Goal: Task Accomplishment & Management: Use online tool/utility

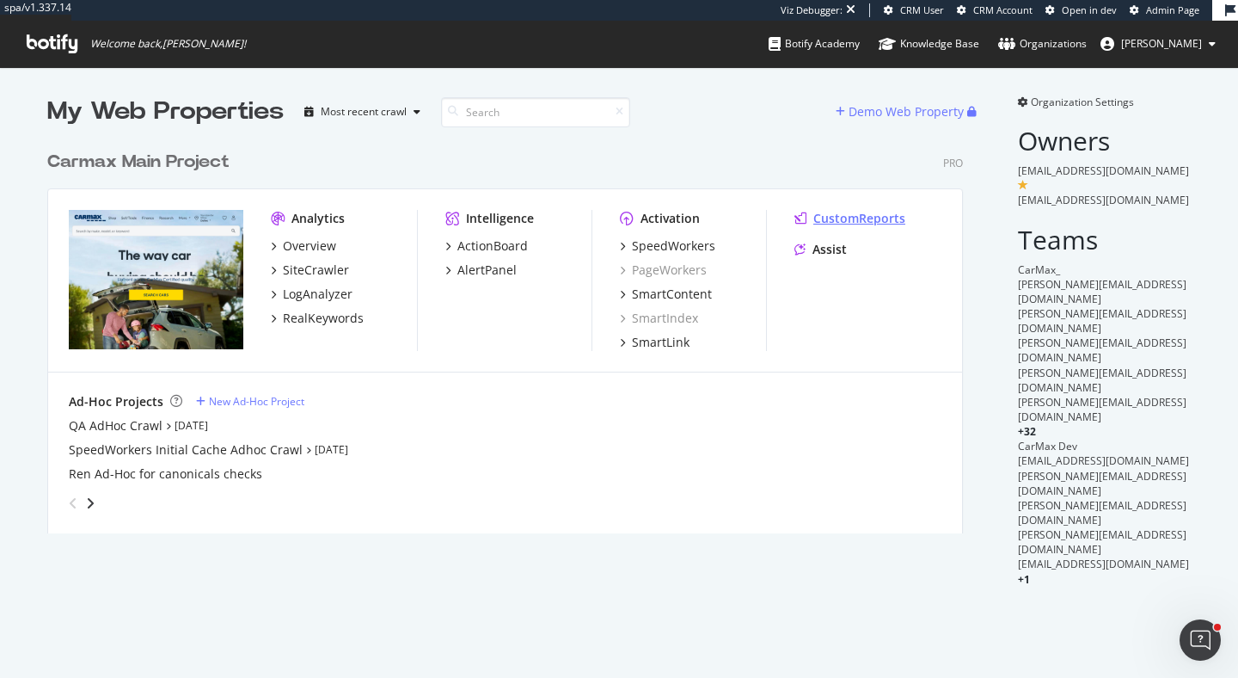
click at [862, 213] on div "CustomReports" at bounding box center [859, 218] width 92 height 17
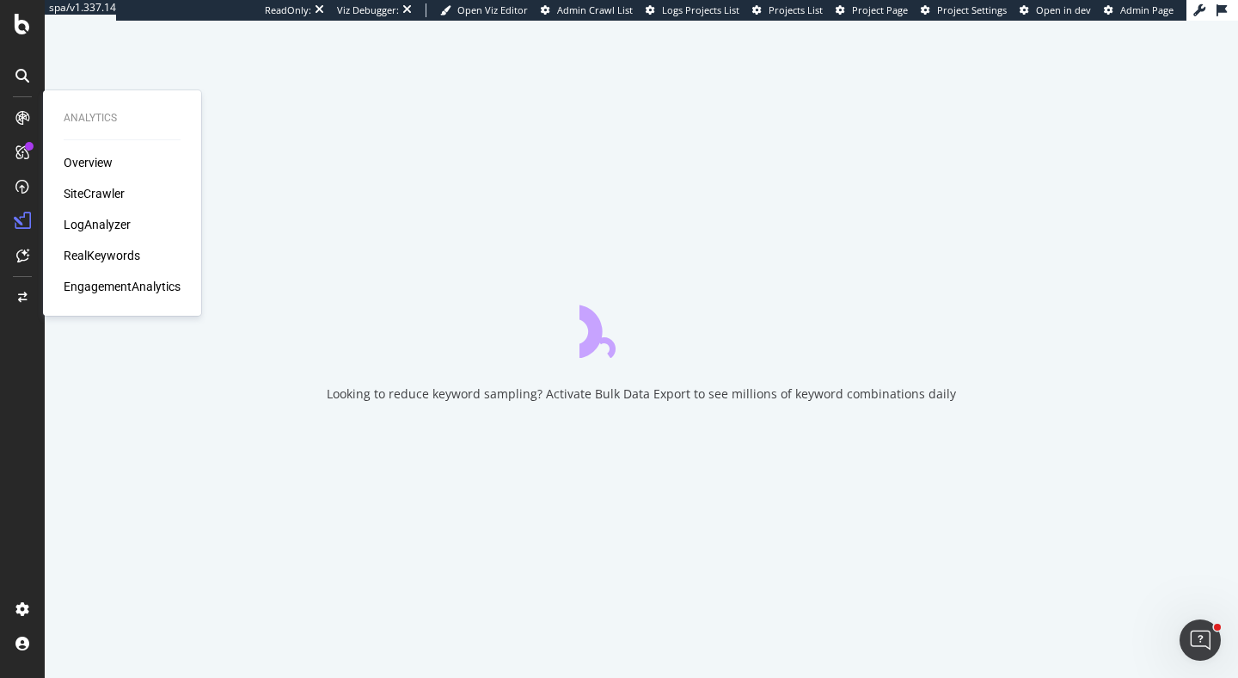
click at [115, 255] on div "RealKeywords" at bounding box center [102, 255] width 77 height 17
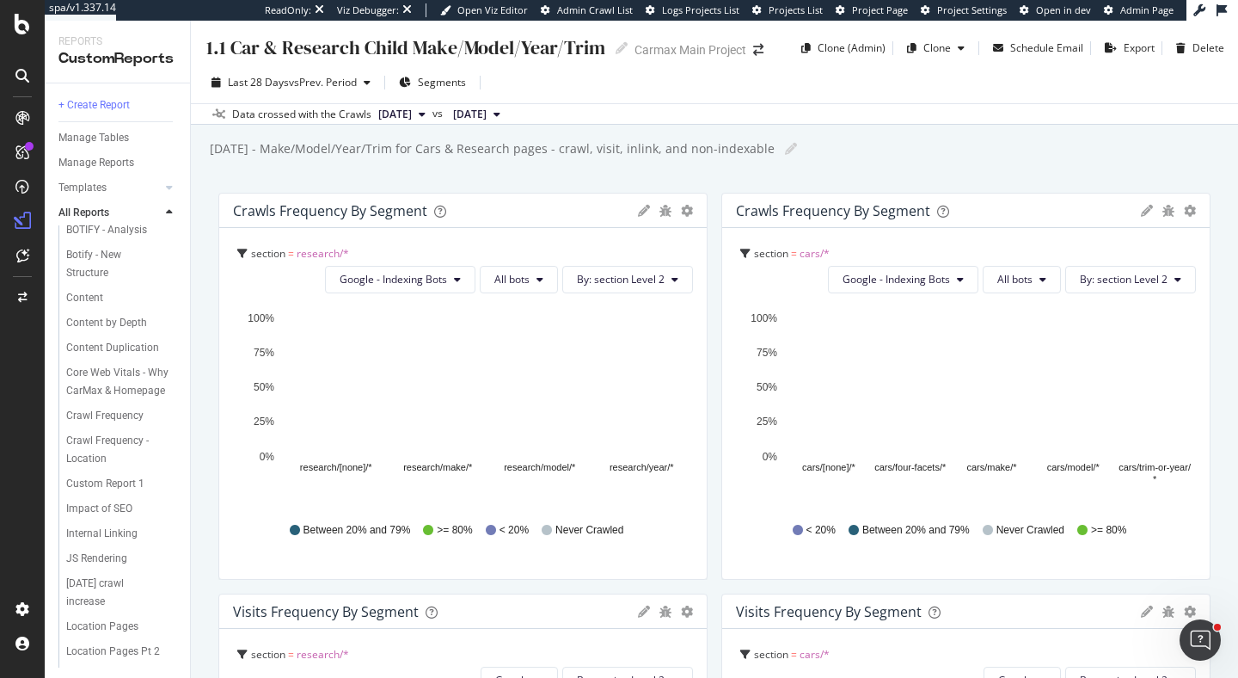
scroll to position [933, 0]
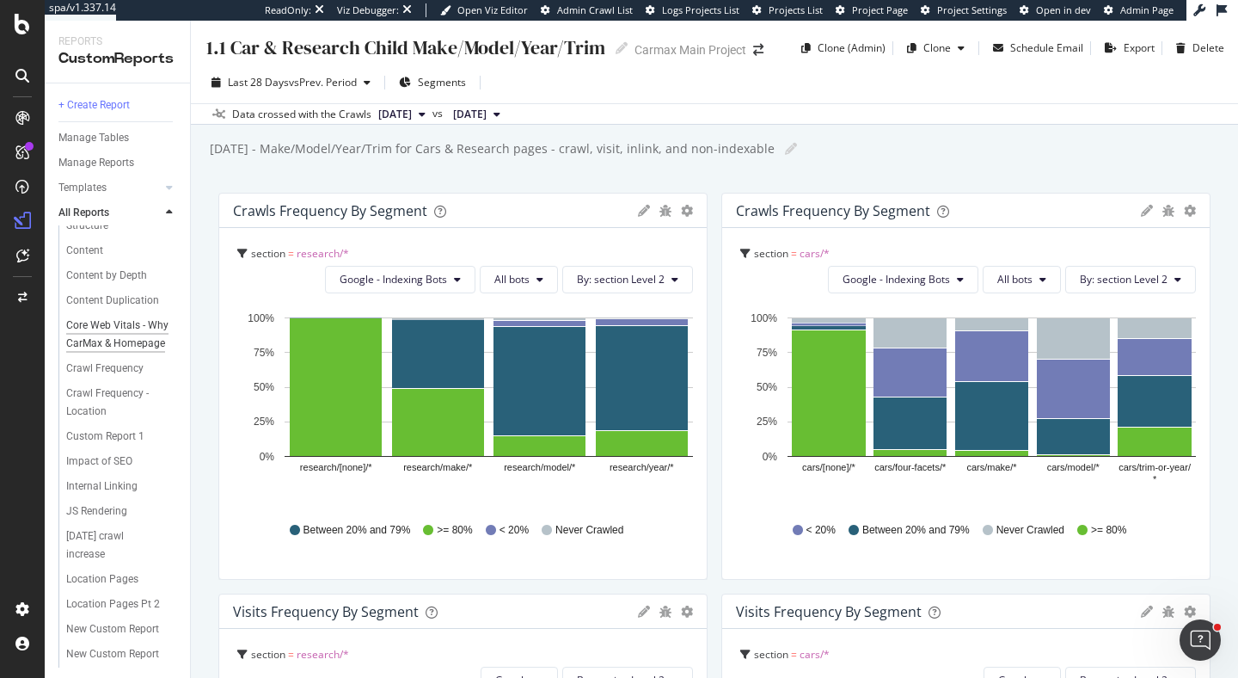
click at [119, 340] on div "Core Web Vitals - Why CarMax & Homepage" at bounding box center [117, 334] width 103 height 36
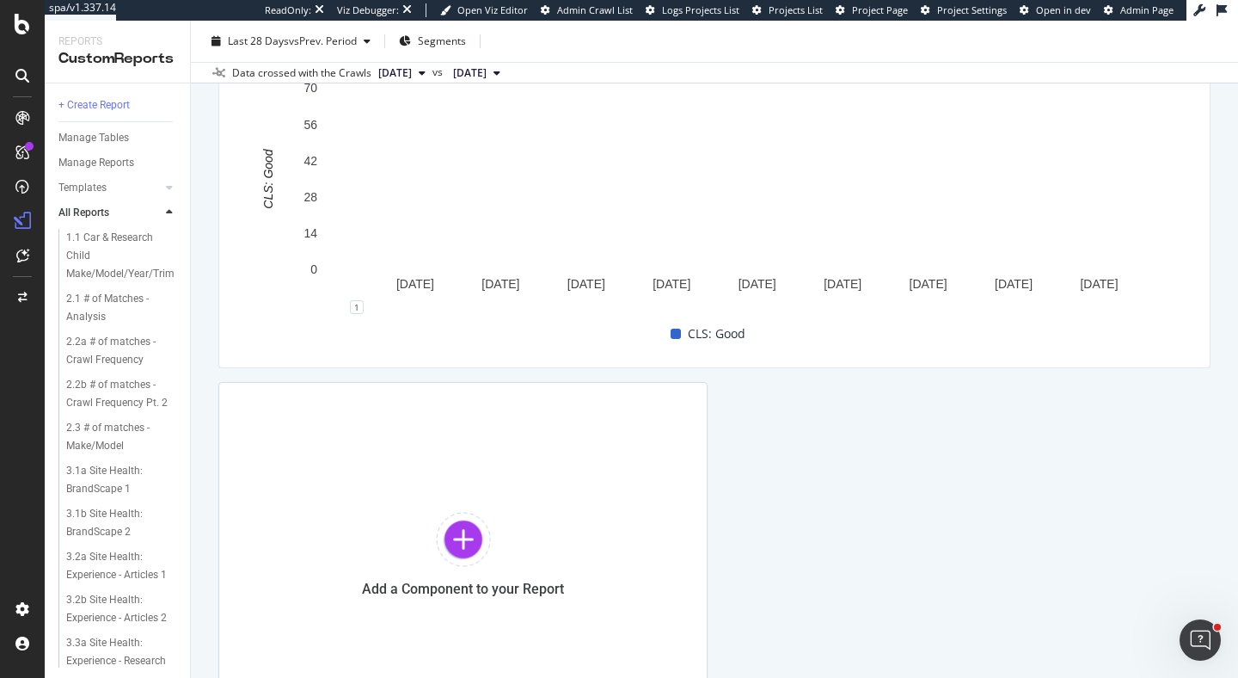
scroll to position [2059, 0]
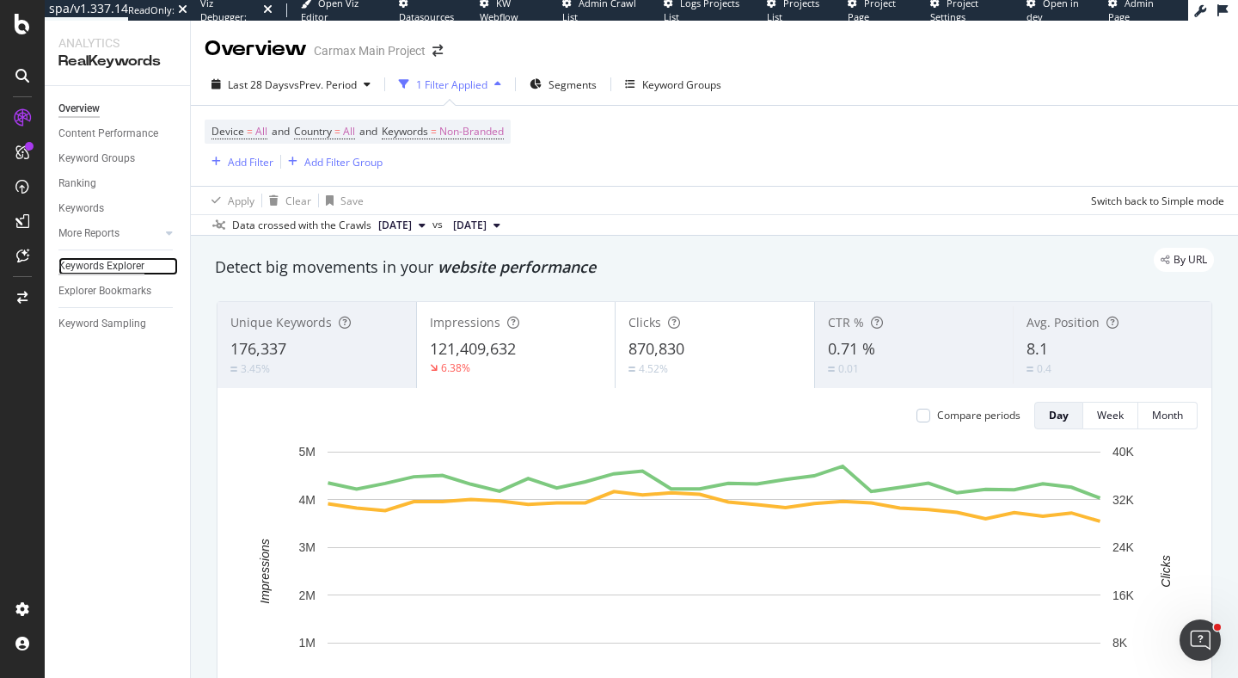
click at [113, 268] on div "Keywords Explorer" at bounding box center [101, 266] width 86 height 18
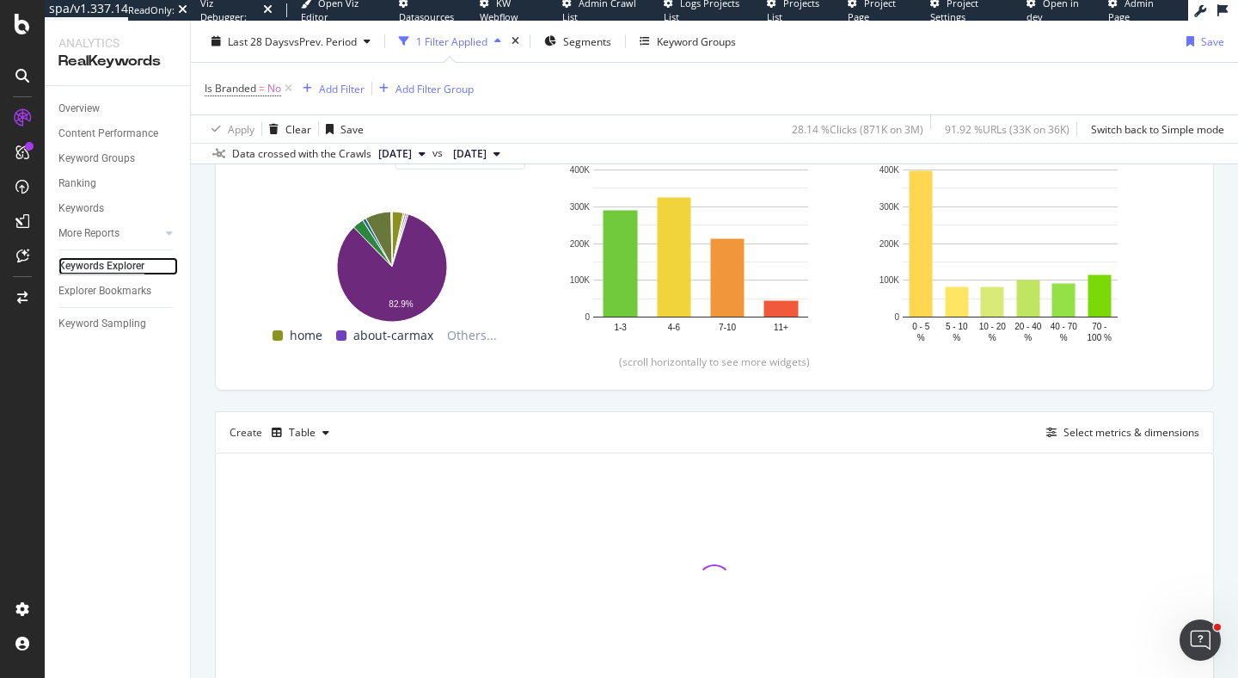
scroll to position [319, 0]
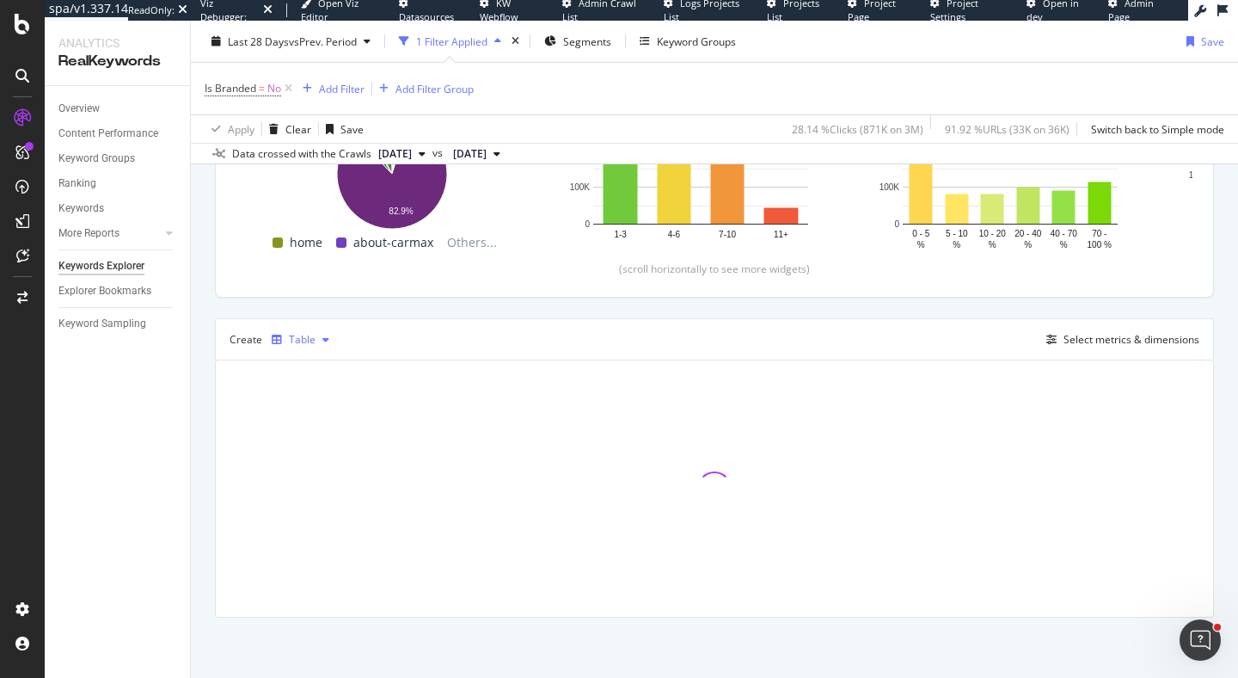
click at [322, 340] on icon "button" at bounding box center [325, 340] width 7 height 10
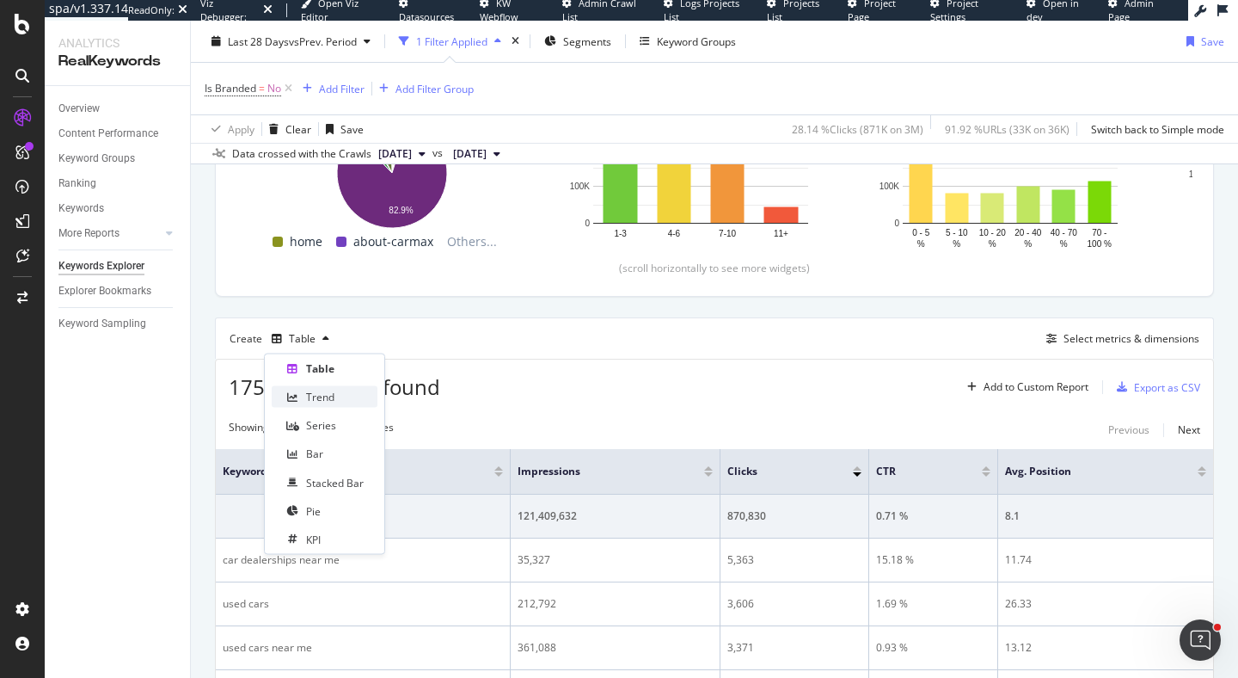
click at [332, 403] on div "Trend" at bounding box center [320, 397] width 28 height 15
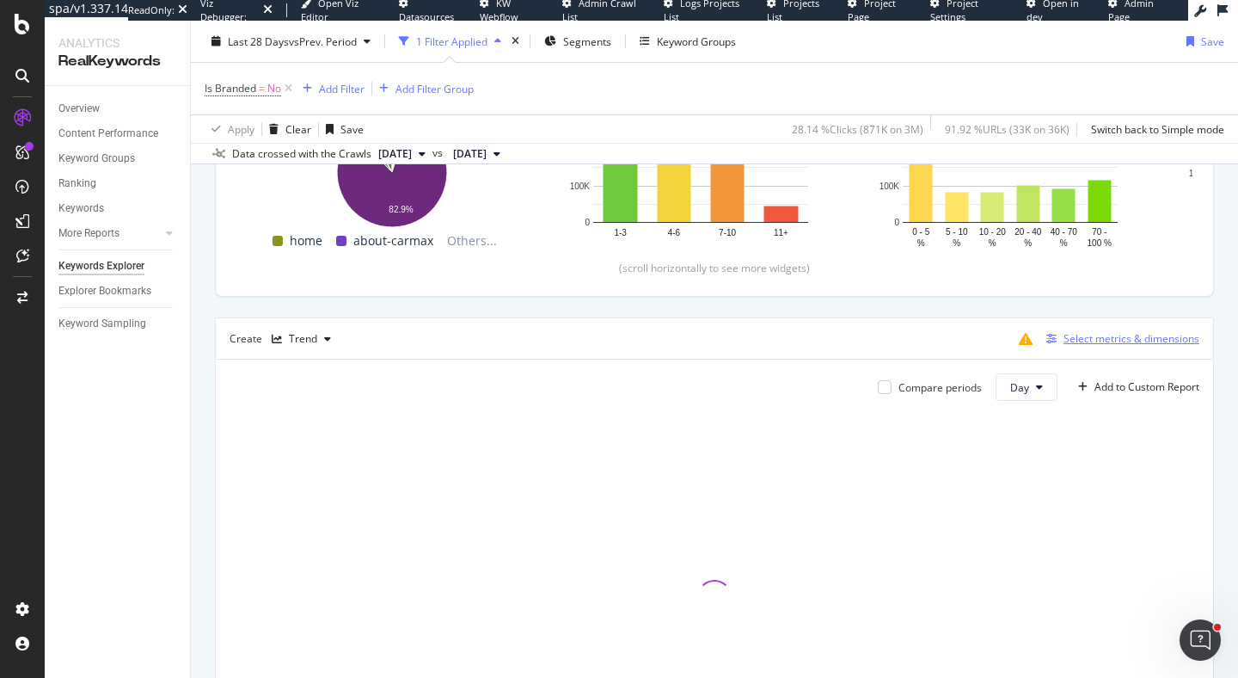
click at [1068, 343] on div "Select metrics & dimensions" at bounding box center [1132, 338] width 136 height 15
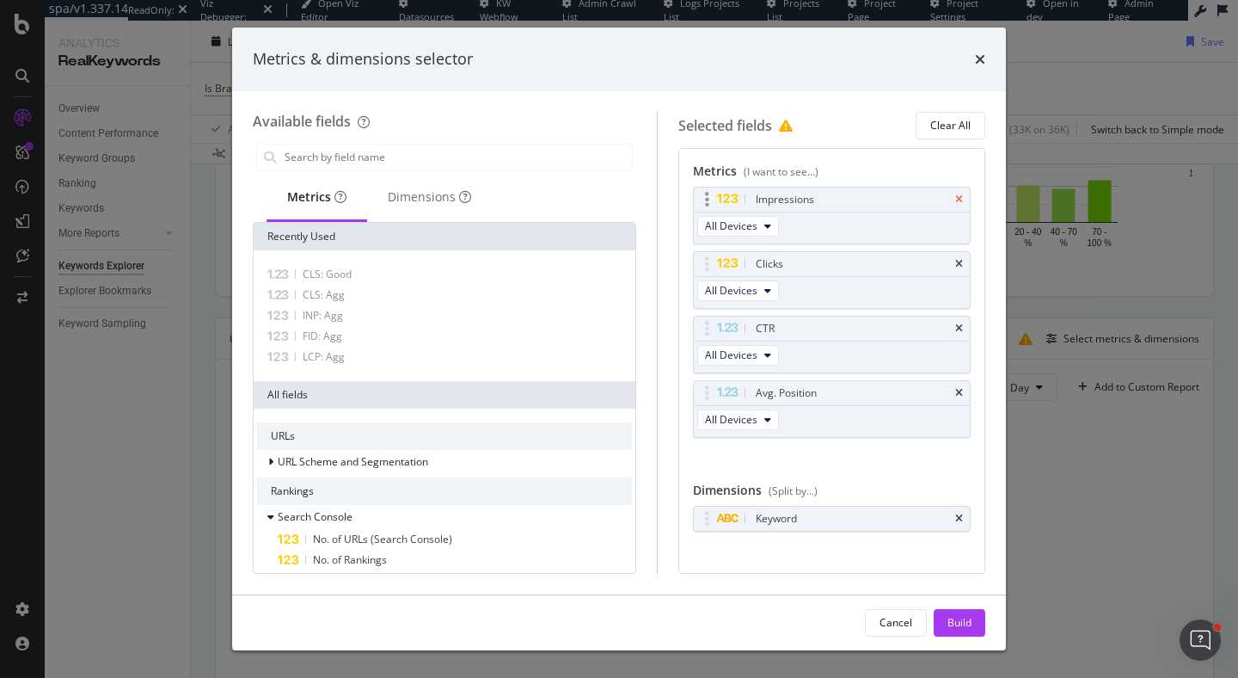
click at [957, 202] on icon "times" at bounding box center [959, 199] width 8 height 10
click at [957, 259] on icon "times" at bounding box center [959, 264] width 8 height 10
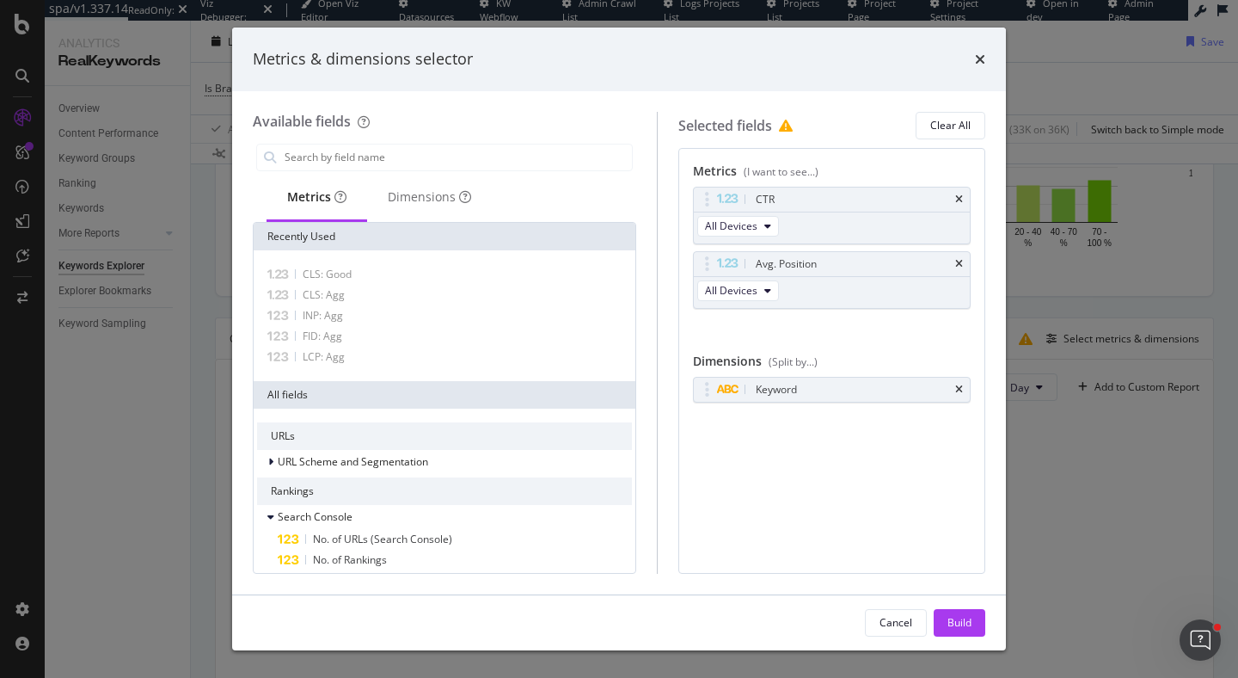
click at [957, 202] on icon "times" at bounding box center [959, 199] width 8 height 10
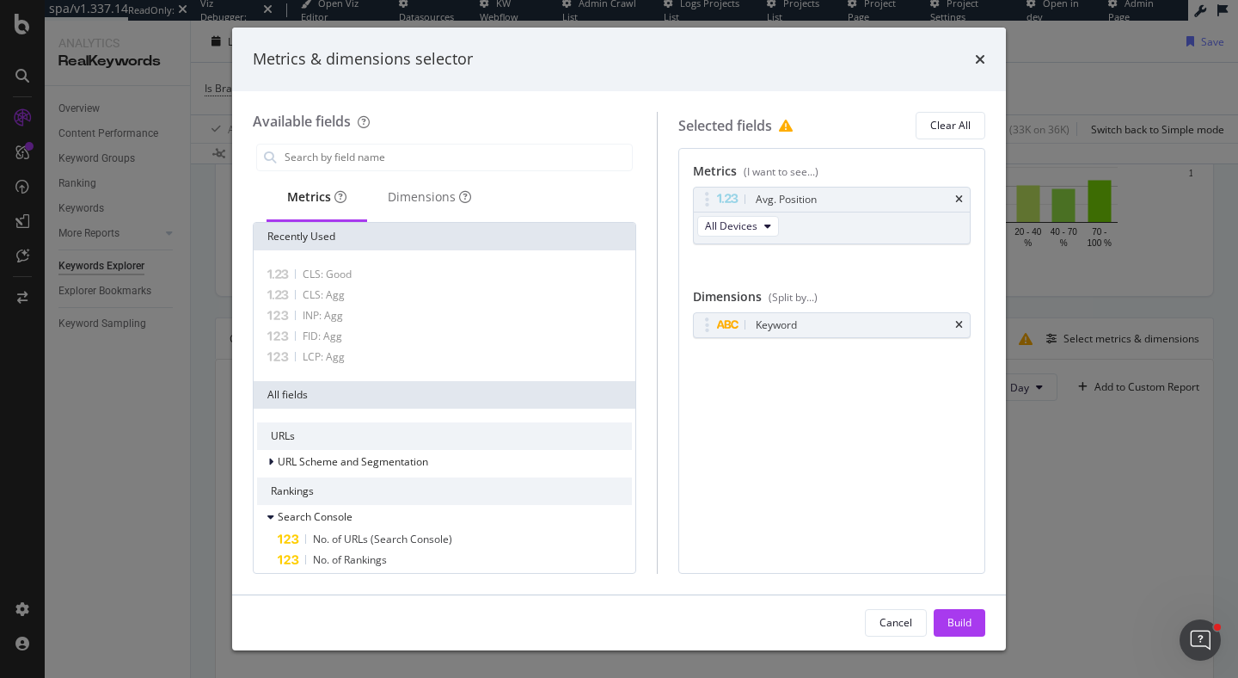
click at [957, 202] on icon "times" at bounding box center [959, 199] width 8 height 10
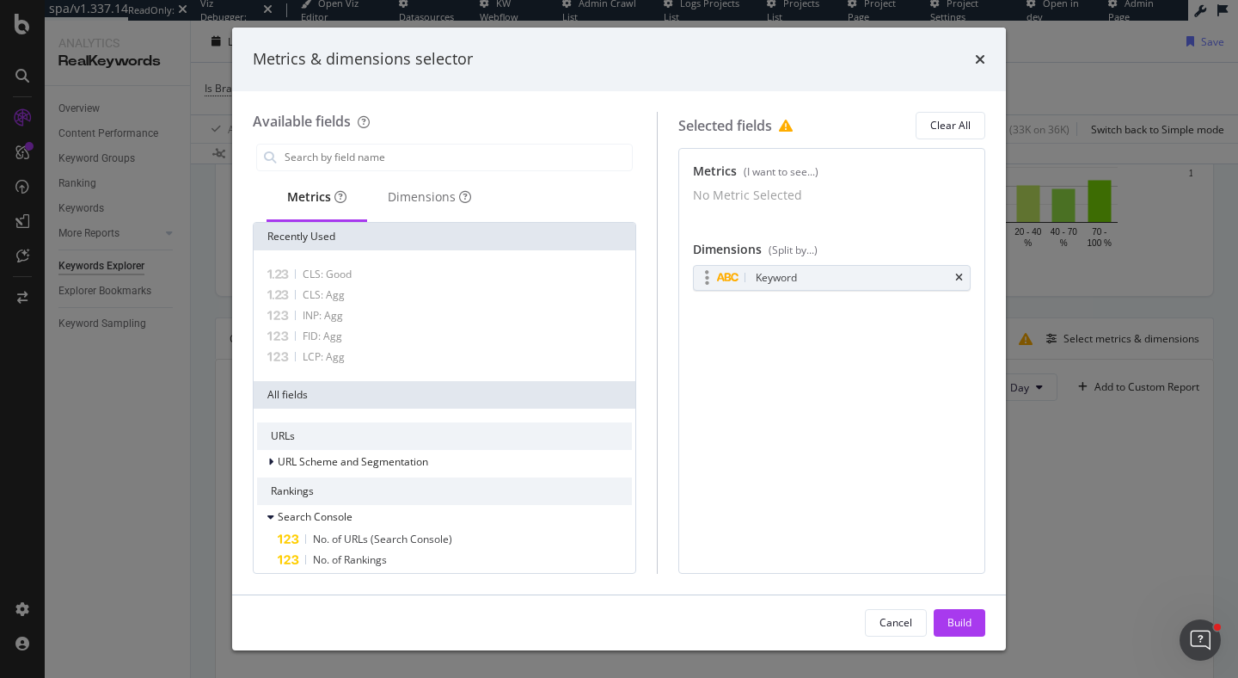
click at [961, 290] on div "Keyword" at bounding box center [832, 278] width 276 height 24
click at [960, 283] on icon "times" at bounding box center [959, 278] width 8 height 10
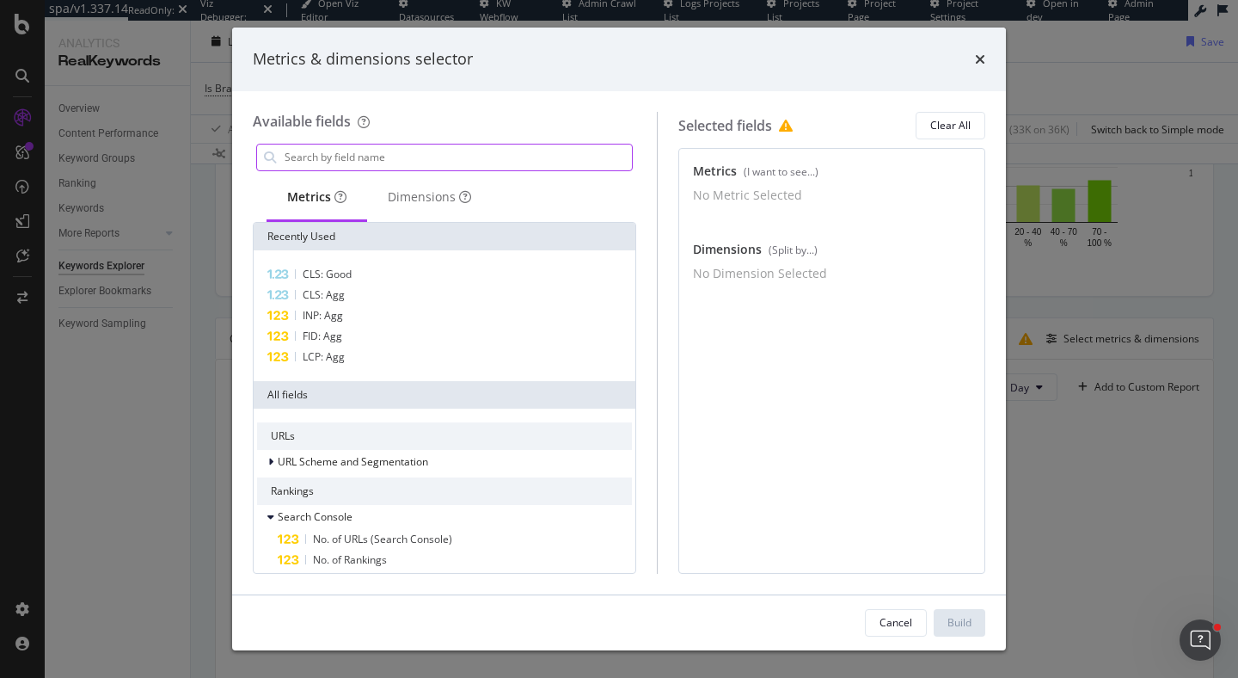
click at [377, 154] on input "modal" at bounding box center [457, 157] width 349 height 26
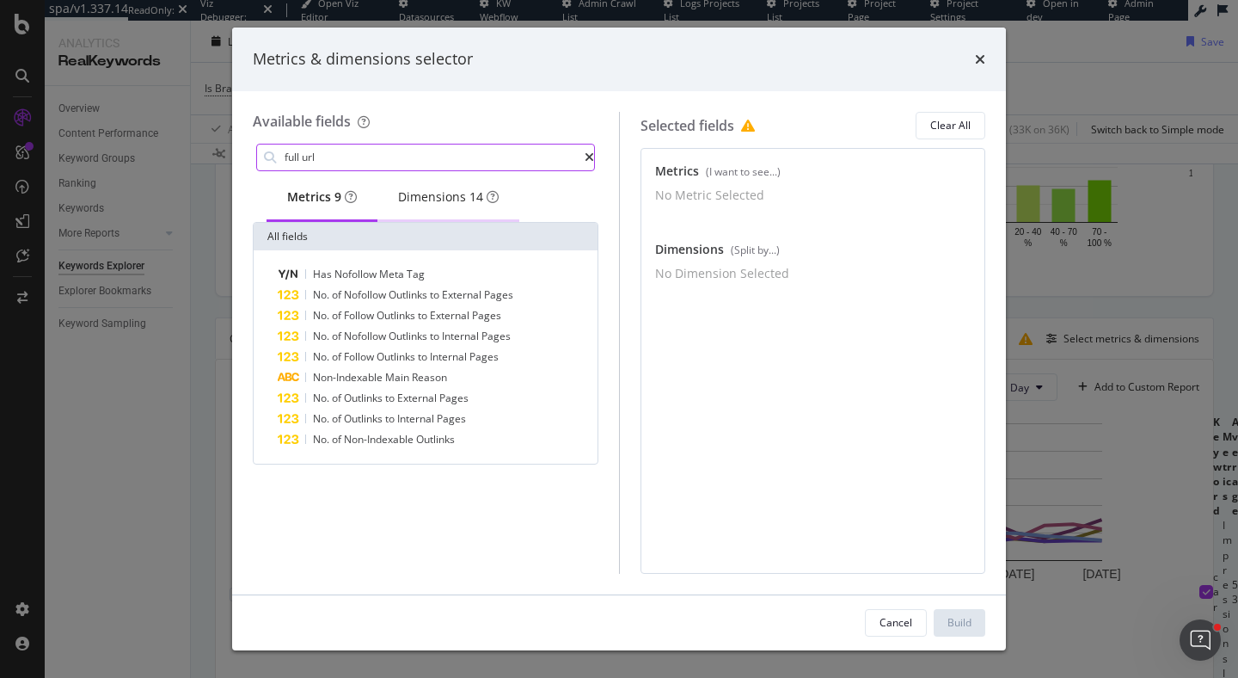
type input "full url"
click at [456, 197] on div "Dimensions 14" at bounding box center [448, 196] width 101 height 17
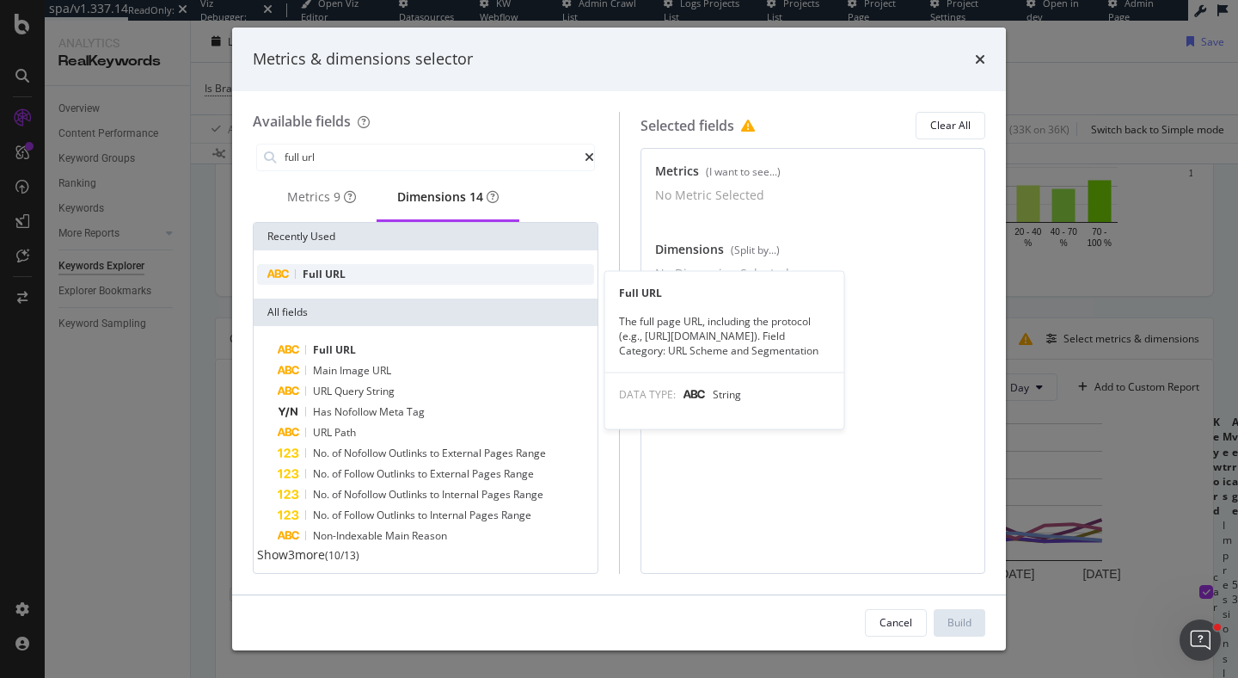
click at [367, 283] on div "Full URL" at bounding box center [425, 274] width 337 height 21
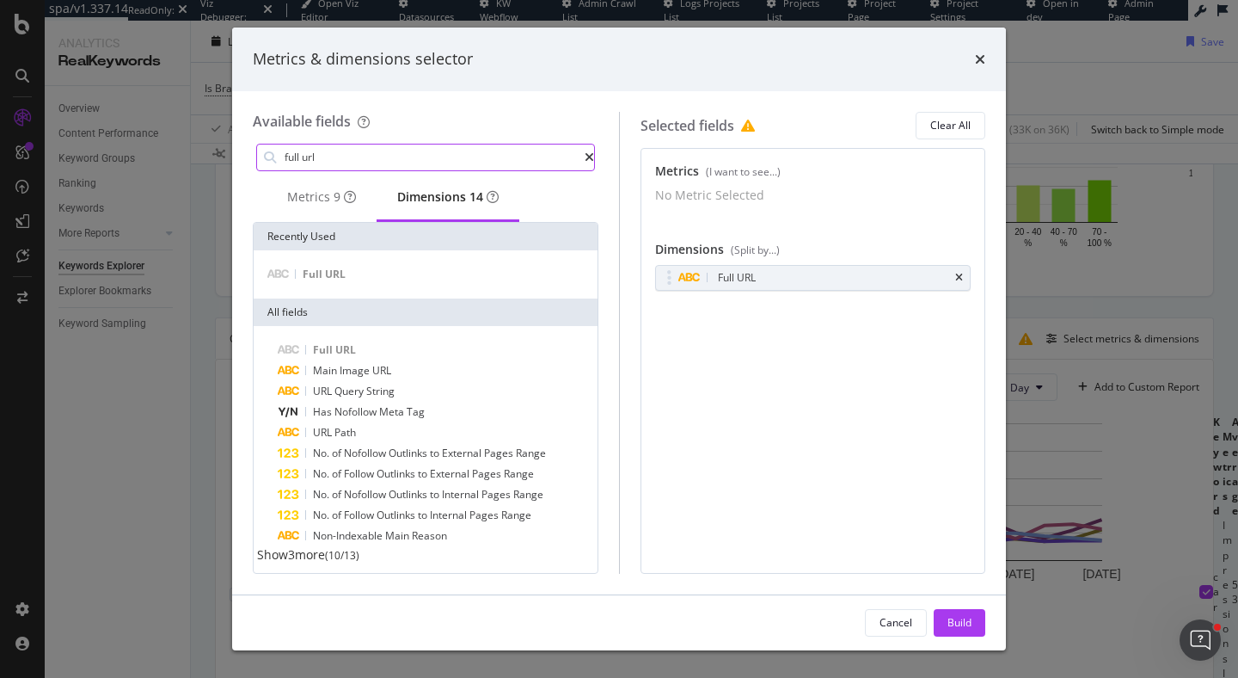
click at [377, 160] on input "full url" at bounding box center [434, 157] width 302 height 26
click at [341, 188] on div "9" at bounding box center [337, 196] width 7 height 17
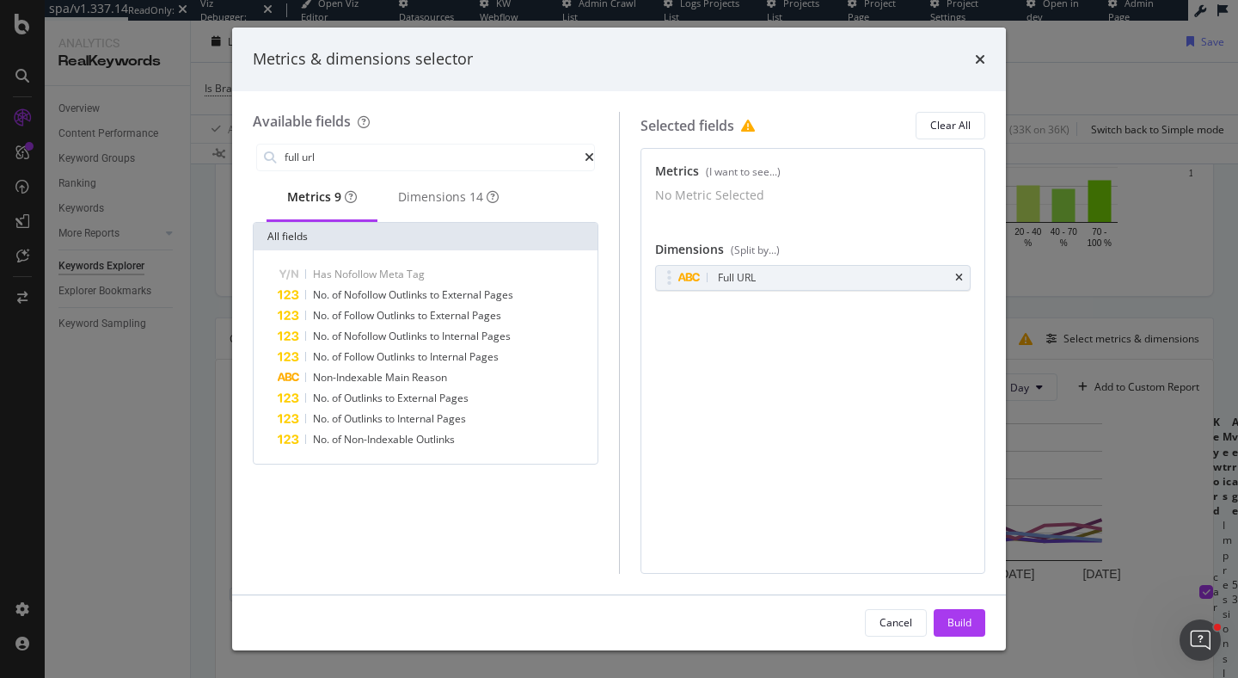
click at [314, 189] on div "Metrics 9" at bounding box center [322, 196] width 70 height 17
click at [334, 157] on input "full url" at bounding box center [434, 157] width 302 height 26
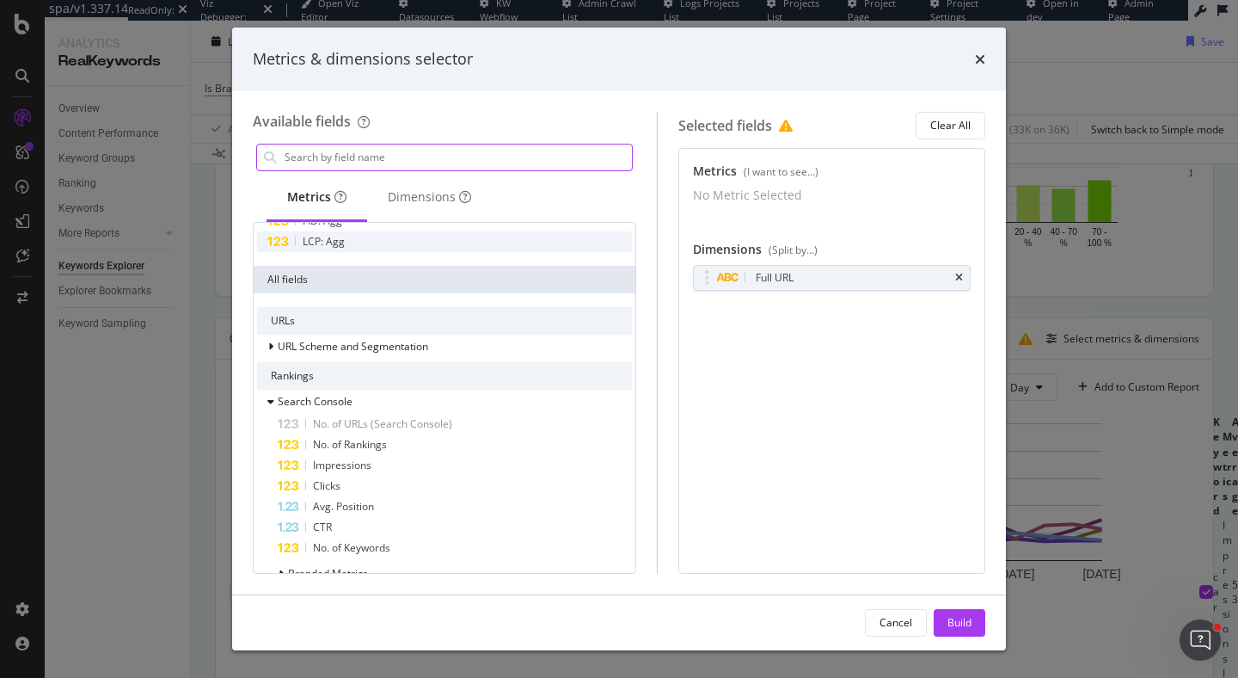
scroll to position [242, 0]
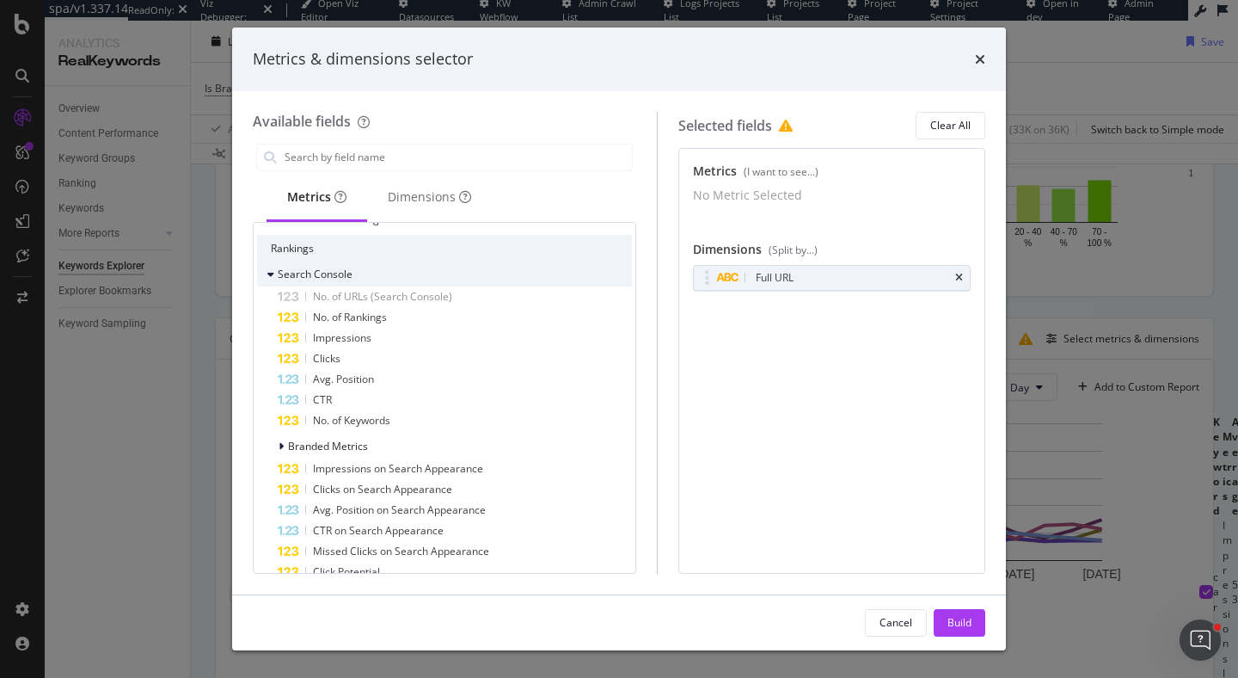
click at [269, 270] on icon "modal" at bounding box center [270, 274] width 7 height 10
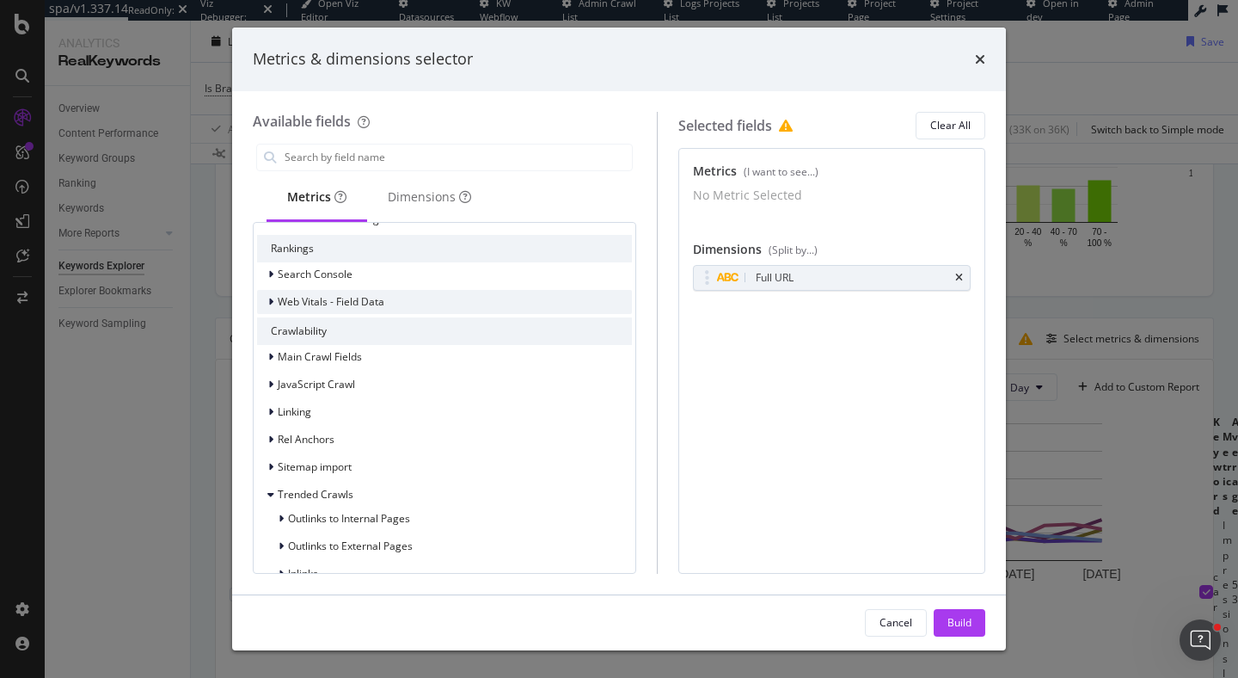
click at [266, 306] on div "Web Vitals - Field Data" at bounding box center [320, 301] width 127 height 17
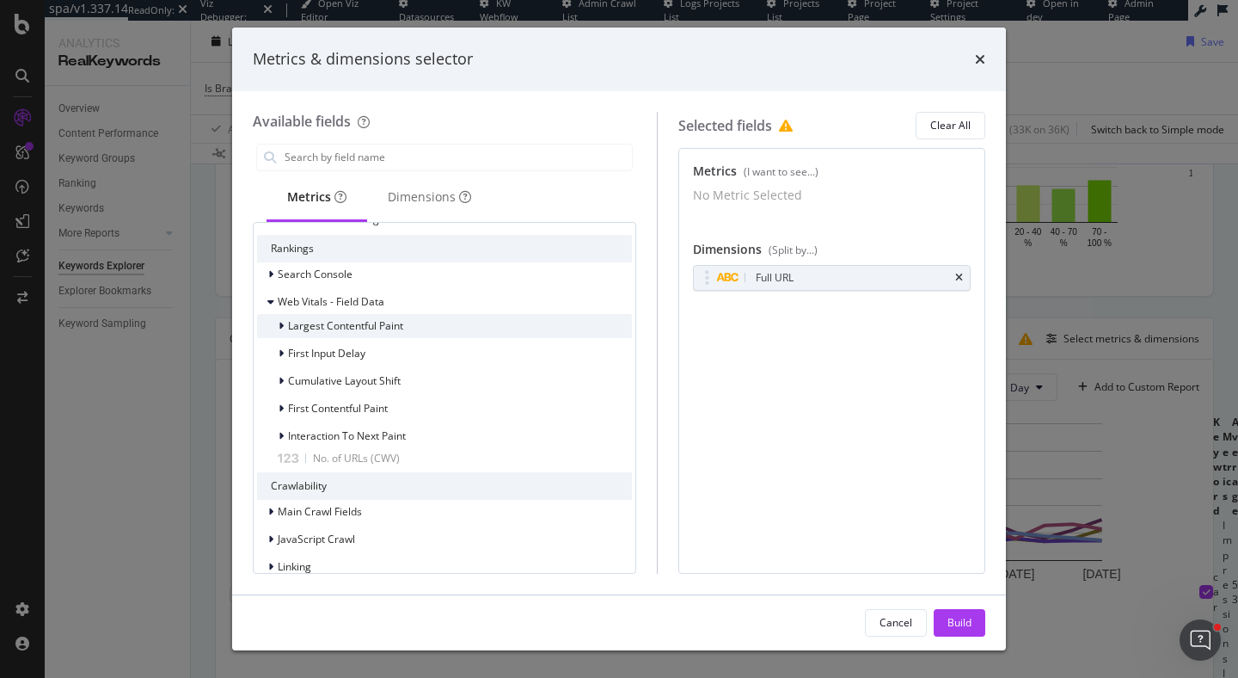
click at [279, 325] on icon "modal" at bounding box center [281, 326] width 5 height 10
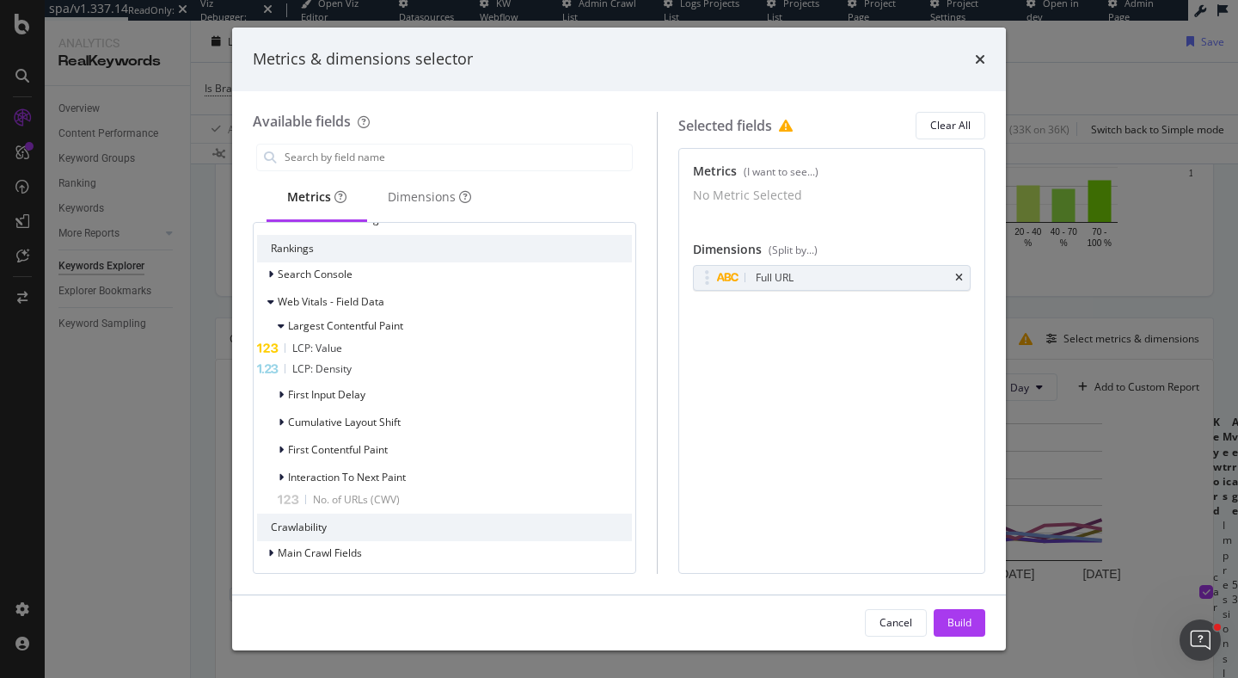
click at [323, 349] on span "LCP: Value" at bounding box center [317, 348] width 50 height 15
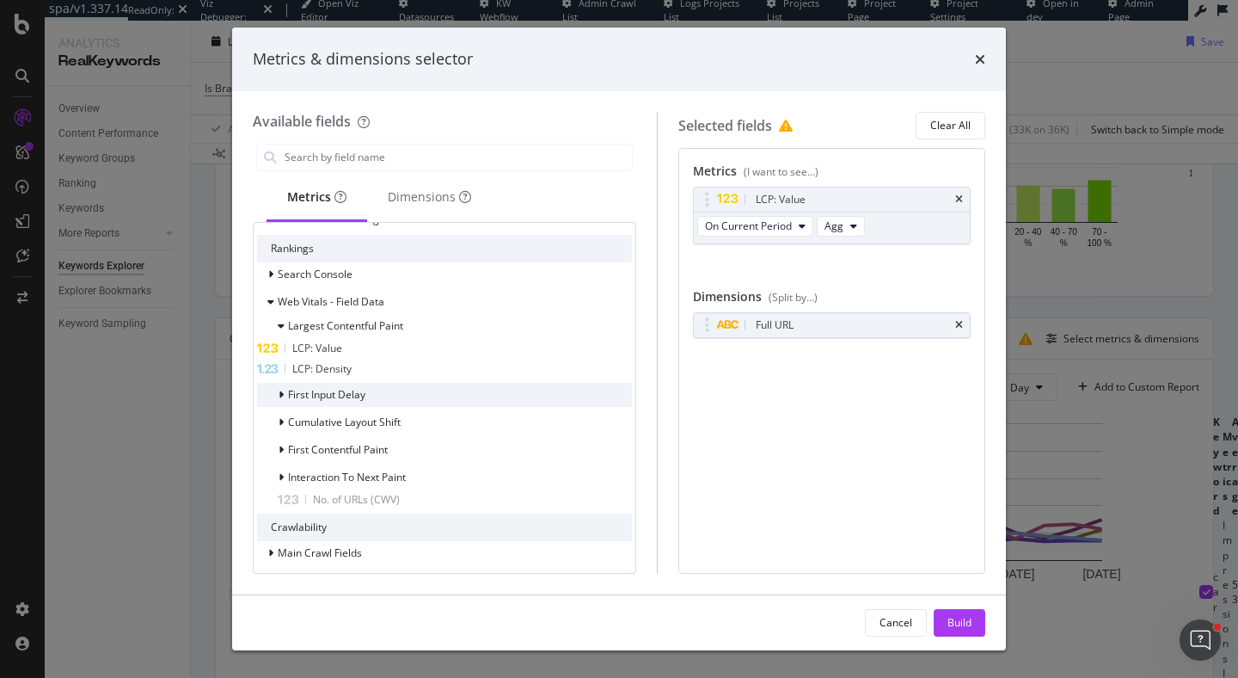
click at [279, 395] on icon "modal" at bounding box center [281, 395] width 5 height 10
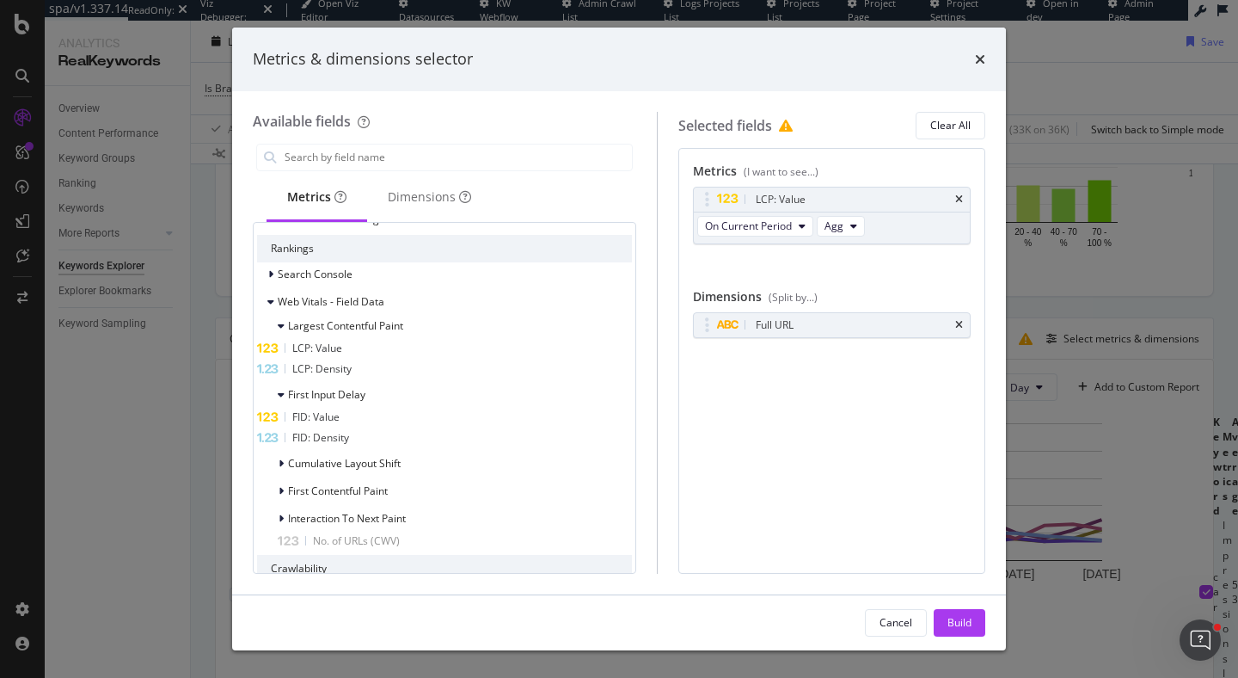
click at [320, 415] on div "FID: Value" at bounding box center [444, 417] width 375 height 21
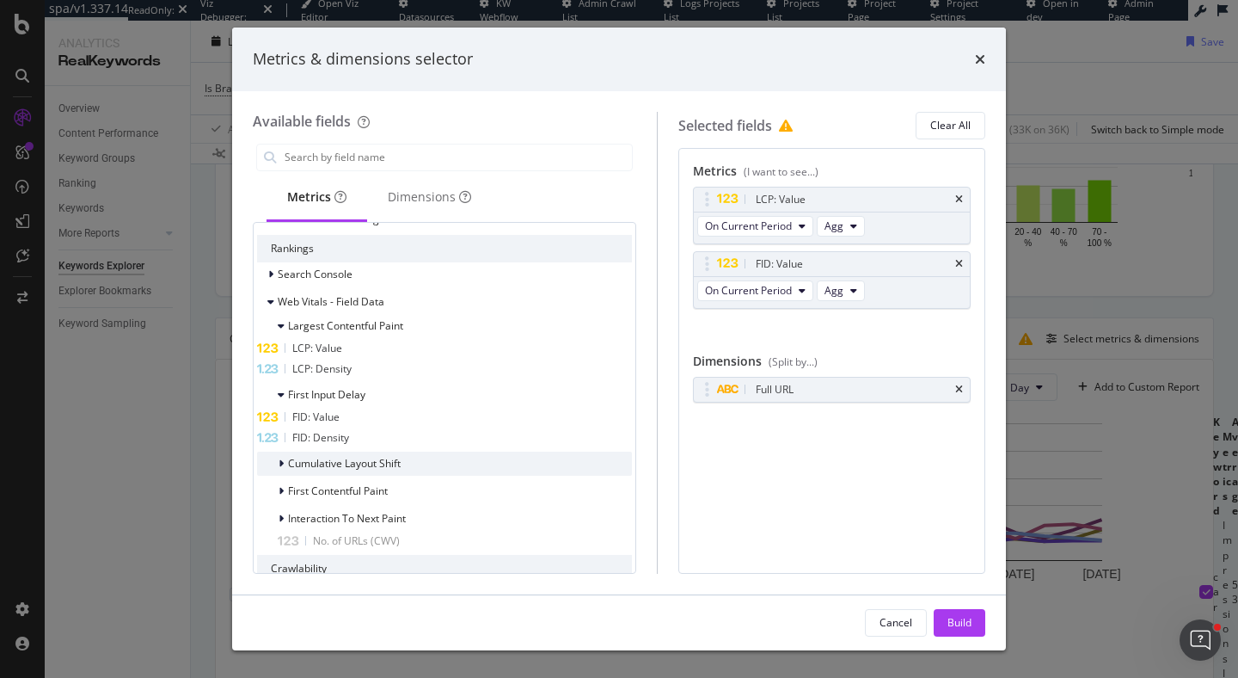
click at [280, 465] on icon "modal" at bounding box center [281, 463] width 5 height 10
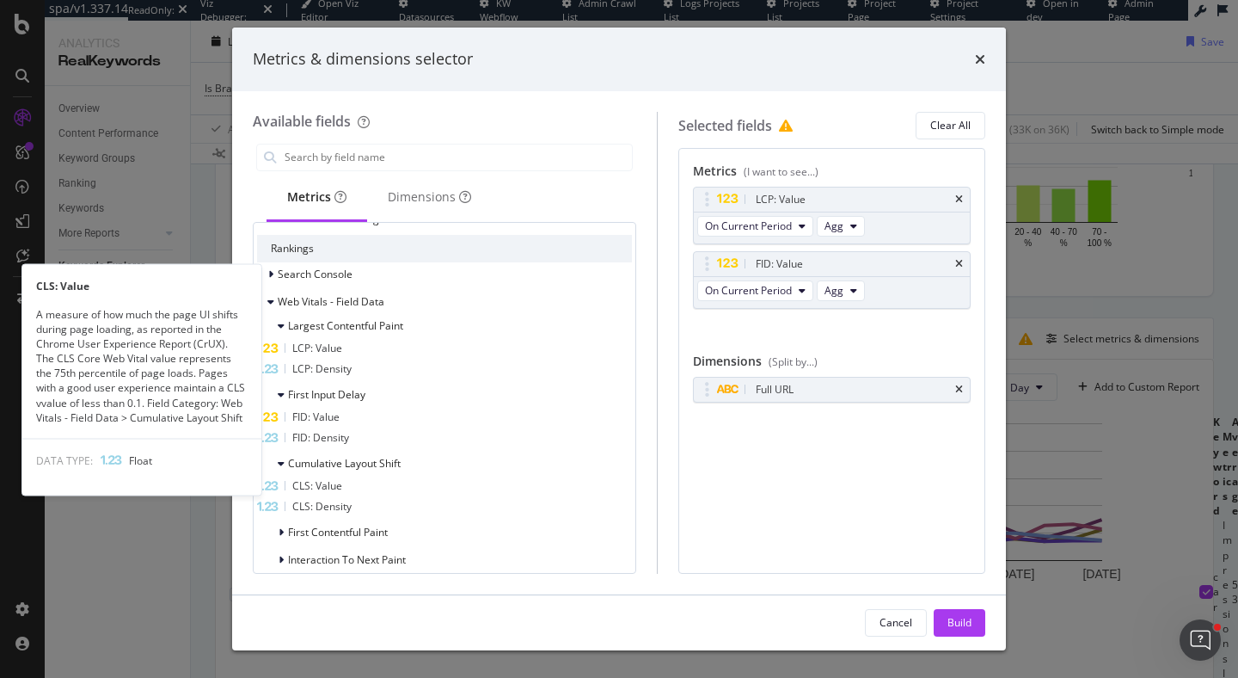
click at [279, 486] on icon "modal" at bounding box center [267, 486] width 22 height 11
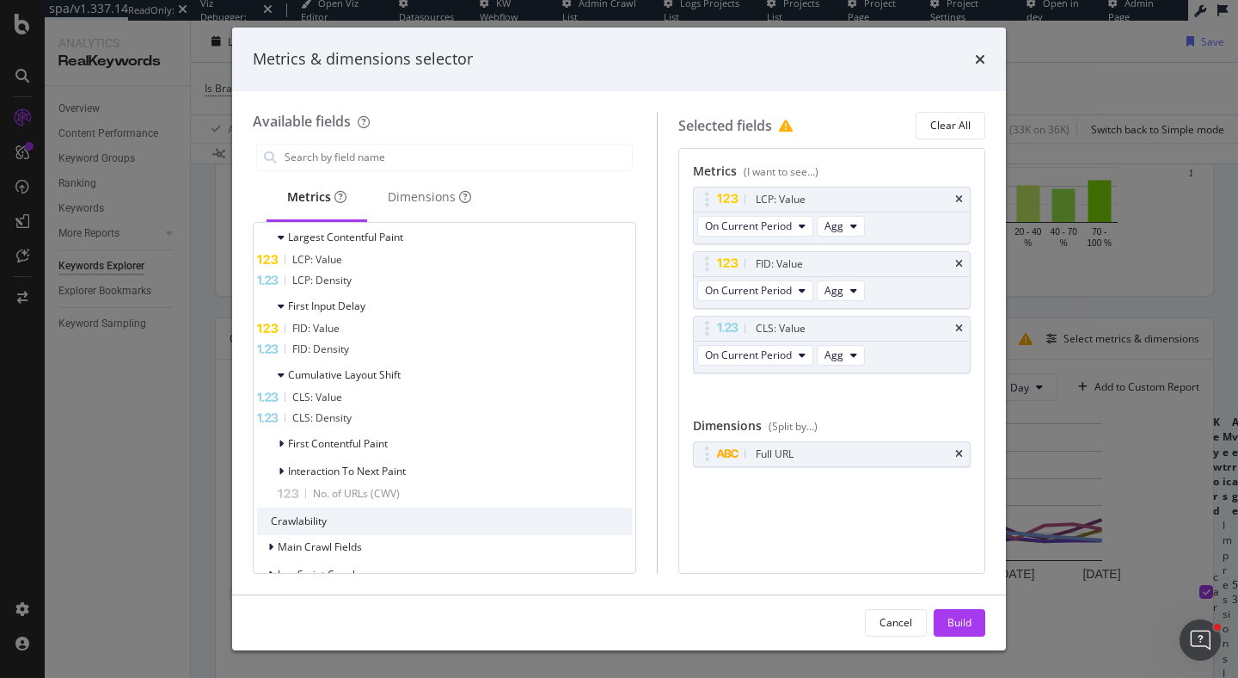
scroll to position [340, 0]
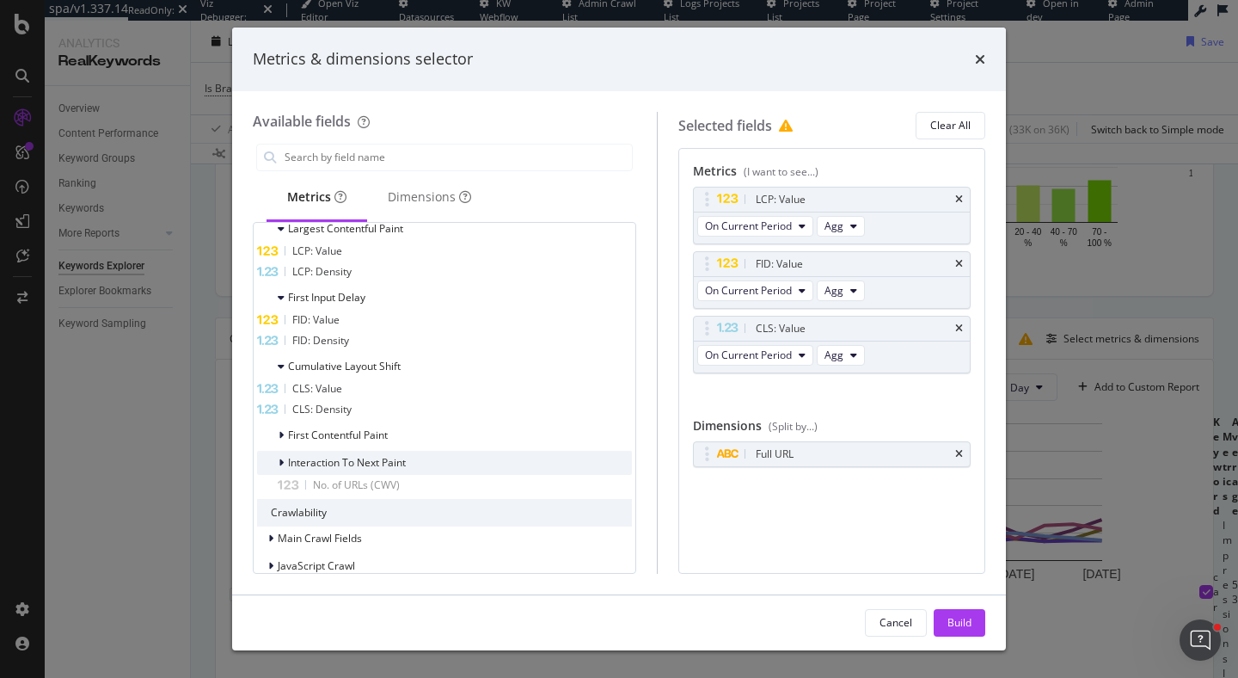
click at [280, 462] on icon "modal" at bounding box center [281, 462] width 5 height 10
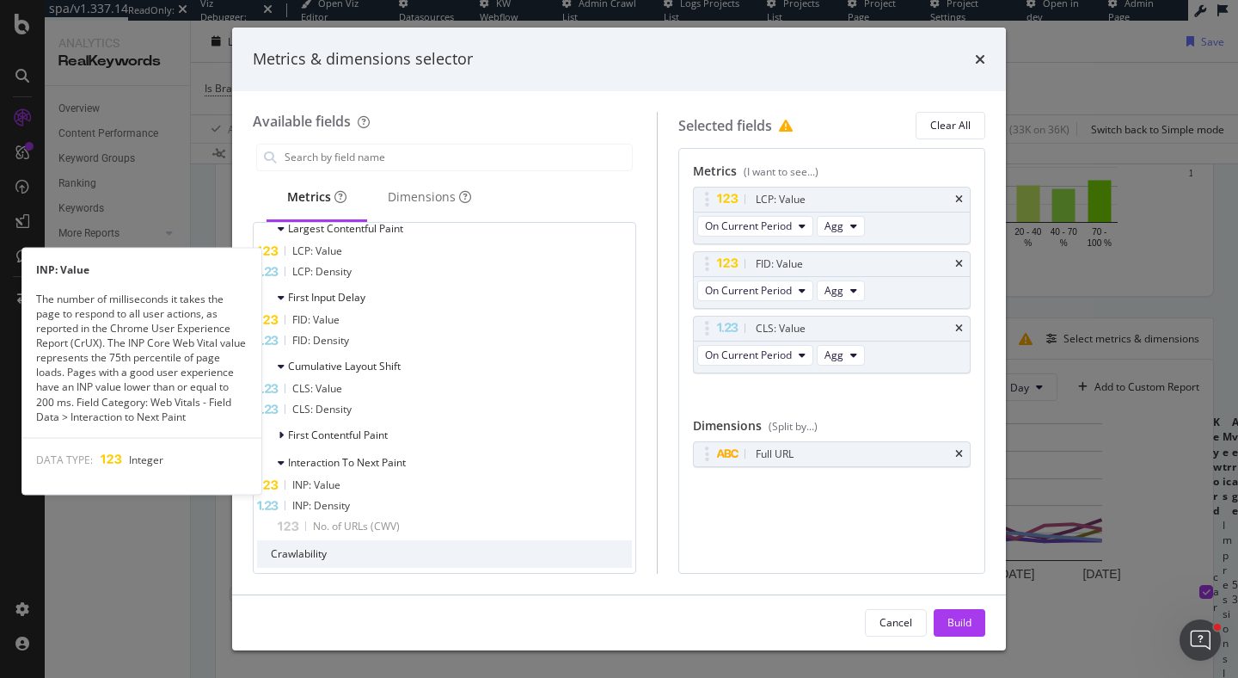
click at [398, 488] on div "INP: Value" at bounding box center [444, 485] width 375 height 21
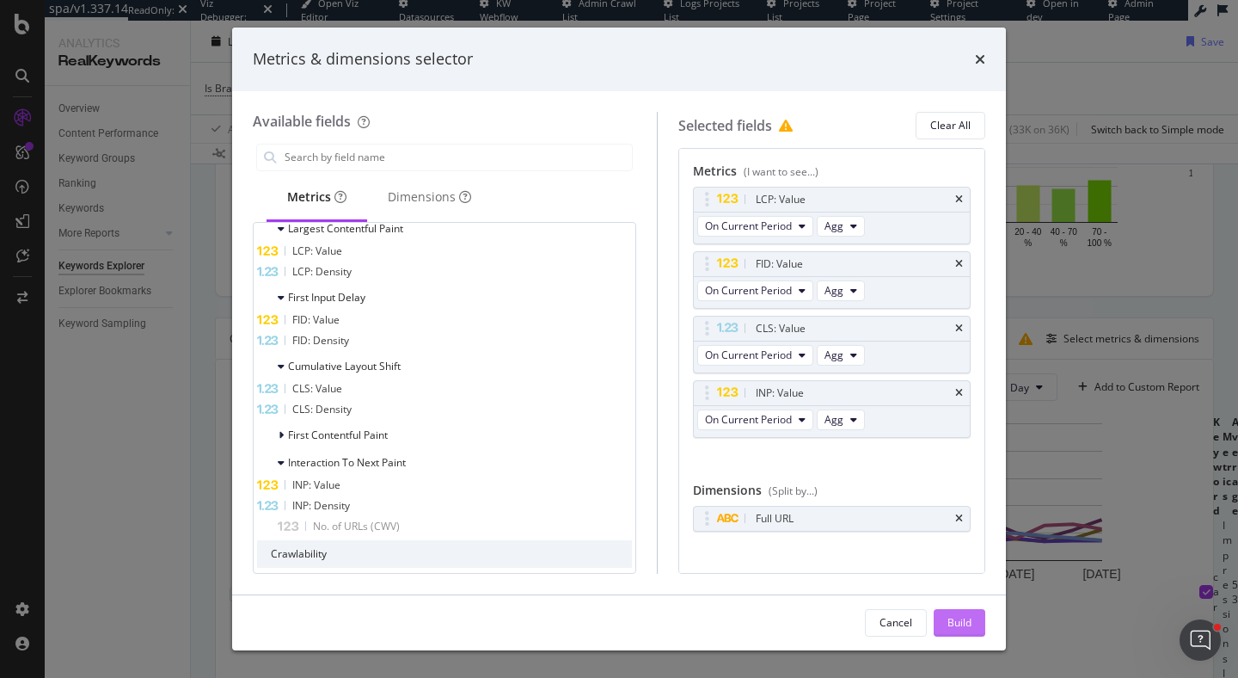
click at [956, 615] on div "Build" at bounding box center [960, 622] width 24 height 15
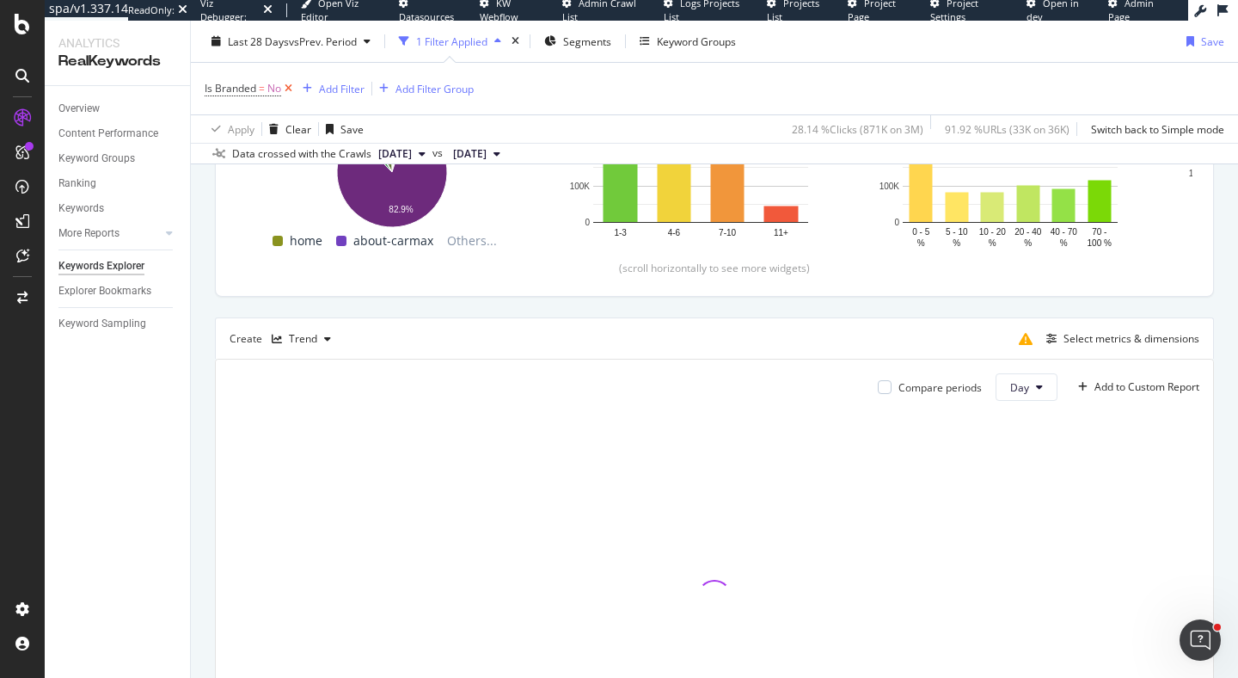
click at [285, 92] on icon at bounding box center [288, 88] width 15 height 17
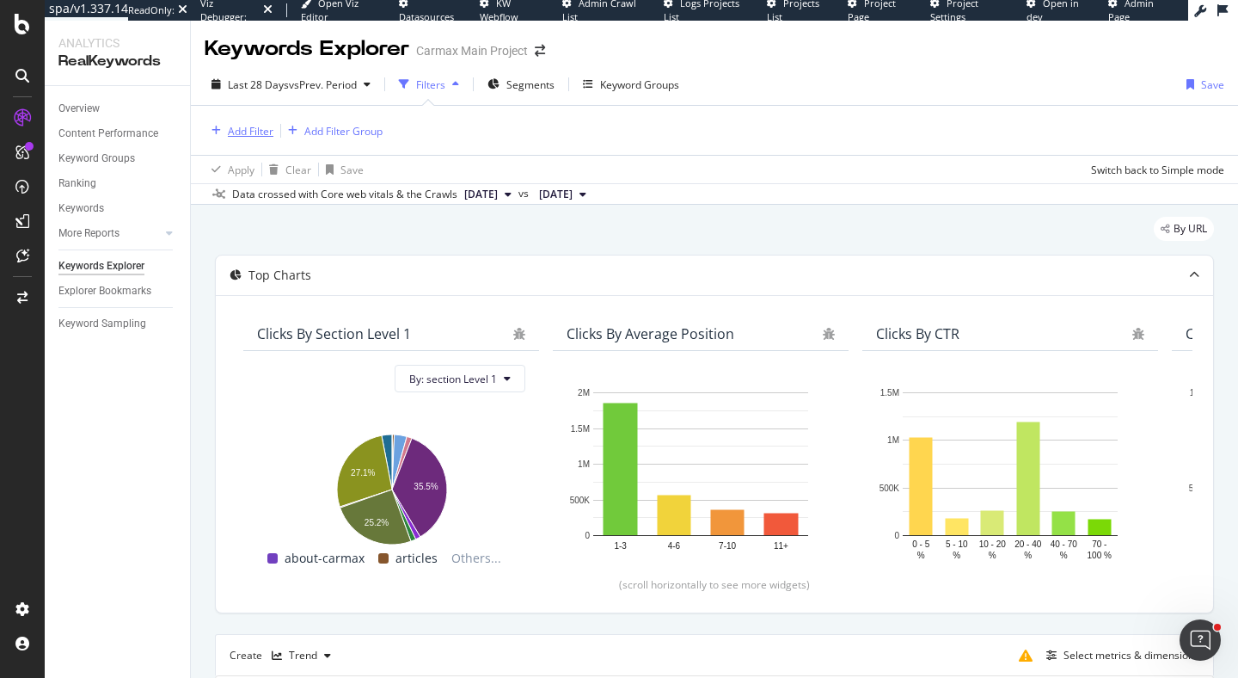
click at [251, 132] on div "Add Filter" at bounding box center [251, 131] width 46 height 15
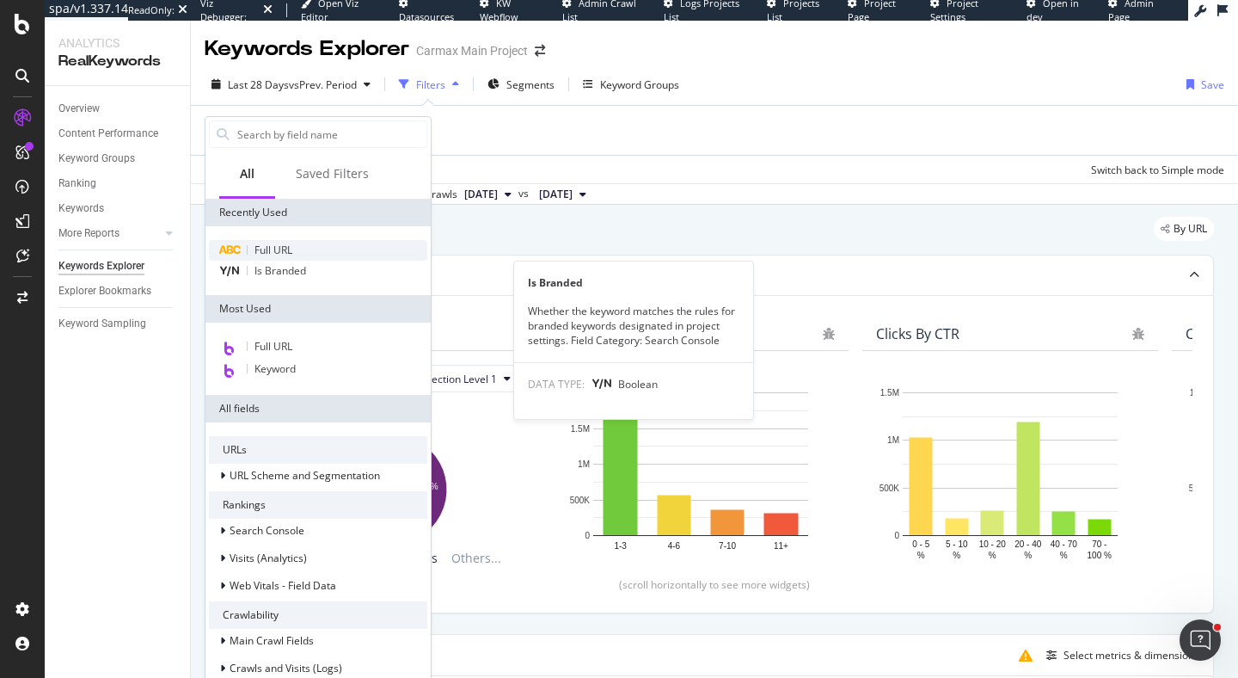
click at [274, 248] on span "Full URL" at bounding box center [274, 249] width 38 height 15
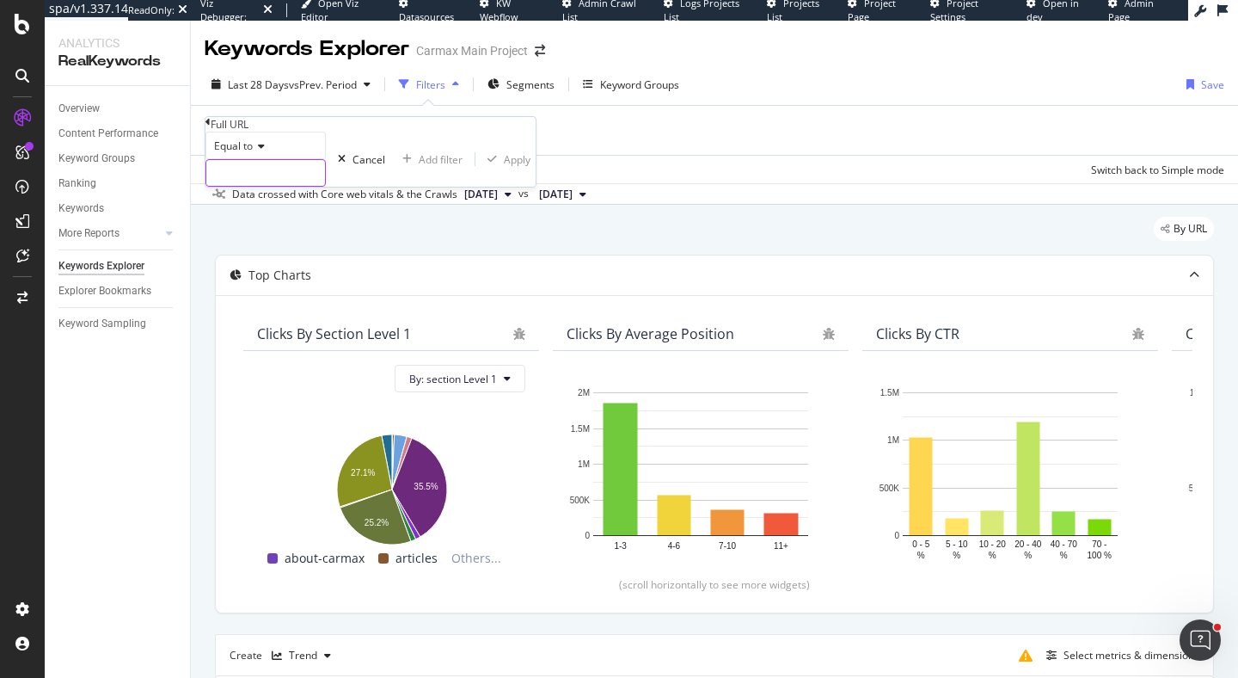
click at [294, 186] on input "text" at bounding box center [265, 173] width 119 height 26
click at [247, 159] on div "Equal to" at bounding box center [266, 146] width 120 height 28
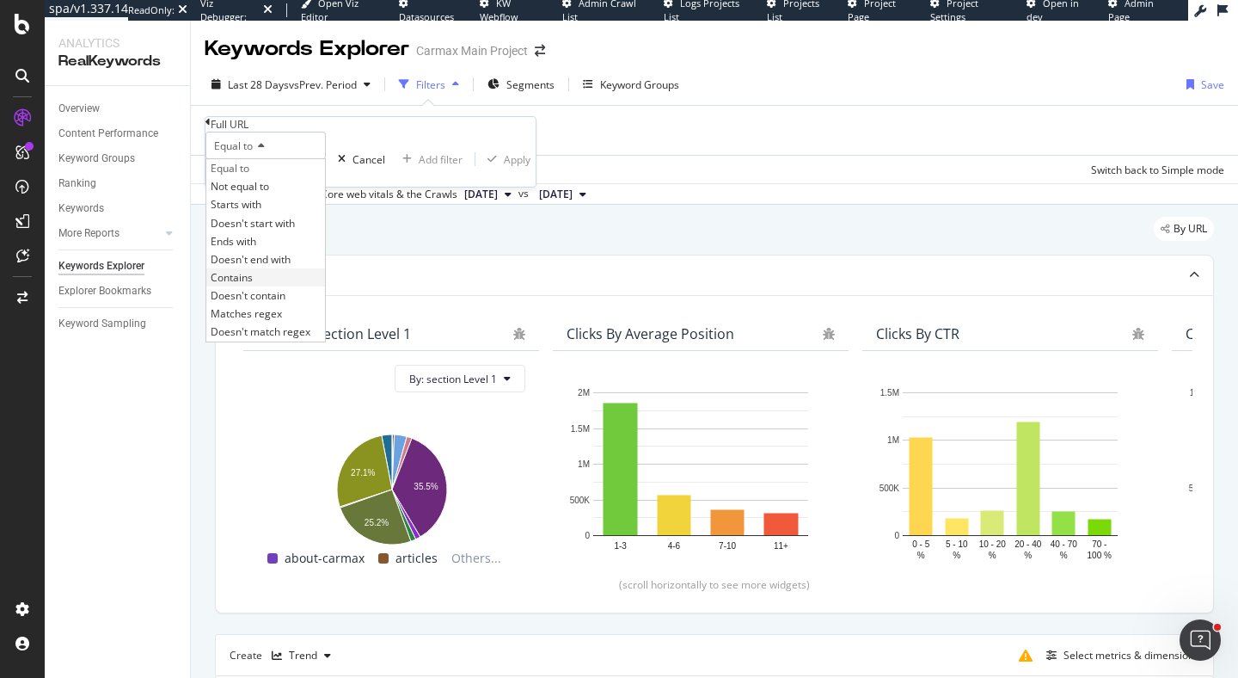
click at [281, 286] on div "Contains" at bounding box center [265, 277] width 119 height 18
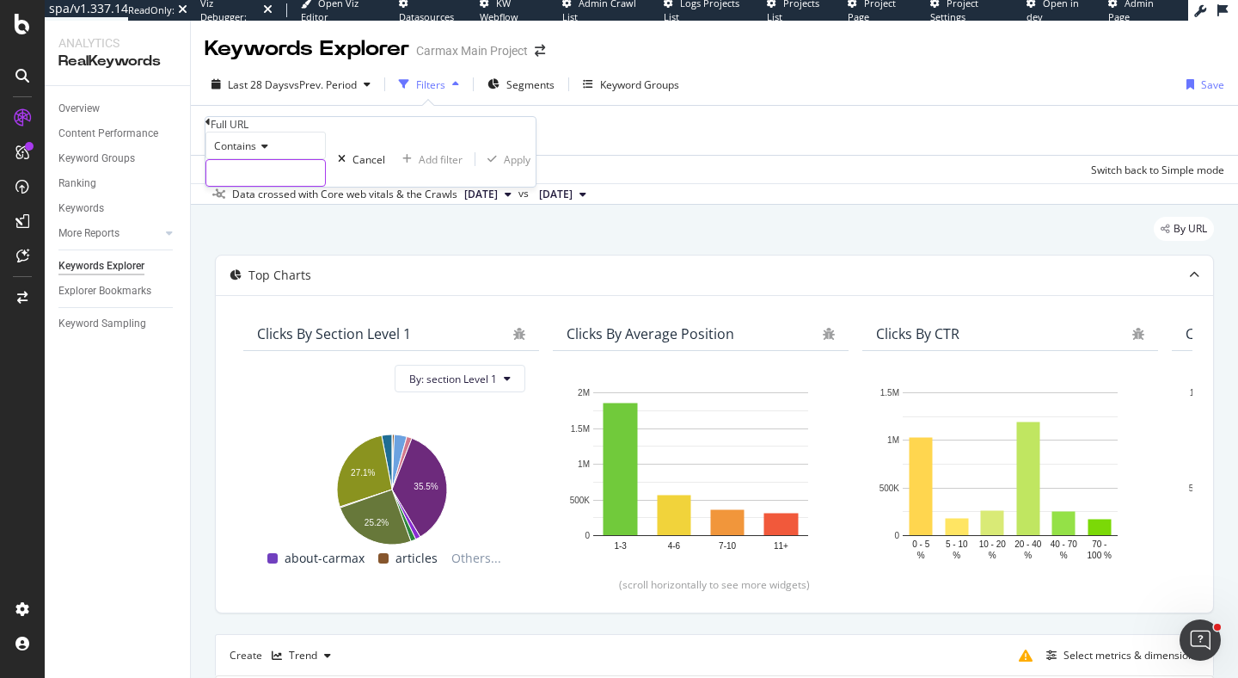
click at [291, 186] on input "text" at bounding box center [265, 173] width 119 height 26
type input "/why-carmax/"
click at [513, 167] on div "Apply" at bounding box center [526, 159] width 27 height 15
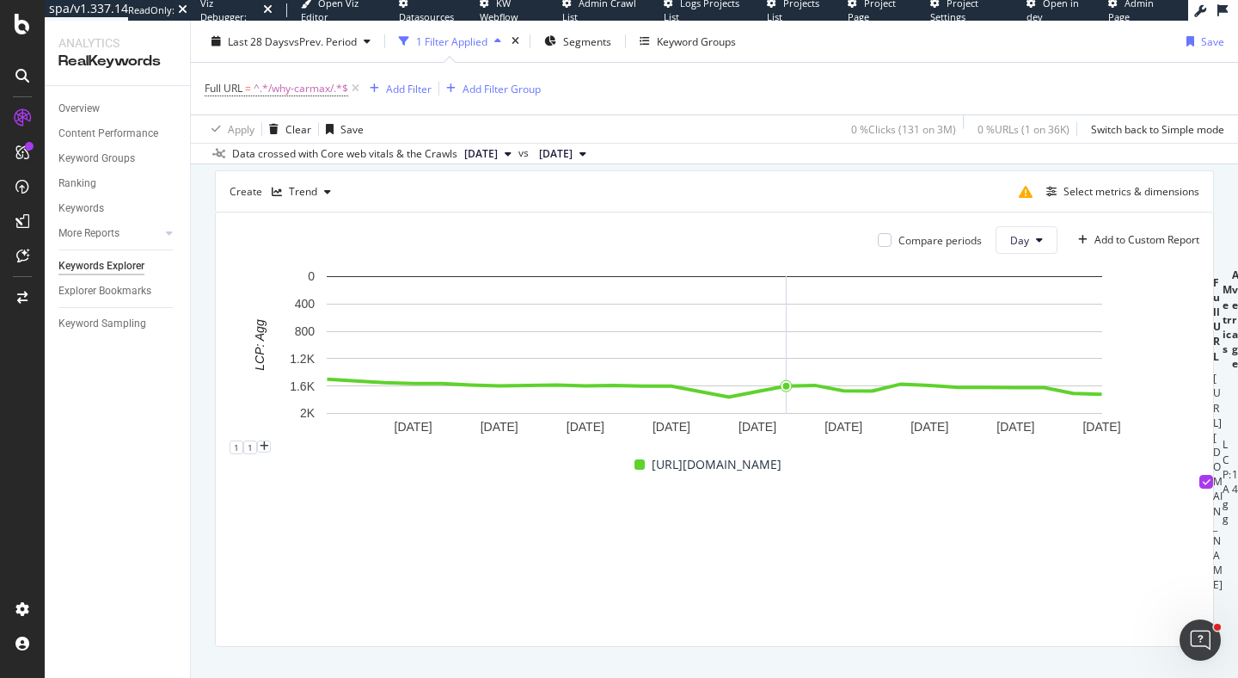
scroll to position [332, 0]
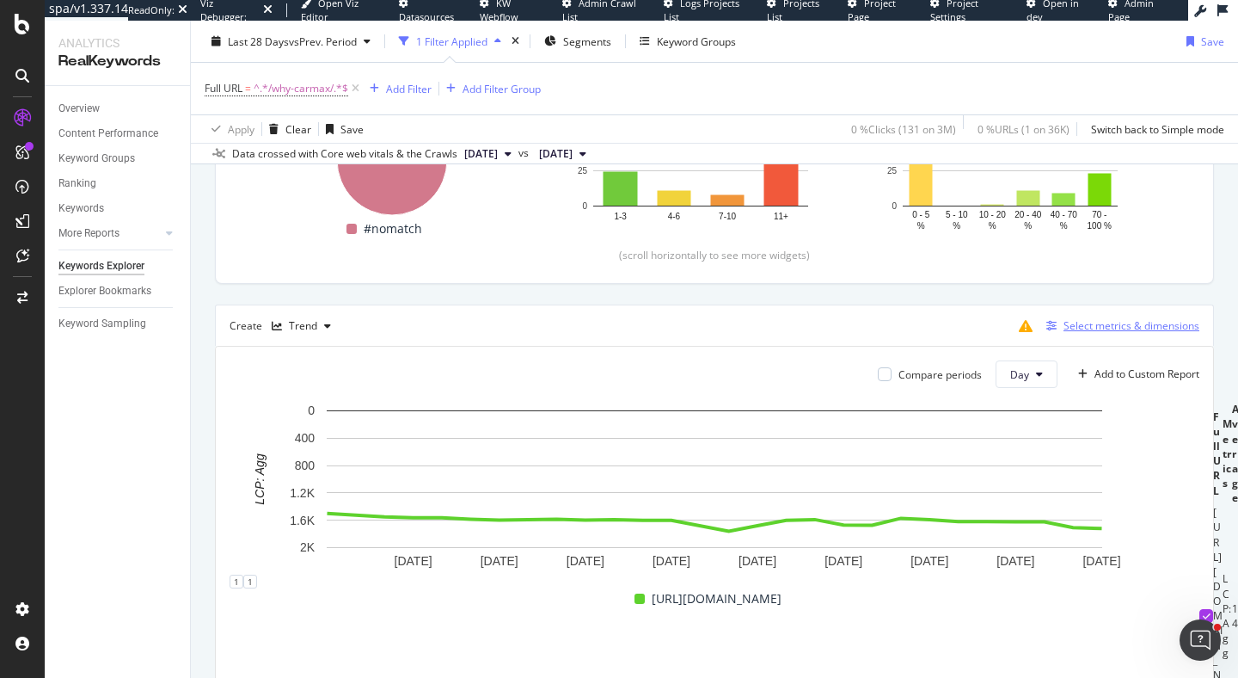
click at [1158, 323] on div "Select metrics & dimensions" at bounding box center [1132, 325] width 136 height 15
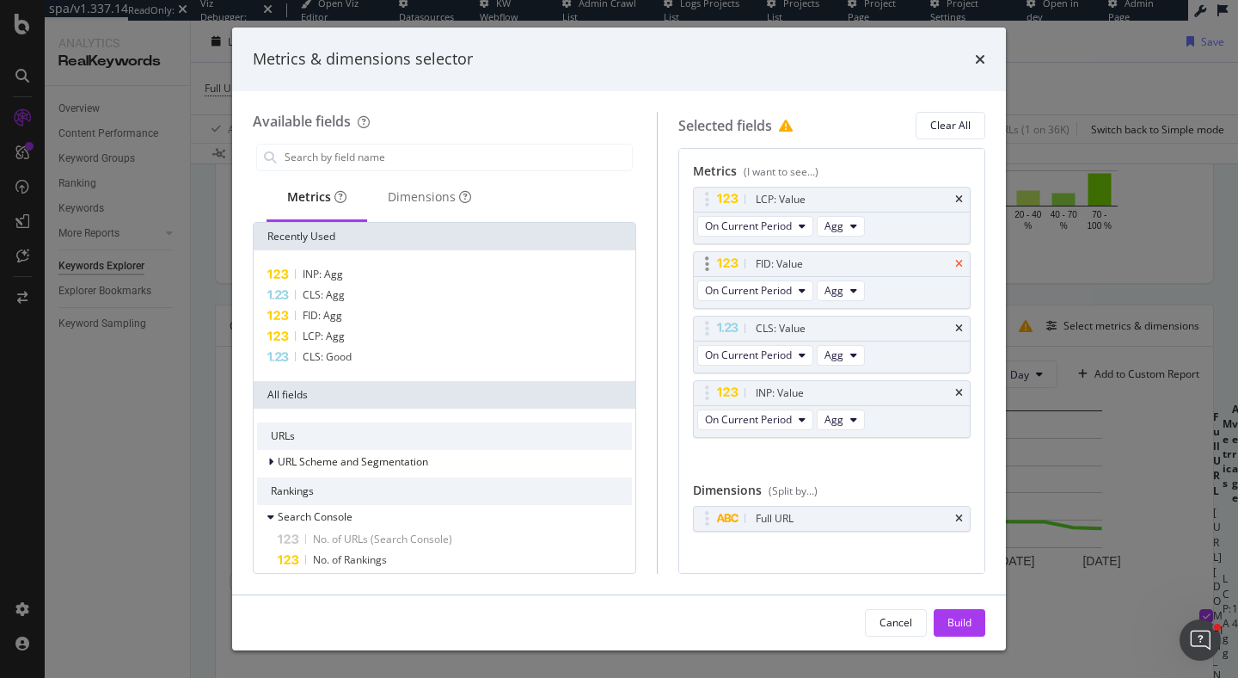
click at [961, 264] on icon "times" at bounding box center [959, 264] width 8 height 10
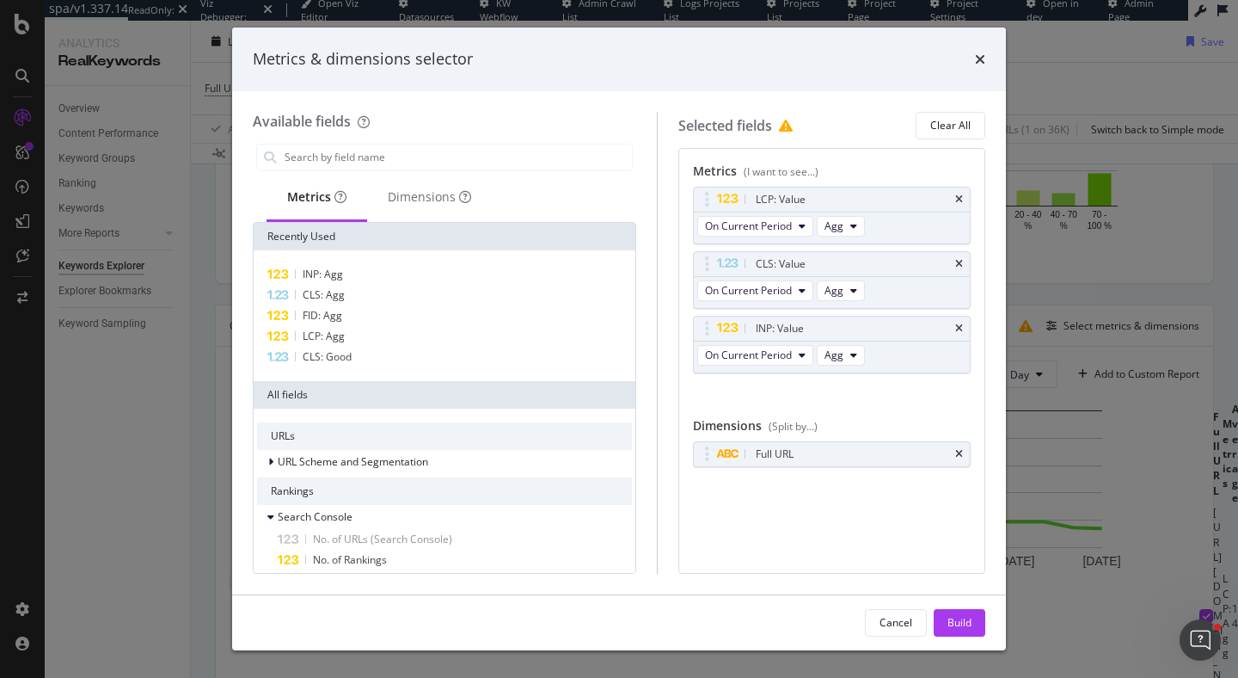
click at [961, 264] on icon "times" at bounding box center [959, 264] width 8 height 10
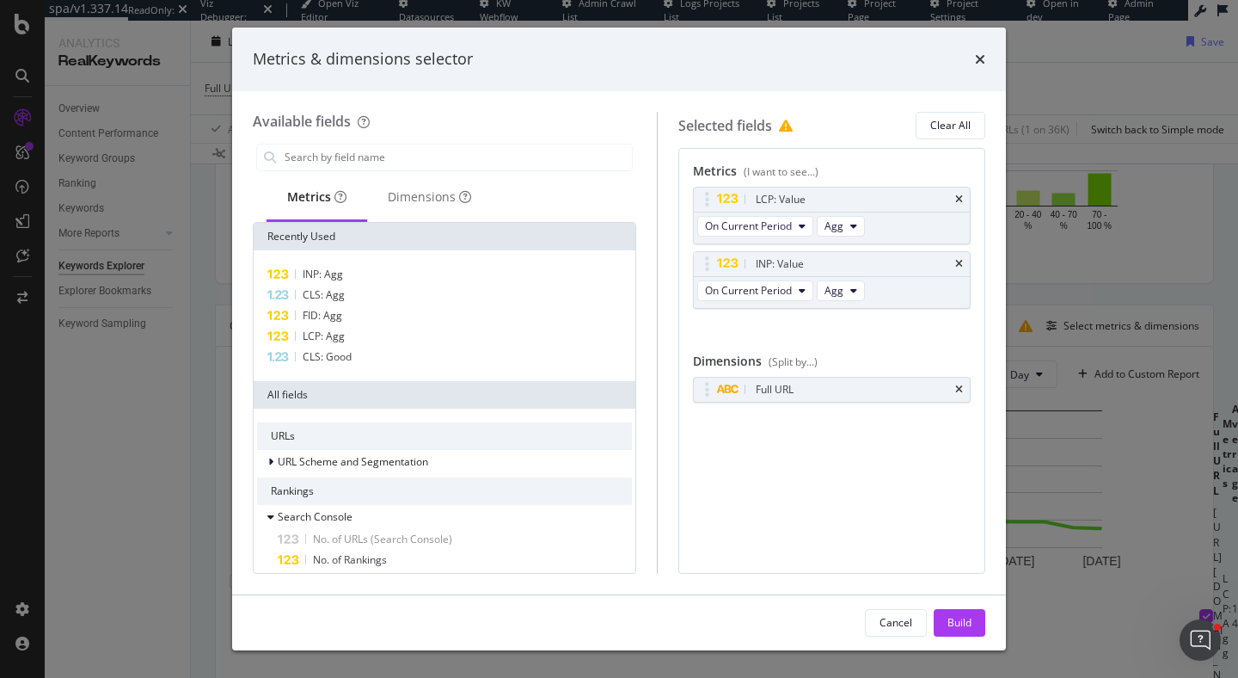
click at [961, 264] on icon "times" at bounding box center [959, 264] width 8 height 10
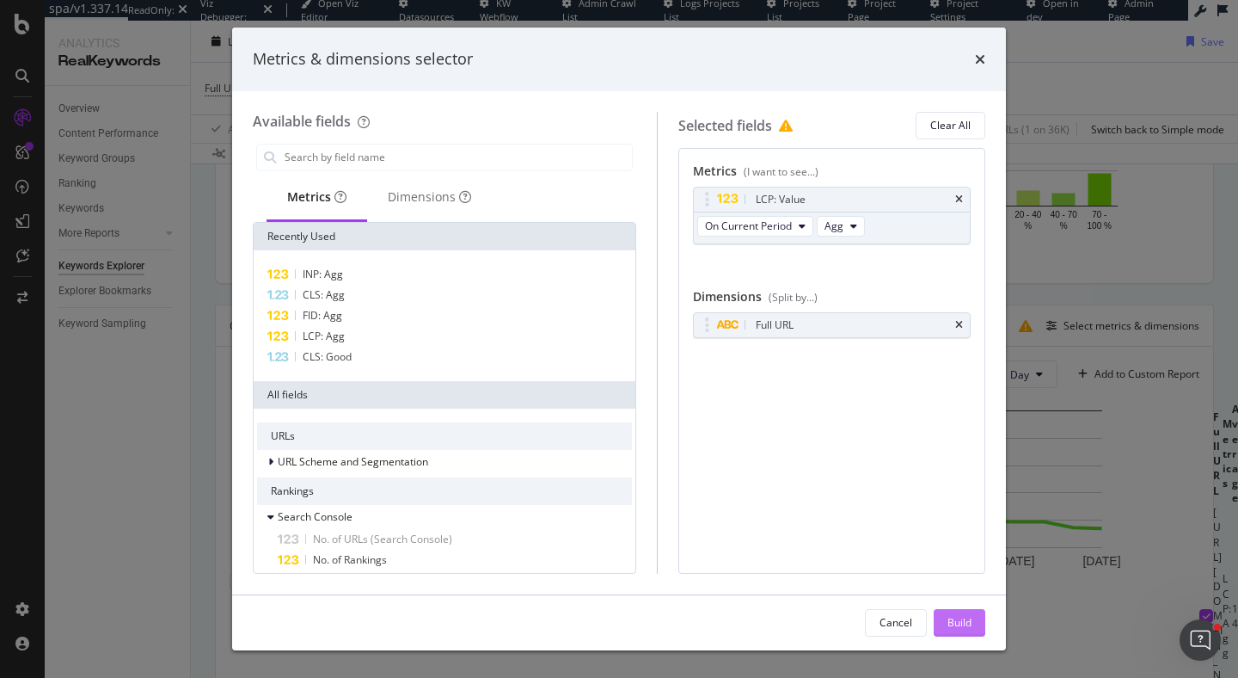
click at [967, 619] on div "Build" at bounding box center [960, 622] width 24 height 15
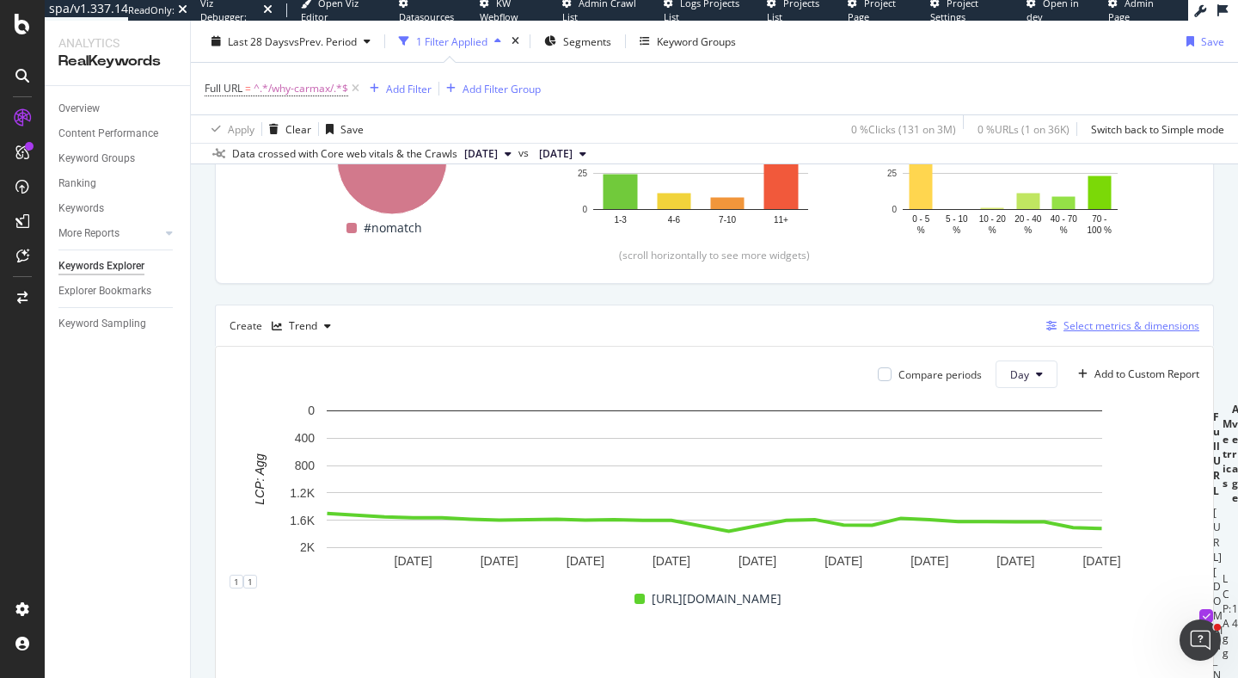
click at [1131, 318] on div "Select metrics & dimensions" at bounding box center [1132, 325] width 136 height 15
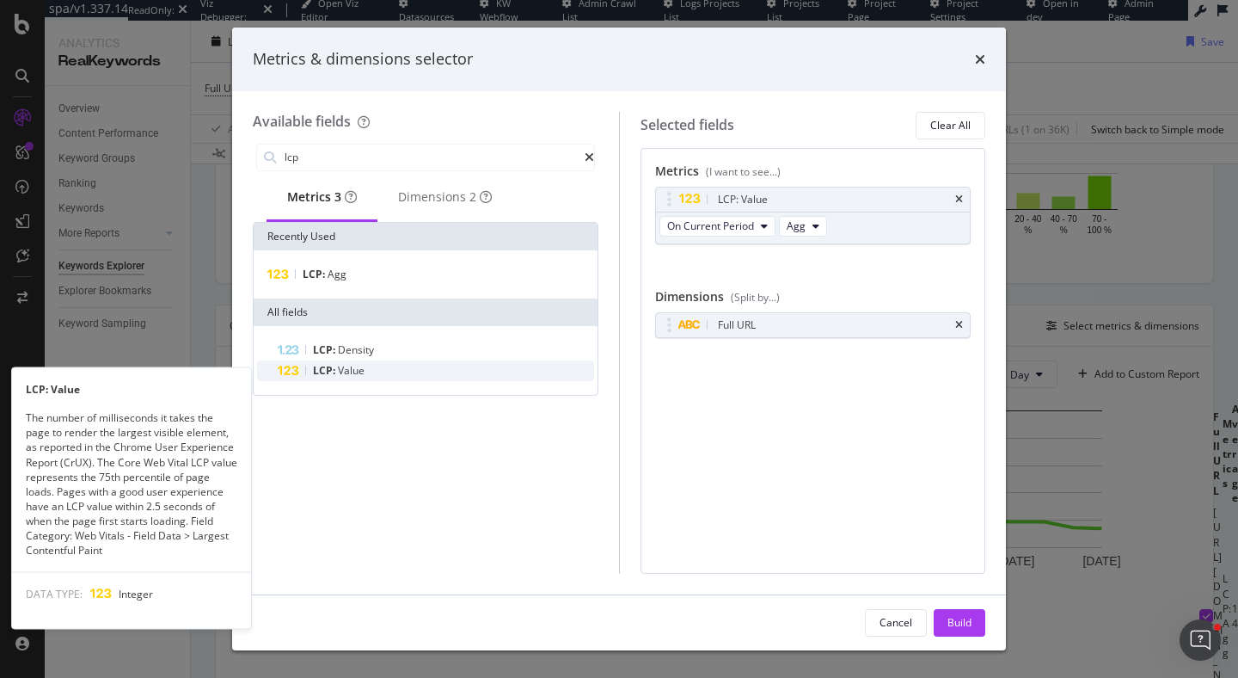
type input "lcp"
click at [358, 372] on span "Value" at bounding box center [351, 370] width 27 height 15
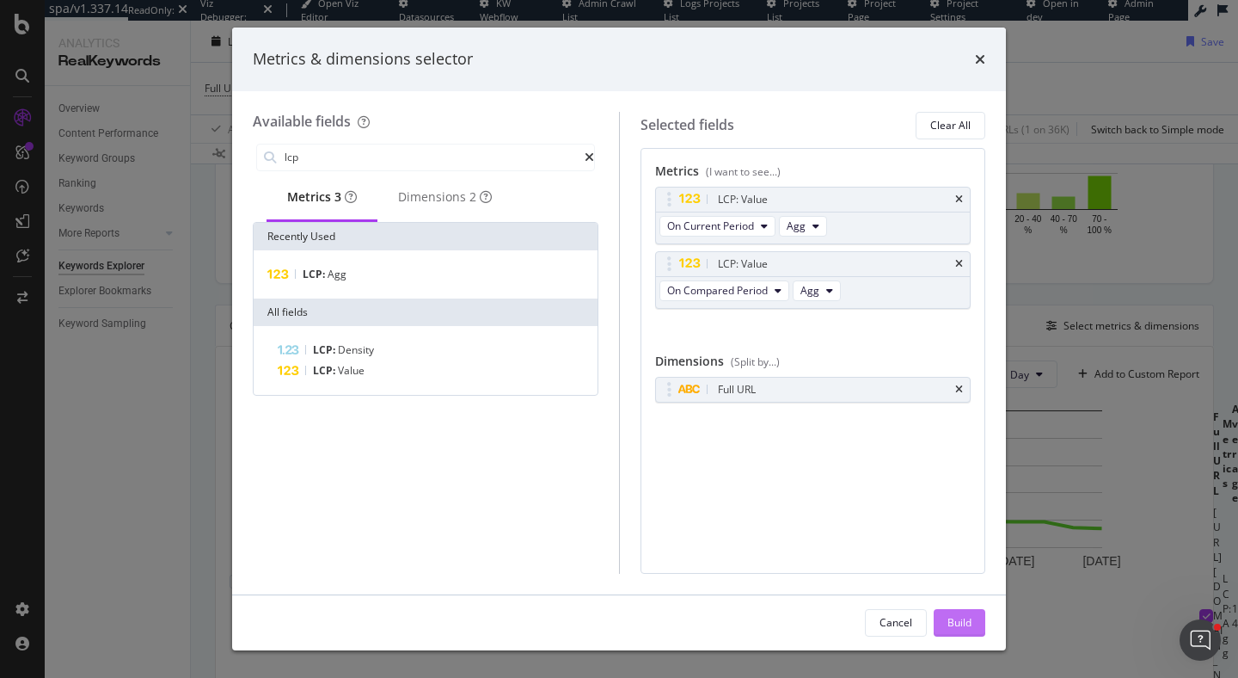
click at [958, 630] on div "Build" at bounding box center [960, 623] width 24 height 26
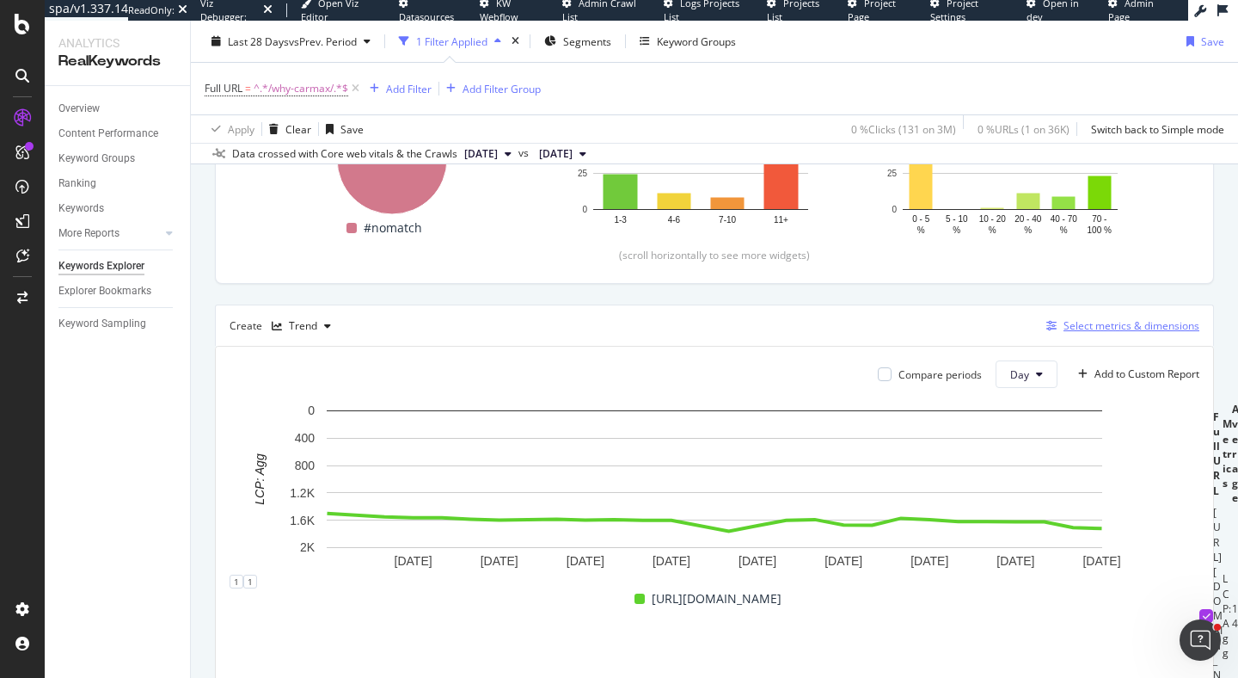
click at [1103, 325] on div "Select metrics & dimensions" at bounding box center [1132, 325] width 136 height 15
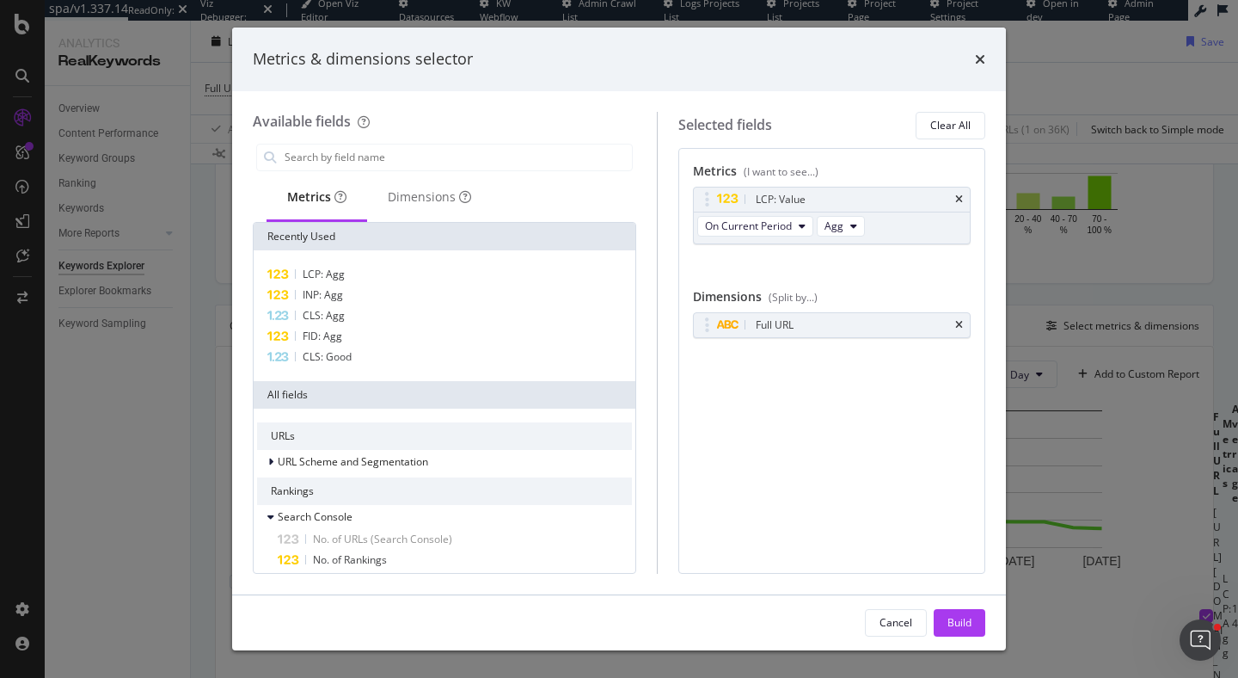
click at [977, 45] on div "Metrics & dimensions selector" at bounding box center [619, 60] width 774 height 64
click at [977, 59] on icon "times" at bounding box center [980, 59] width 10 height 14
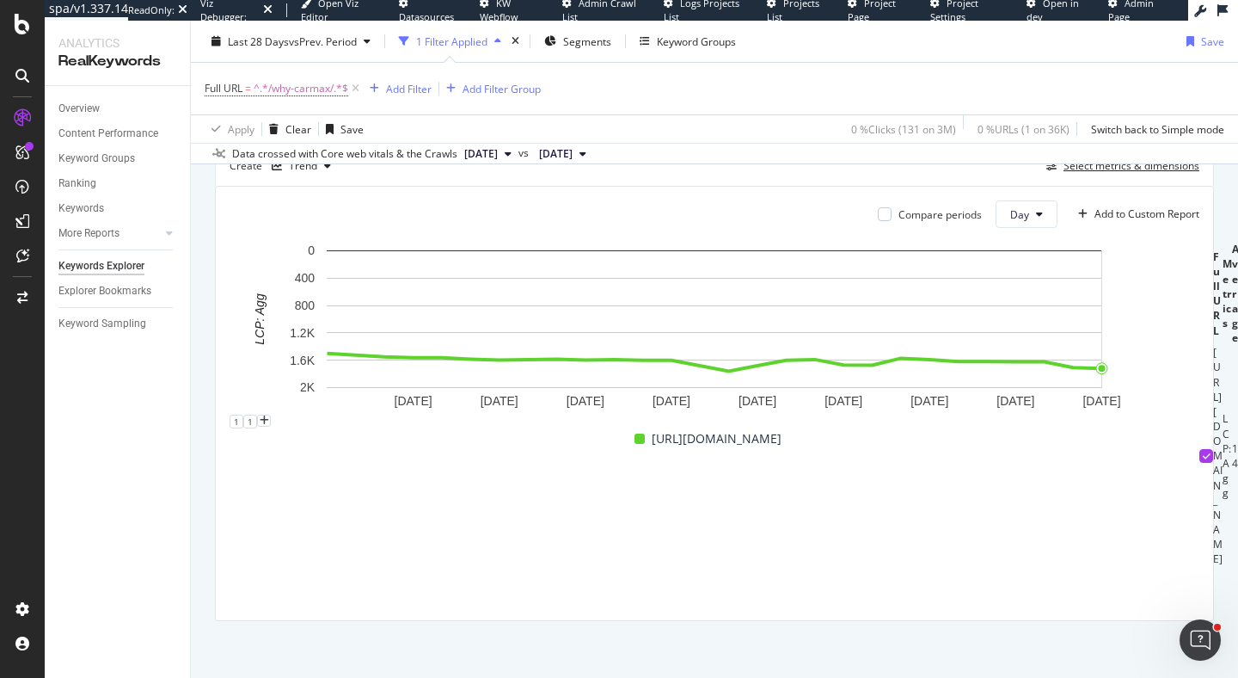
scroll to position [496, 0]
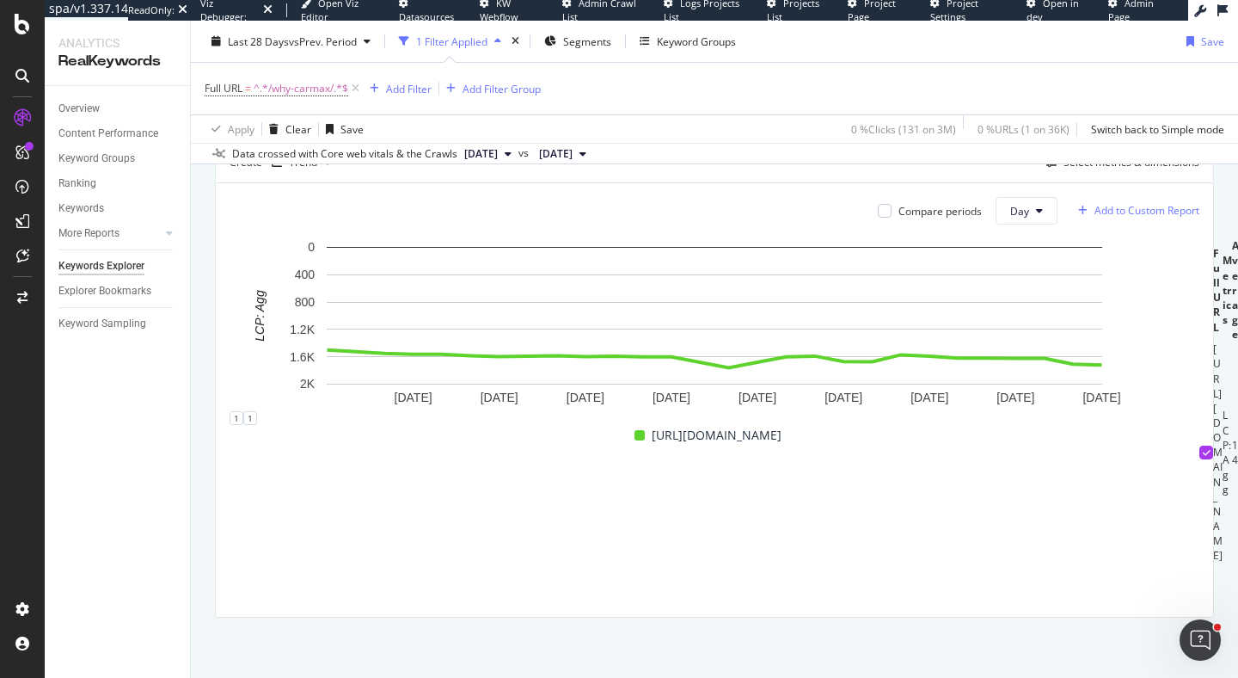
click at [1152, 206] on div "Add to Custom Report" at bounding box center [1147, 211] width 105 height 10
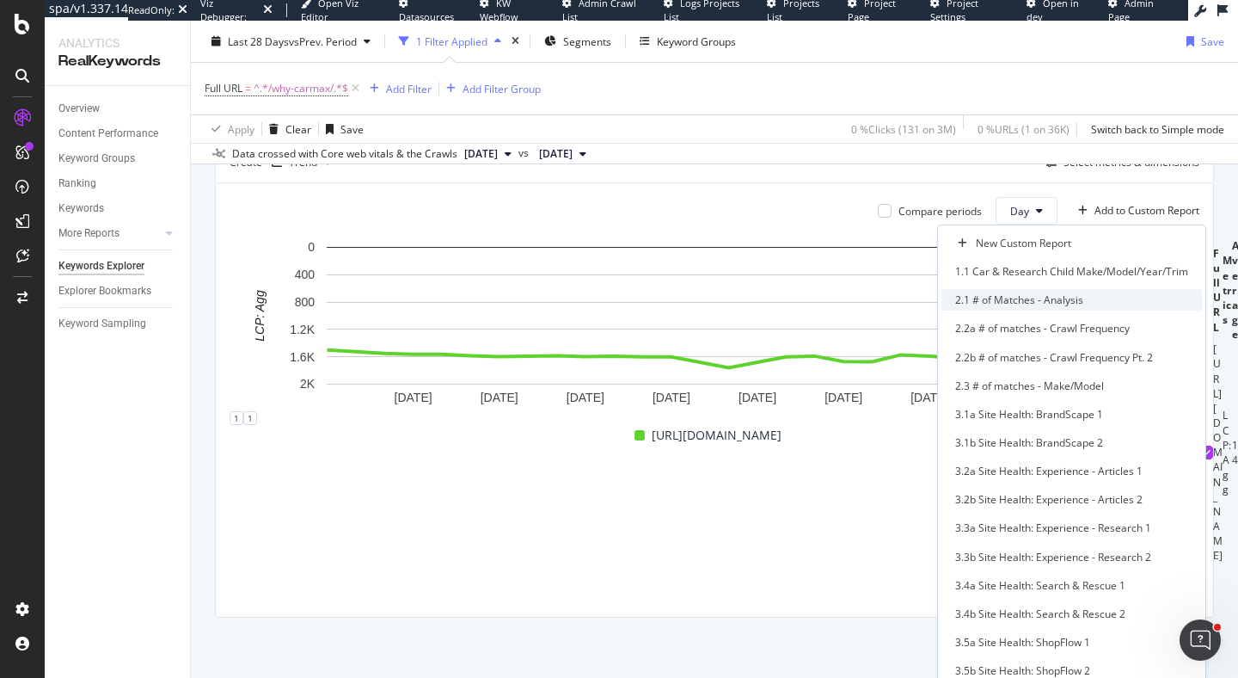
scroll to position [675, 0]
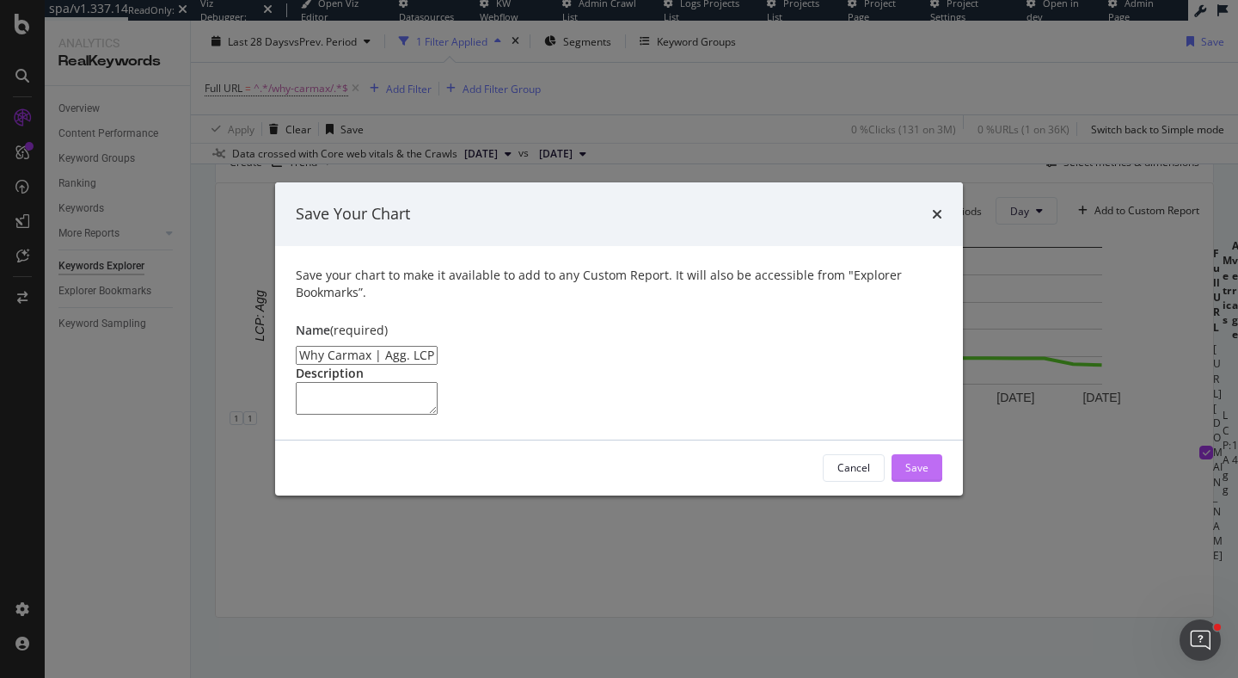
type input "Why Carmax | Agg. LCP Value Trends"
click at [927, 475] on div "Save" at bounding box center [916, 467] width 23 height 15
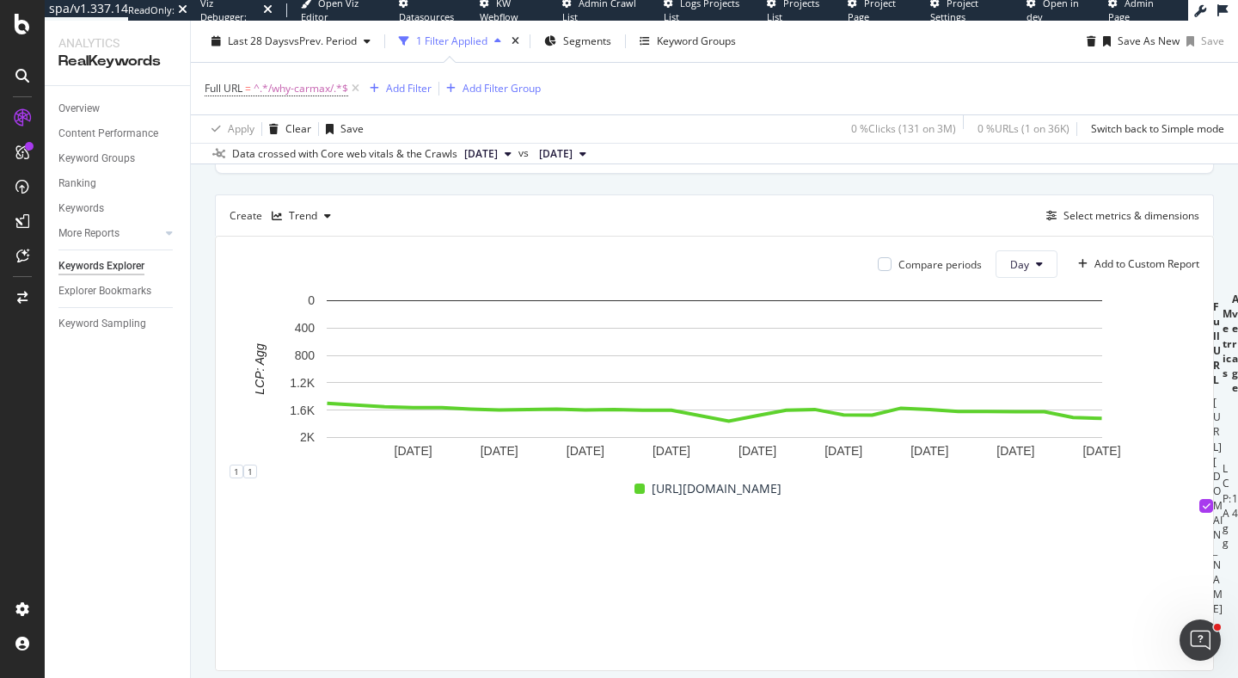
scroll to position [439, 0]
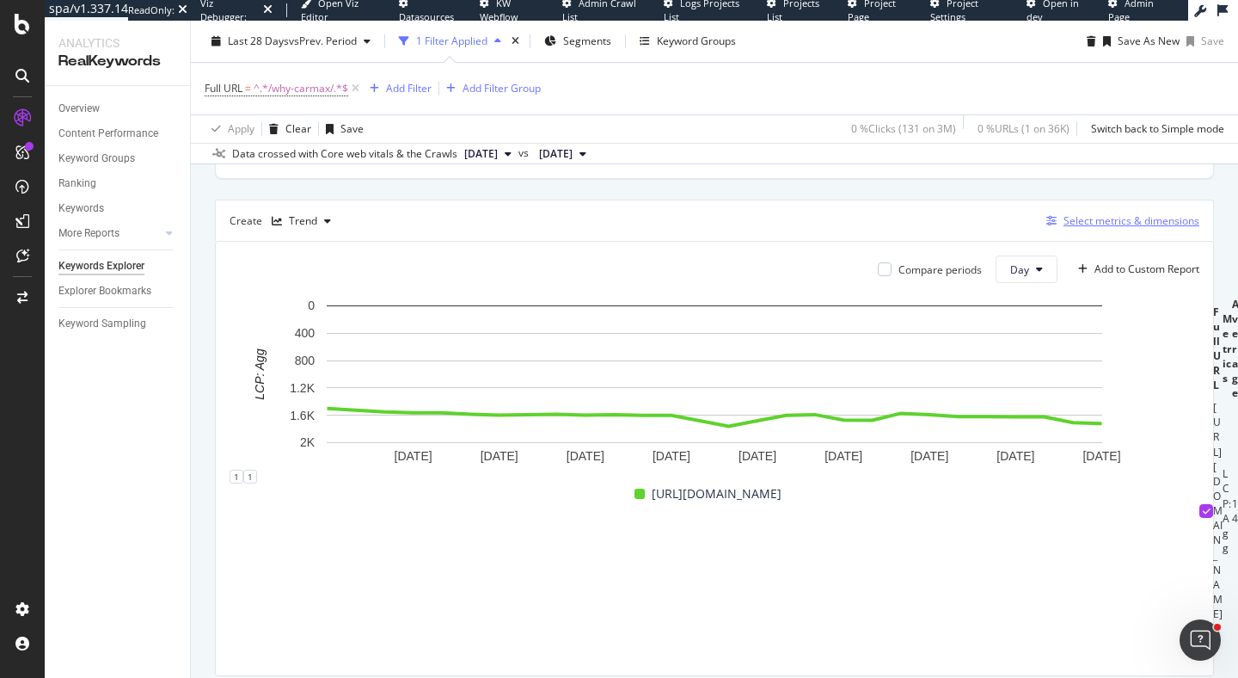
click at [1124, 228] on div "Select metrics & dimensions" at bounding box center [1132, 220] width 136 height 15
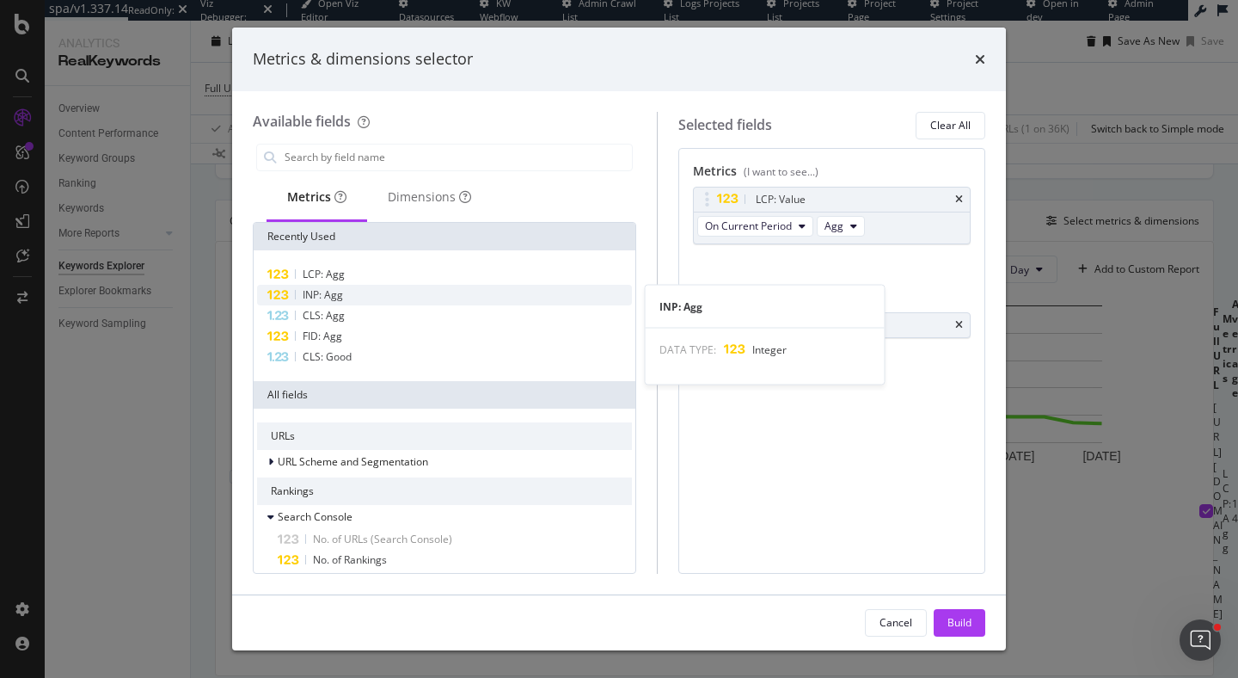
click at [574, 287] on div "INP: Agg" at bounding box center [444, 295] width 375 height 21
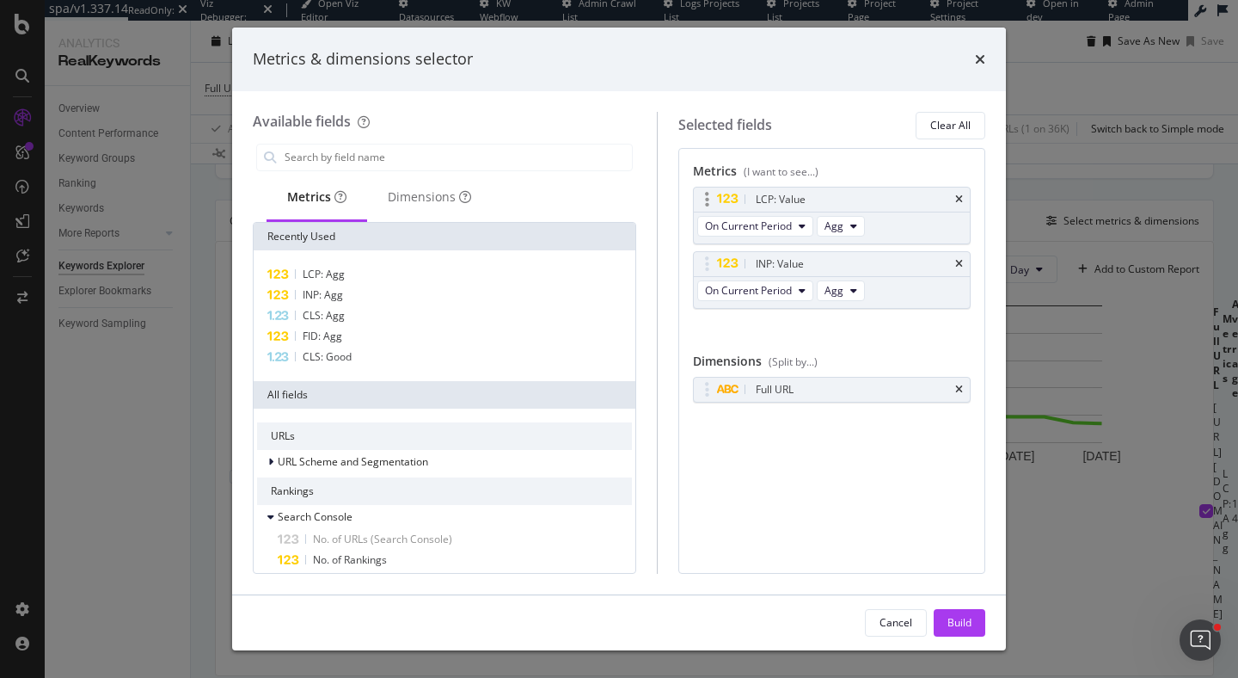
click at [957, 187] on div "LCP: Value On Current Period Agg" at bounding box center [832, 216] width 278 height 58
click at [961, 202] on icon "times" at bounding box center [959, 199] width 8 height 10
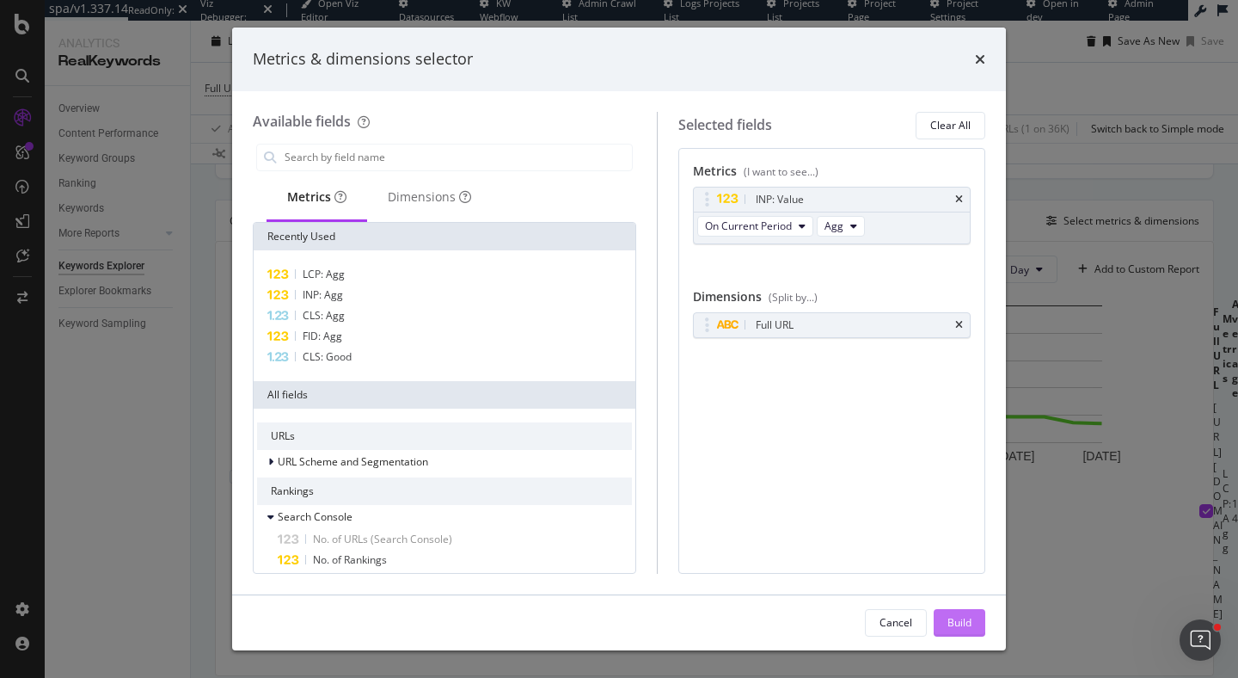
click at [970, 626] on div "Build" at bounding box center [960, 622] width 24 height 15
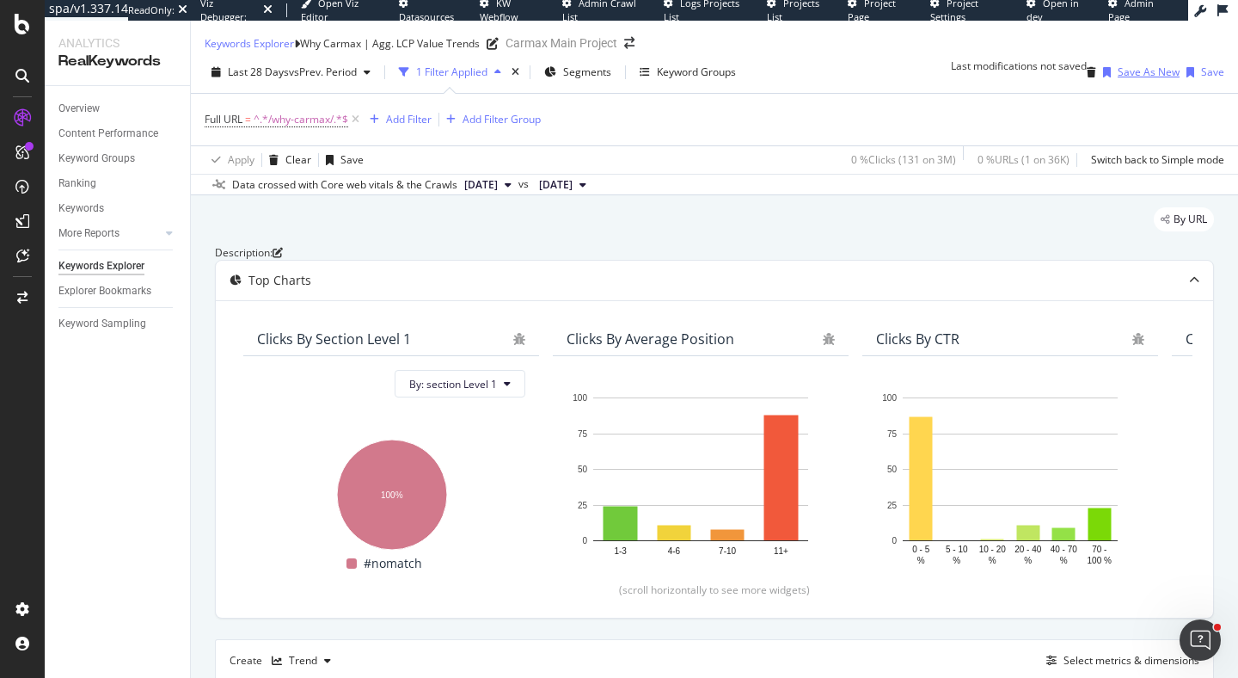
click at [1118, 79] on div "Save As New" at bounding box center [1149, 71] width 62 height 15
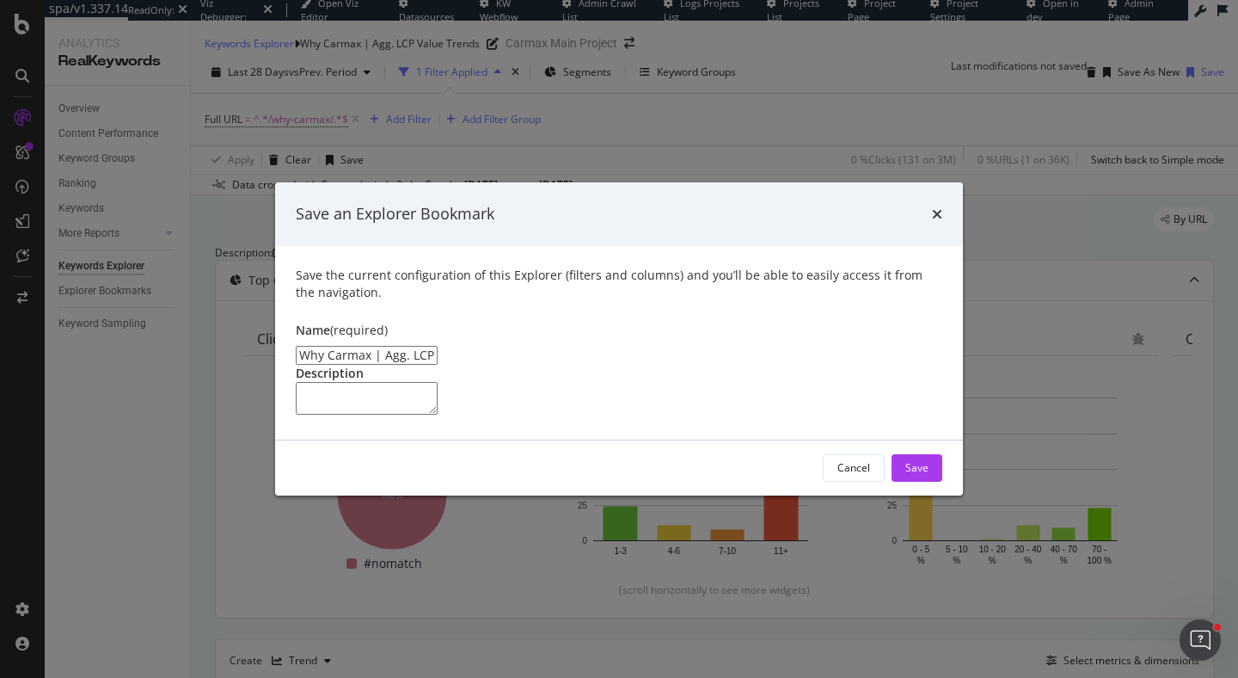
click at [942, 182] on div "Save an Explorer Bookmark" at bounding box center [619, 214] width 688 height 64
click at [938, 207] on icon "times" at bounding box center [937, 214] width 10 height 14
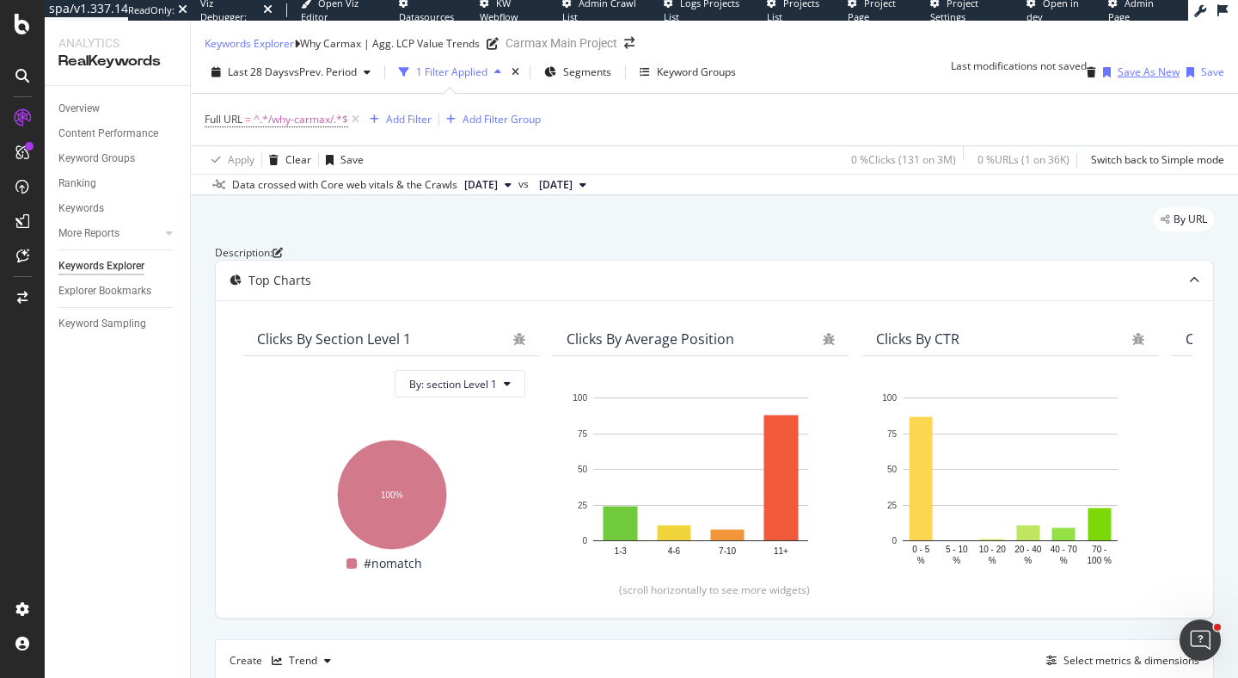
click at [1096, 77] on div "button" at bounding box center [1106, 72] width 21 height 10
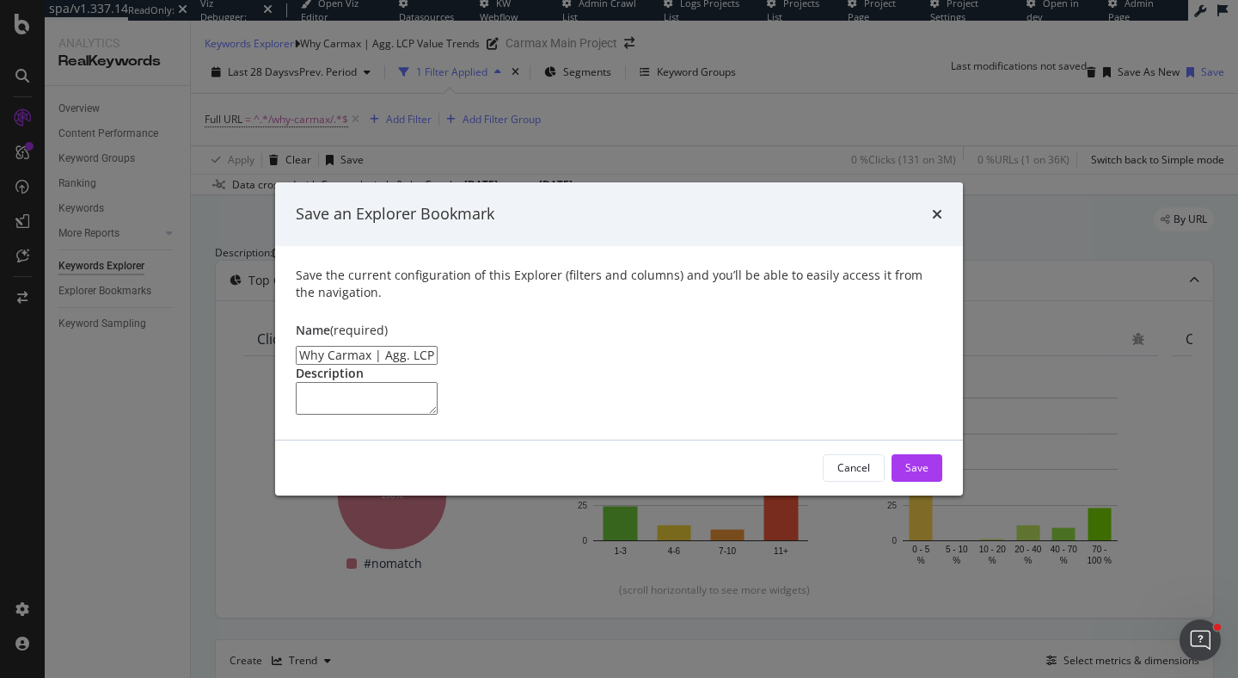
drag, startPoint x: 416, startPoint y: 279, endPoint x: 399, endPoint y: 279, distance: 17.2
click at [399, 346] on input "Why Carmax | Agg. LCP Value Trends Clone" at bounding box center [367, 355] width 142 height 19
drag, startPoint x: 480, startPoint y: 273, endPoint x: 574, endPoint y: 269, distance: 94.7
click at [438, 346] on input "Why Carmax | Agg. INP Value Trends Clone" at bounding box center [367, 355] width 142 height 19
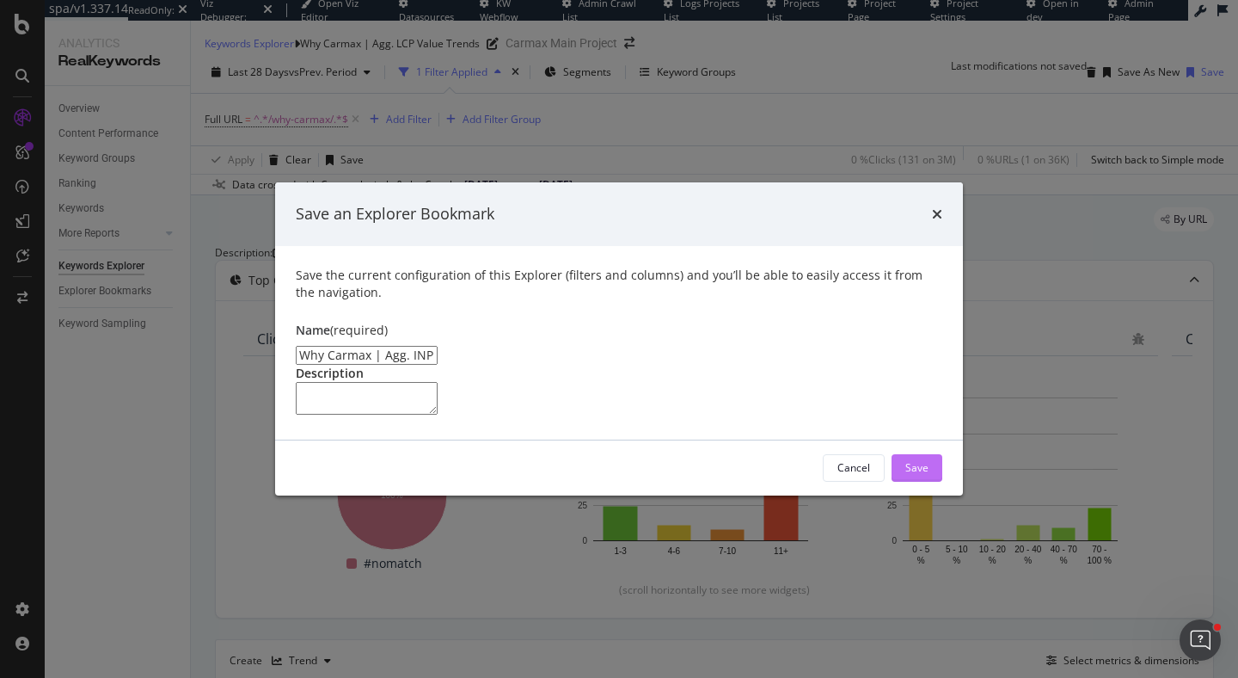
type input "Why Carmax | Agg. INP Value Trends"
click at [919, 475] on div "Save" at bounding box center [916, 467] width 23 height 15
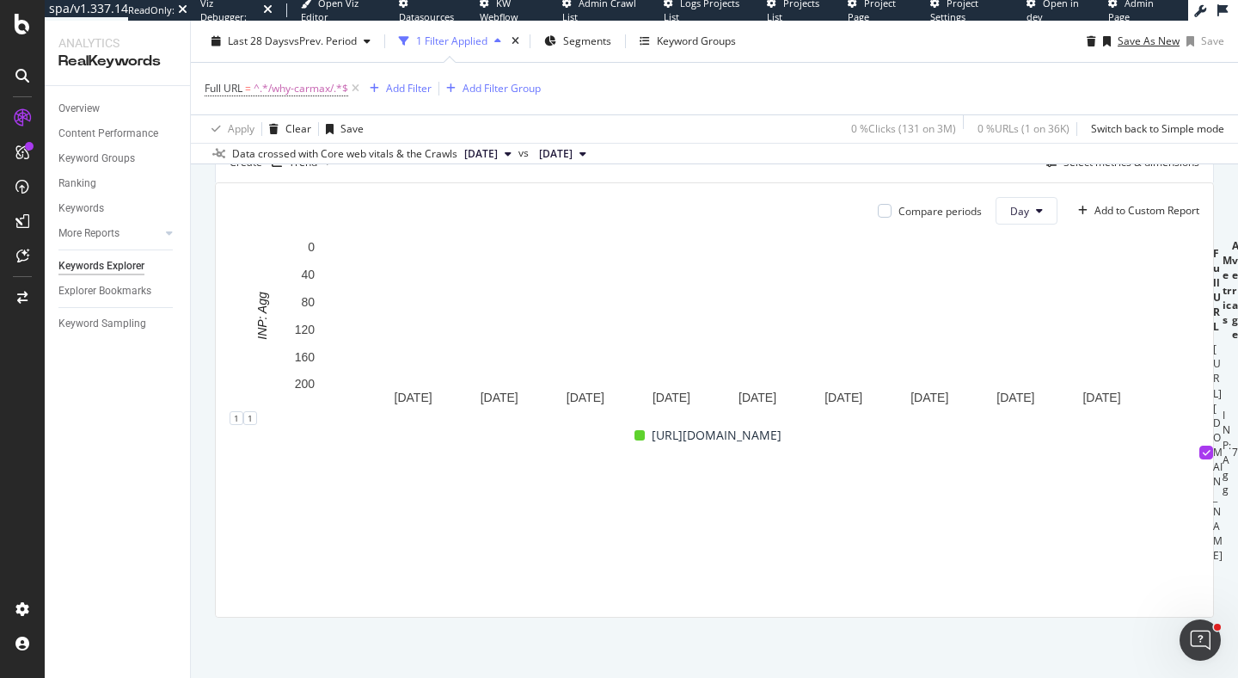
scroll to position [527, 0]
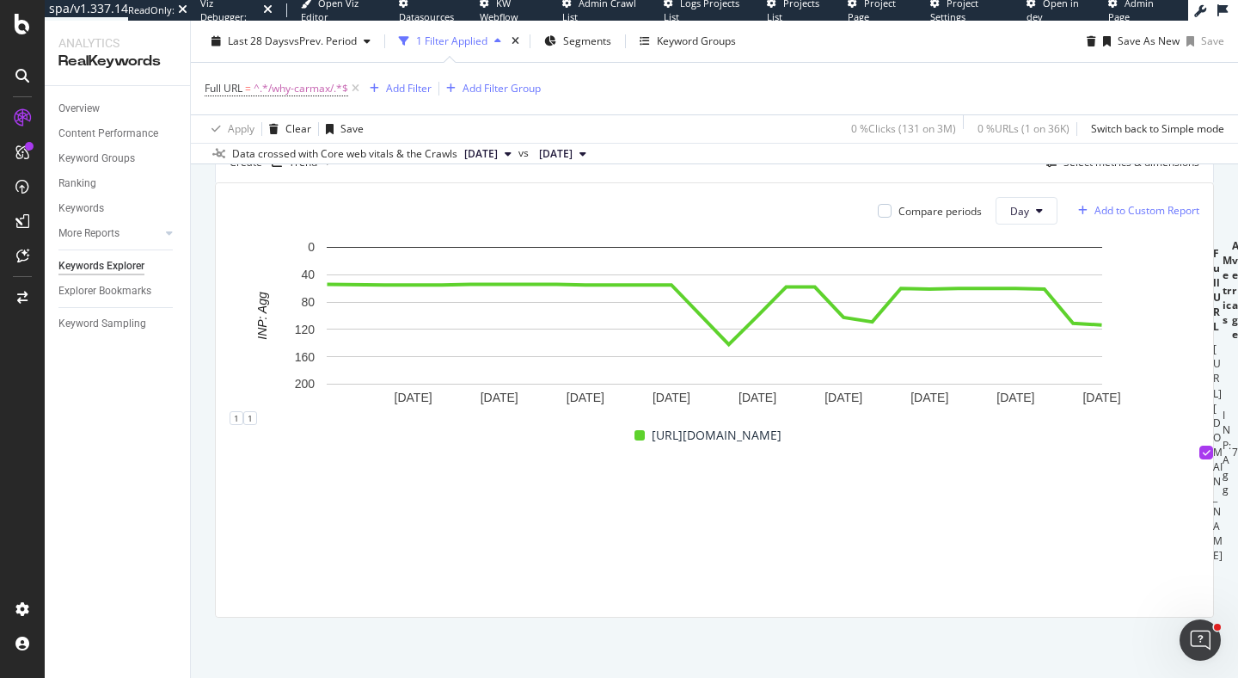
click at [1108, 216] on div "Add to Custom Report" at bounding box center [1147, 211] width 105 height 10
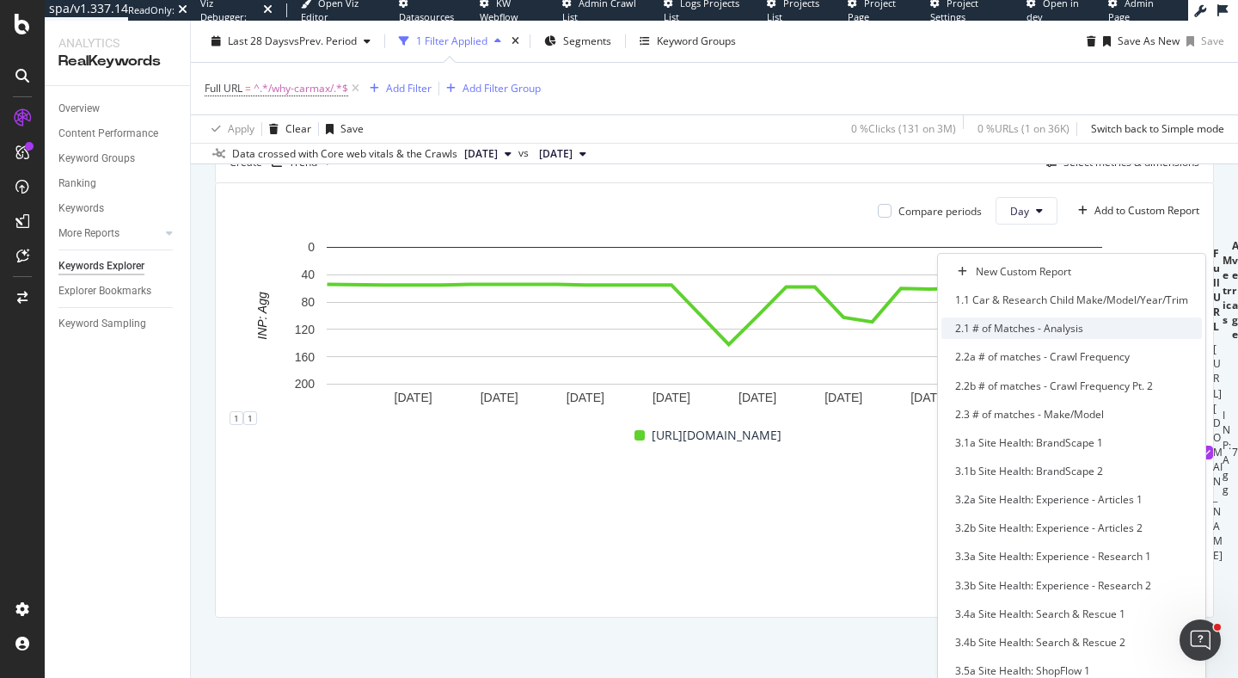
scroll to position [695, 0]
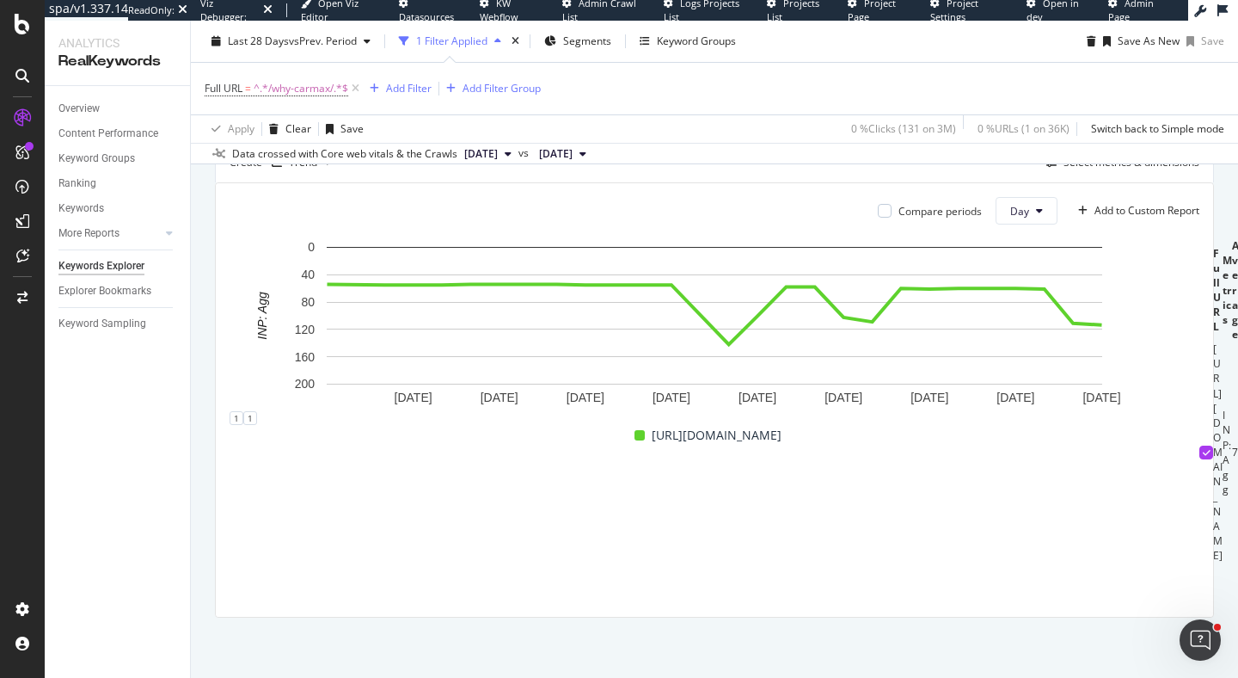
scroll to position [476, 0]
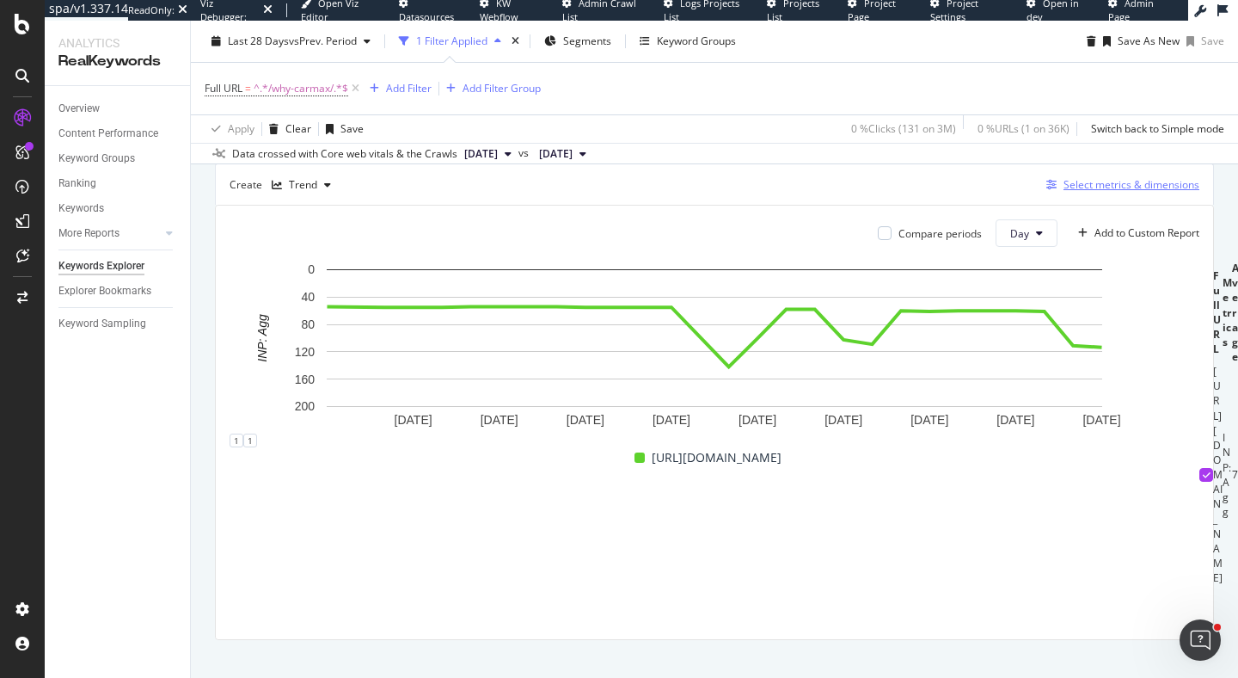
click at [1114, 192] on div "Select metrics & dimensions" at bounding box center [1132, 184] width 136 height 15
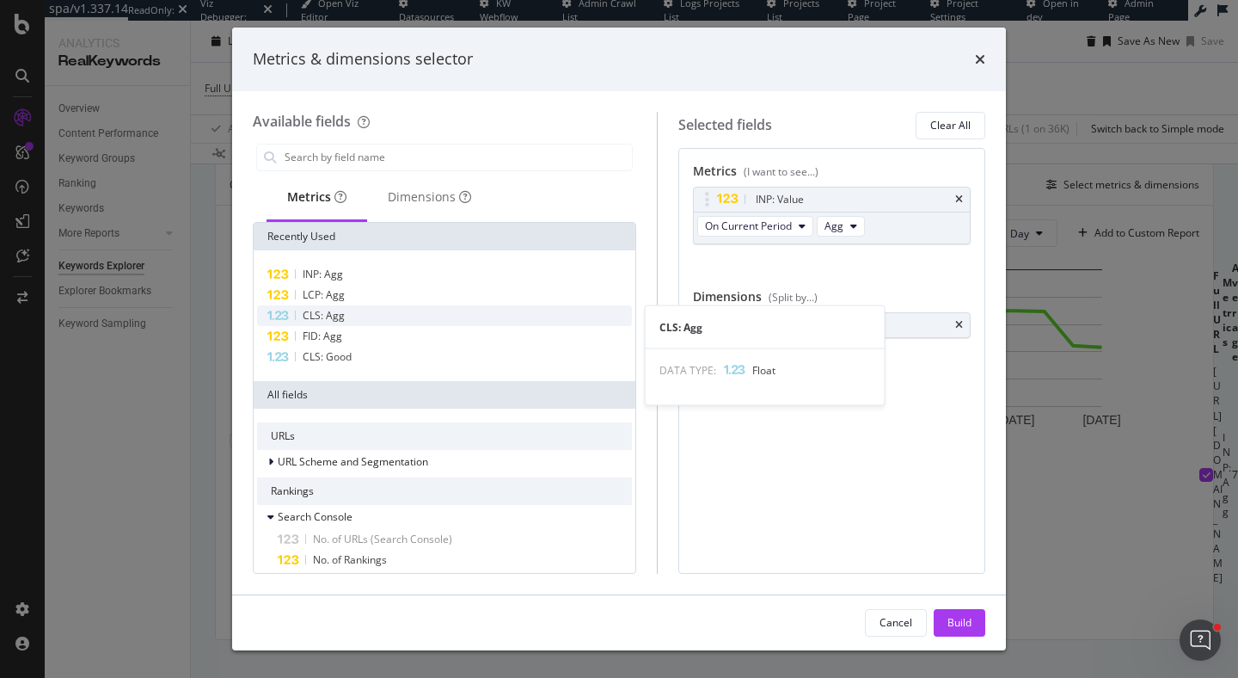
click at [459, 317] on div "CLS: Agg" at bounding box center [444, 315] width 375 height 21
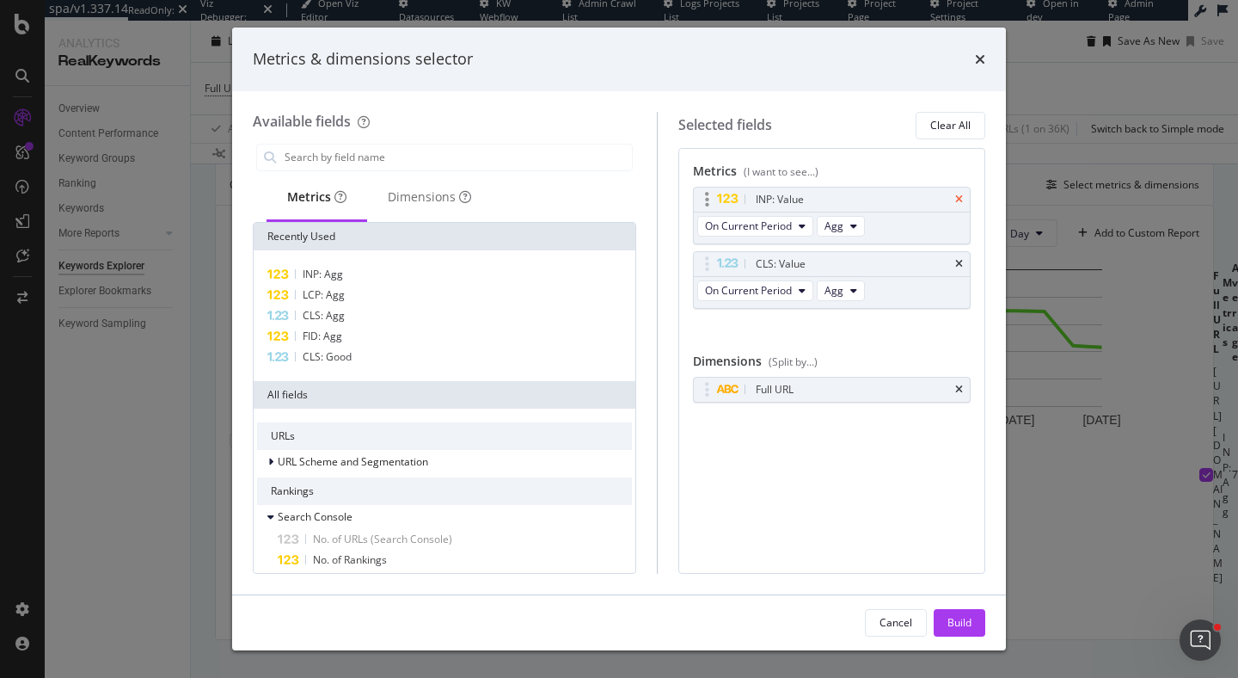
click at [957, 201] on icon "times" at bounding box center [959, 199] width 8 height 10
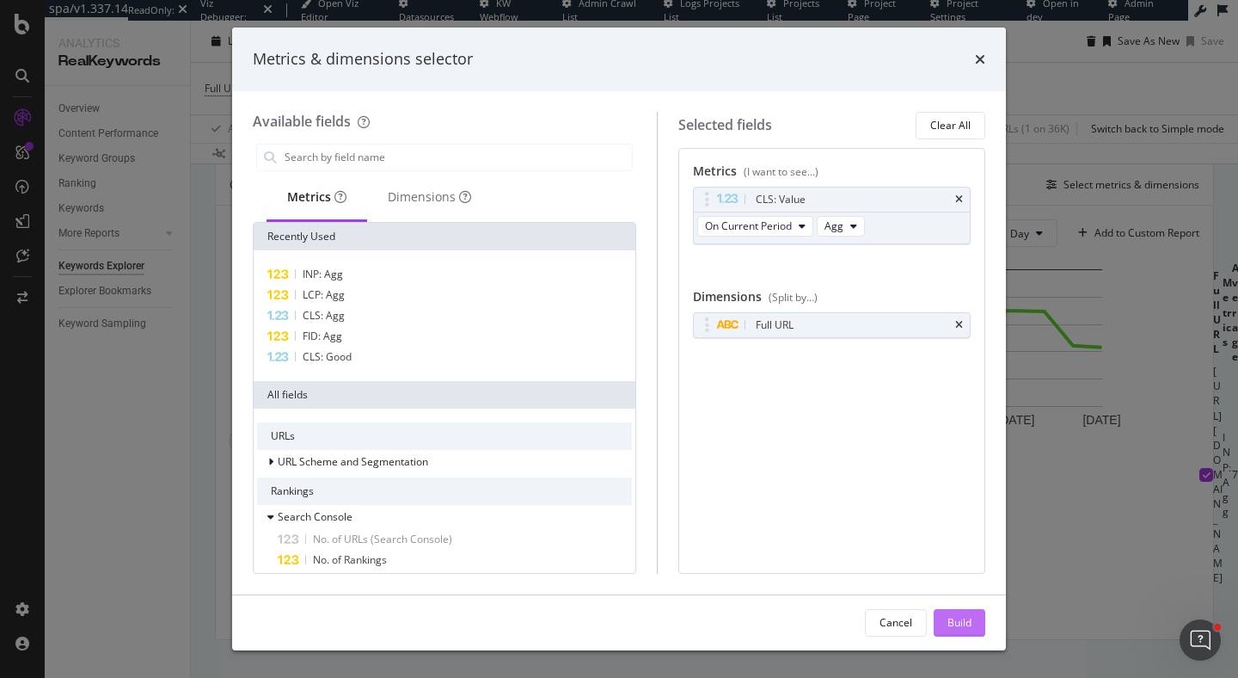
click at [954, 619] on div "Build" at bounding box center [960, 622] width 24 height 15
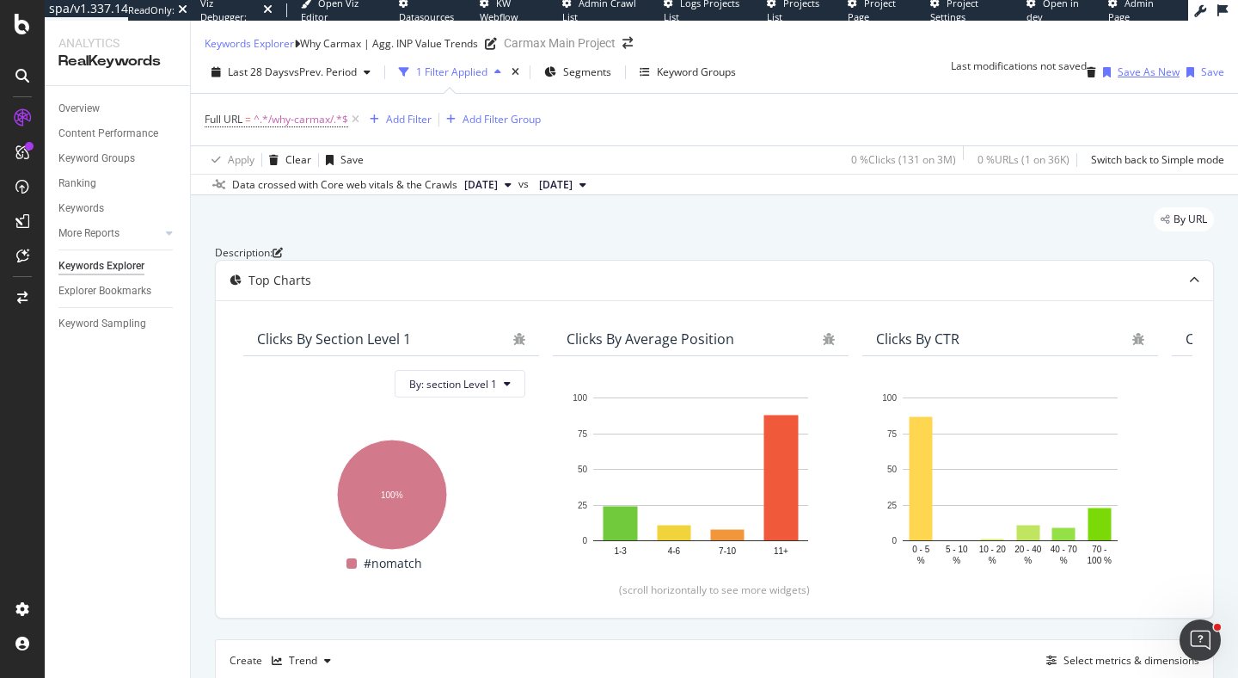
click at [1128, 79] on div "Save As New" at bounding box center [1149, 71] width 62 height 15
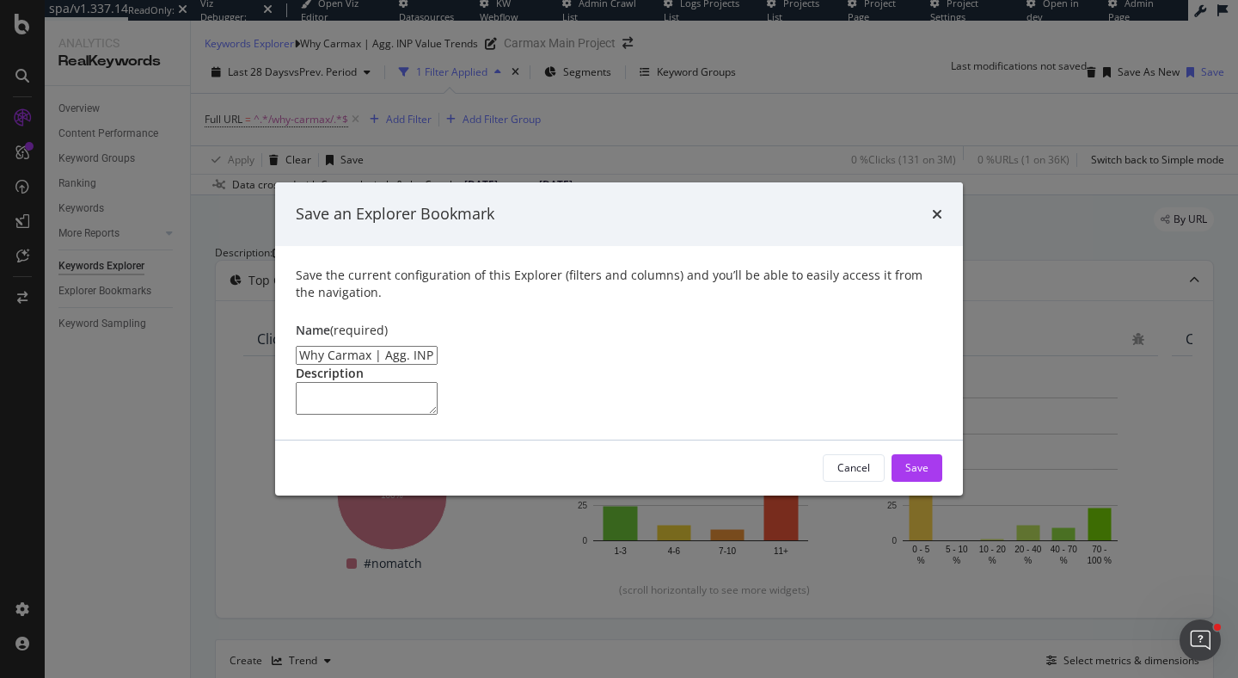
drag, startPoint x: 401, startPoint y: 273, endPoint x: 415, endPoint y: 278, distance: 15.2
click at [415, 346] on input "Why Carmax | Agg. INP Value Trends Clone" at bounding box center [367, 355] width 142 height 19
drag, startPoint x: 484, startPoint y: 278, endPoint x: 678, endPoint y: 273, distance: 194.4
click at [438, 346] on input "Why Carmax | Agg. CLS Value Trends Clone" at bounding box center [367, 355] width 142 height 19
type input "Why Carmax | Agg. CLS Value Trends"
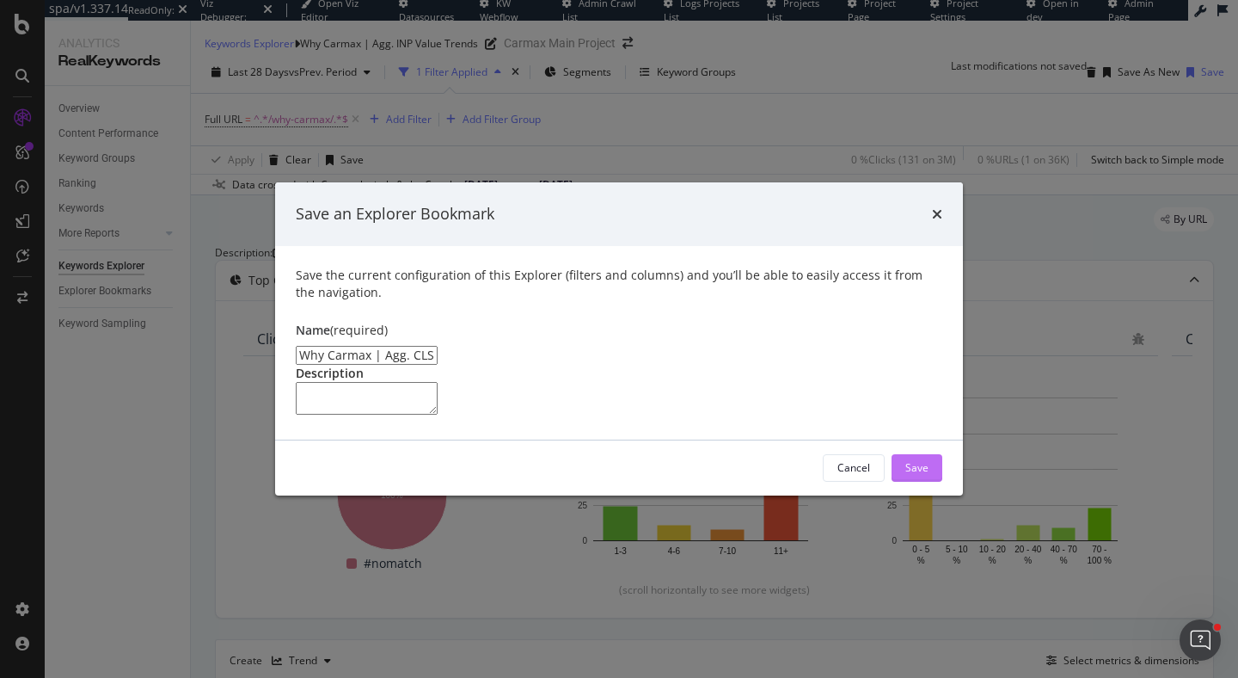
click at [925, 475] on div "Save" at bounding box center [916, 467] width 23 height 15
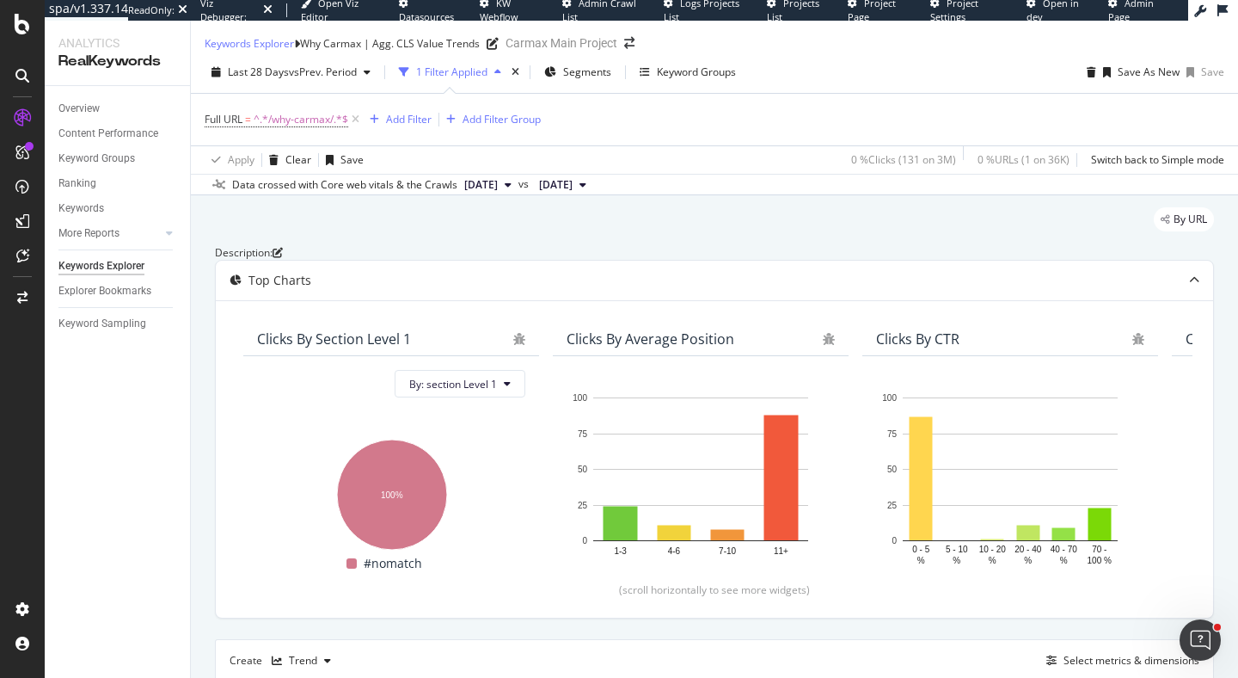
click at [9, 677] on icon "close toast" at bounding box center [4, 690] width 9 height 24
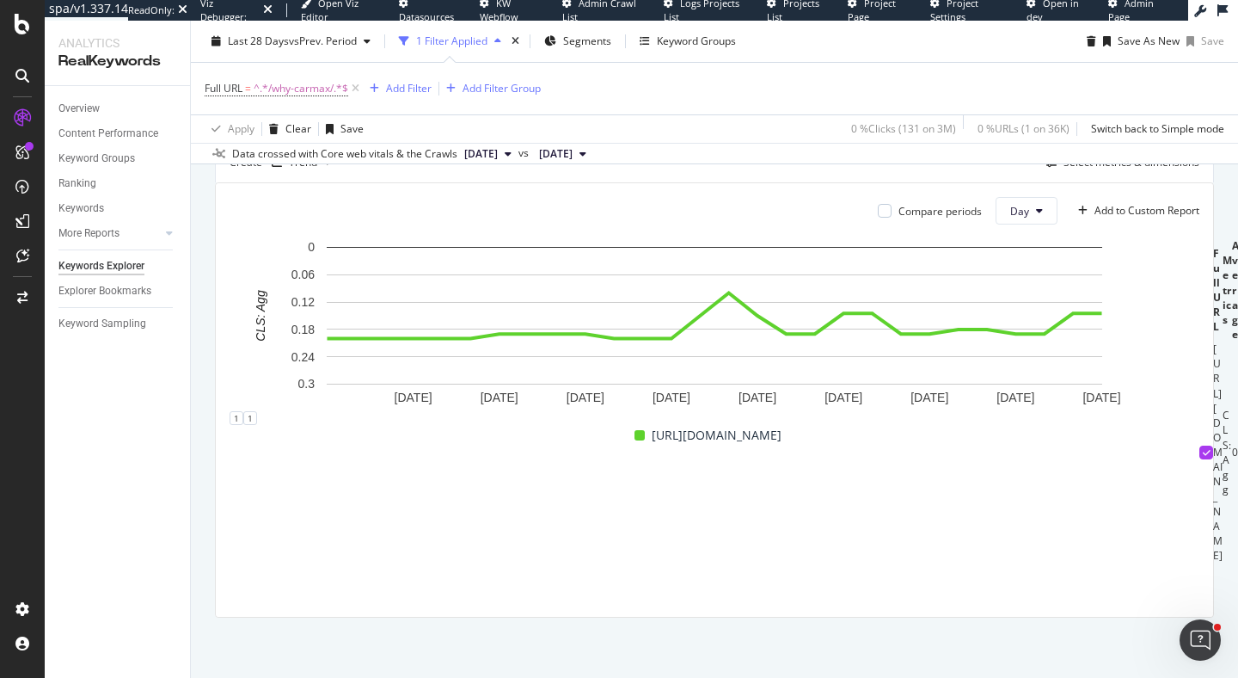
scroll to position [480, 0]
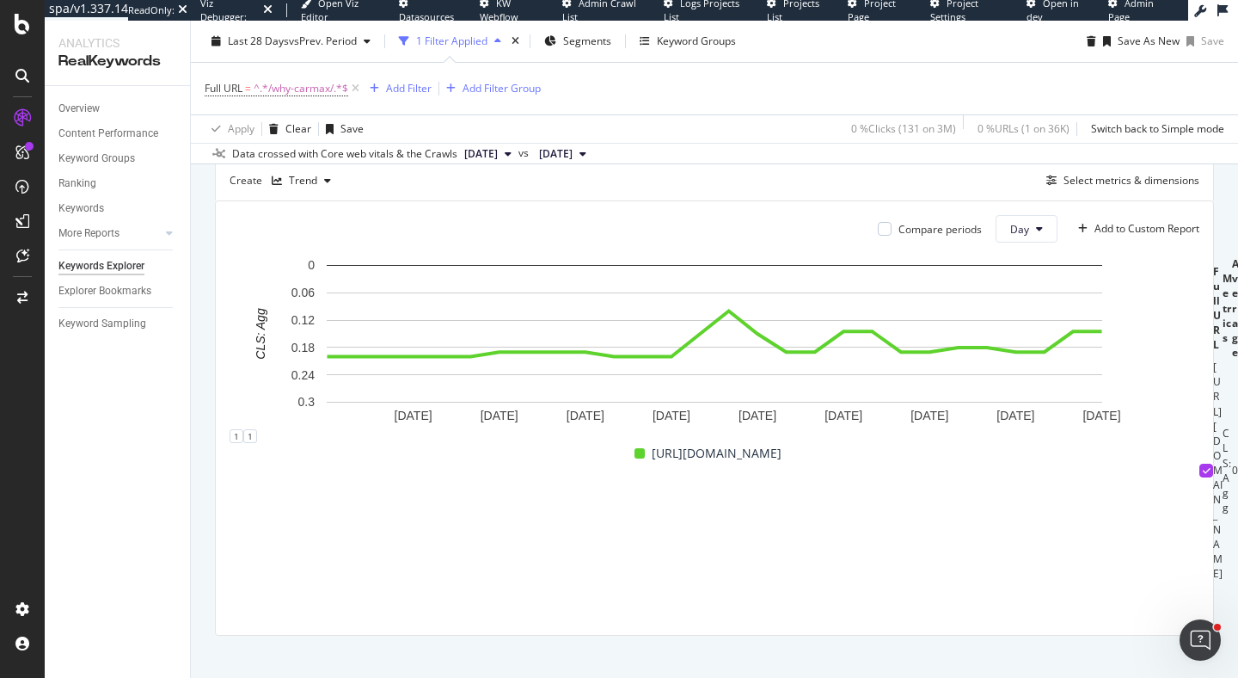
click at [1127, 200] on div "Create Trend Select metrics & dimensions" at bounding box center [714, 179] width 999 height 41
click at [1129, 187] on div "Select metrics & dimensions" at bounding box center [1132, 180] width 136 height 15
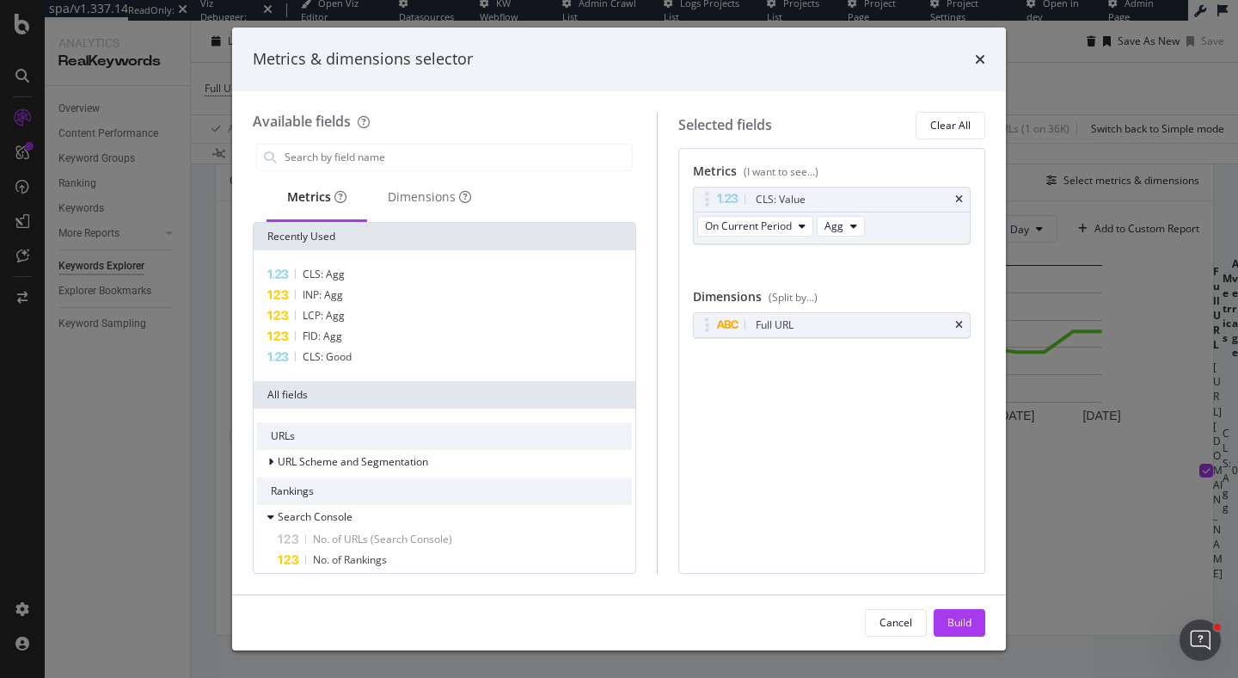
click at [980, 61] on icon "times" at bounding box center [980, 59] width 10 height 14
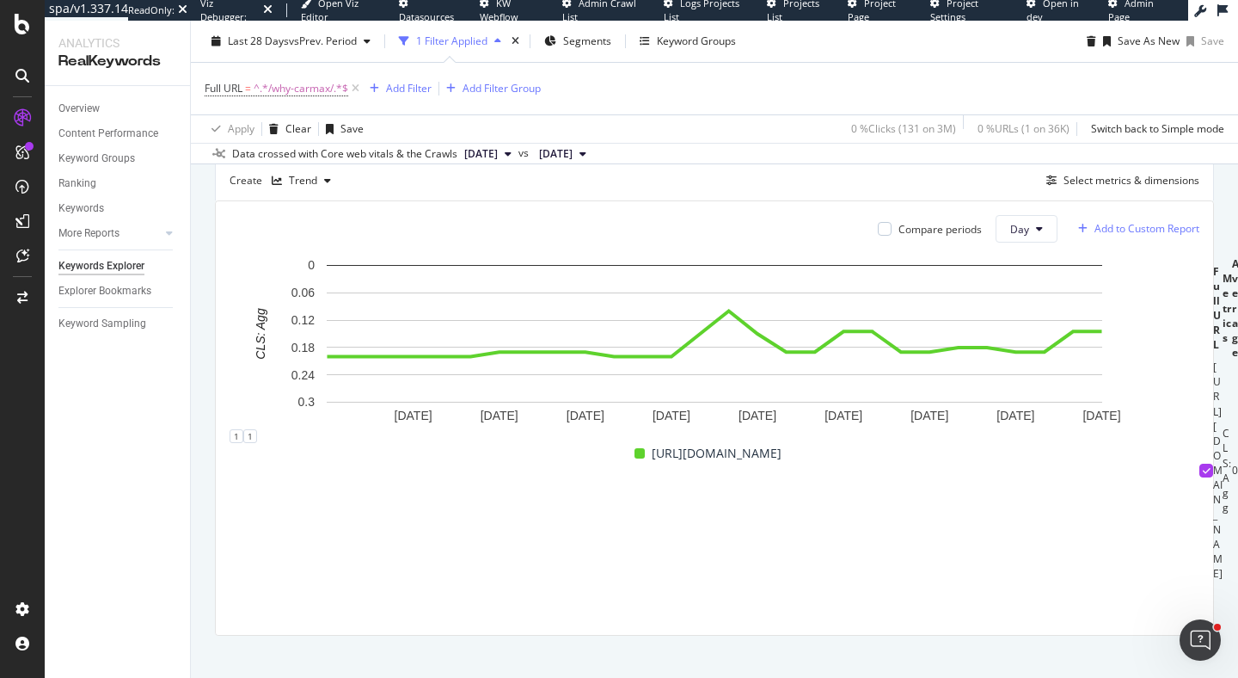
click at [1164, 234] on div "Add to Custom Report" at bounding box center [1147, 229] width 105 height 10
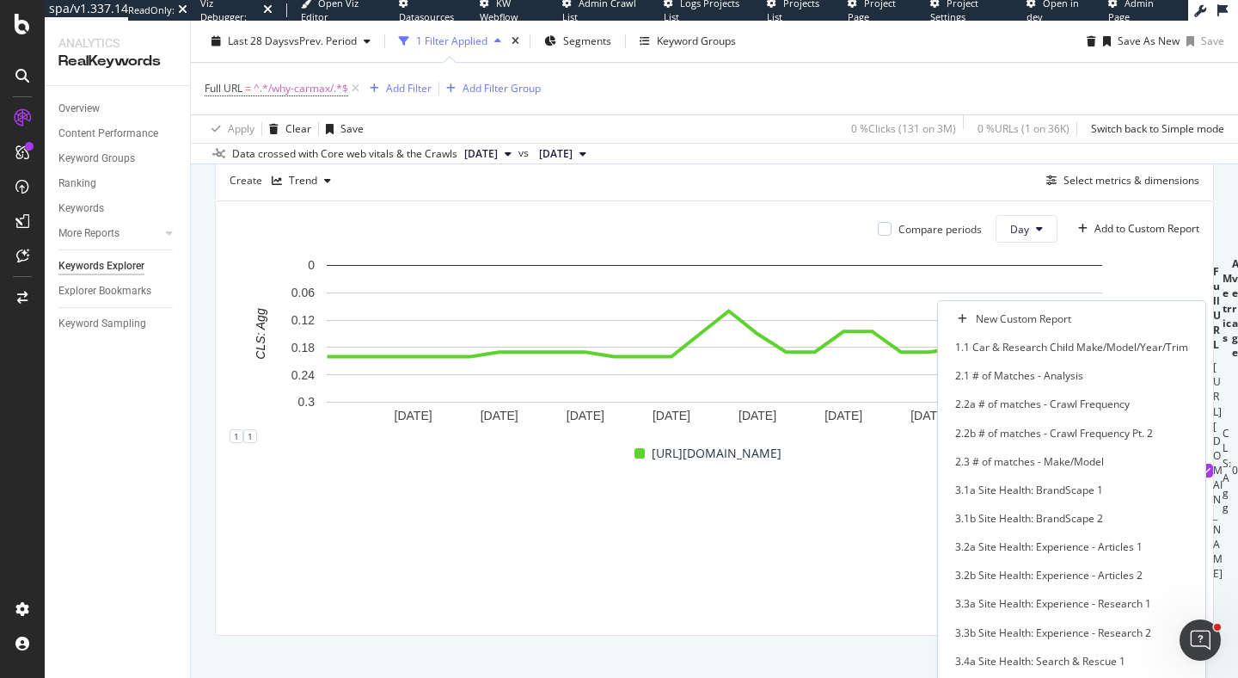
scroll to position [673, 0]
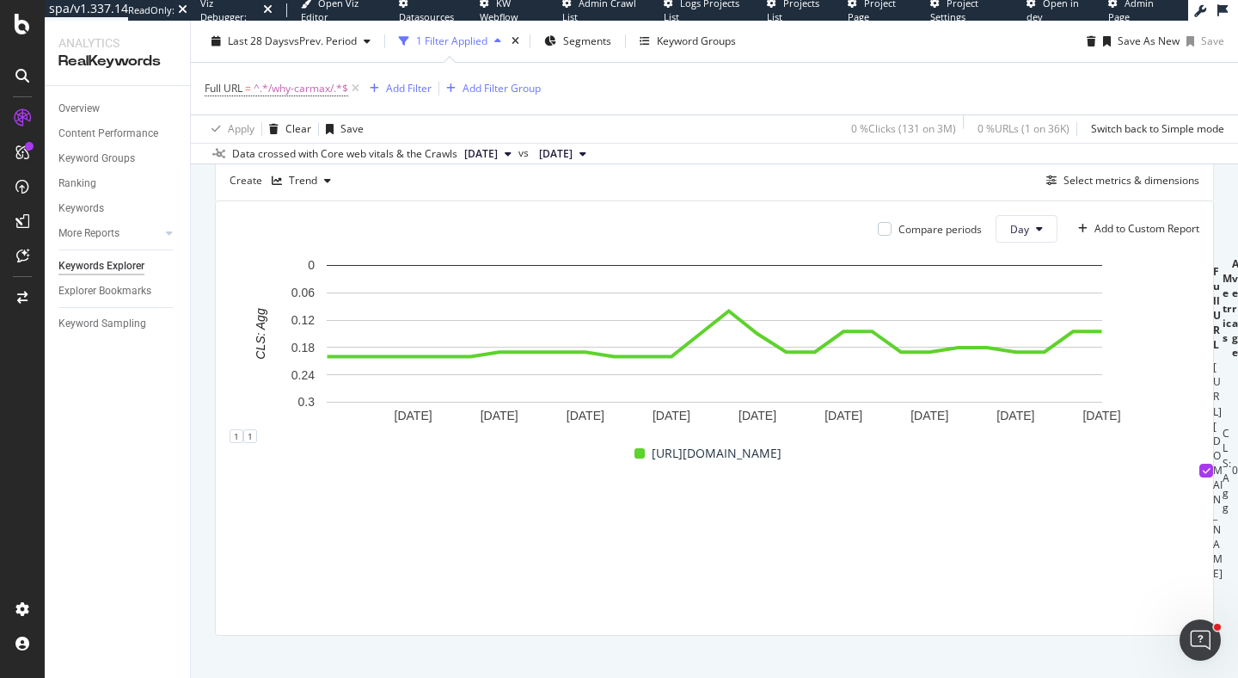
click at [575, 677] on span "Core Web Vitals - Why CarMax & Homepage" at bounding box center [449, 686] width 251 height 16
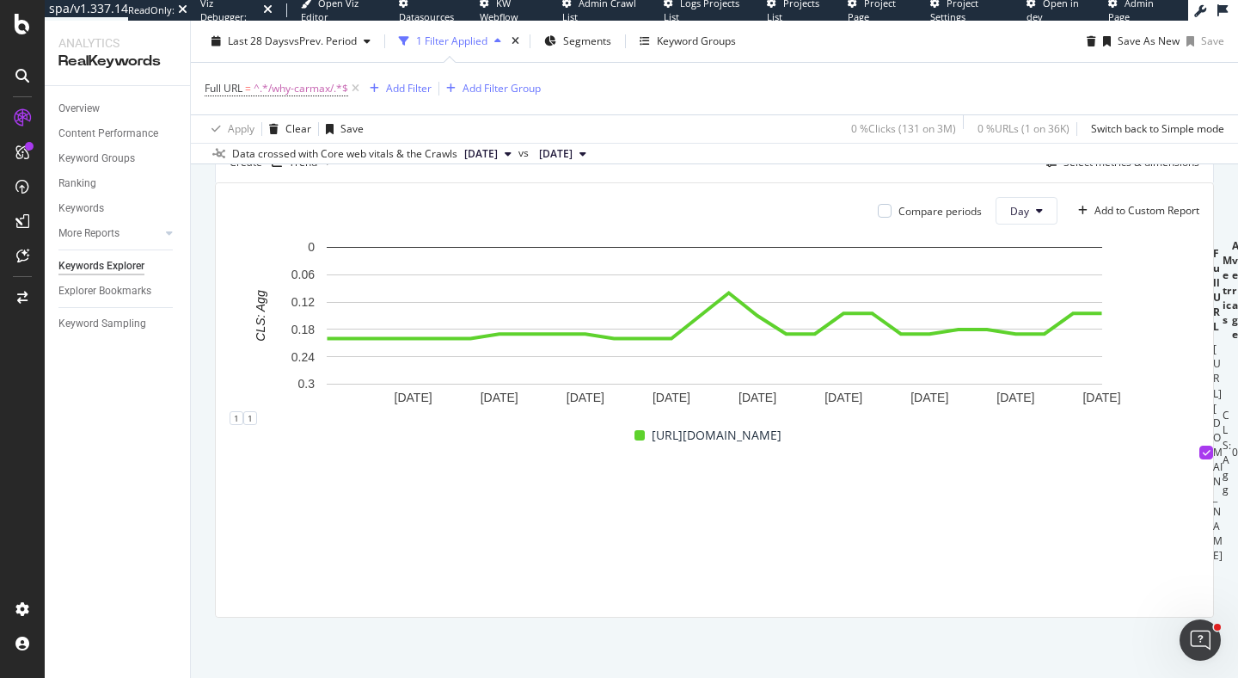
scroll to position [476, 0]
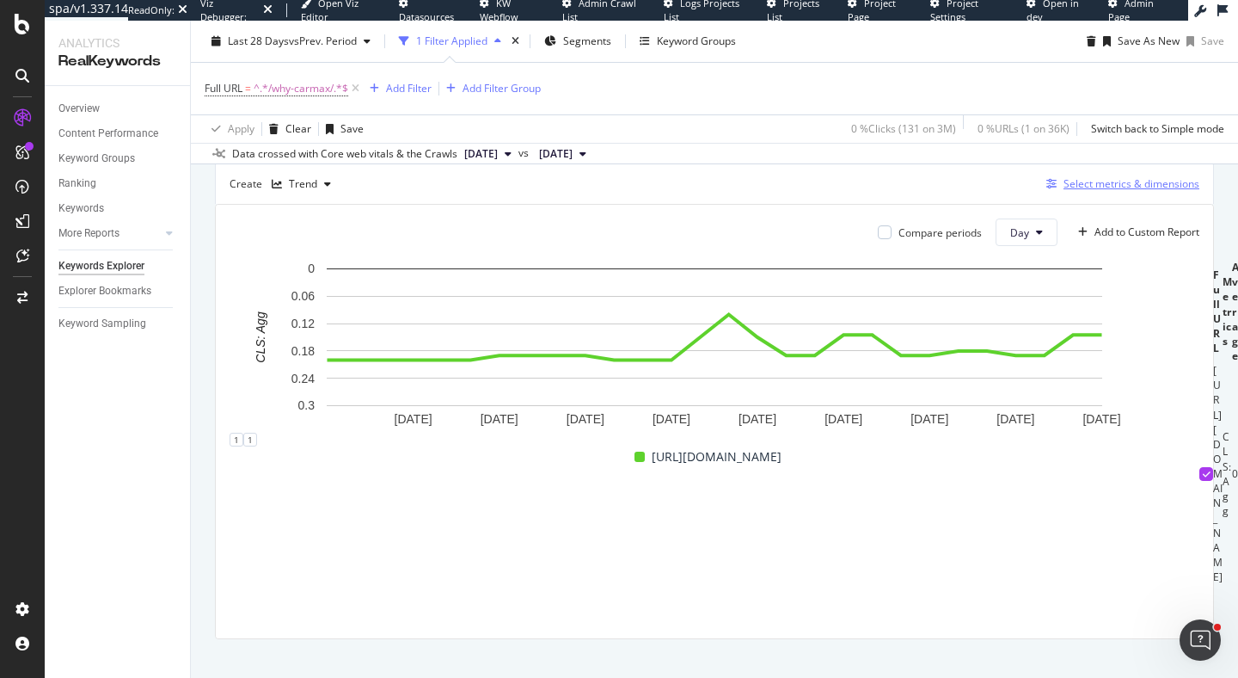
click at [1102, 191] on div "Select metrics & dimensions" at bounding box center [1132, 183] width 136 height 15
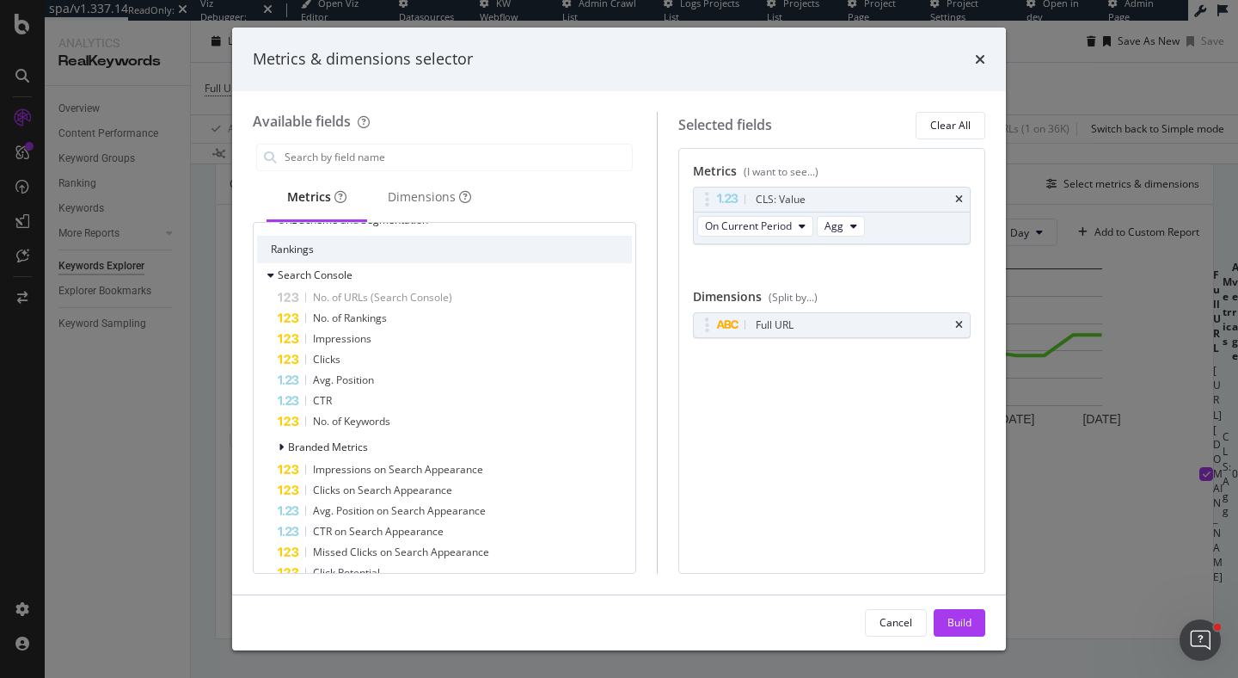
scroll to position [0, 0]
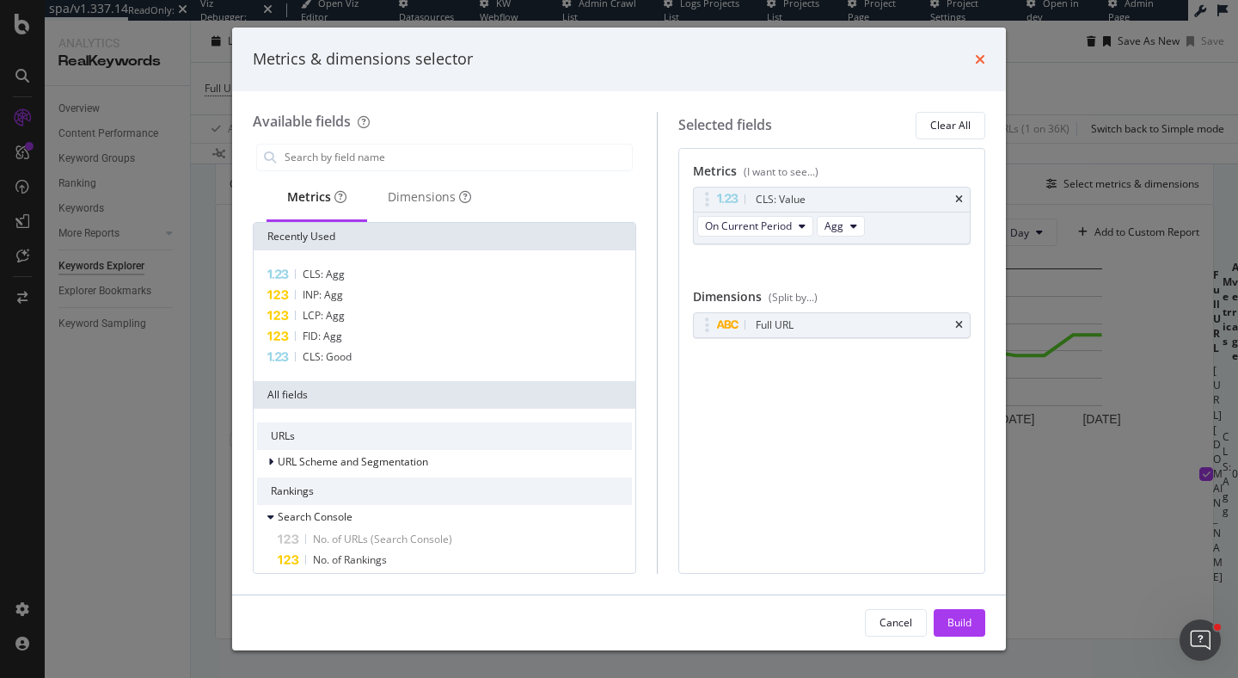
click at [985, 59] on icon "times" at bounding box center [980, 59] width 10 height 14
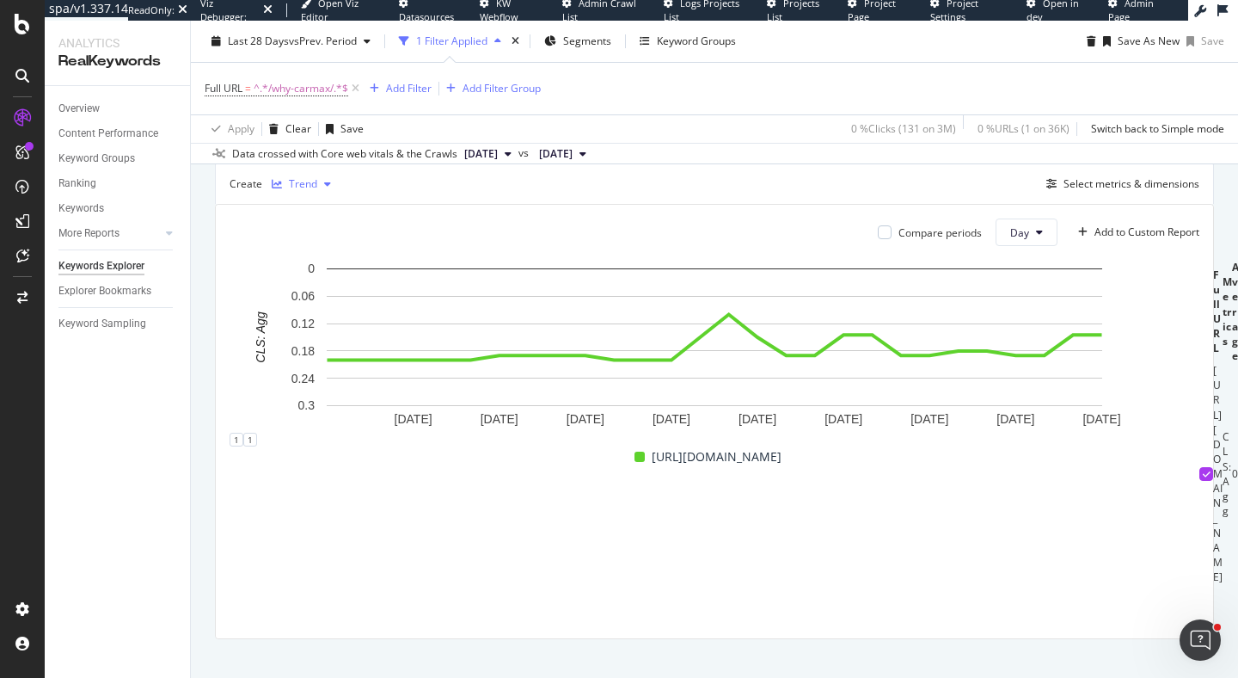
click at [282, 189] on div "button" at bounding box center [277, 184] width 24 height 10
click at [337, 268] on div "Table" at bounding box center [325, 270] width 106 height 21
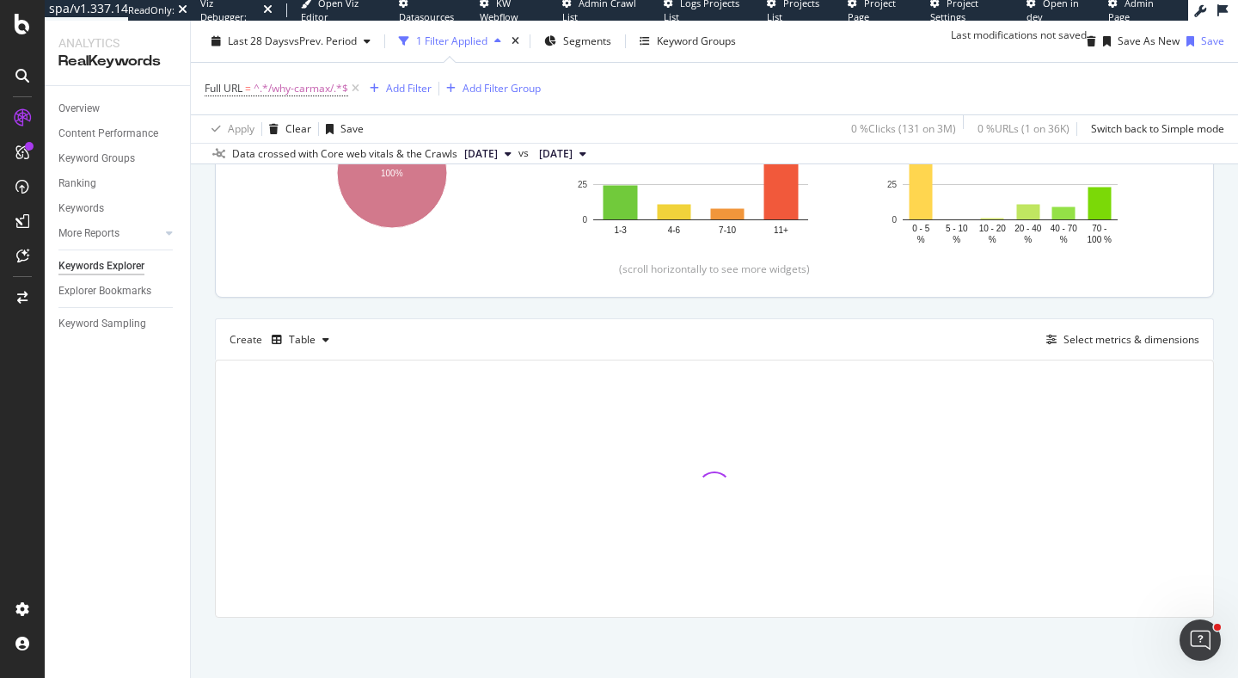
scroll to position [378, 0]
click at [1130, 335] on div "Select metrics & dimensions" at bounding box center [1132, 339] width 136 height 15
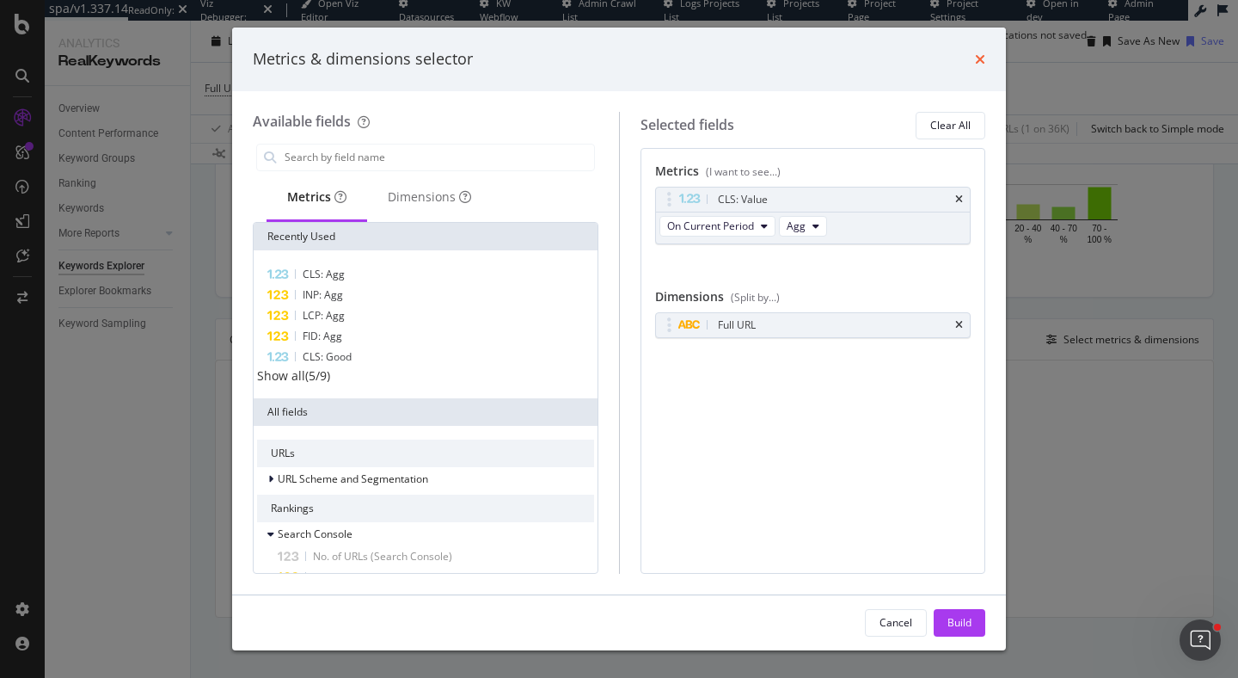
click at [975, 64] on icon "times" at bounding box center [980, 59] width 10 height 14
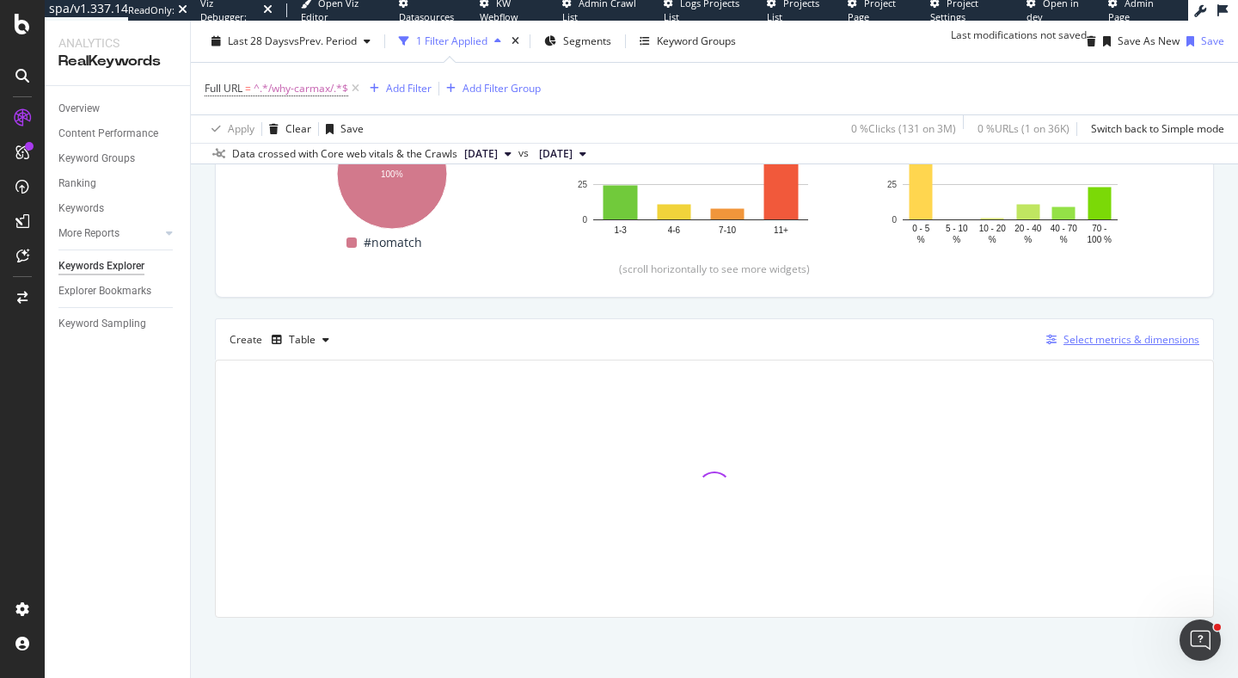
click at [1096, 341] on div "Select metrics & dimensions" at bounding box center [1132, 339] width 136 height 15
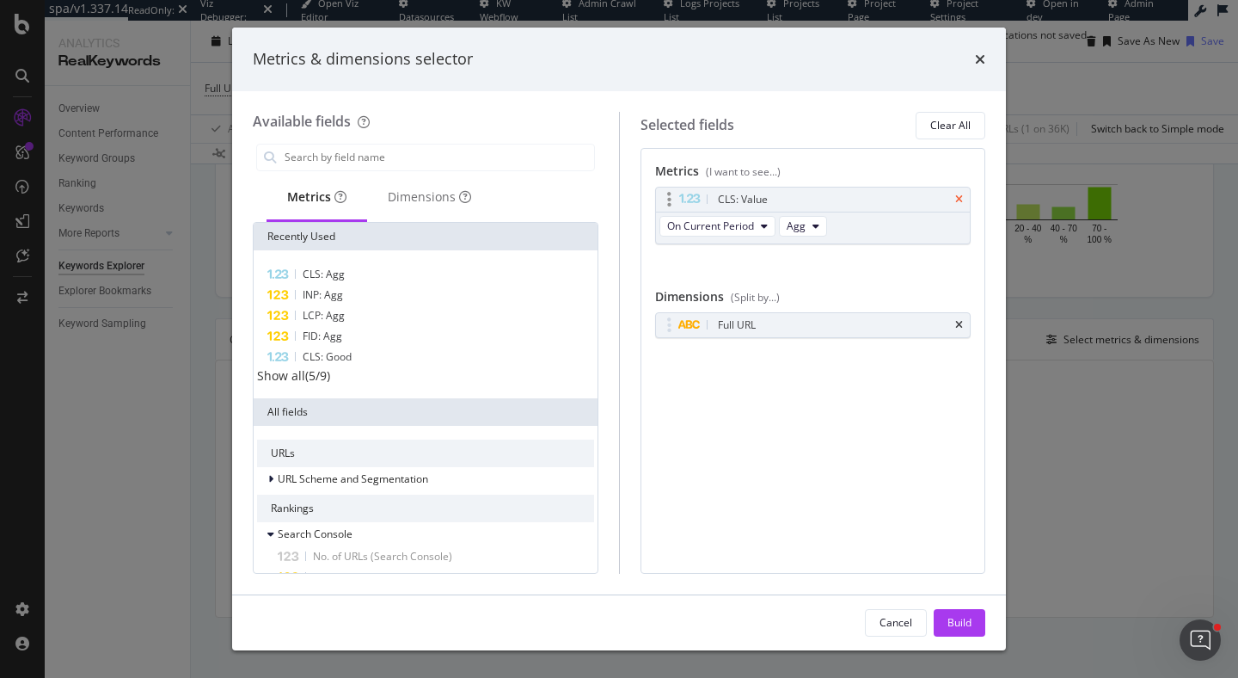
click at [960, 199] on icon "times" at bounding box center [959, 199] width 8 height 10
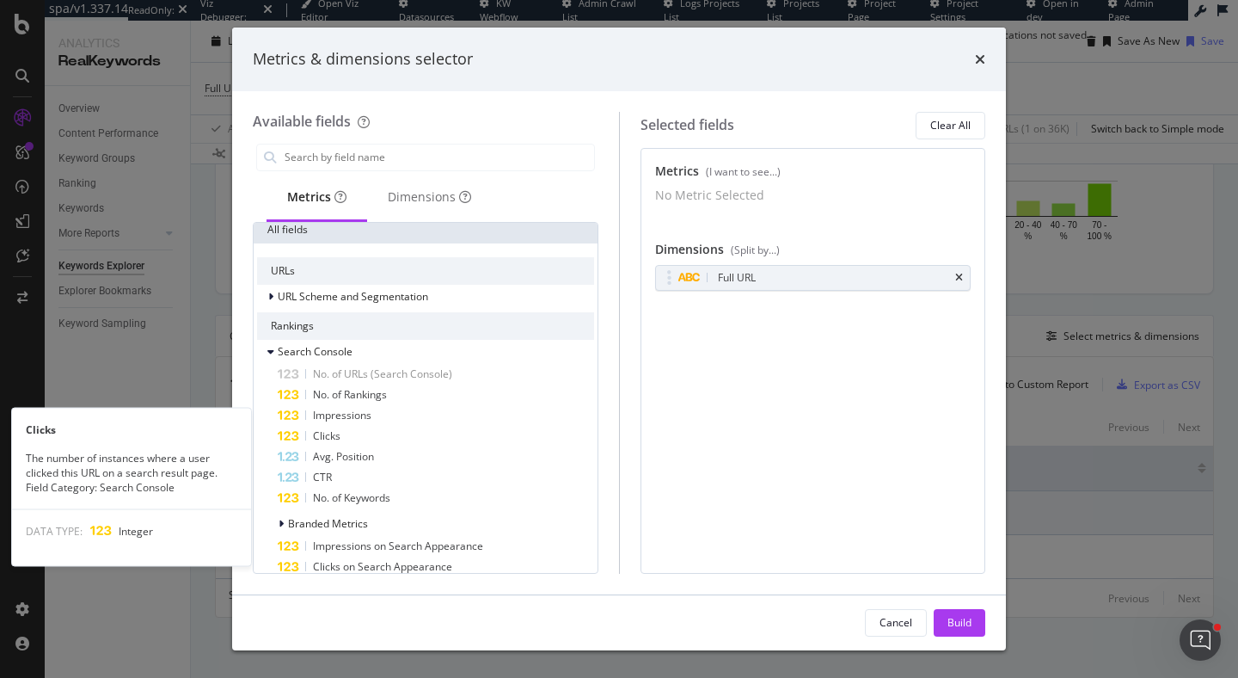
scroll to position [204, 0]
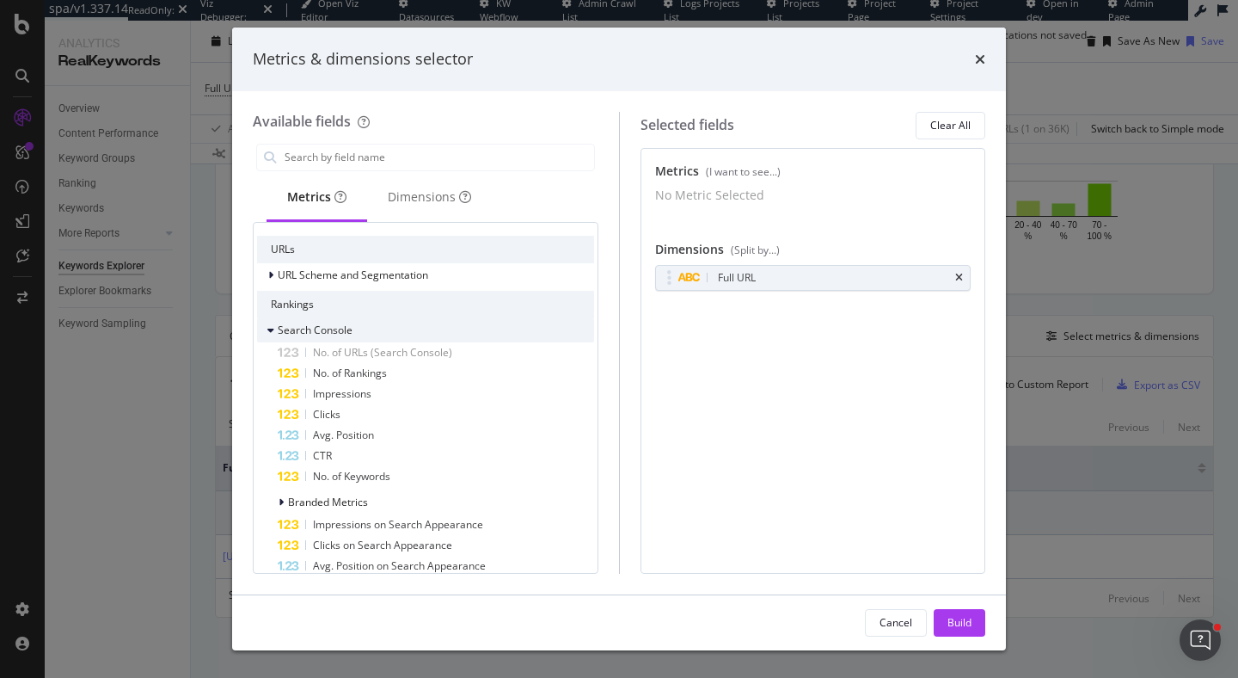
click at [267, 335] on icon "modal" at bounding box center [270, 330] width 7 height 10
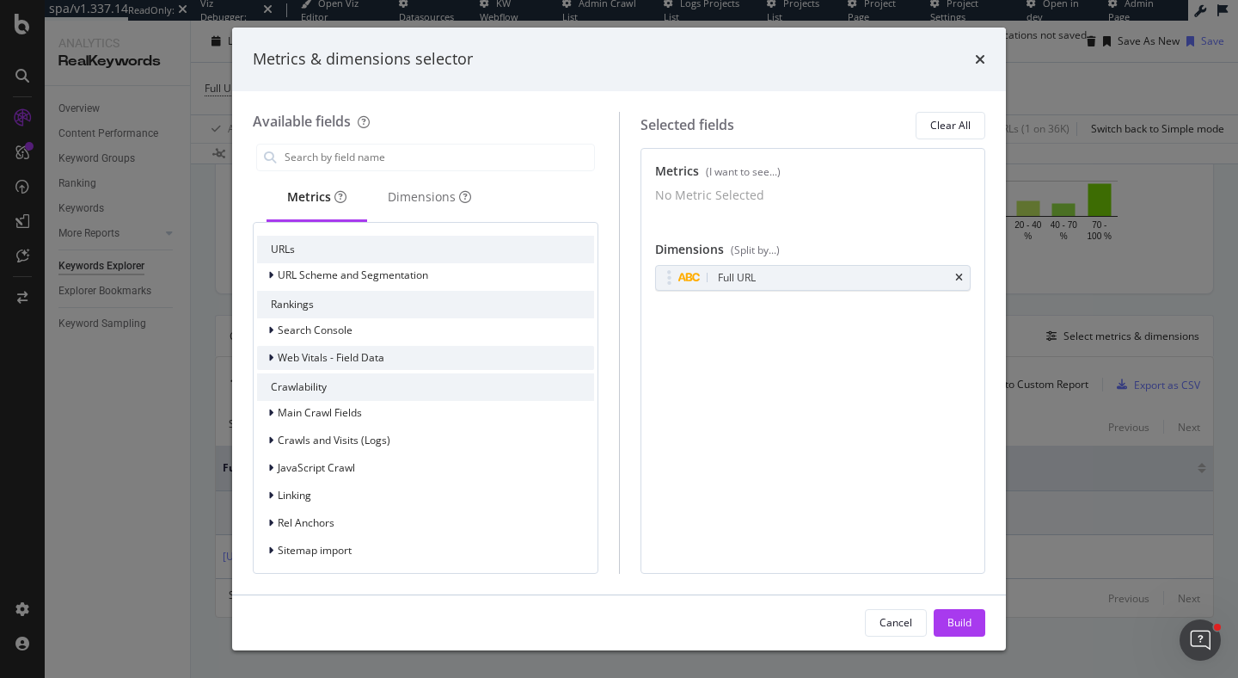
click at [267, 366] on div "Web Vitals - Field Data" at bounding box center [320, 357] width 127 height 17
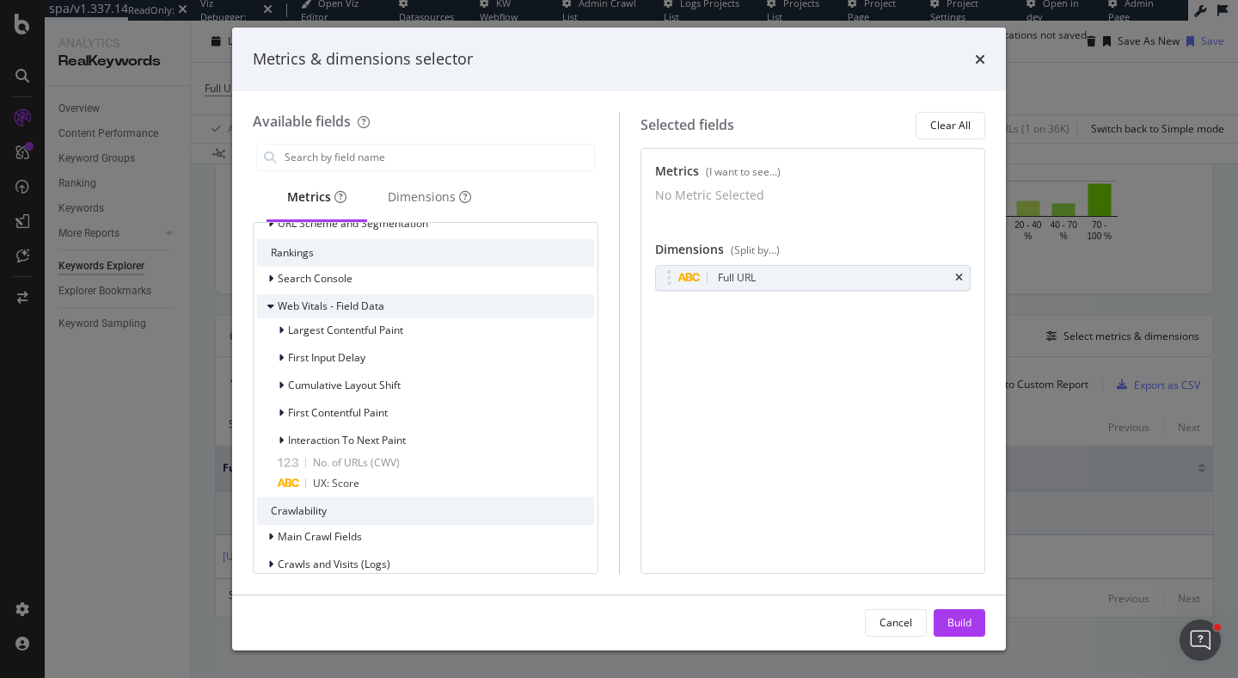
scroll to position [259, 0]
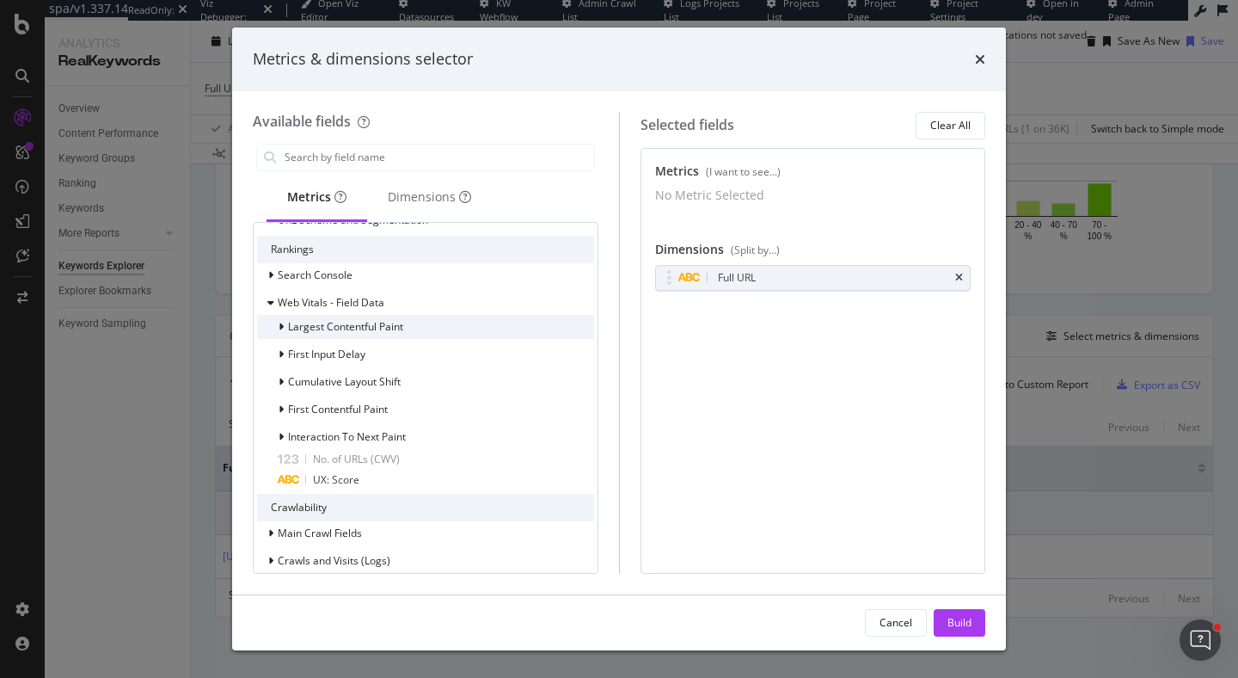
click at [279, 330] on icon "modal" at bounding box center [281, 327] width 5 height 10
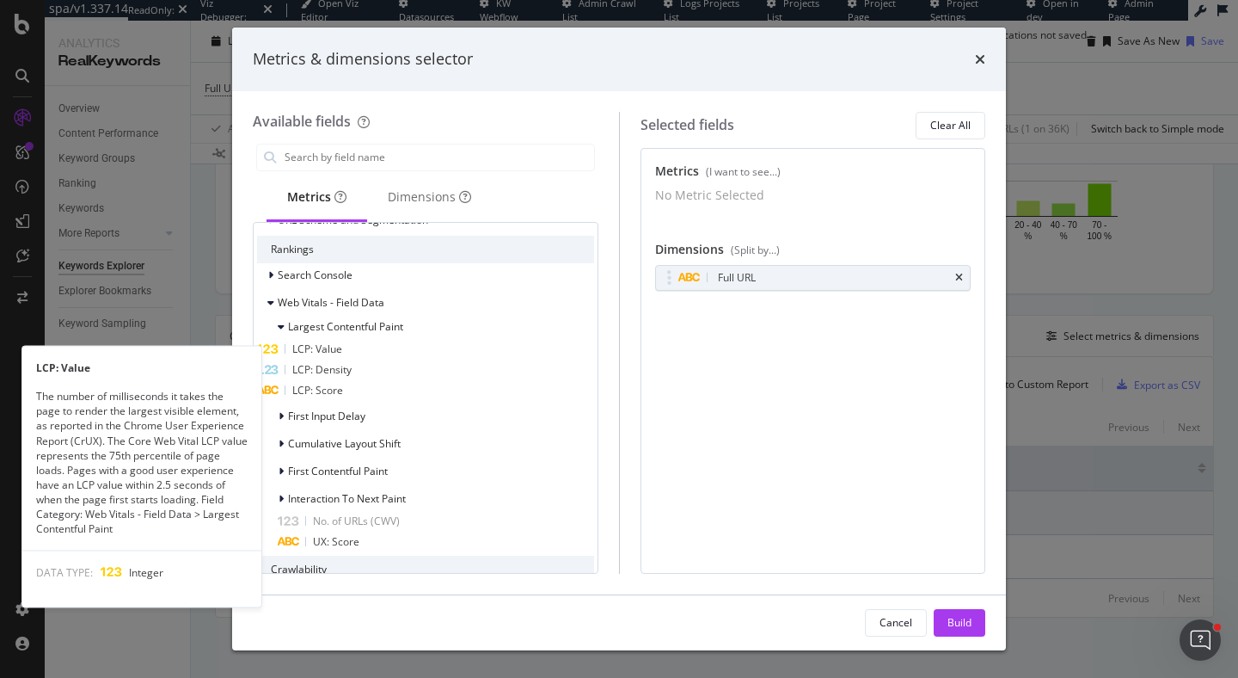
click at [403, 354] on div "LCP: Value" at bounding box center [425, 349] width 337 height 21
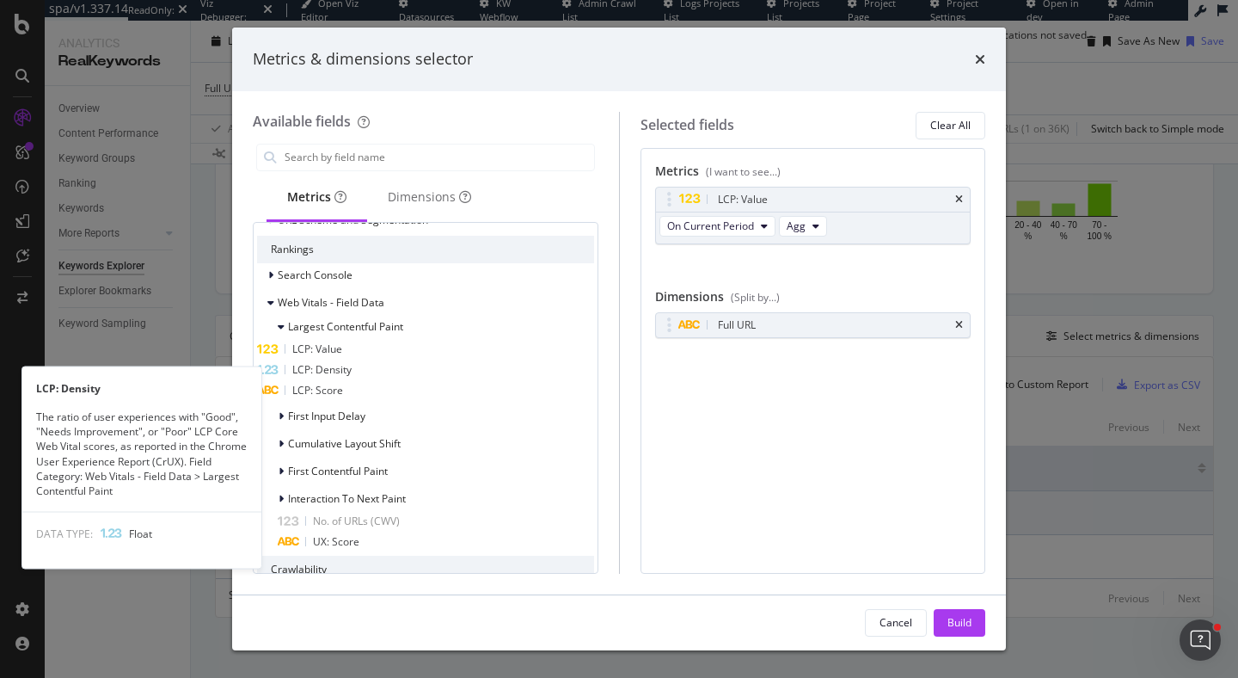
click at [403, 379] on div "LCP: Density" at bounding box center [425, 369] width 337 height 21
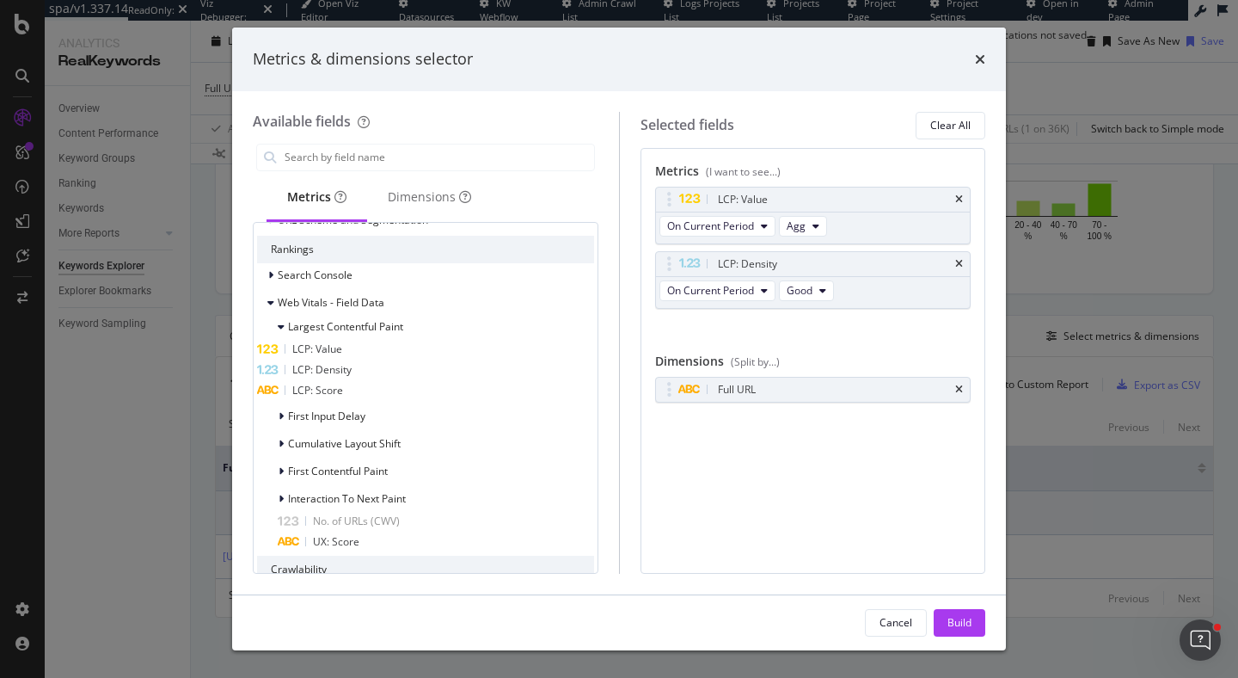
click at [403, 391] on div "LCP: Score" at bounding box center [425, 390] width 337 height 21
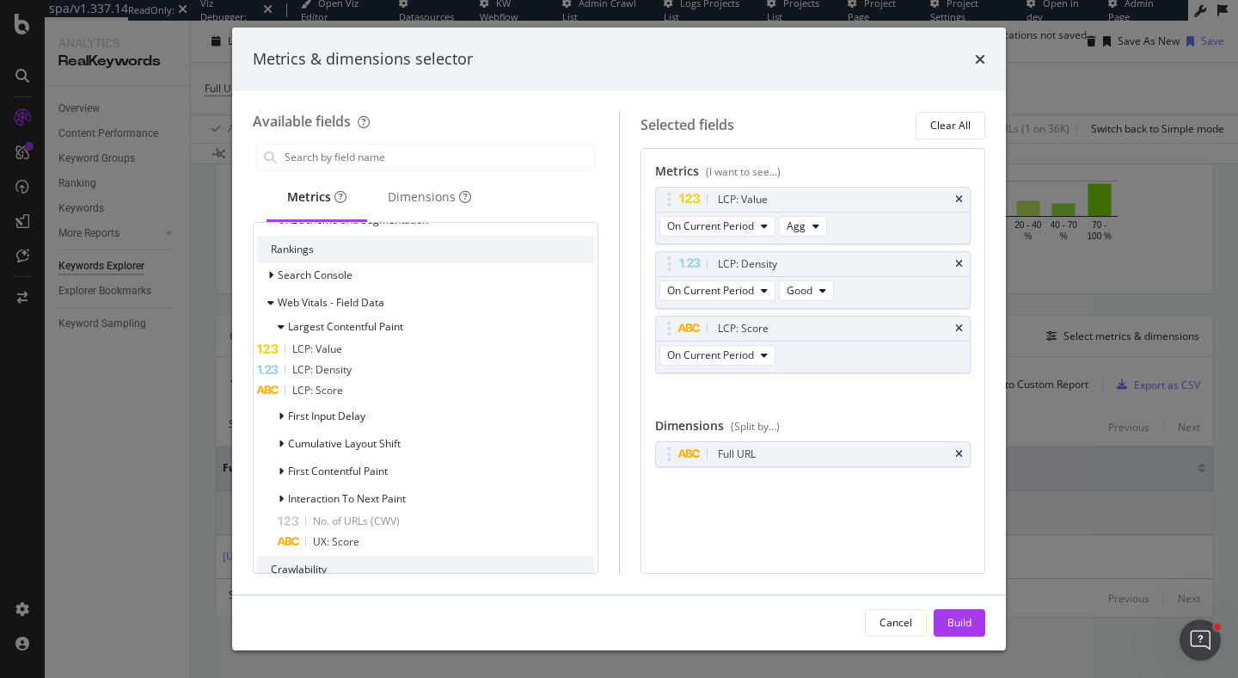
click at [403, 394] on div "LCP: Score" at bounding box center [425, 390] width 337 height 21
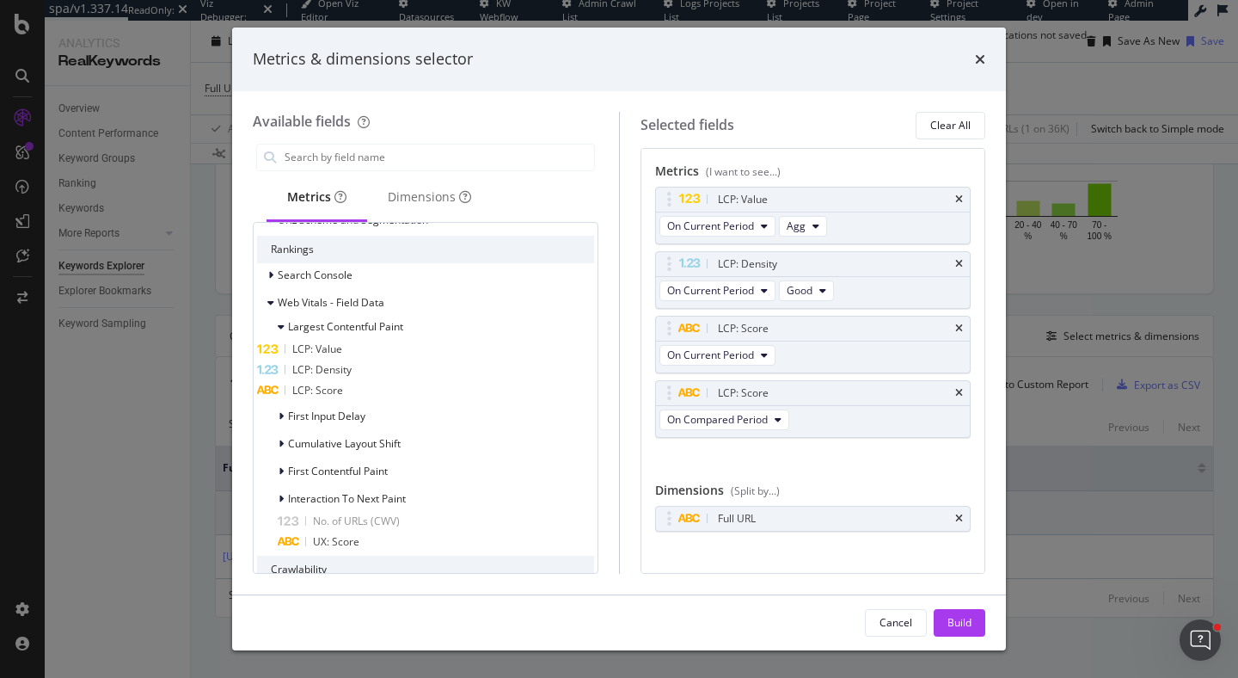
click at [403, 394] on div "LCP: Score" at bounding box center [425, 390] width 337 height 21
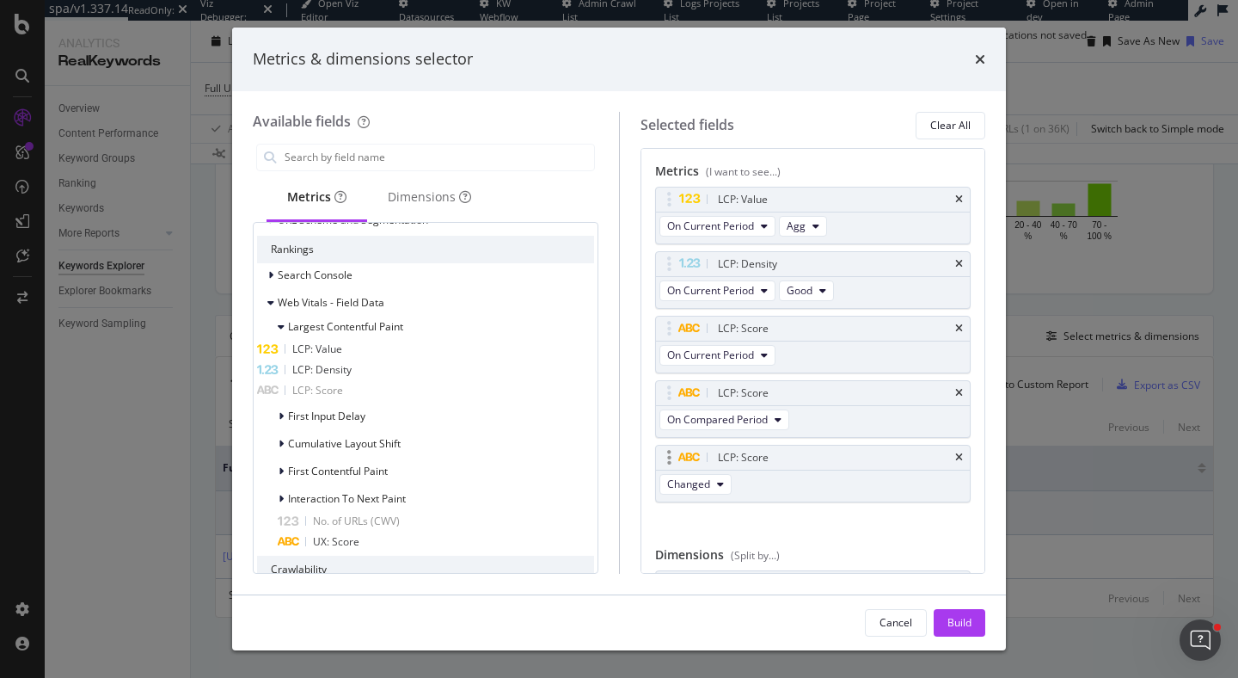
click at [963, 454] on div "LCP: Score" at bounding box center [813, 457] width 315 height 24
click at [962, 457] on icon "times" at bounding box center [959, 457] width 8 height 10
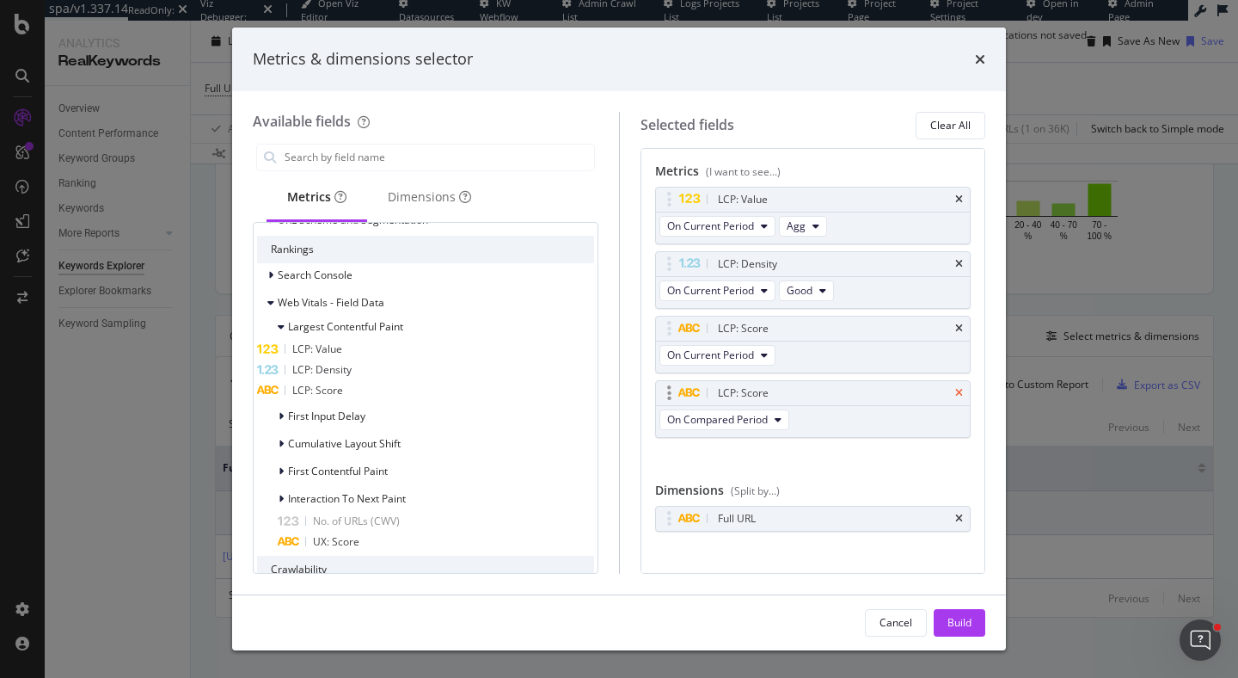
click at [961, 390] on icon "times" at bounding box center [959, 393] width 8 height 10
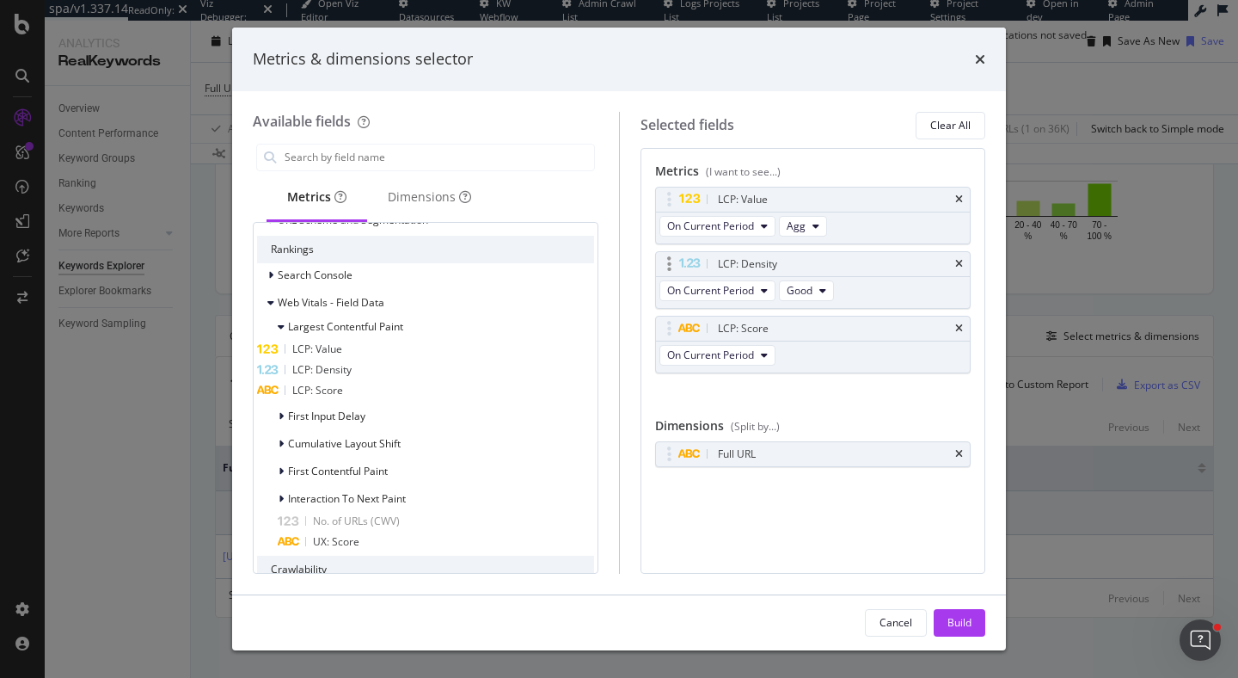
click at [966, 264] on div "LCP: Density" at bounding box center [813, 264] width 315 height 24
click at [962, 264] on icon "times" at bounding box center [959, 264] width 8 height 10
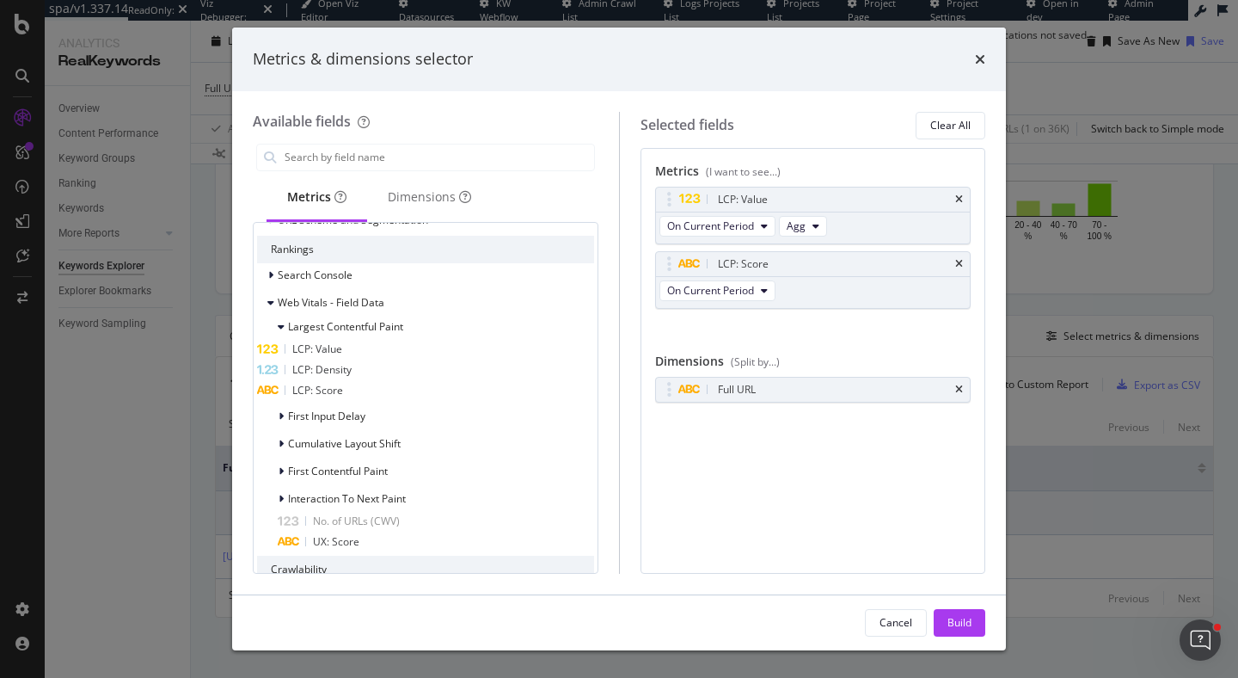
click at [962, 264] on icon "times" at bounding box center [959, 264] width 8 height 10
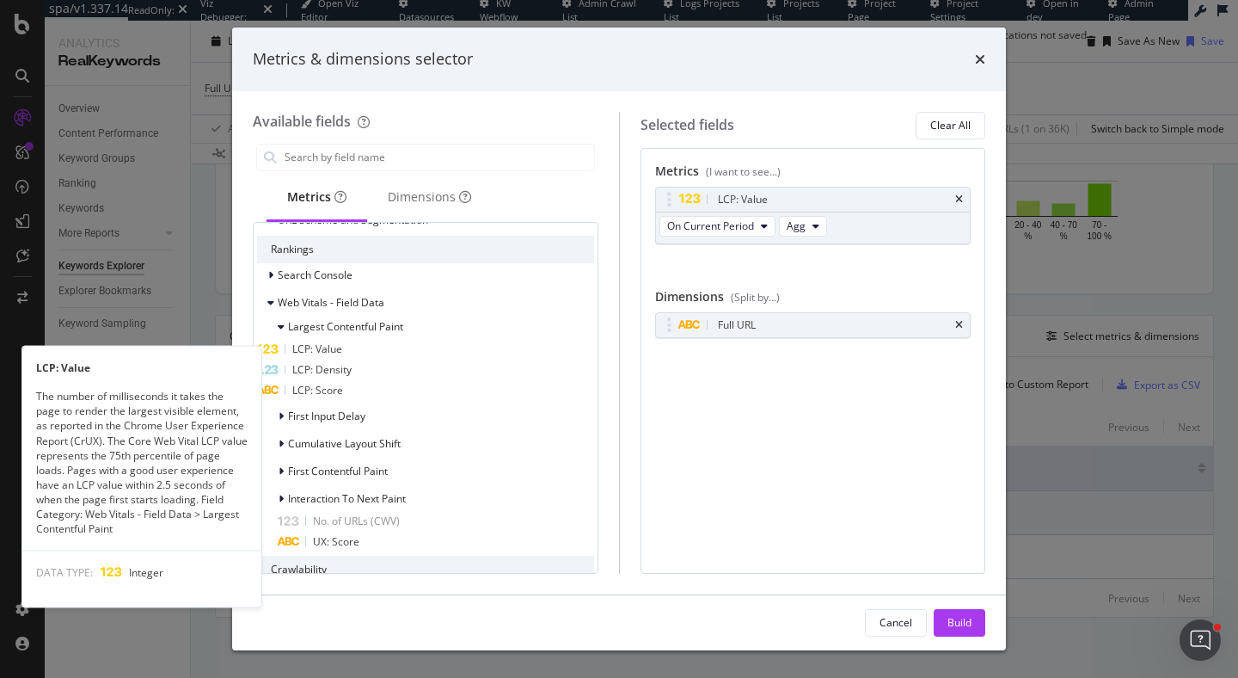
click at [427, 347] on div "LCP: Value" at bounding box center [425, 349] width 337 height 21
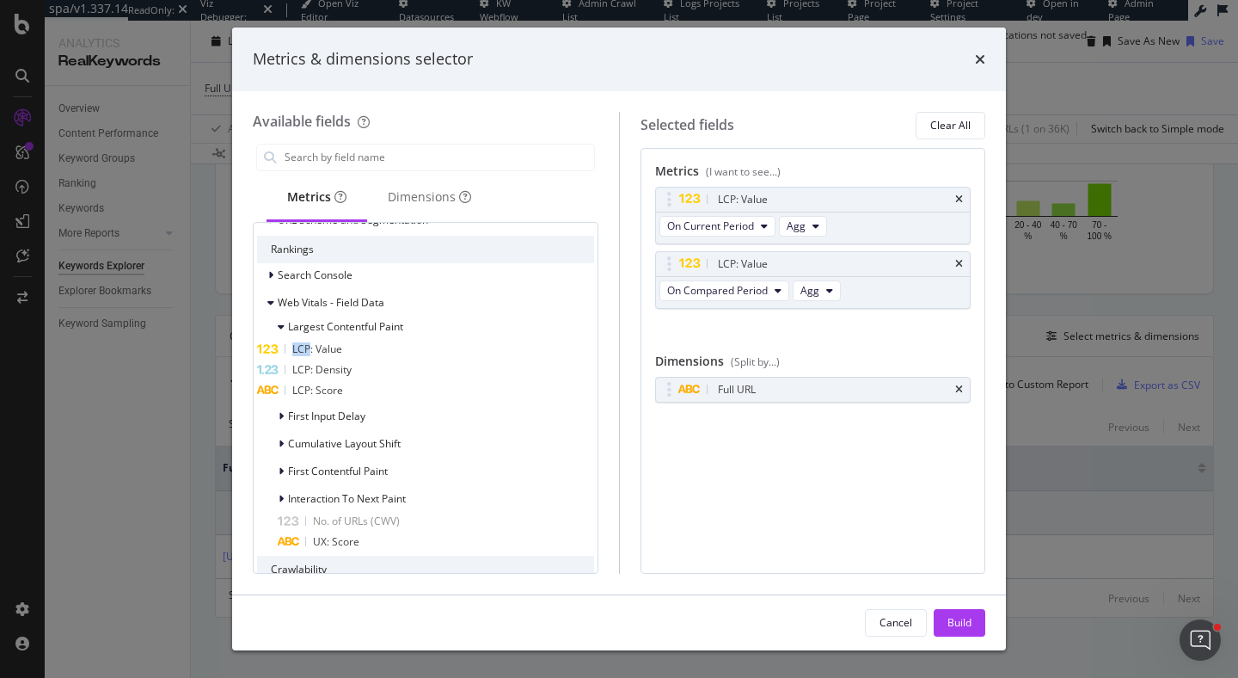
click at [427, 347] on div "LCP: Value" at bounding box center [425, 349] width 337 height 21
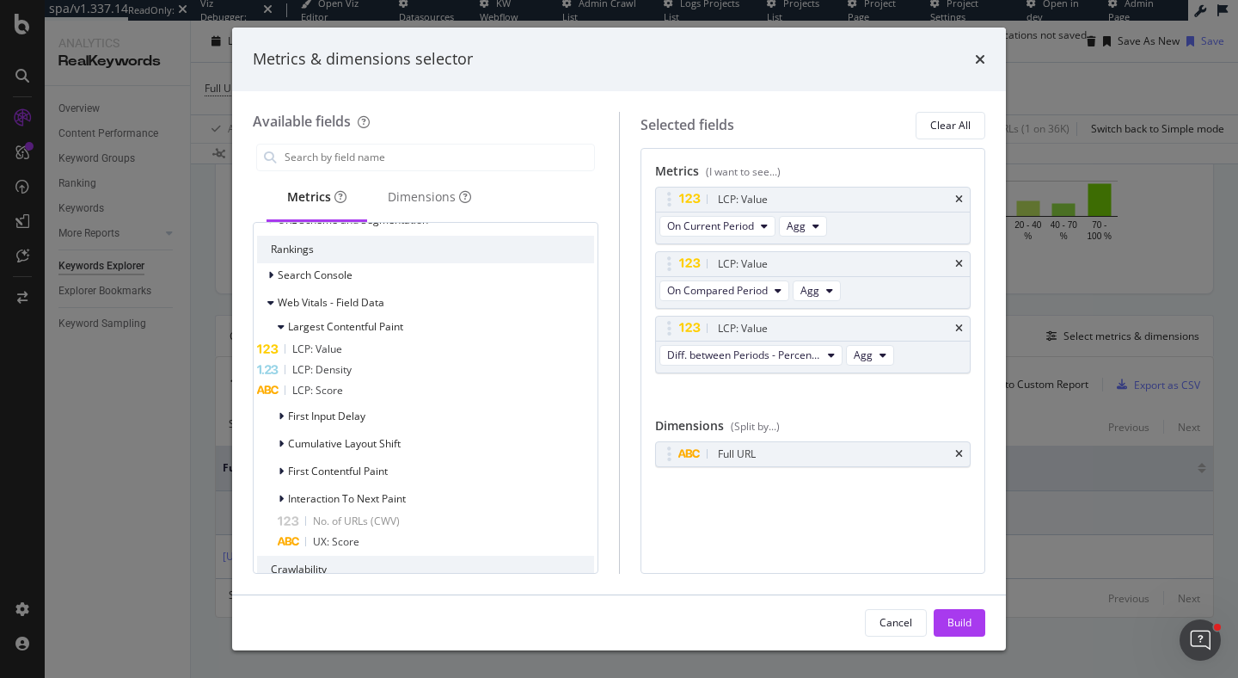
click at [427, 379] on div "LCP: Density" at bounding box center [425, 369] width 337 height 21
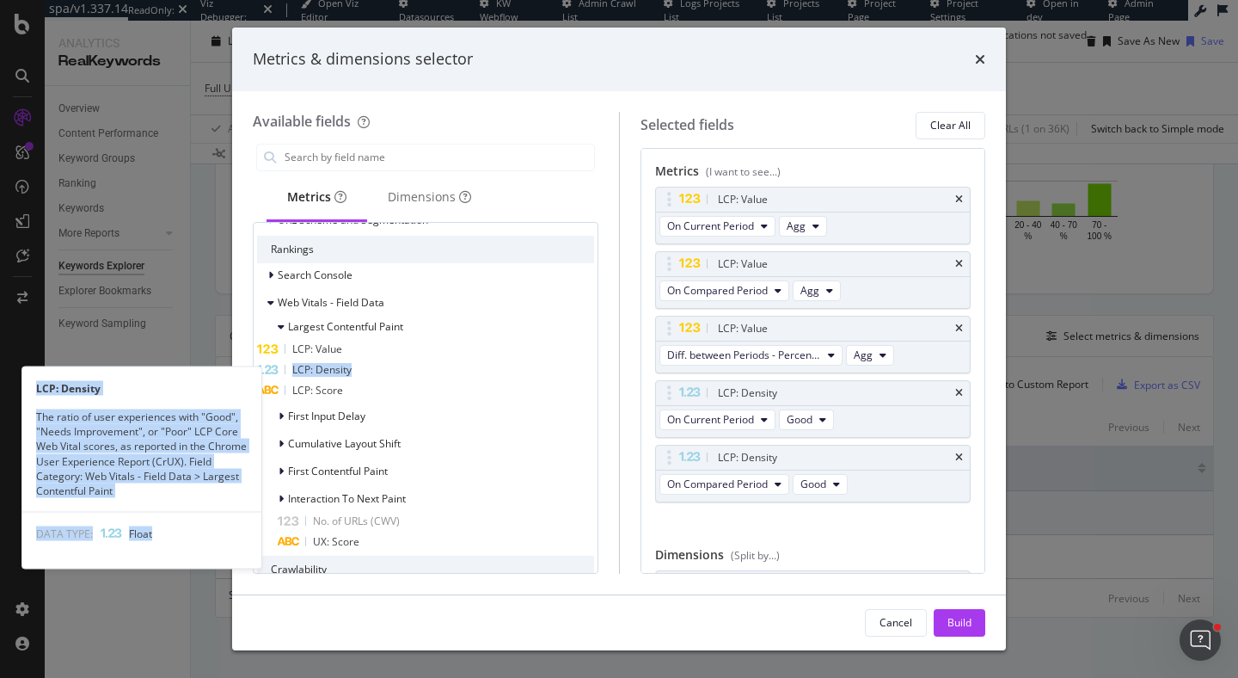
click at [427, 380] on div "LCP: Density" at bounding box center [425, 369] width 337 height 21
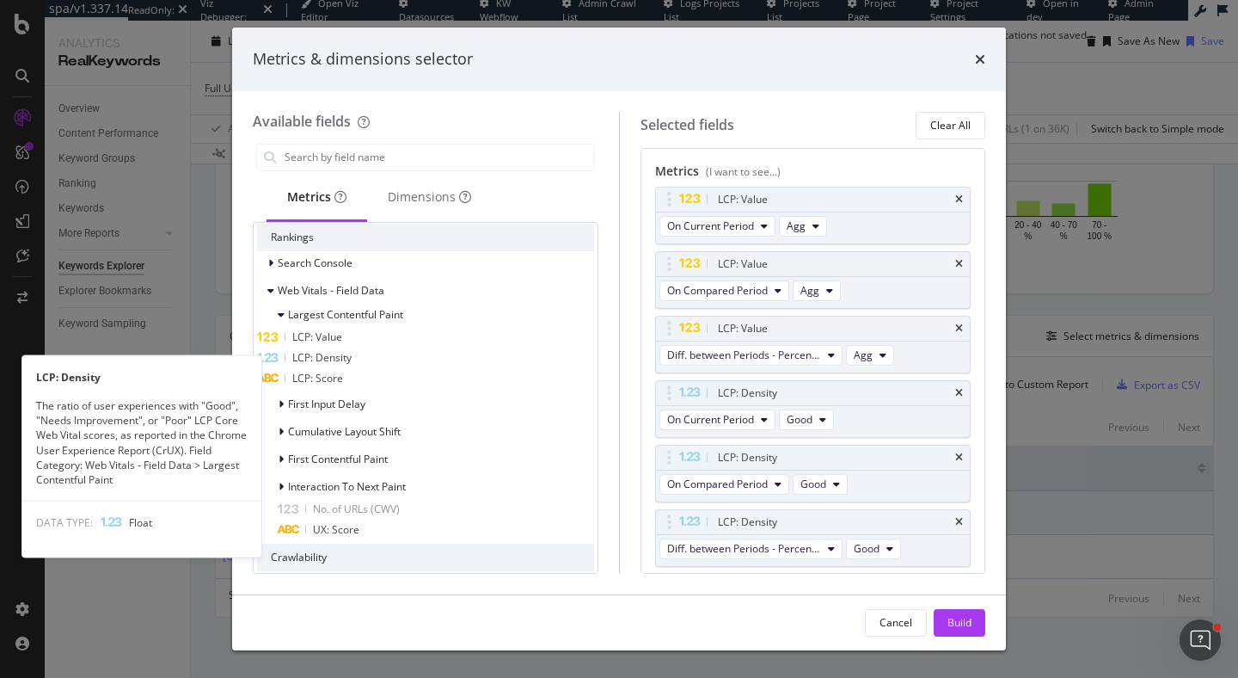
scroll to position [270, 0]
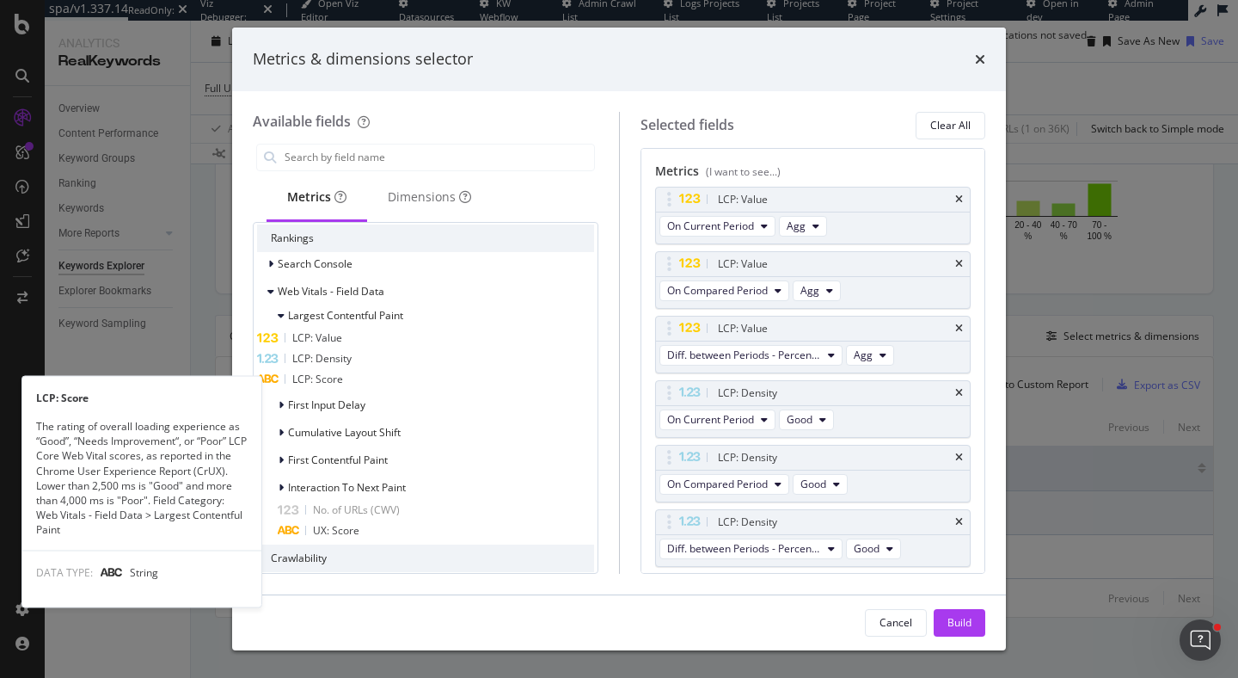
click at [421, 387] on div "LCP: Score" at bounding box center [425, 379] width 337 height 21
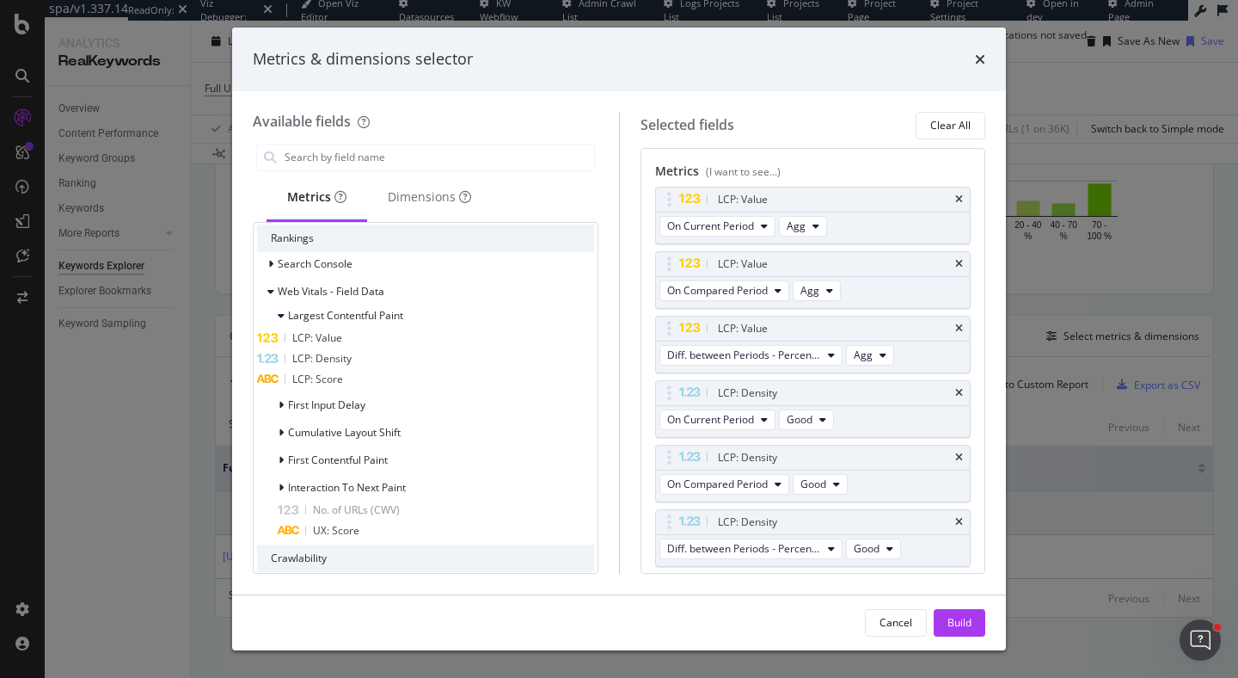
click at [421, 387] on div "LCP: Score" at bounding box center [425, 379] width 337 height 21
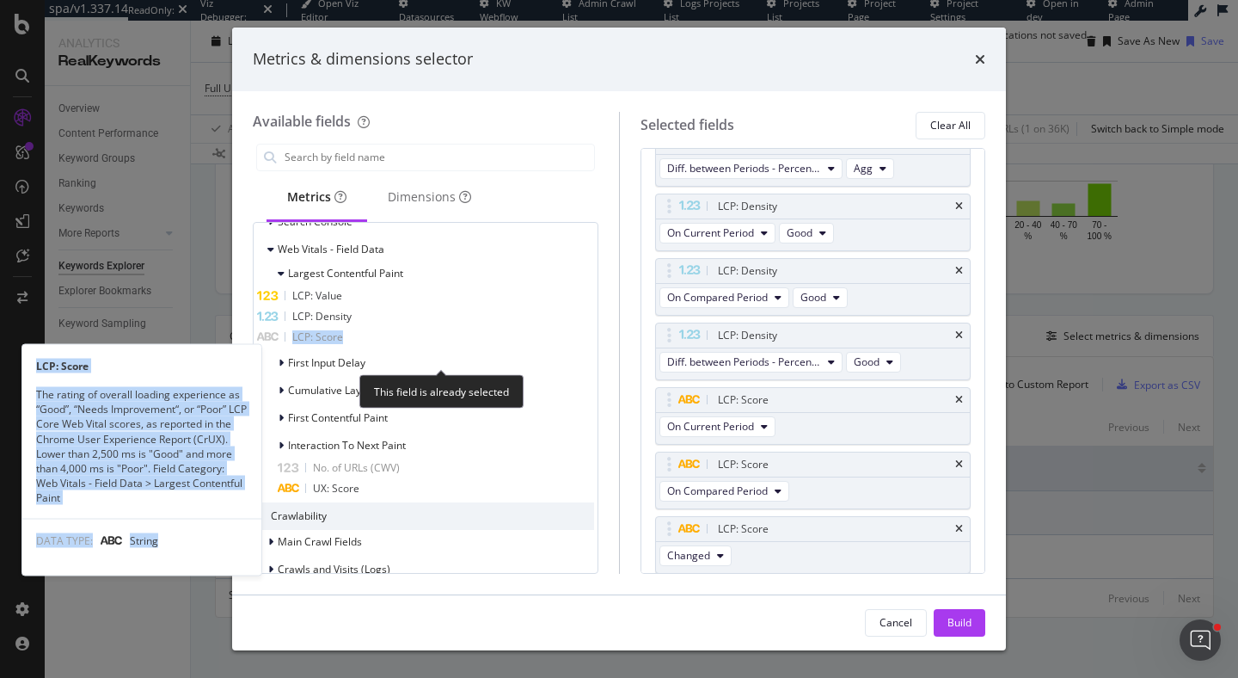
scroll to position [328, 0]
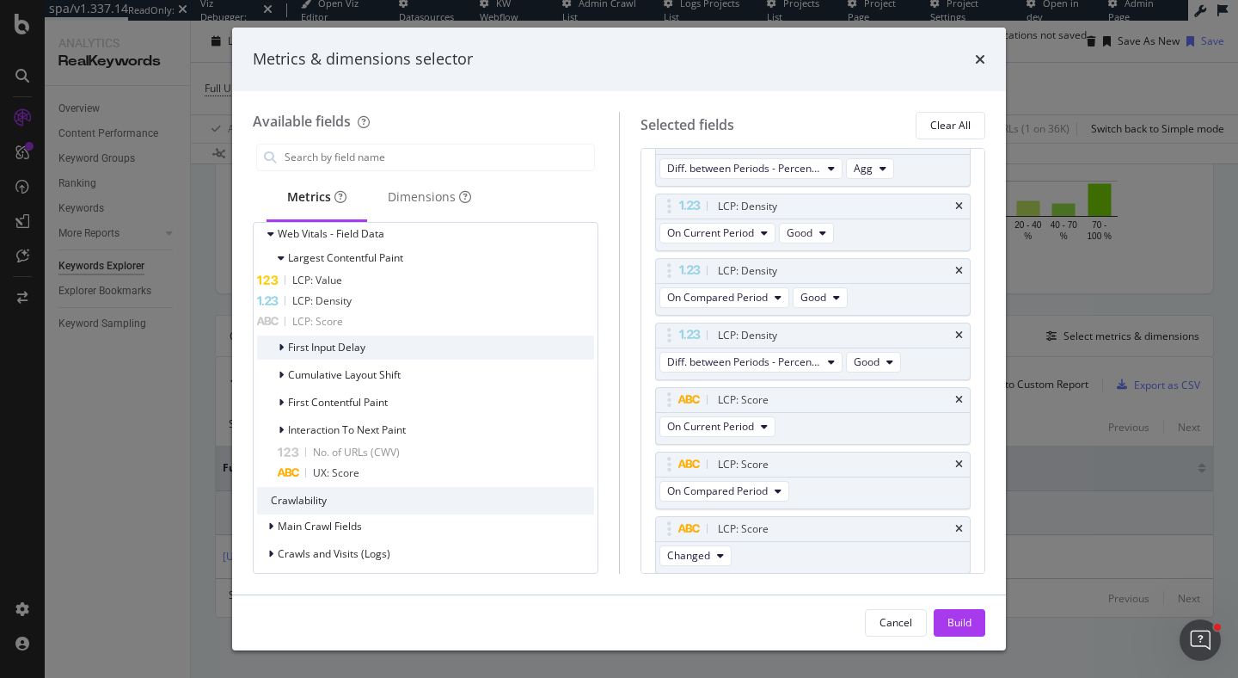
click at [275, 353] on div "First Input Delay" at bounding box center [311, 347] width 108 height 17
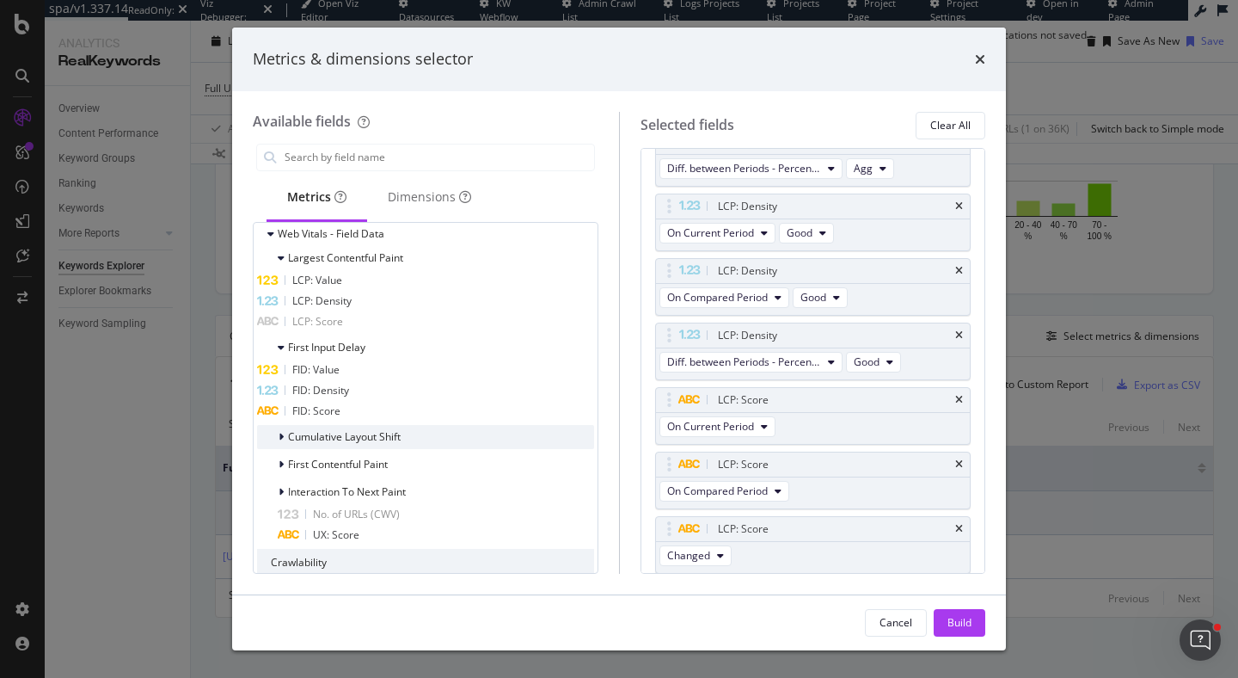
click at [281, 439] on icon "modal" at bounding box center [281, 437] width 5 height 10
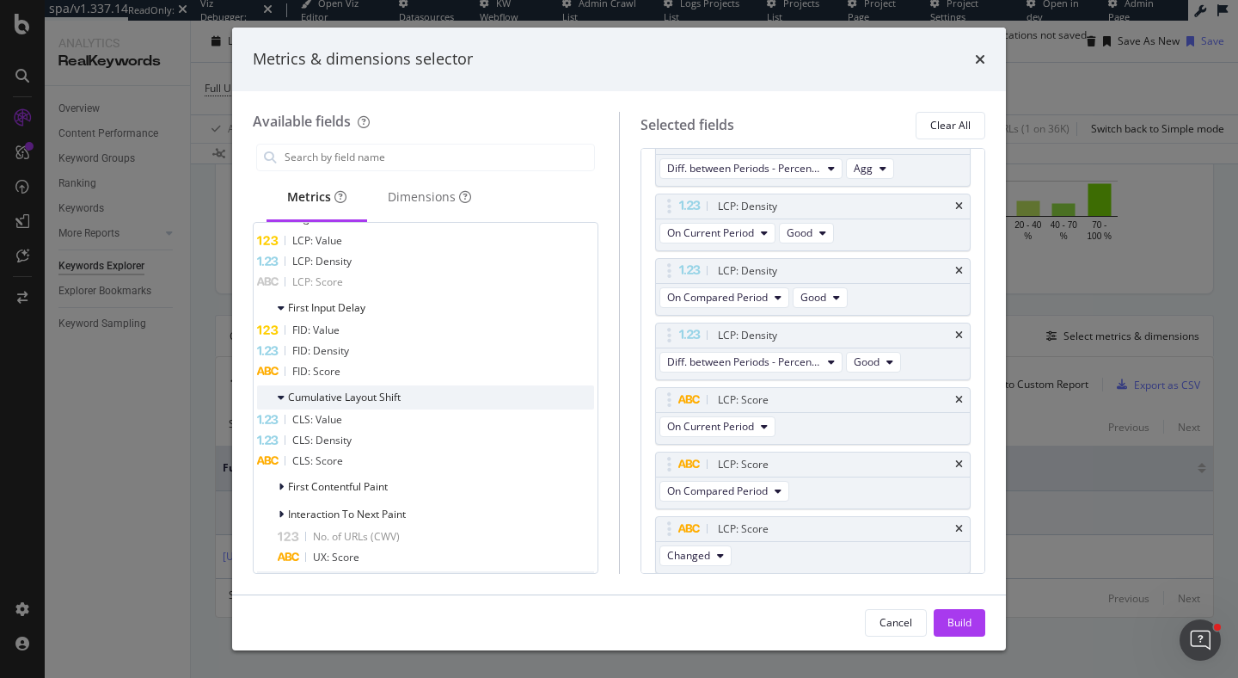
scroll to position [379, 0]
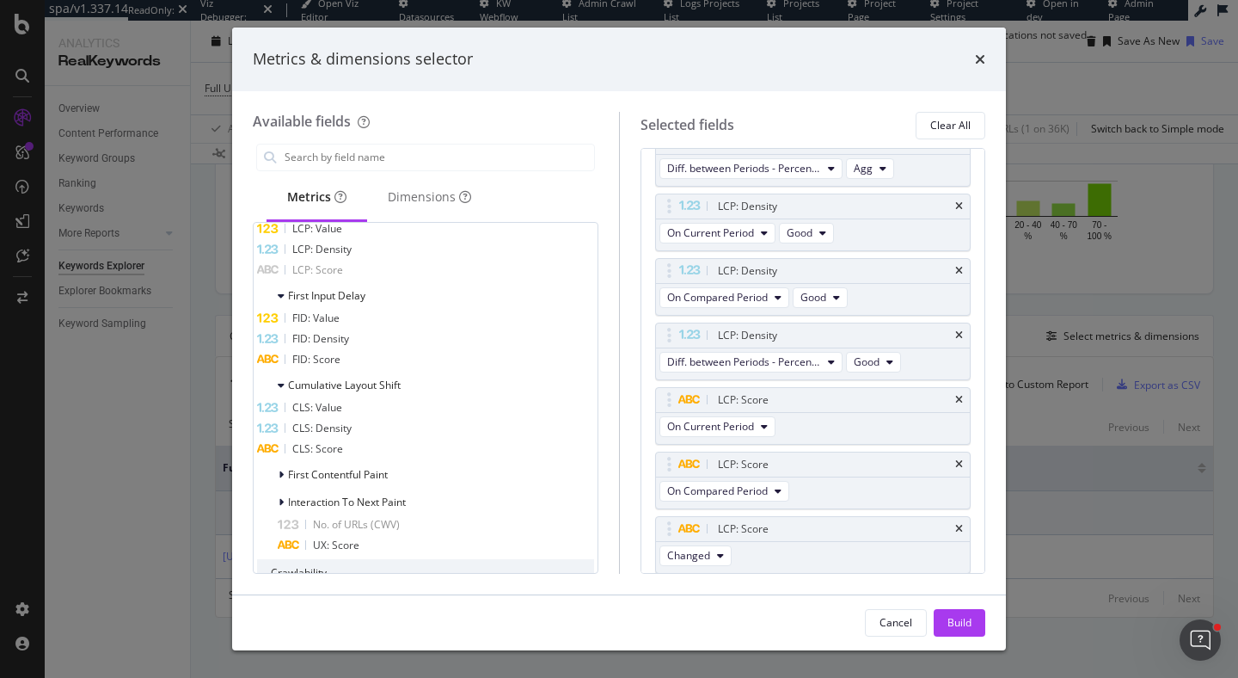
click at [381, 413] on div "CLS: Value" at bounding box center [425, 407] width 337 height 21
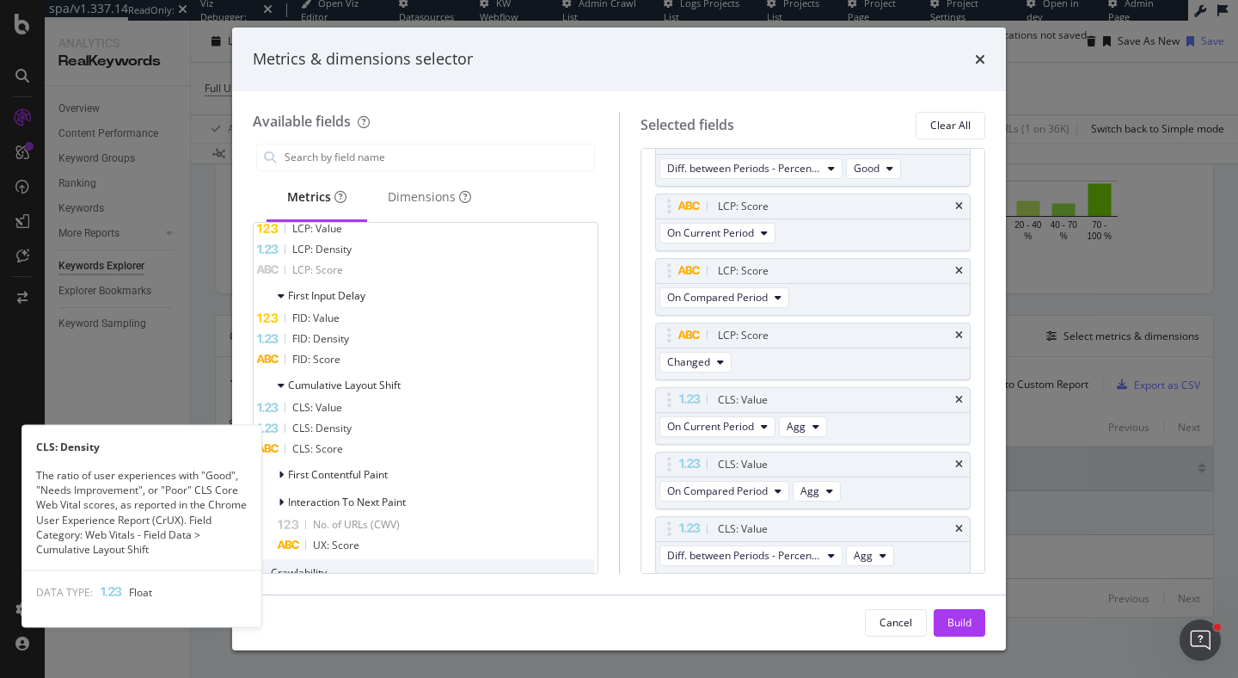
click at [382, 434] on div "CLS: Density" at bounding box center [425, 428] width 337 height 21
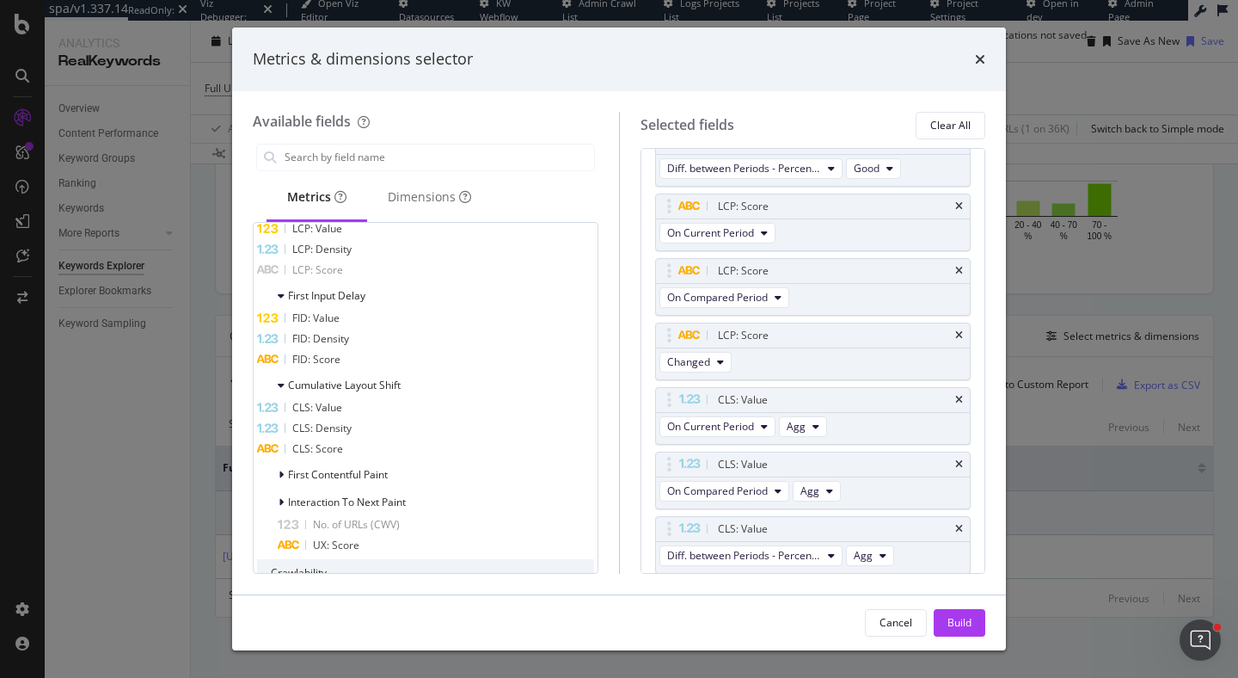
click at [382, 434] on div "CLS: Density" at bounding box center [425, 428] width 337 height 21
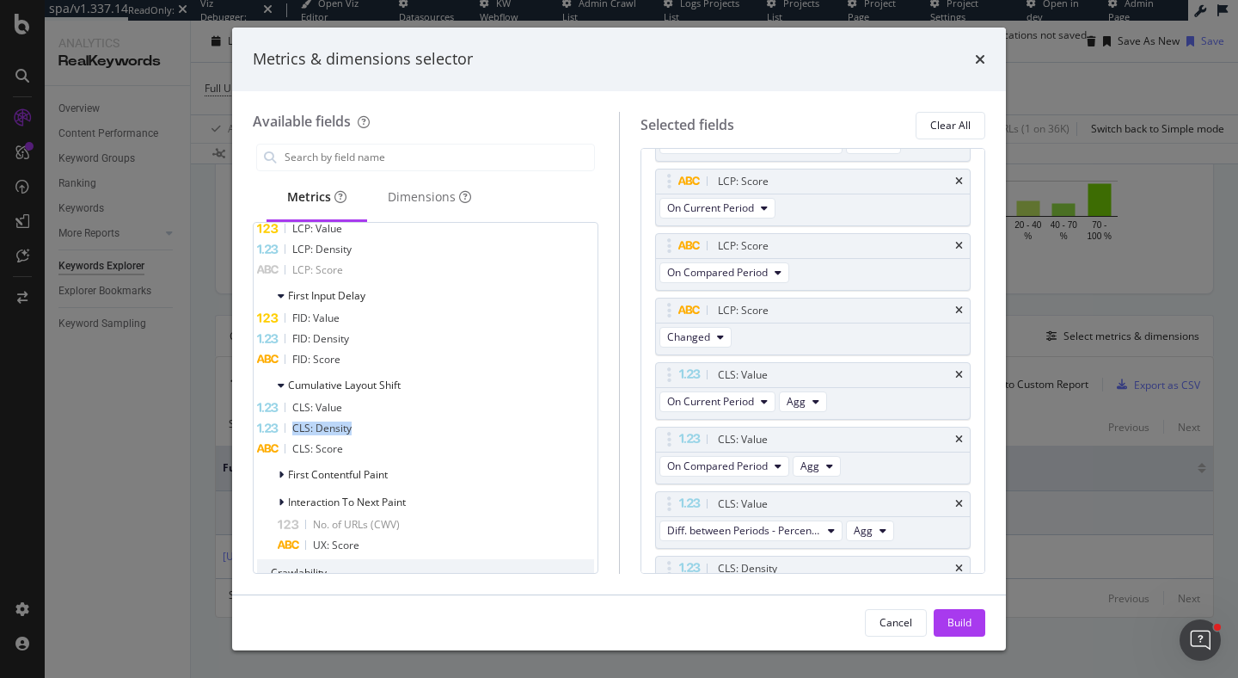
click at [382, 434] on div "CLS: Density" at bounding box center [425, 428] width 337 height 21
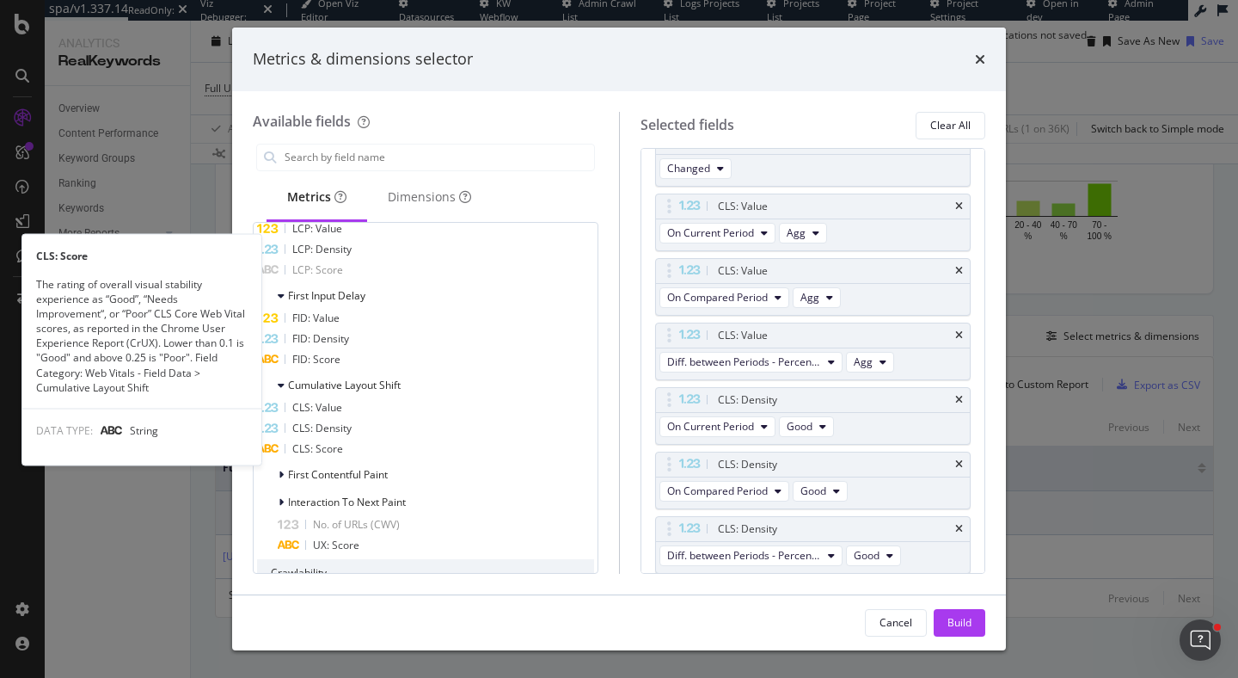
click at [382, 459] on div "CLS: Score" at bounding box center [425, 449] width 337 height 21
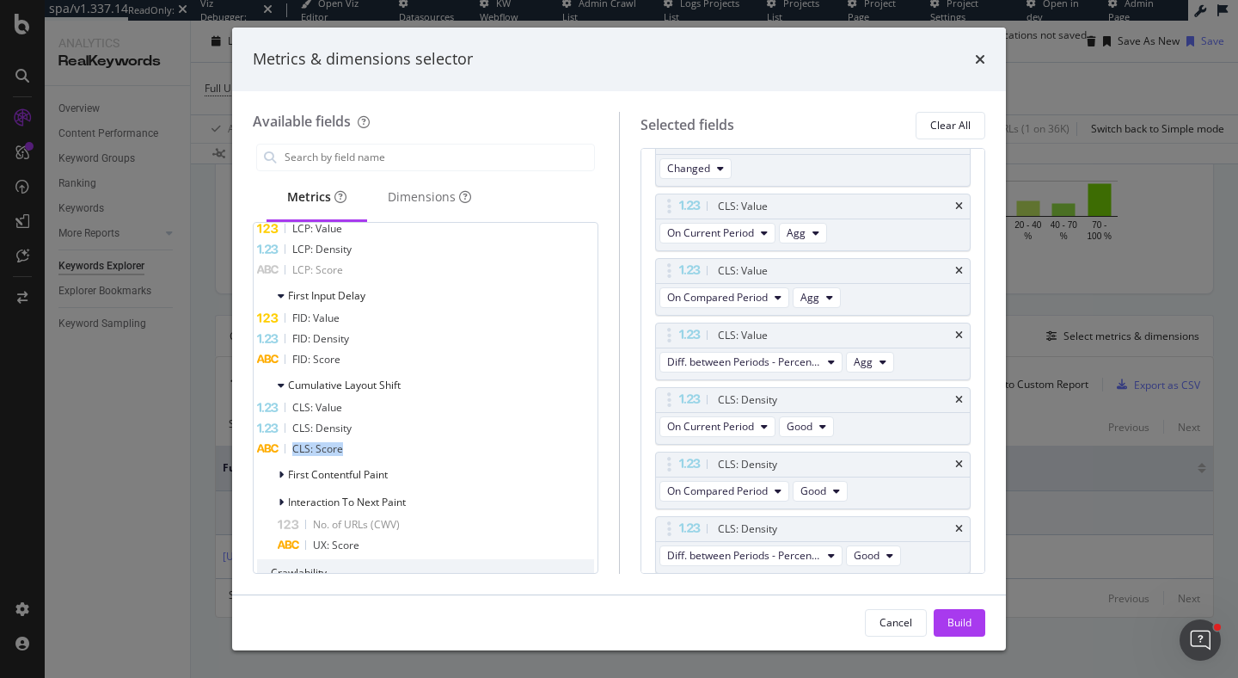
click at [382, 459] on div "CLS: Score" at bounding box center [425, 449] width 337 height 21
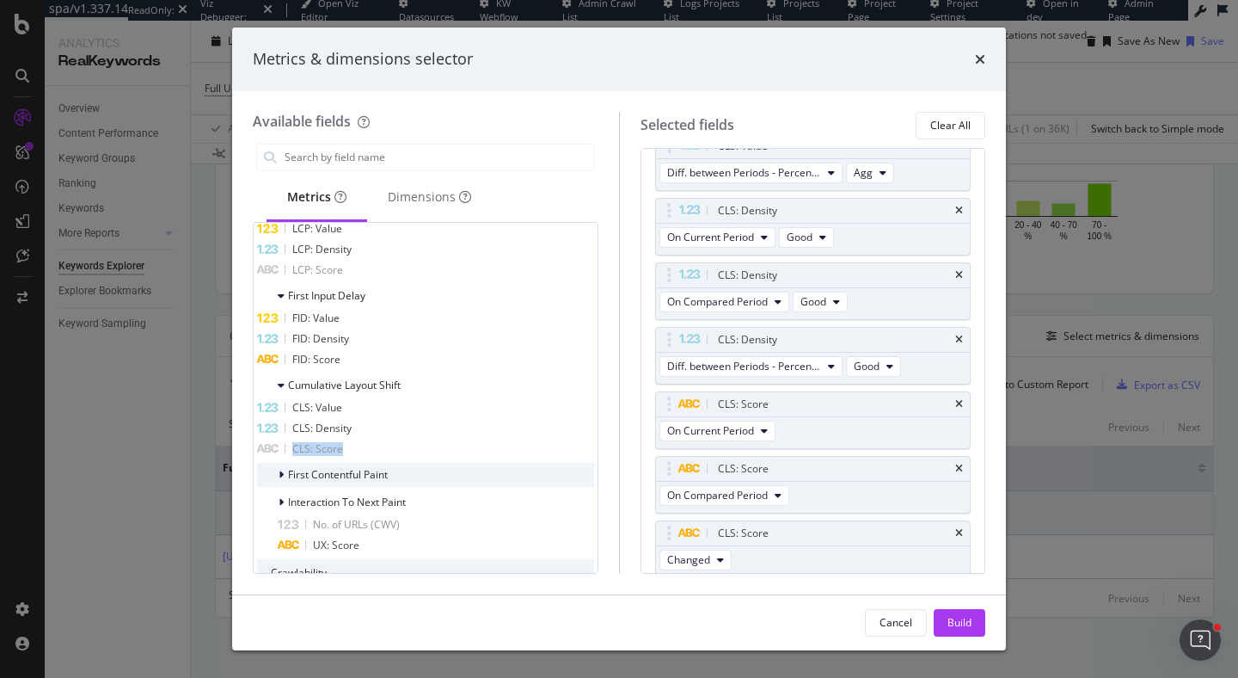
scroll to position [767, 0]
click at [283, 479] on icon "modal" at bounding box center [281, 475] width 5 height 10
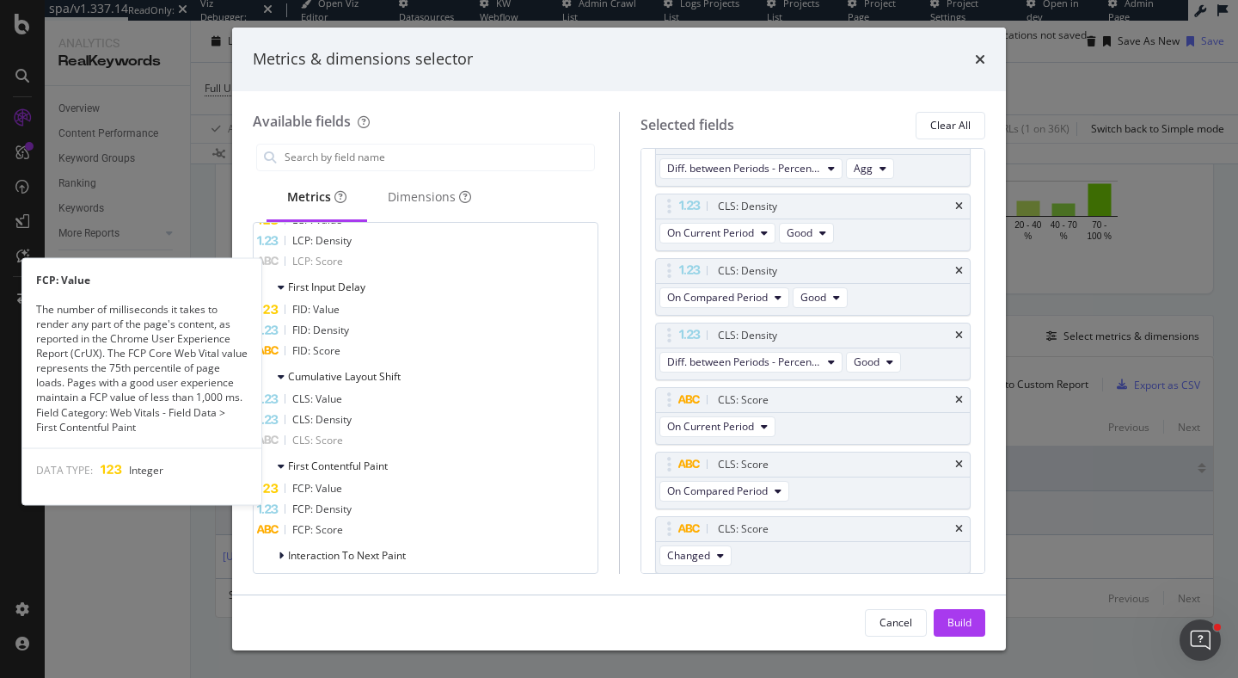
click at [377, 490] on div "FCP: Value" at bounding box center [425, 488] width 337 height 21
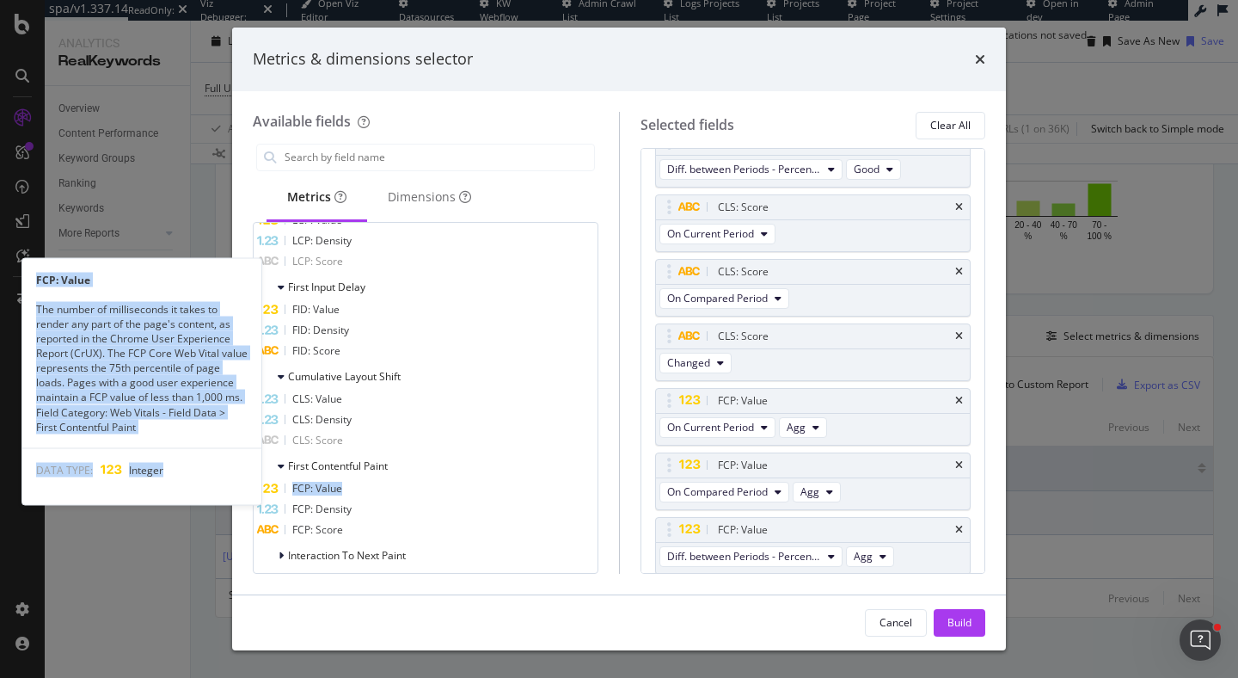
scroll to position [961, 0]
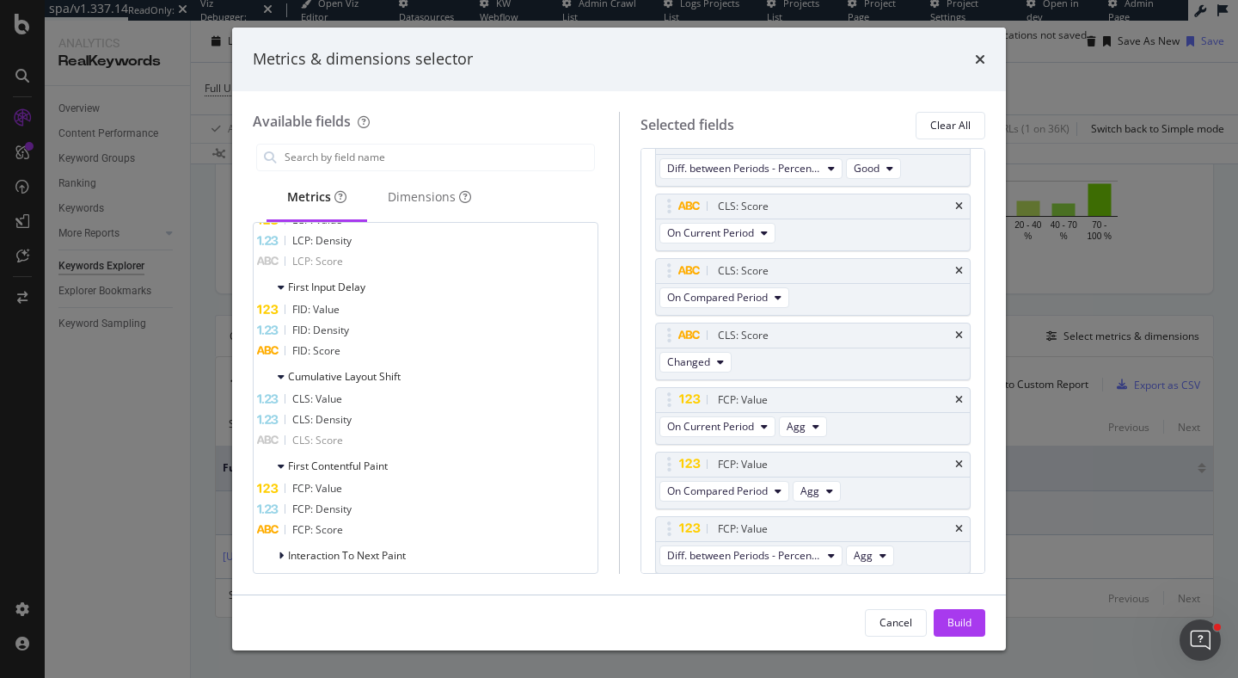
click at [384, 514] on div "FCP: Density" at bounding box center [425, 509] width 337 height 21
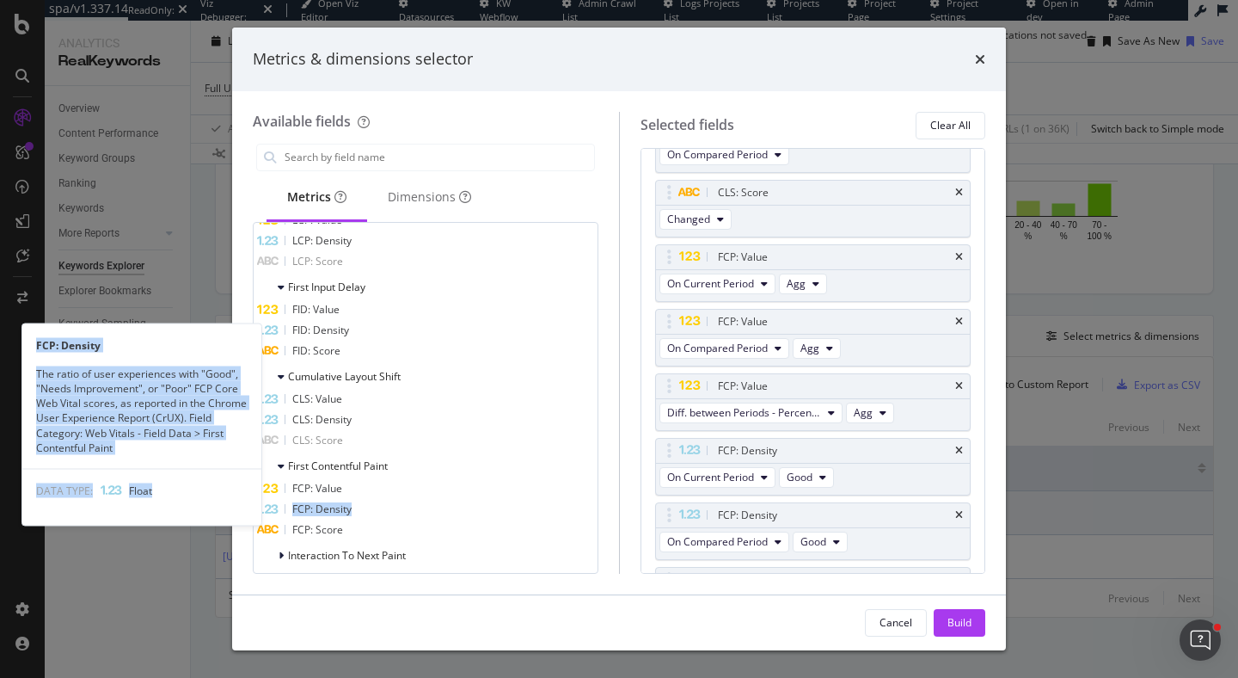
scroll to position [1154, 0]
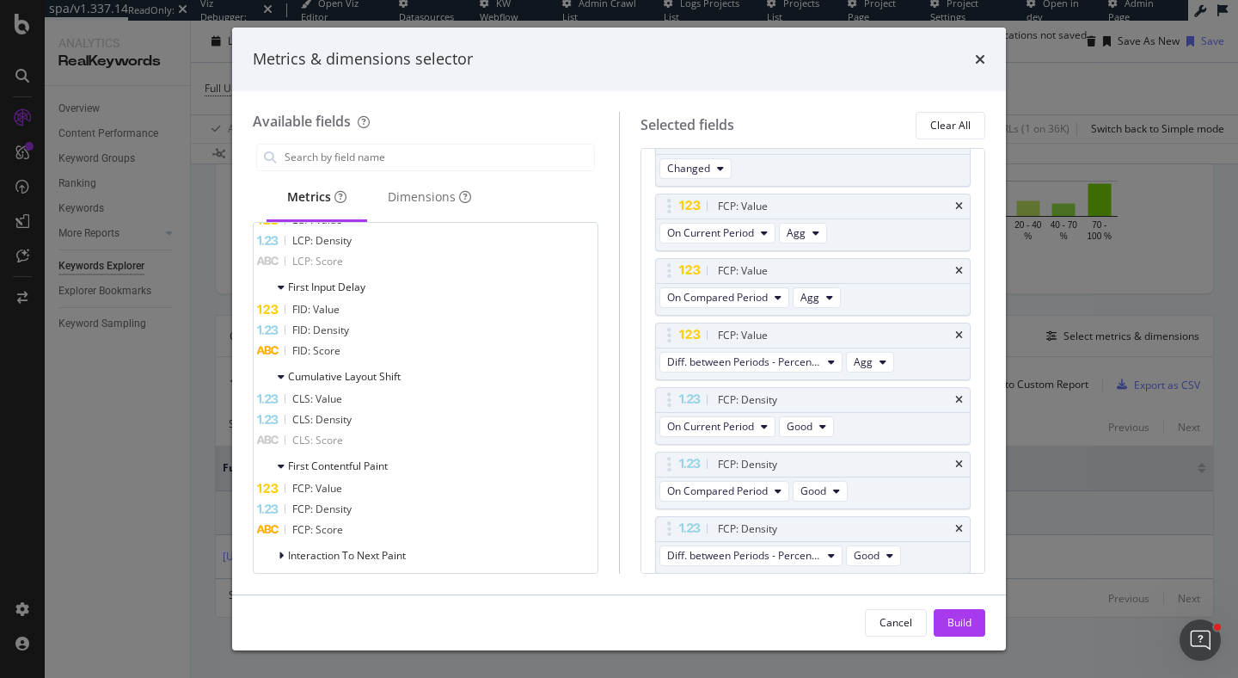
click at [384, 537] on div "FCP: Score" at bounding box center [425, 529] width 337 height 21
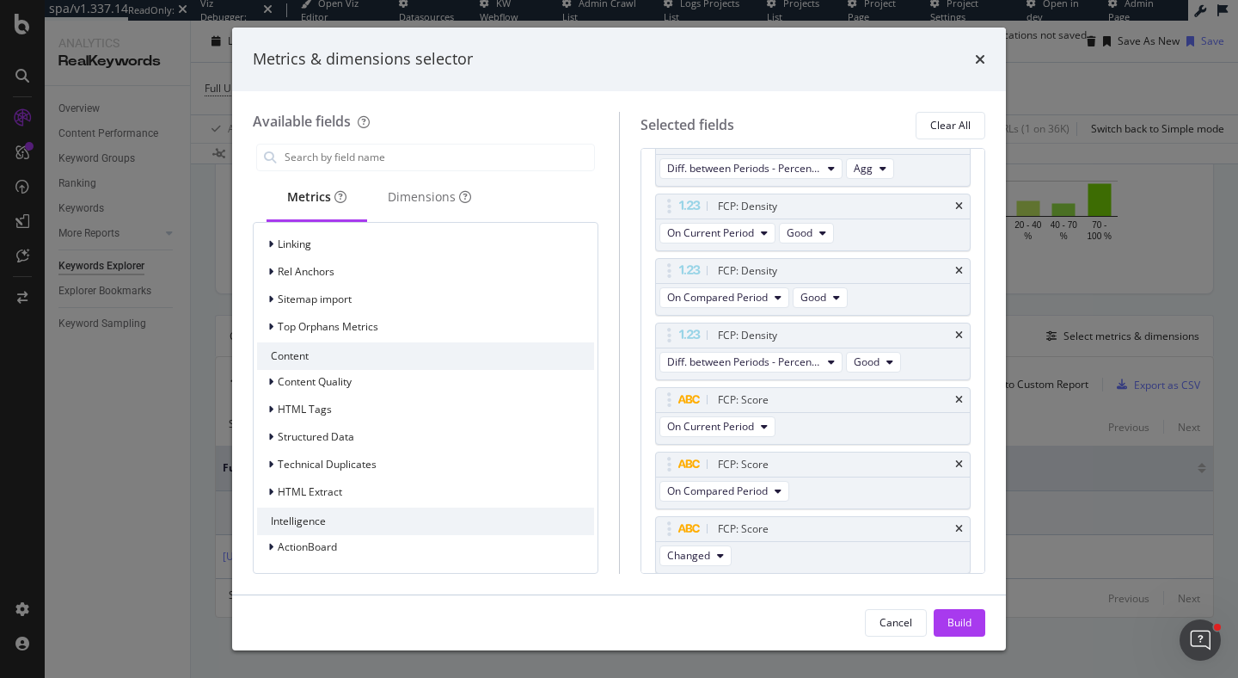
scroll to position [574, 0]
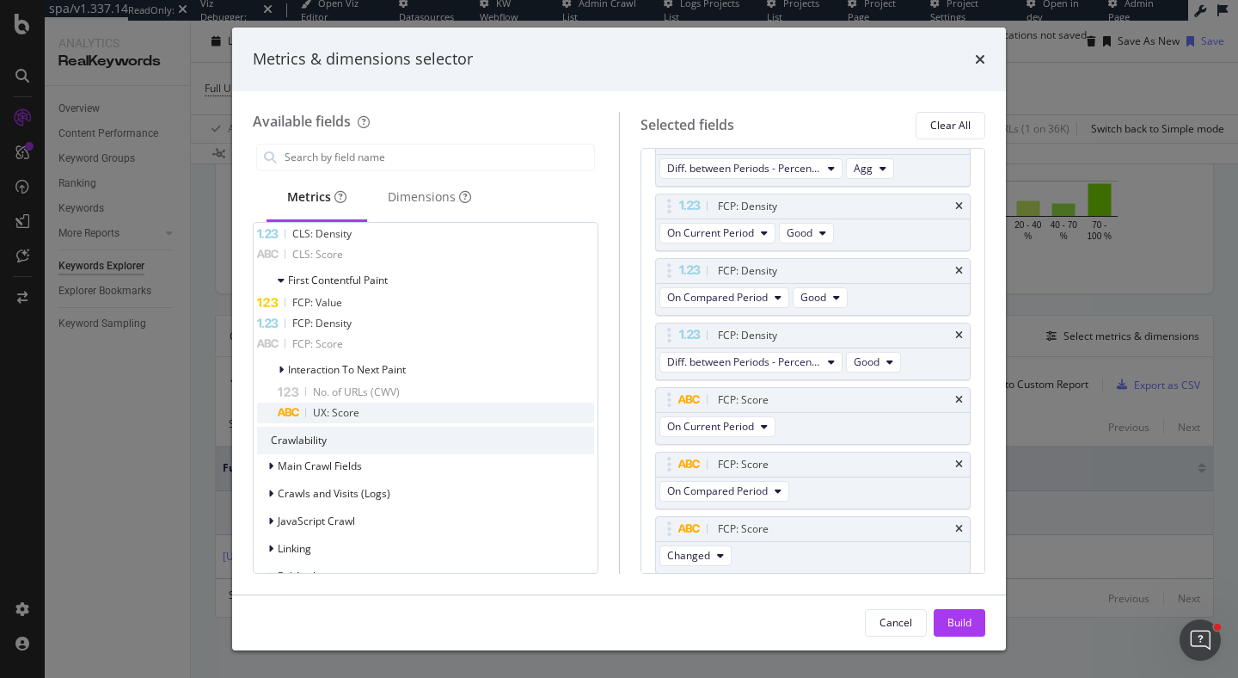
click at [442, 416] on div "UX: Score" at bounding box center [436, 412] width 316 height 21
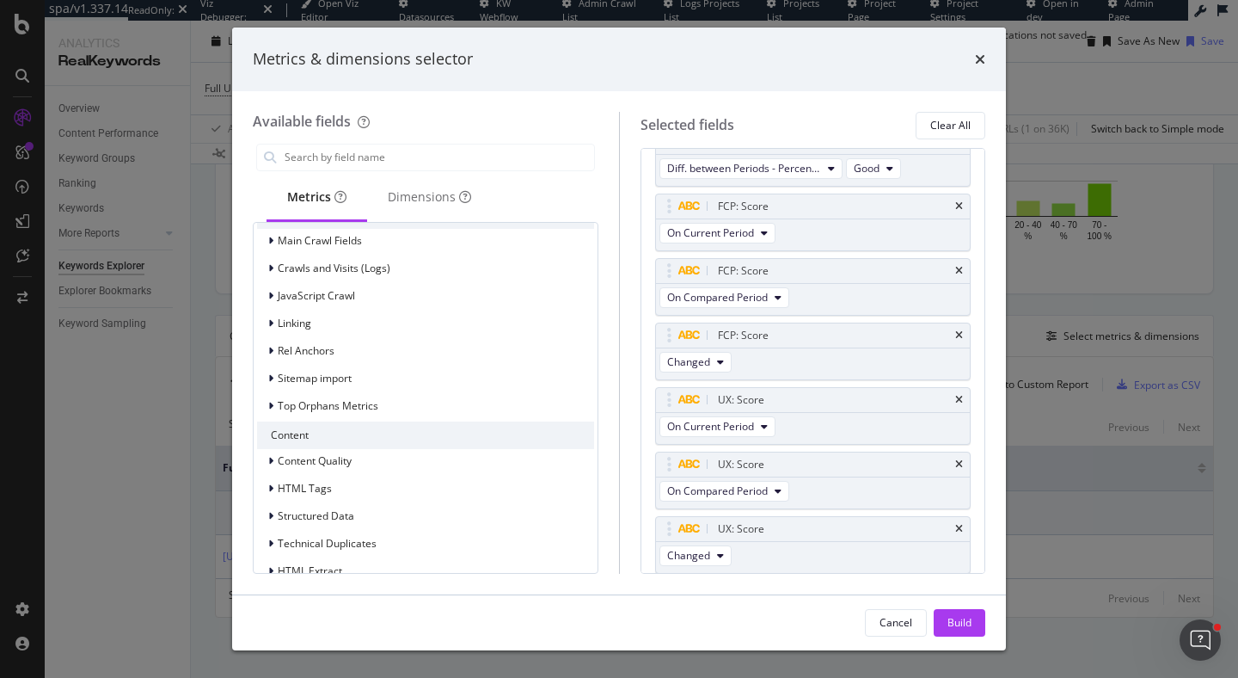
scroll to position [841, 0]
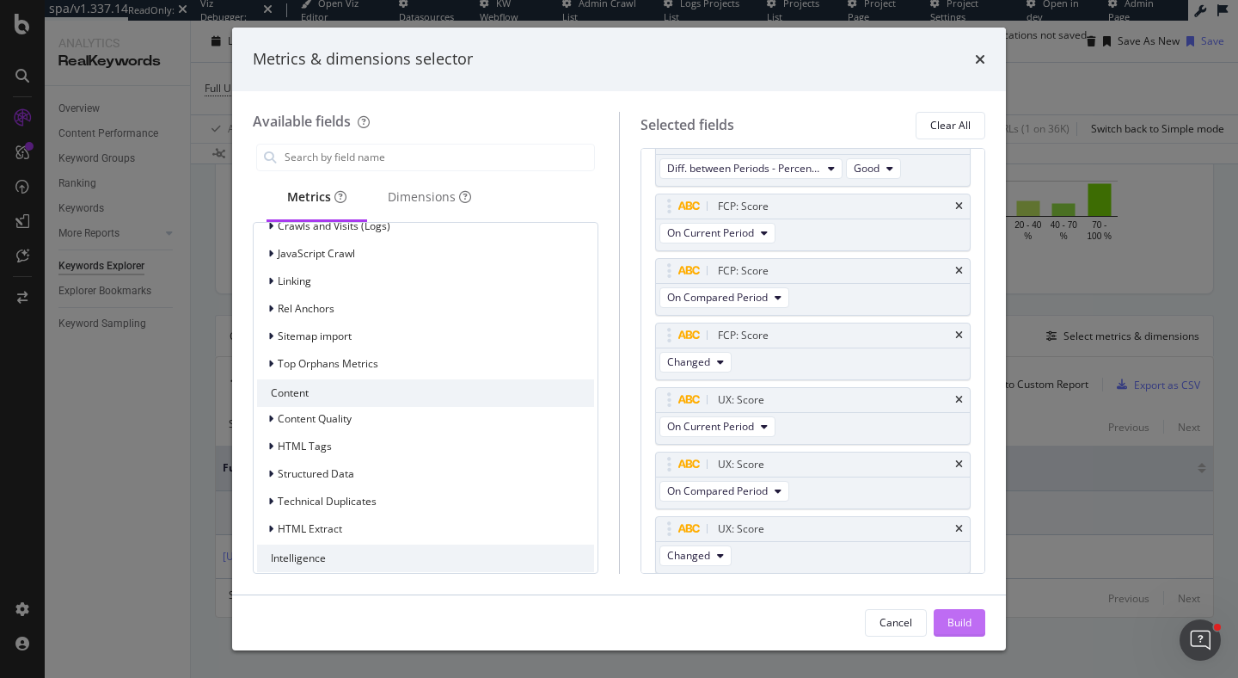
click at [955, 617] on div "Build" at bounding box center [960, 622] width 24 height 15
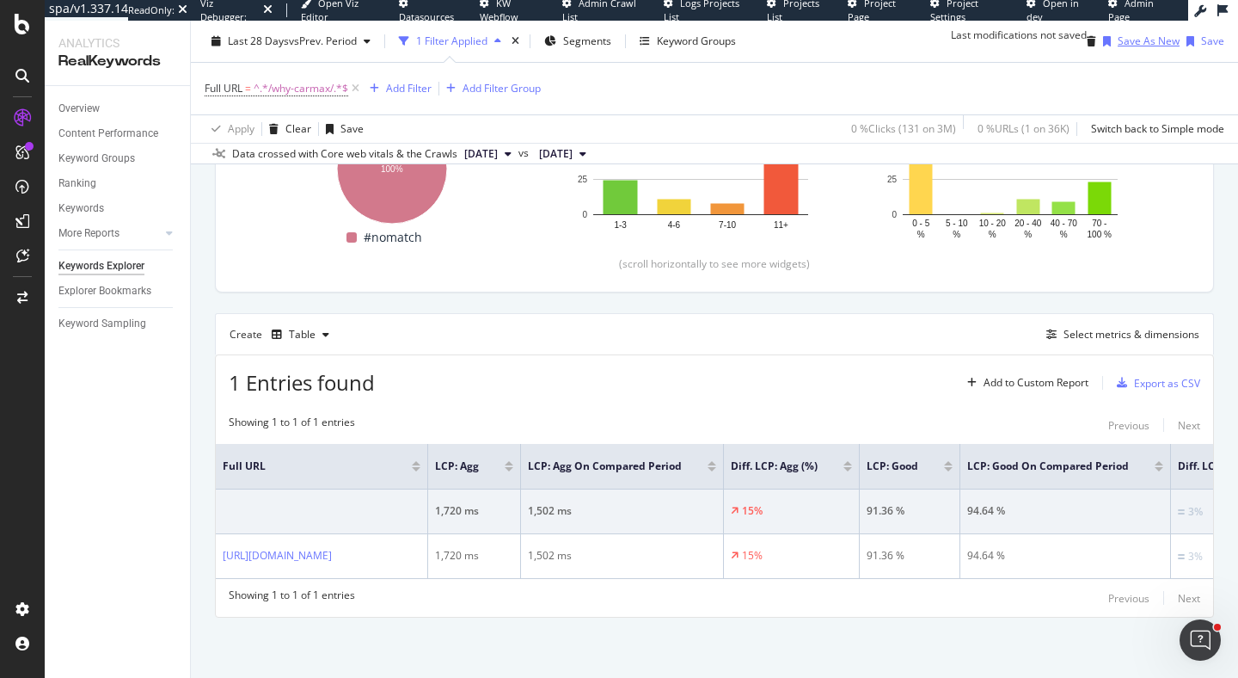
click at [1120, 40] on div "Save As New" at bounding box center [1149, 41] width 62 height 15
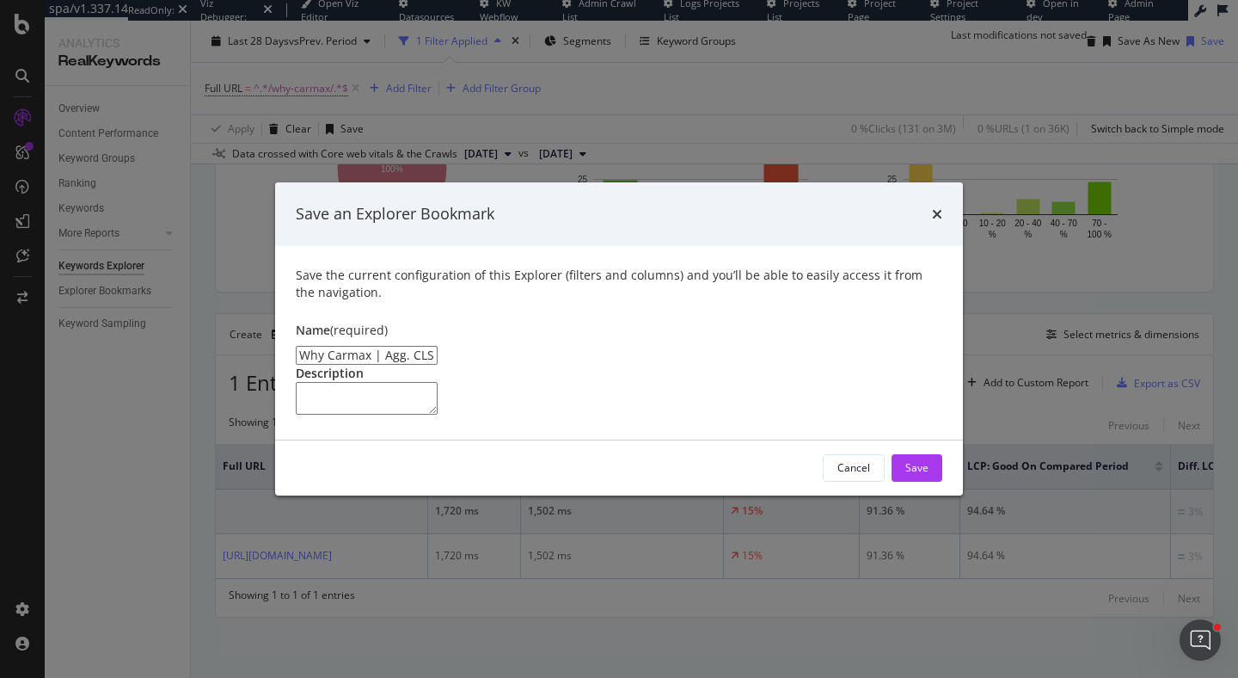
drag, startPoint x: 378, startPoint y: 281, endPoint x: 582, endPoint y: 283, distance: 203.8
click at [438, 346] on input "Why Carmax | Agg. CLS Value Trends Clone" at bounding box center [367, 355] width 142 height 19
type input "Why Carmax | CWV Current vs. Previous Period Change Table"
click at [921, 475] on div "Save" at bounding box center [916, 467] width 23 height 15
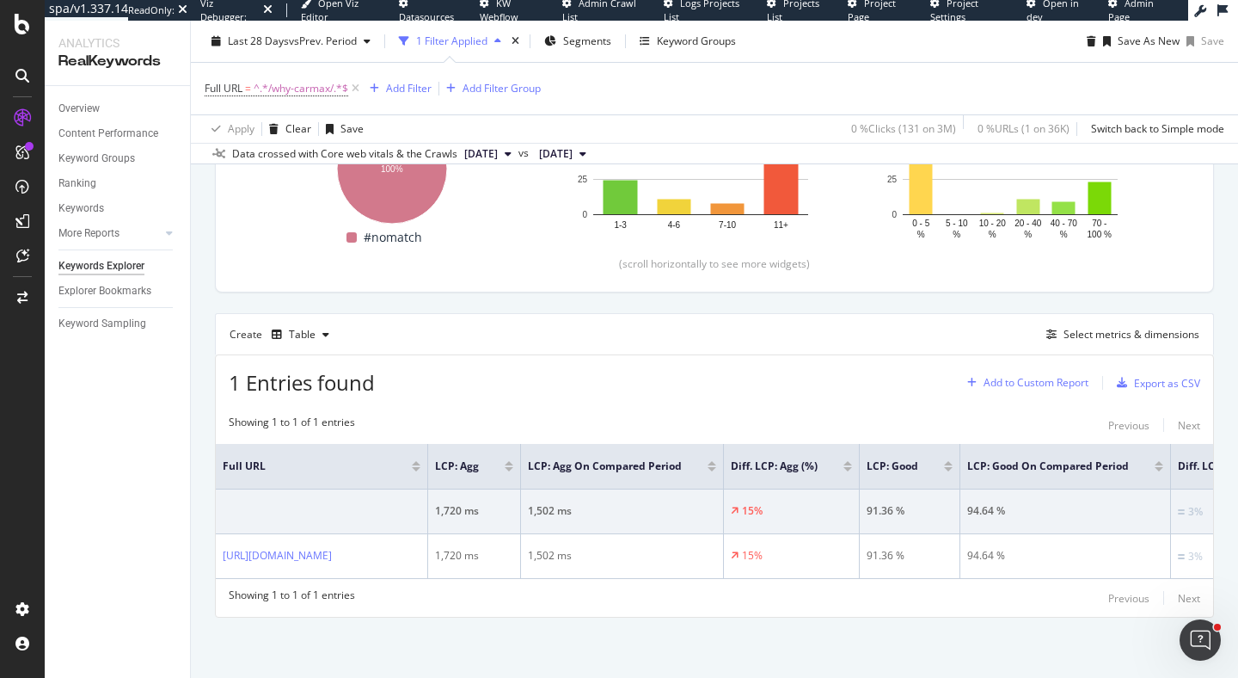
click at [1059, 380] on div "Add to Custom Report" at bounding box center [1036, 382] width 105 height 10
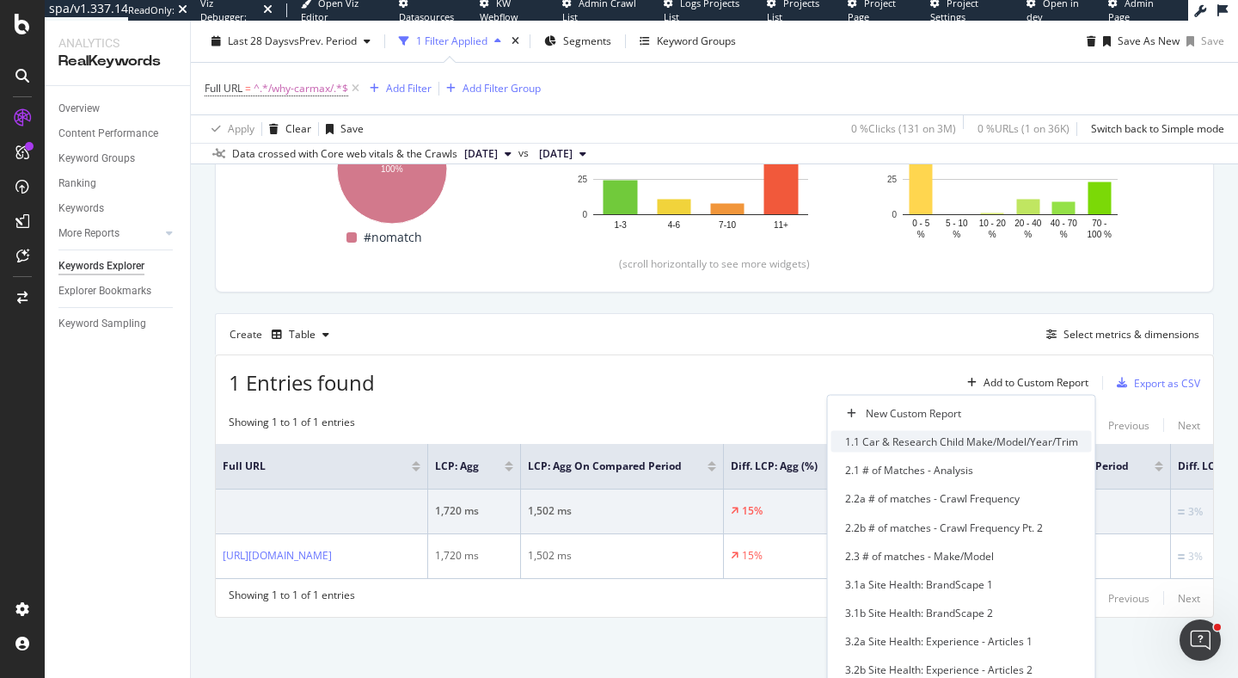
scroll to position [701, 0]
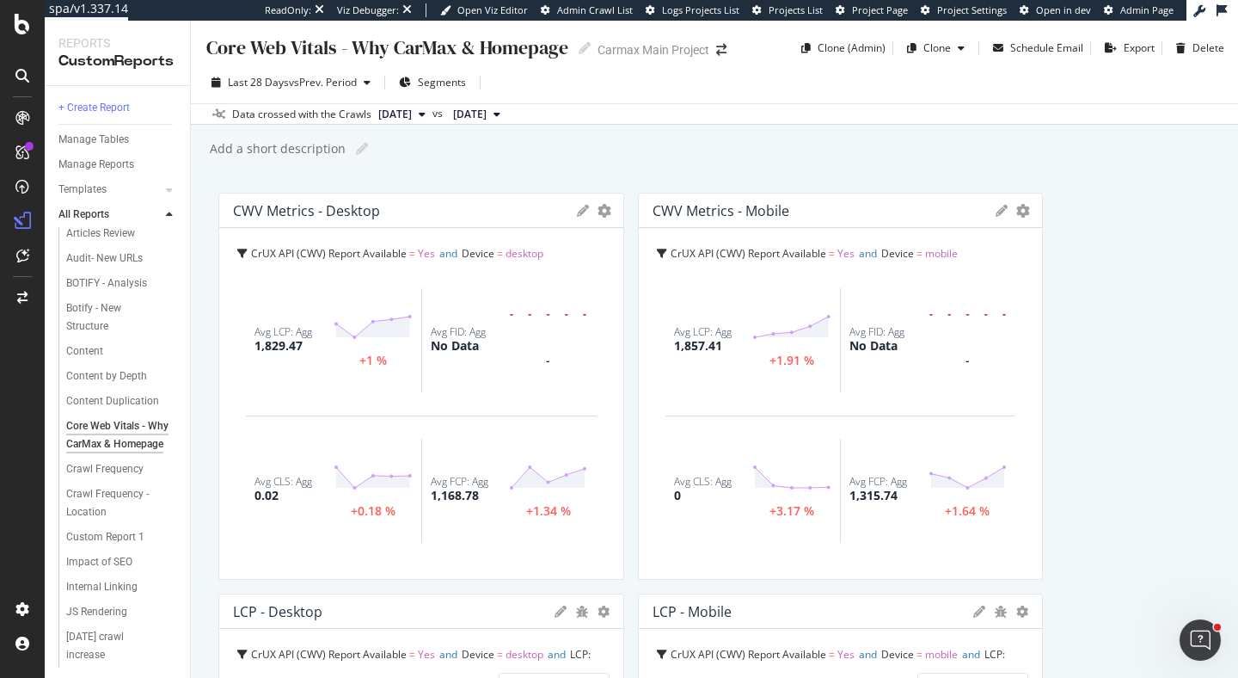
scroll to position [476, 0]
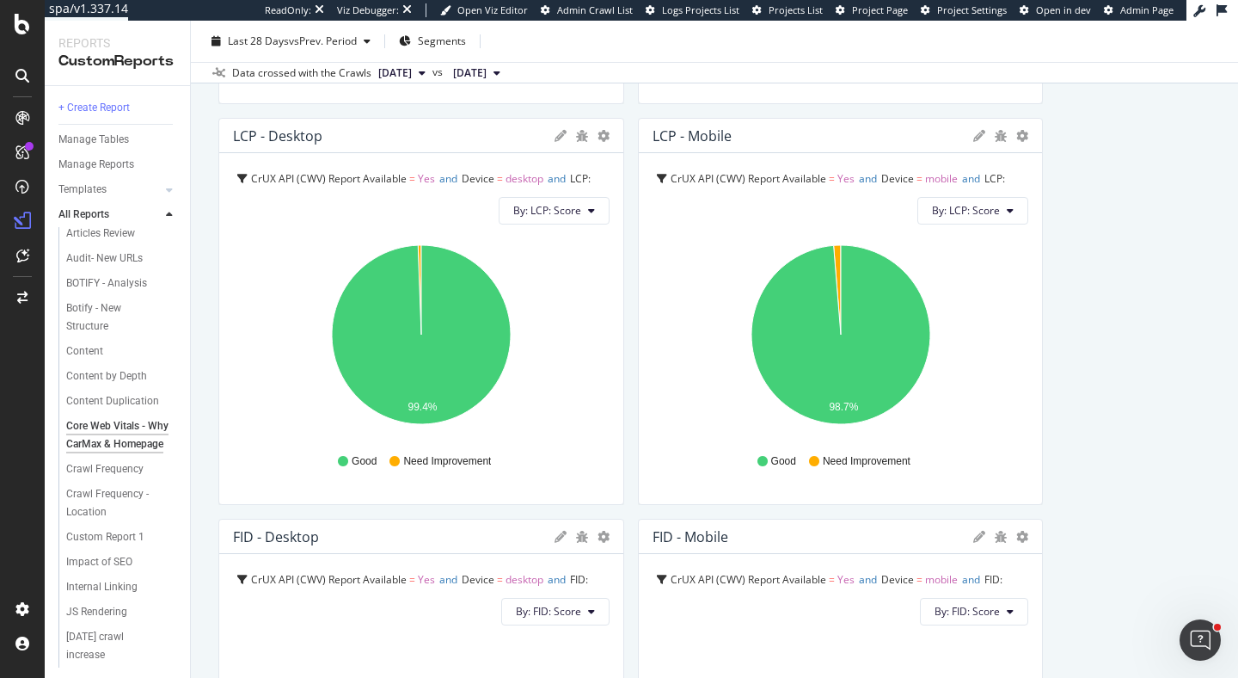
click at [556, 135] on icon at bounding box center [561, 136] width 12 height 12
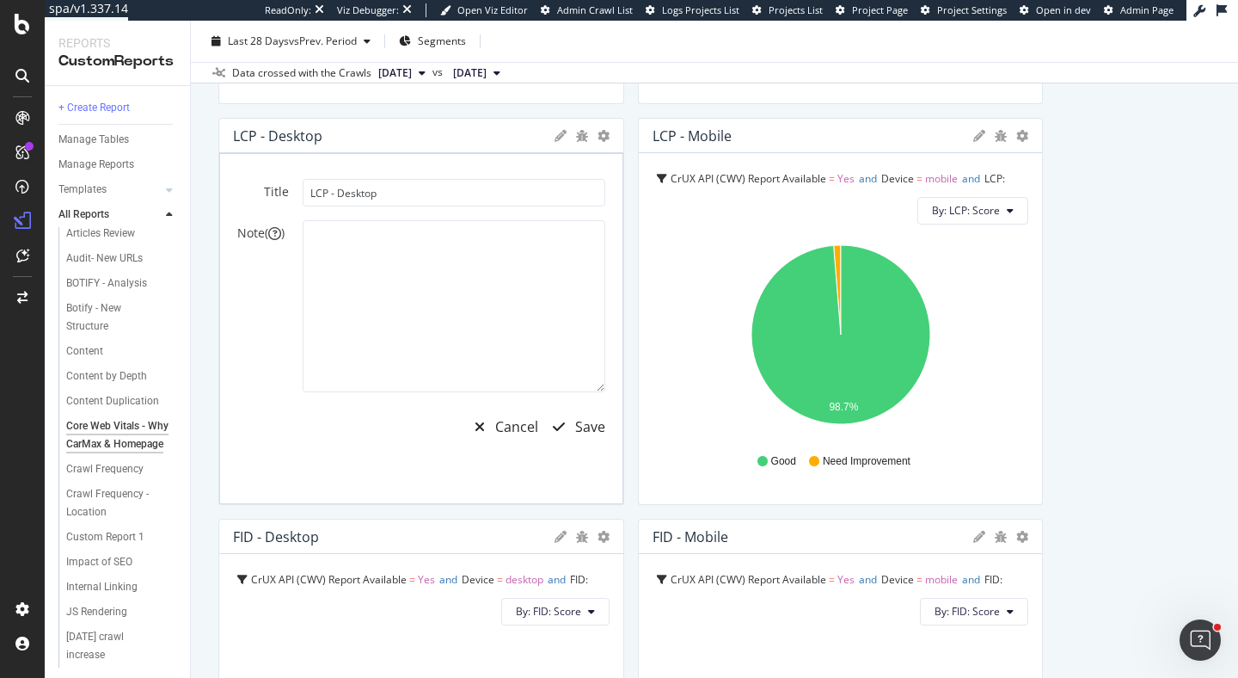
click at [556, 135] on icon at bounding box center [561, 136] width 12 height 12
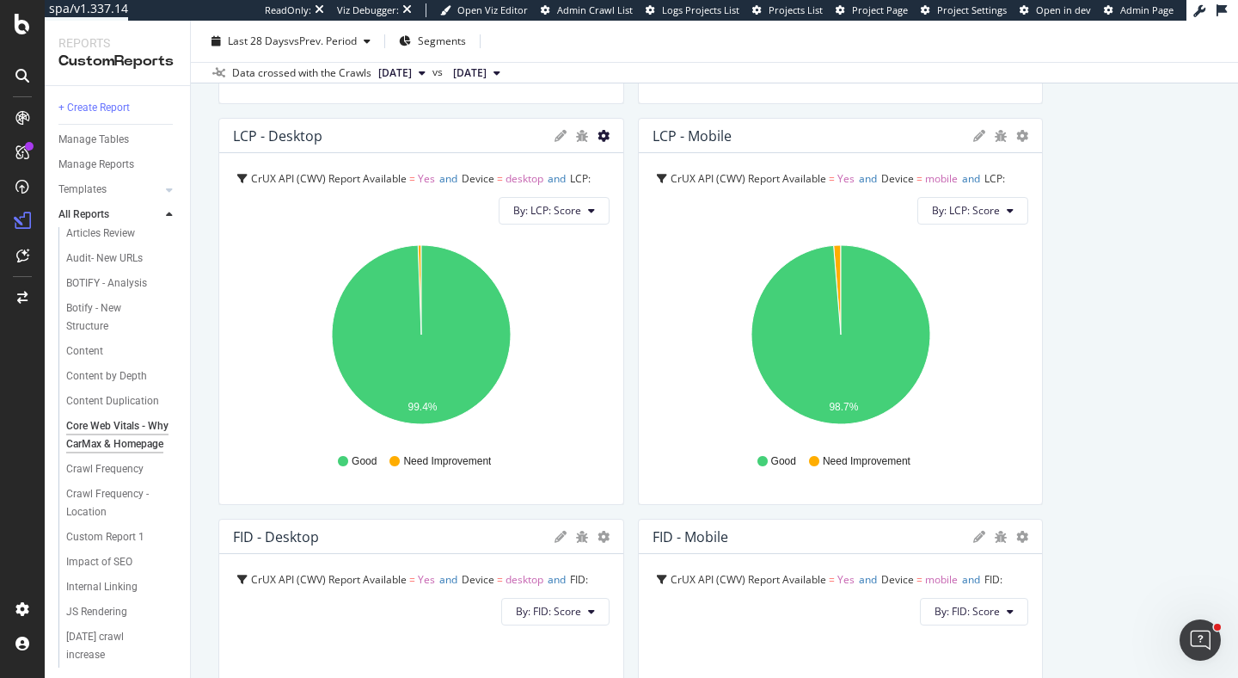
click at [598, 137] on icon "gear" at bounding box center [604, 136] width 12 height 12
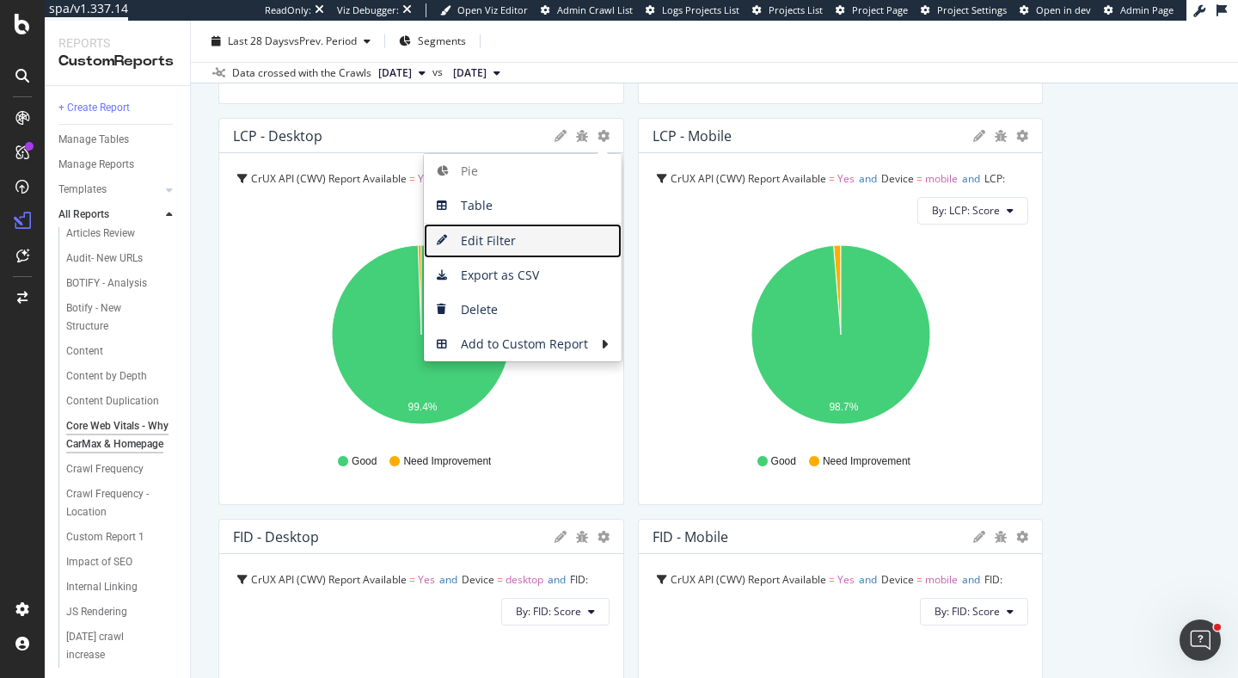
click at [533, 240] on span "Edit Filter" at bounding box center [523, 241] width 198 height 26
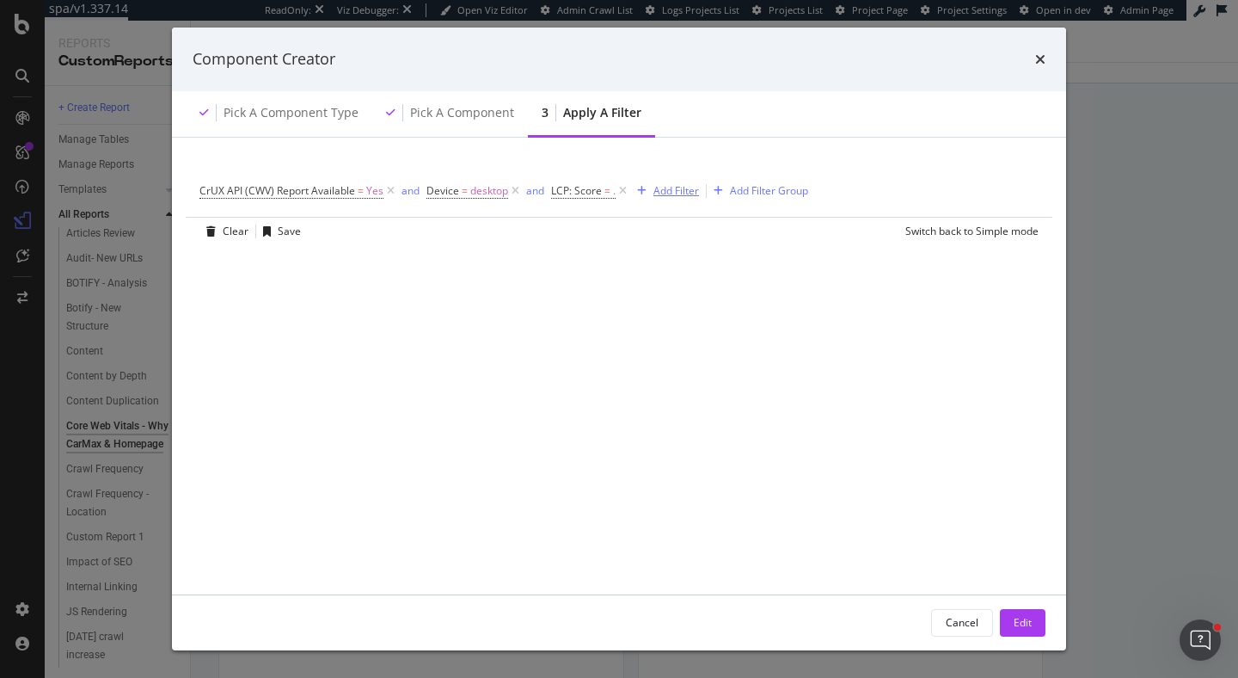
click at [672, 193] on div "Add Filter" at bounding box center [677, 190] width 46 height 15
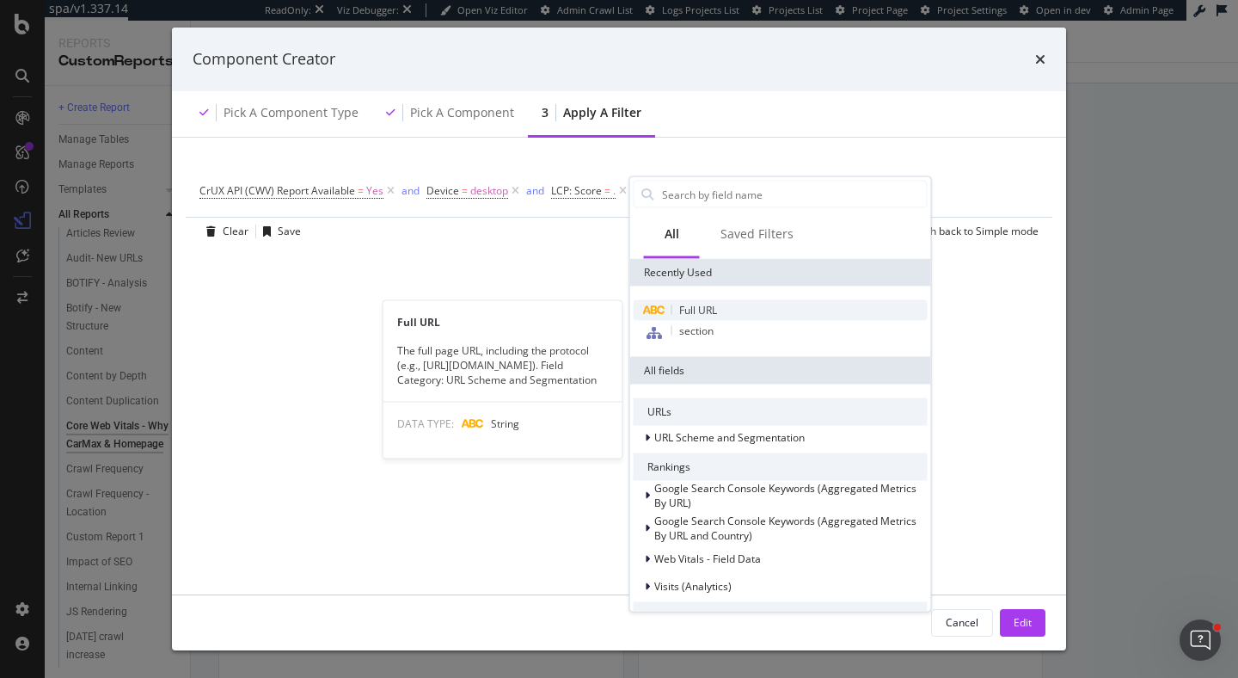
click at [709, 315] on span "Full URL" at bounding box center [698, 310] width 38 height 15
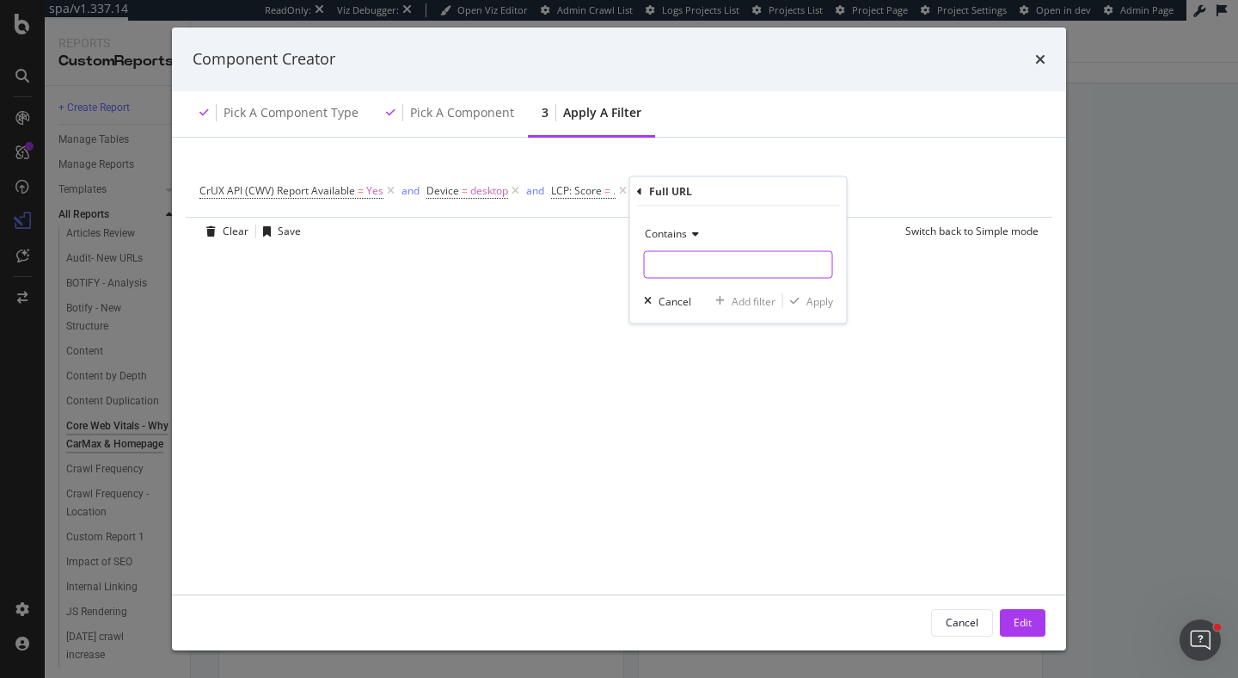
click at [695, 264] on input "modal" at bounding box center [738, 265] width 187 height 28
type input "/why-carmax/"
click at [820, 312] on div "Contains /why-carmax/ Cancel Add filter Apply" at bounding box center [738, 264] width 217 height 117
click at [819, 304] on div "Apply" at bounding box center [820, 300] width 27 height 15
click at [1029, 626] on div "Edit" at bounding box center [1023, 622] width 18 height 15
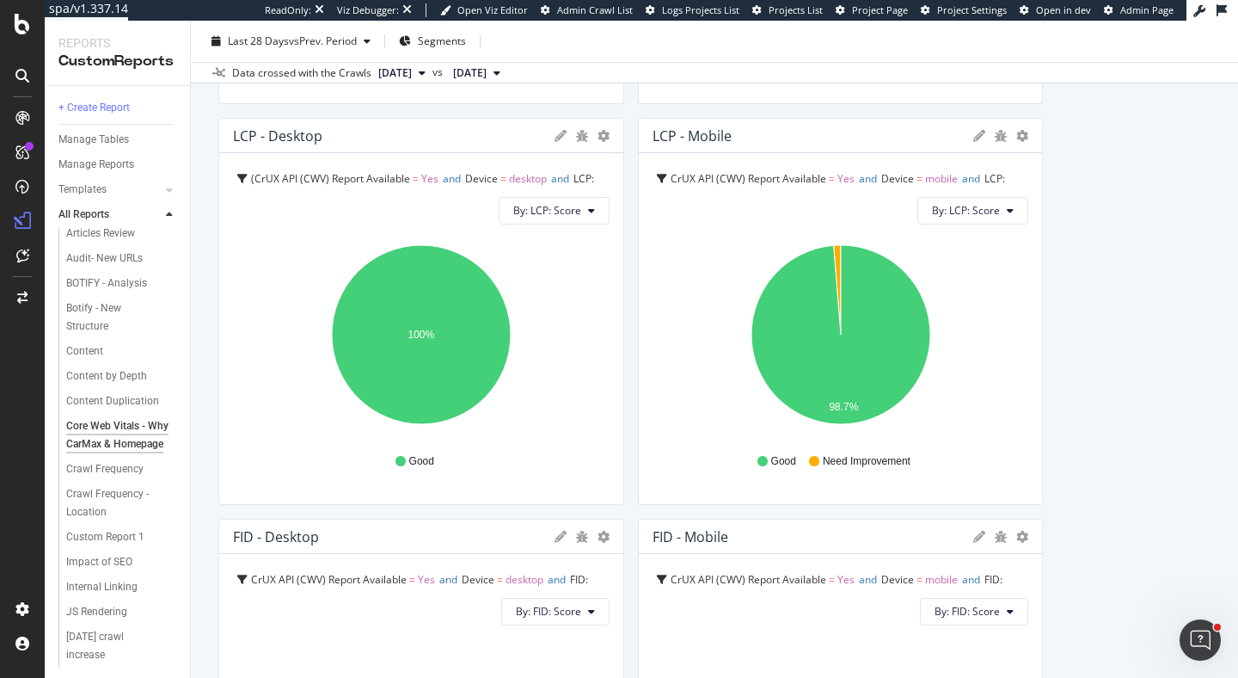
click at [564, 133] on icon at bounding box center [561, 136] width 12 height 12
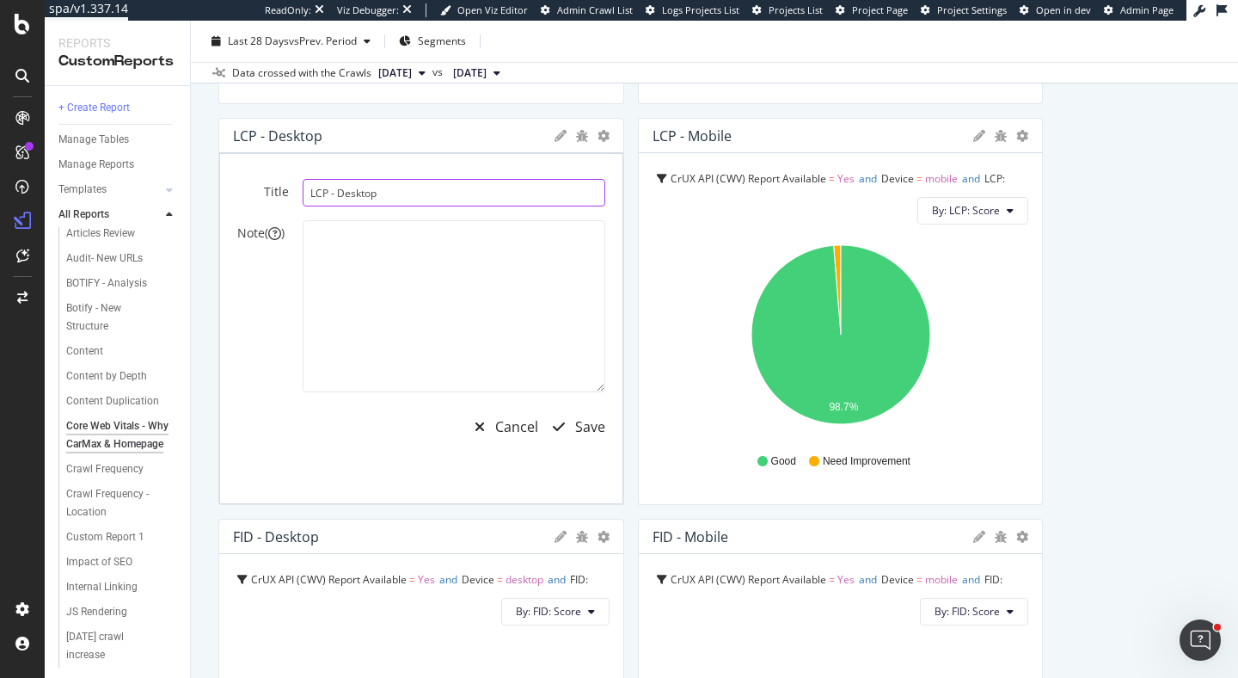
click at [310, 192] on input "LCP - Desktop" at bounding box center [454, 193] width 303 height 28
type input "Why Carmax | LCP - Desktop"
click at [573, 428] on div "button" at bounding box center [559, 427] width 33 height 14
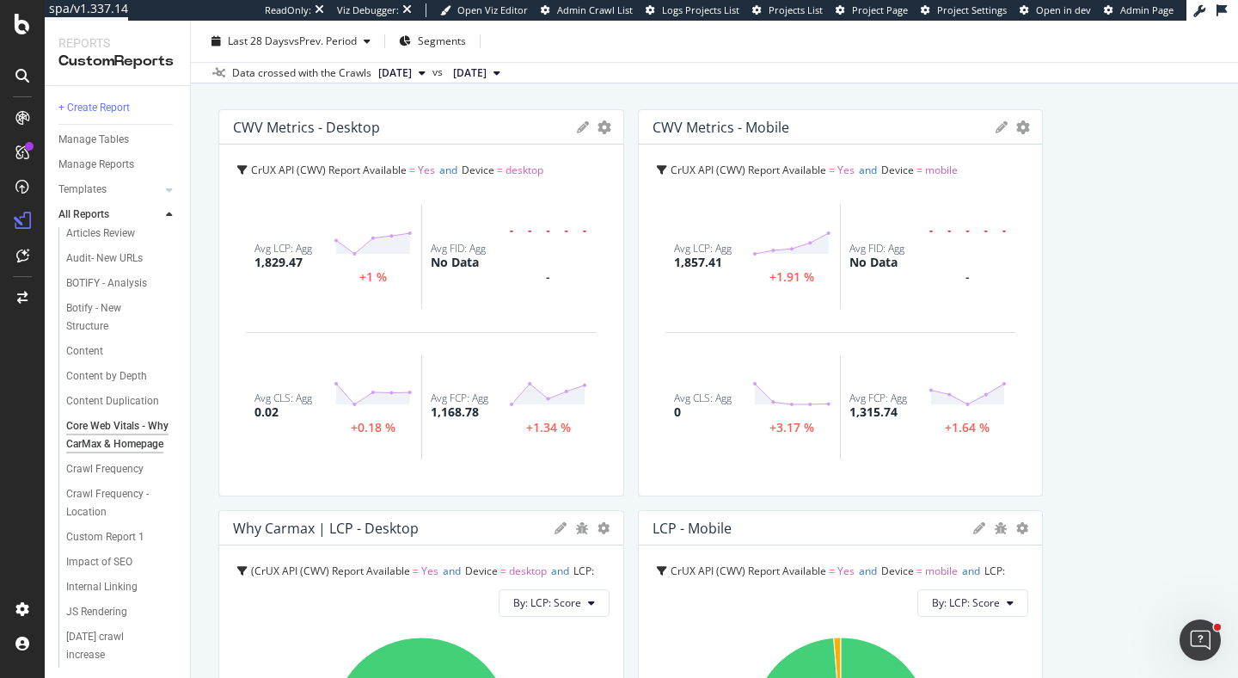
scroll to position [108, 0]
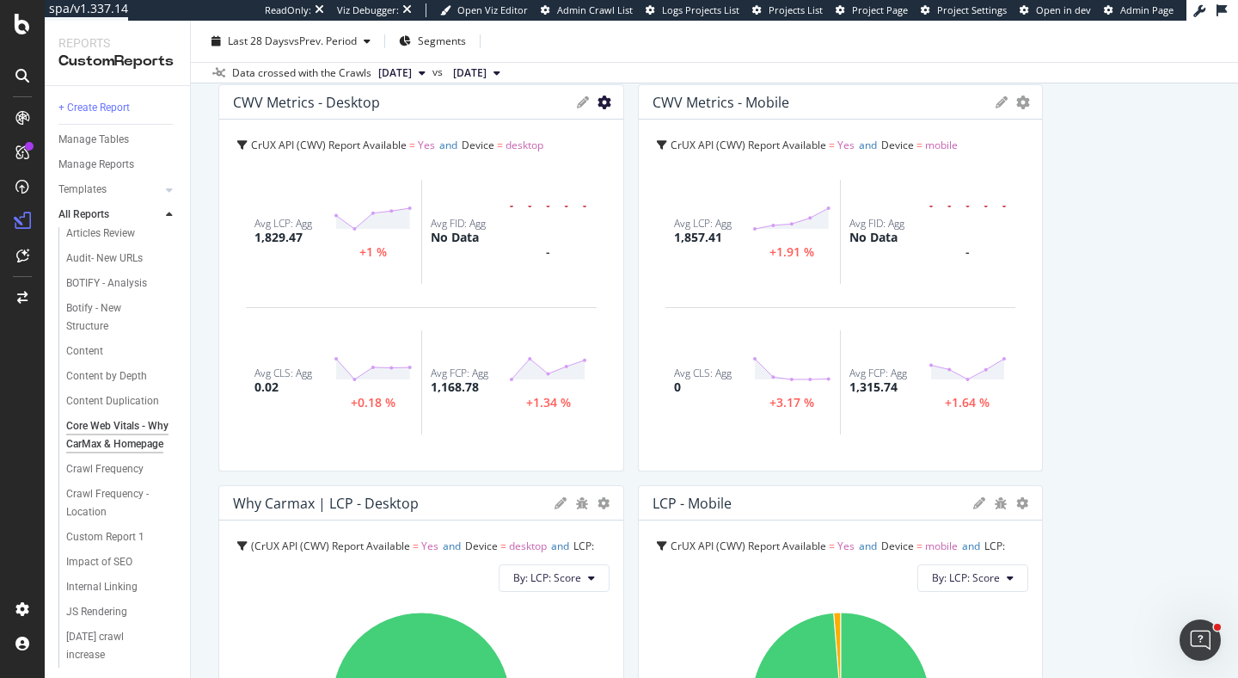
click at [602, 103] on icon "gear" at bounding box center [605, 102] width 14 height 14
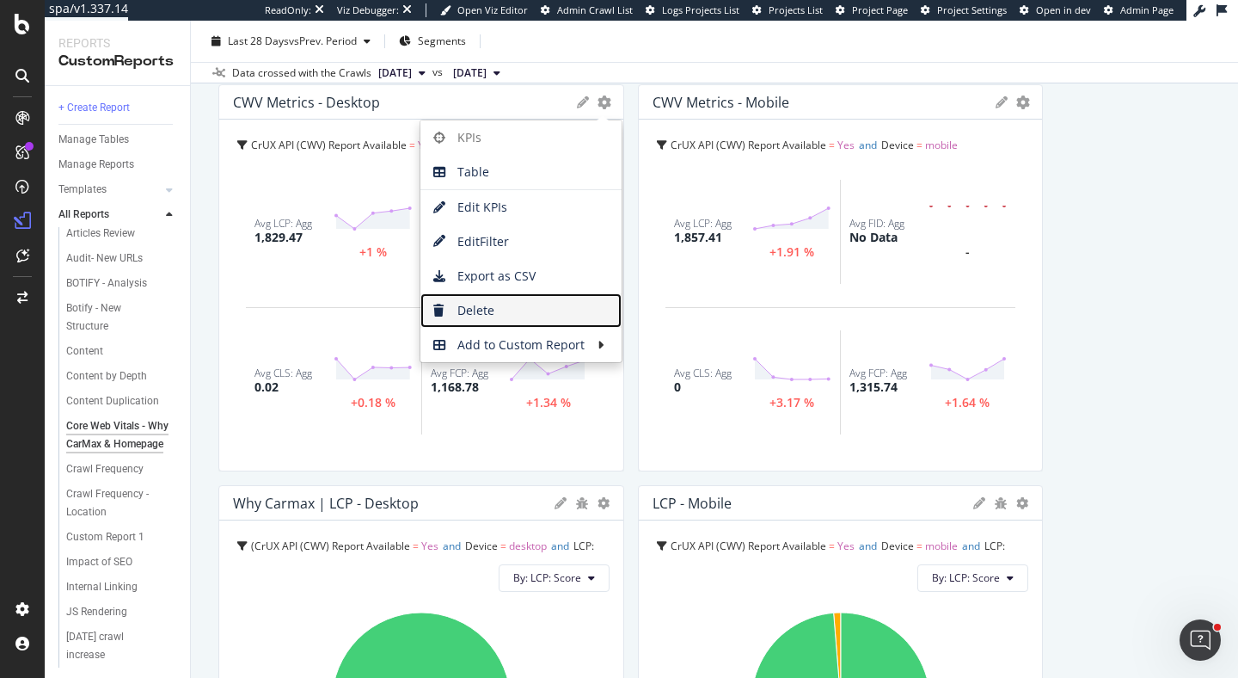
click at [518, 305] on span "Delete" at bounding box center [520, 311] width 201 height 26
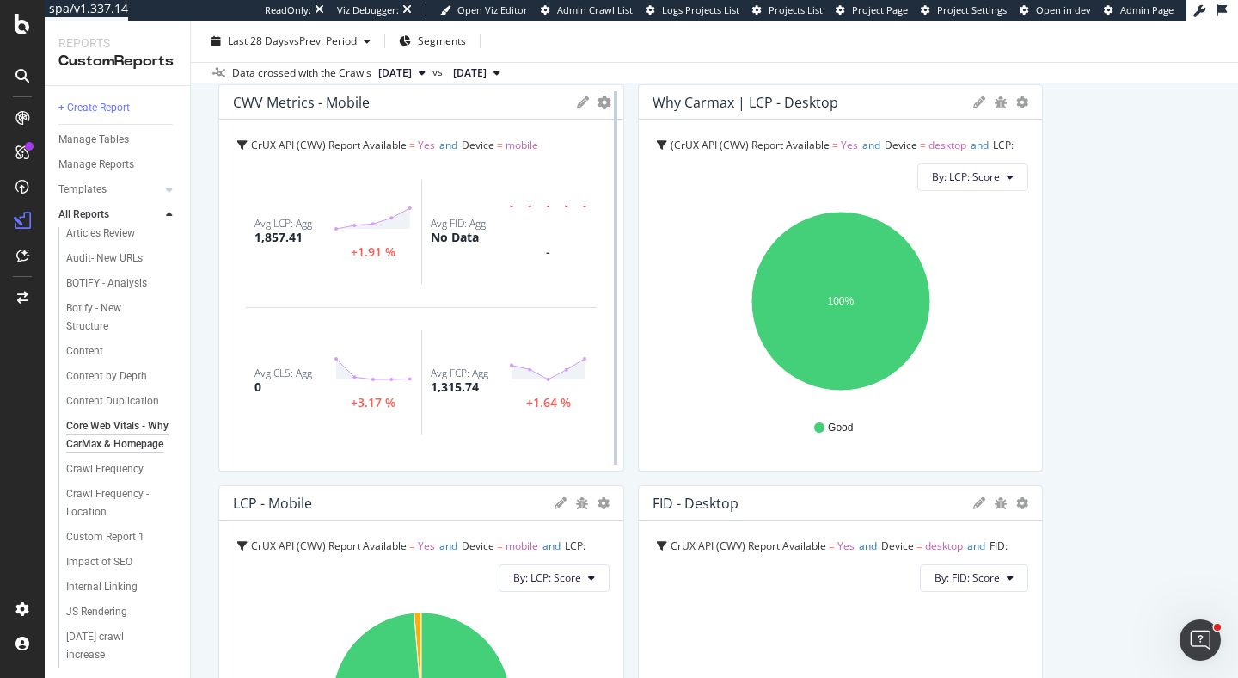
click at [607, 105] on div at bounding box center [615, 277] width 17 height 387
click at [605, 98] on icon "gear" at bounding box center [605, 102] width 14 height 14
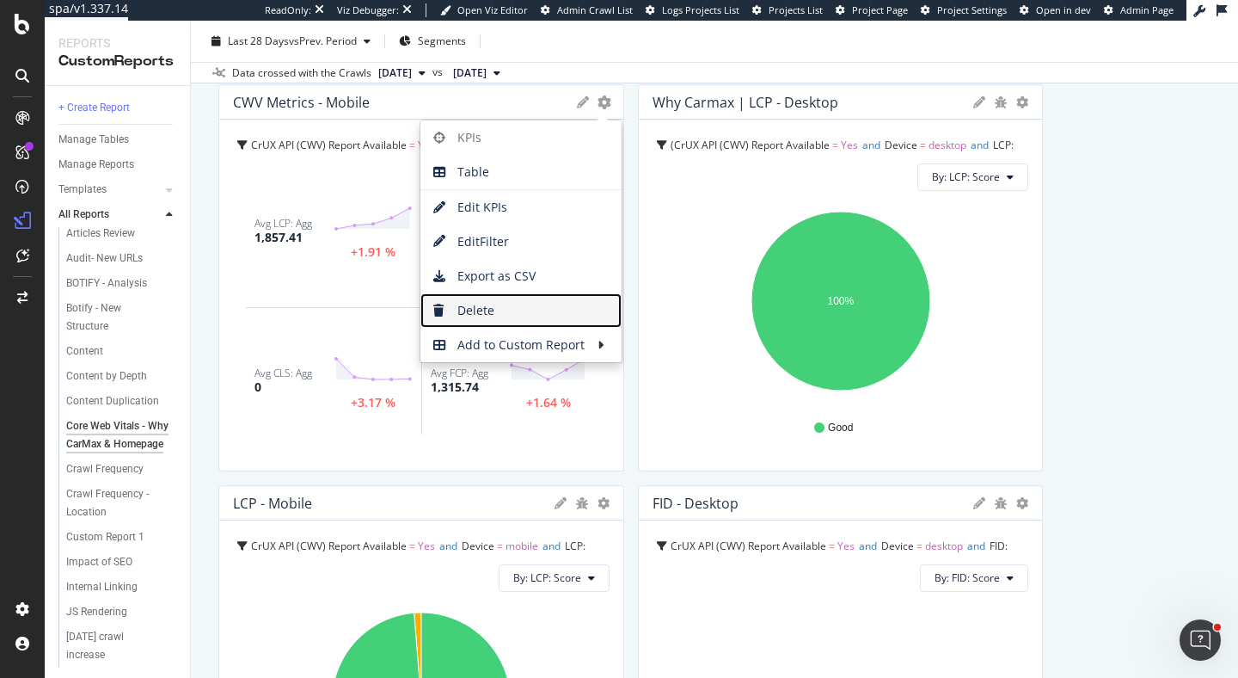
click at [525, 303] on span "Delete" at bounding box center [520, 311] width 201 height 26
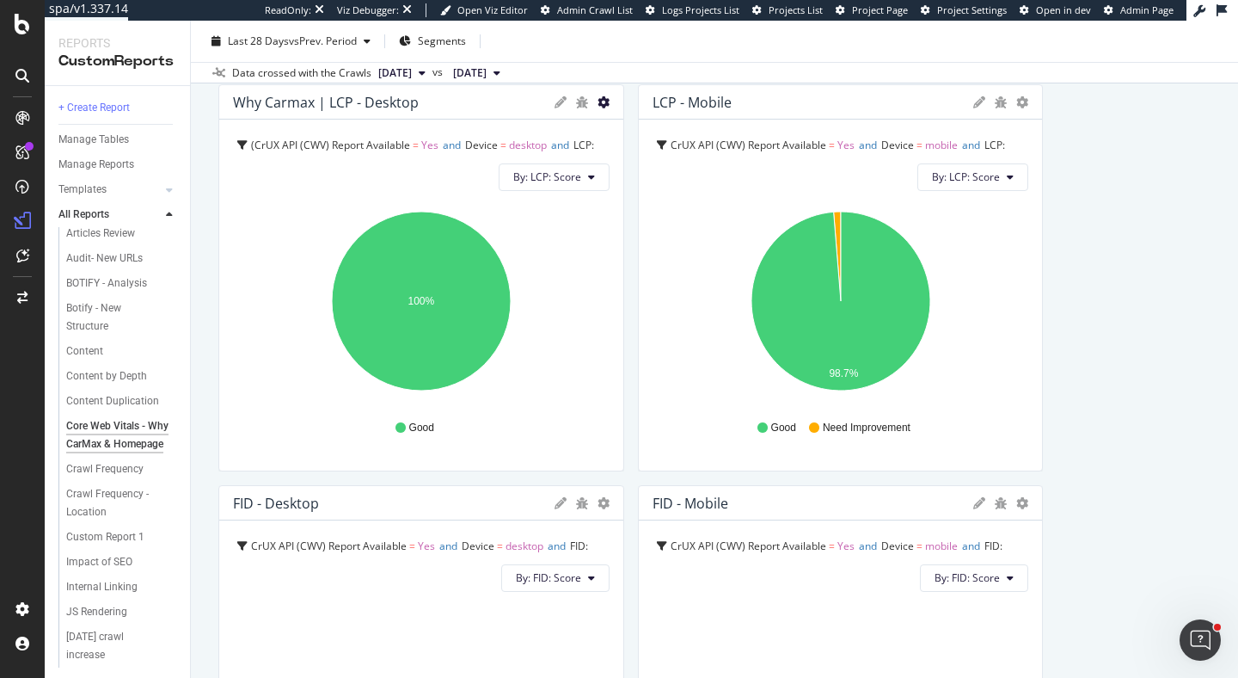
click at [601, 101] on icon "gear" at bounding box center [604, 102] width 12 height 12
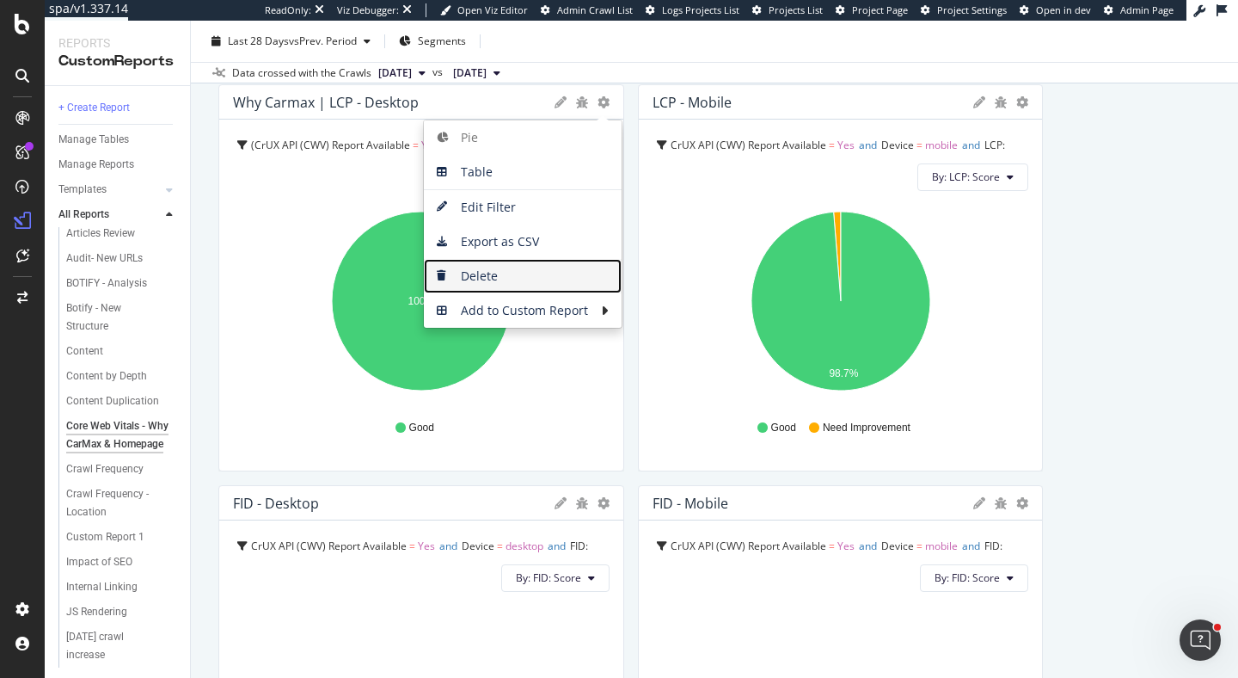
click at [526, 274] on span "Delete" at bounding box center [523, 276] width 198 height 26
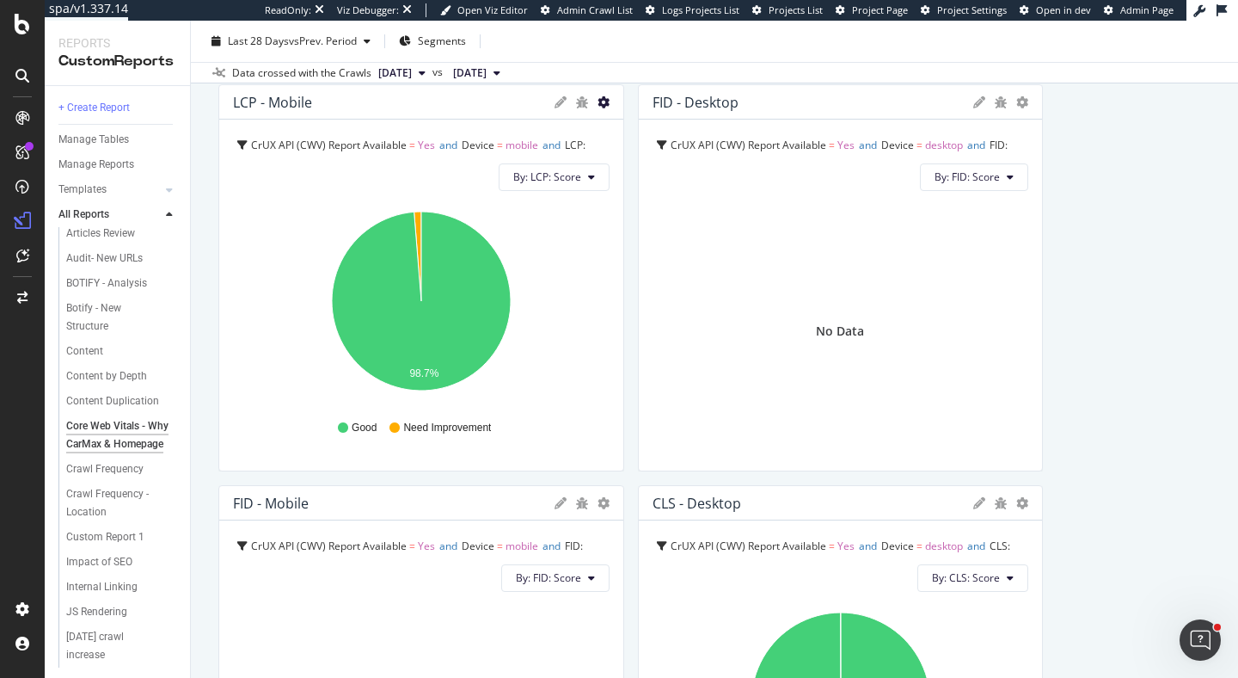
click at [601, 101] on icon "gear" at bounding box center [604, 102] width 12 height 12
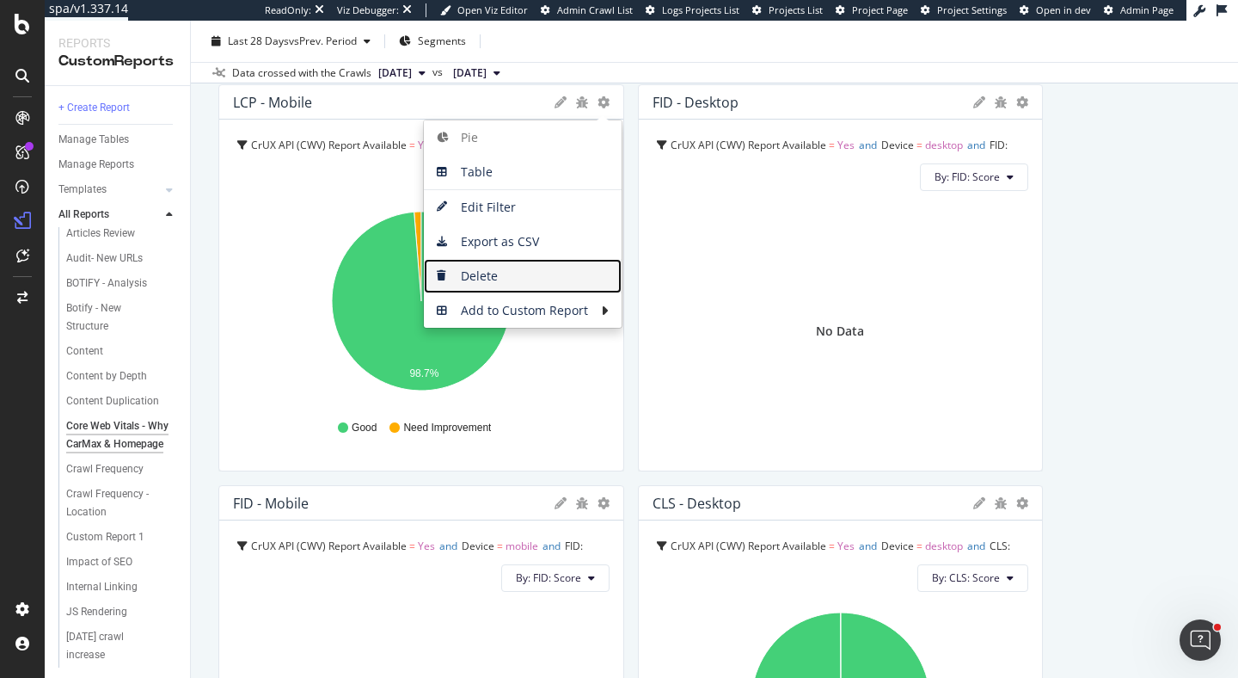
click at [543, 278] on span "Delete" at bounding box center [523, 276] width 198 height 26
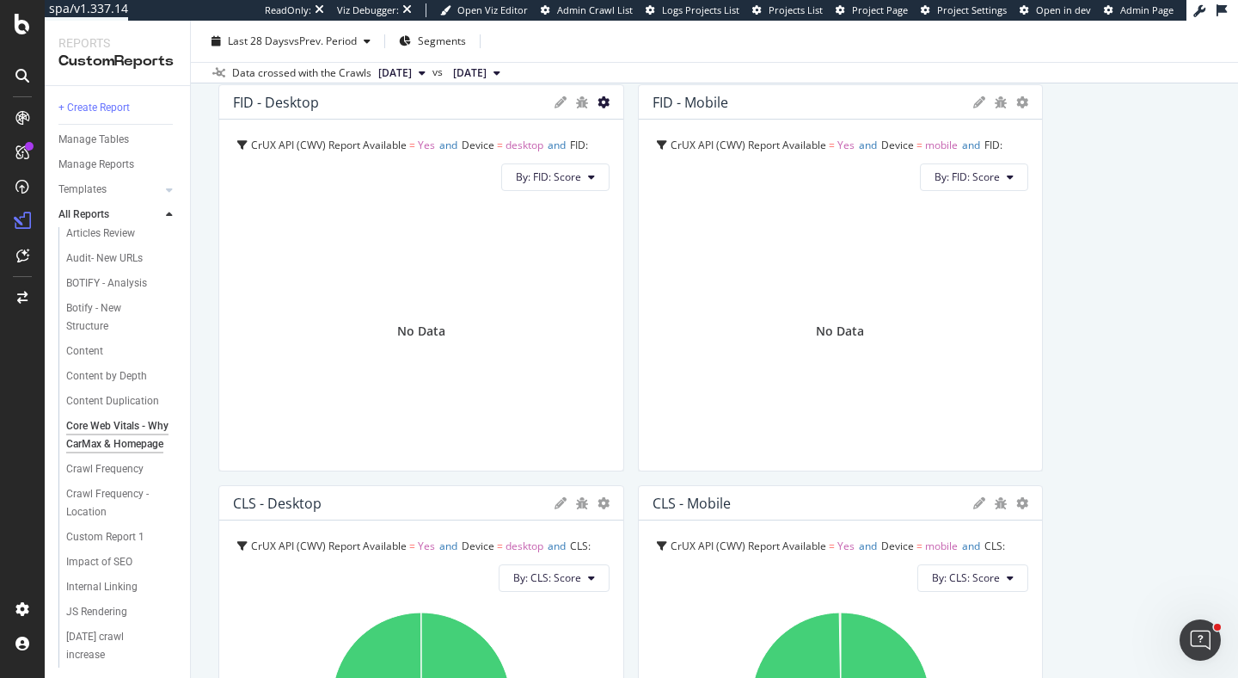
click at [601, 101] on icon "gear" at bounding box center [604, 102] width 12 height 12
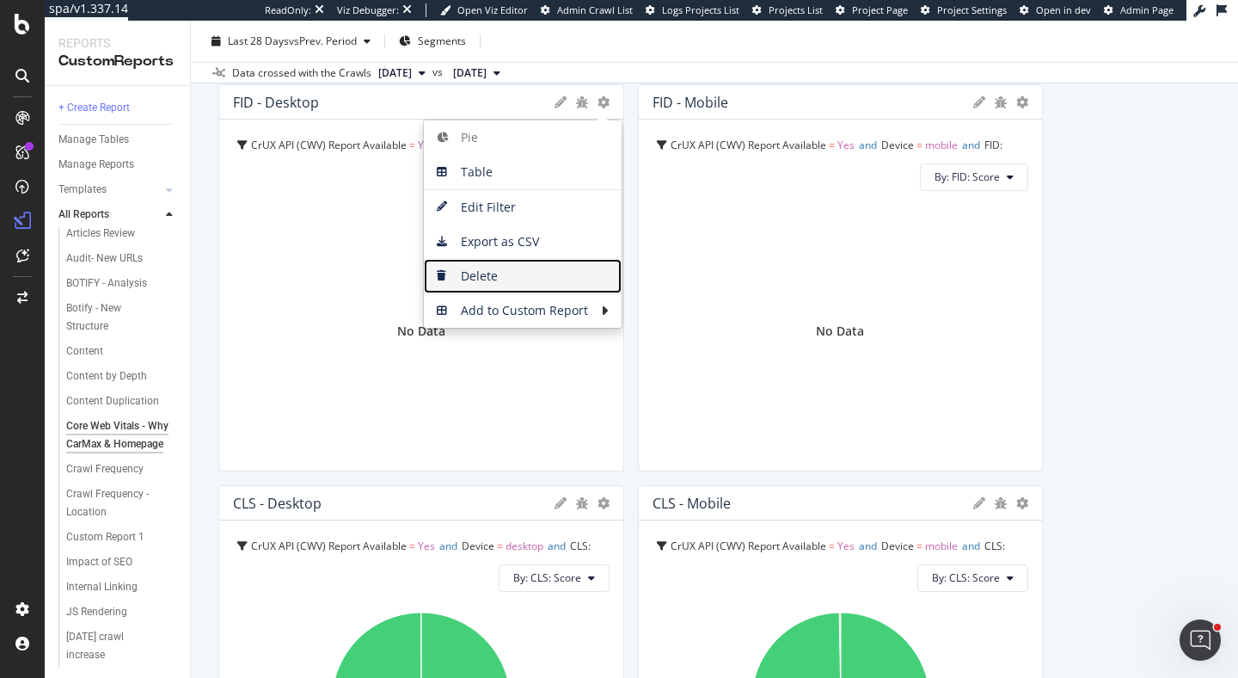
click at [527, 272] on span "Delete" at bounding box center [523, 276] width 198 height 26
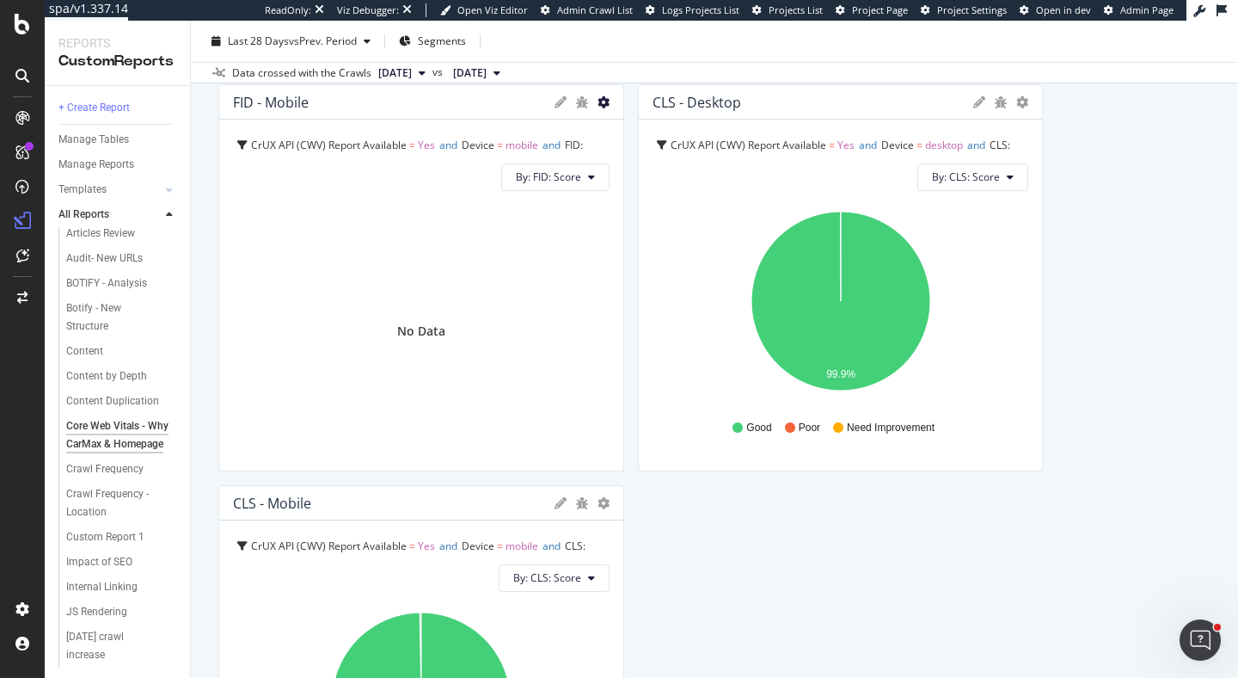
click at [602, 101] on icon "gear" at bounding box center [604, 102] width 12 height 12
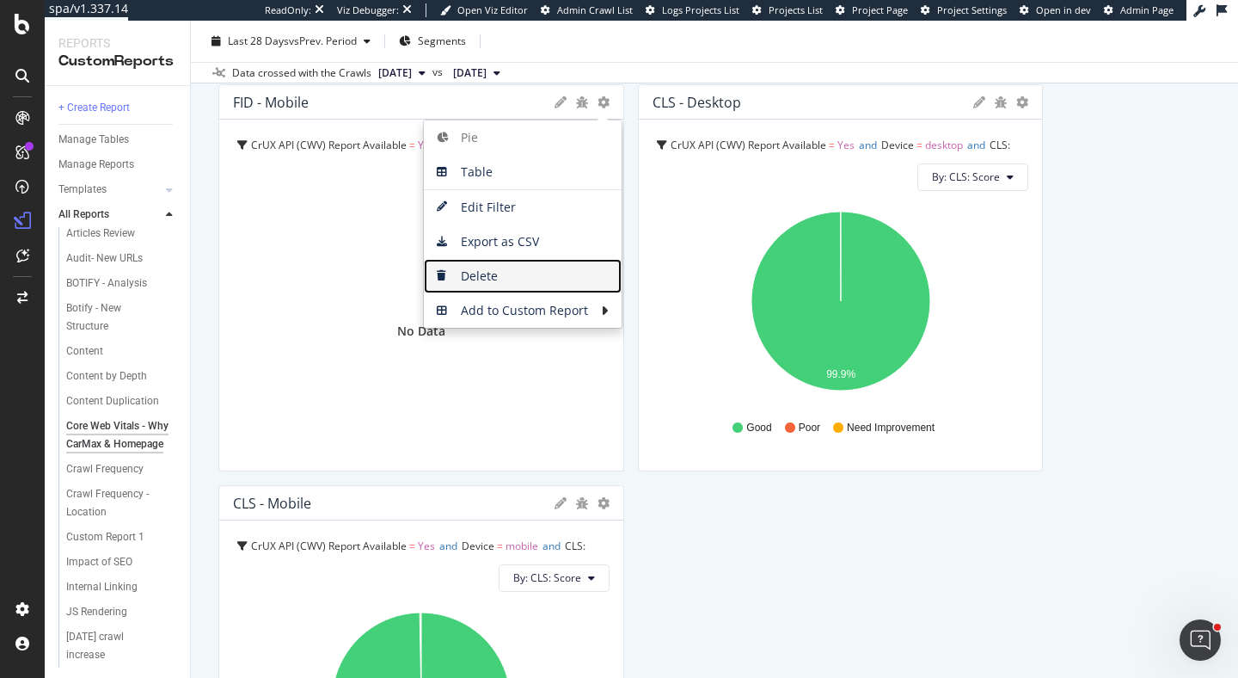
click at [531, 273] on span "Delete" at bounding box center [523, 276] width 198 height 26
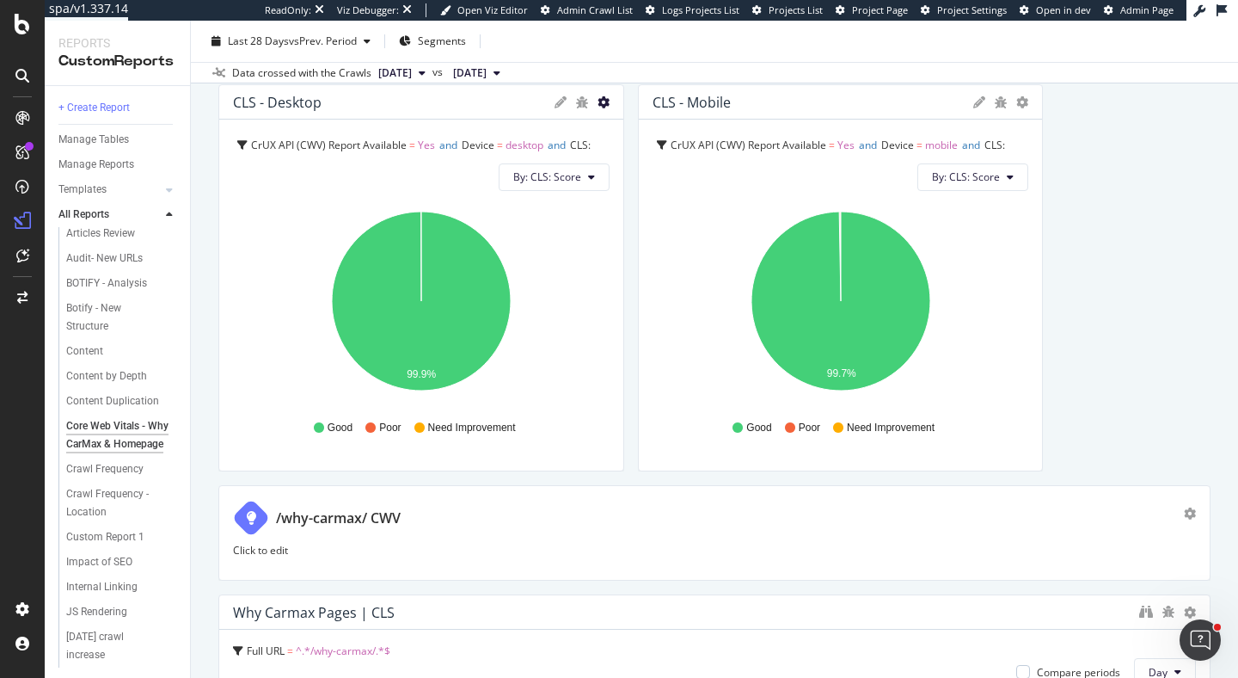
click at [603, 103] on icon "gear" at bounding box center [604, 102] width 12 height 12
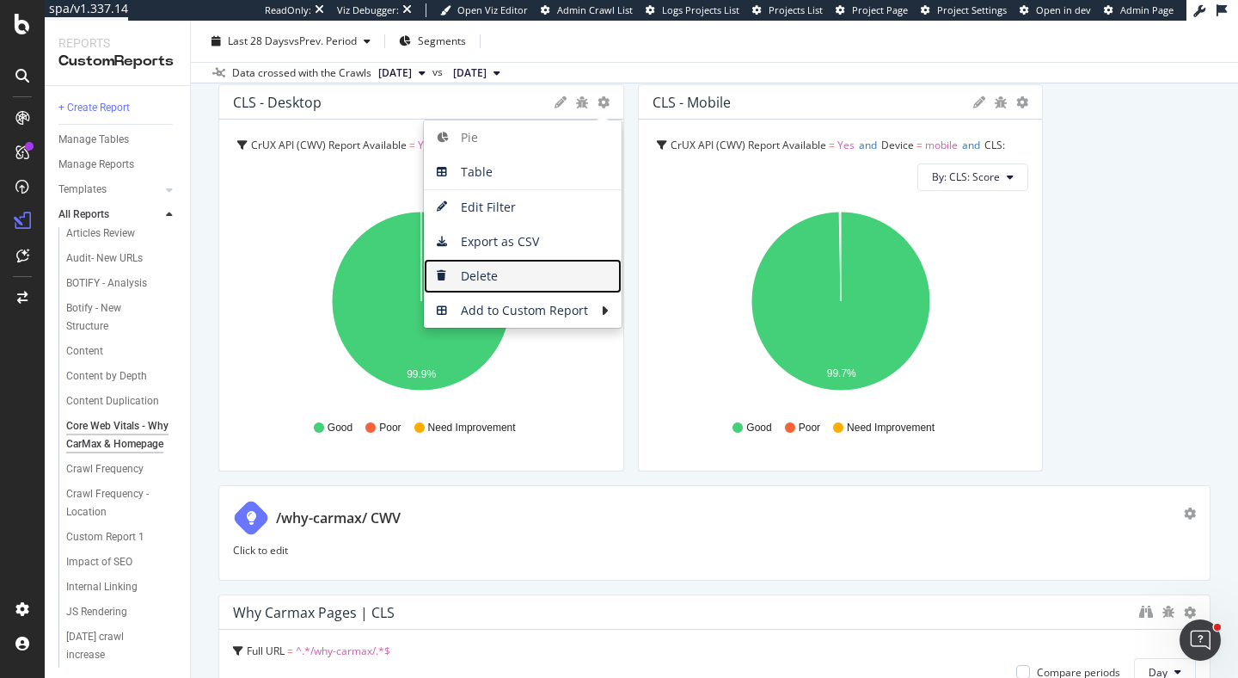
click at [544, 273] on span "Delete" at bounding box center [523, 276] width 198 height 26
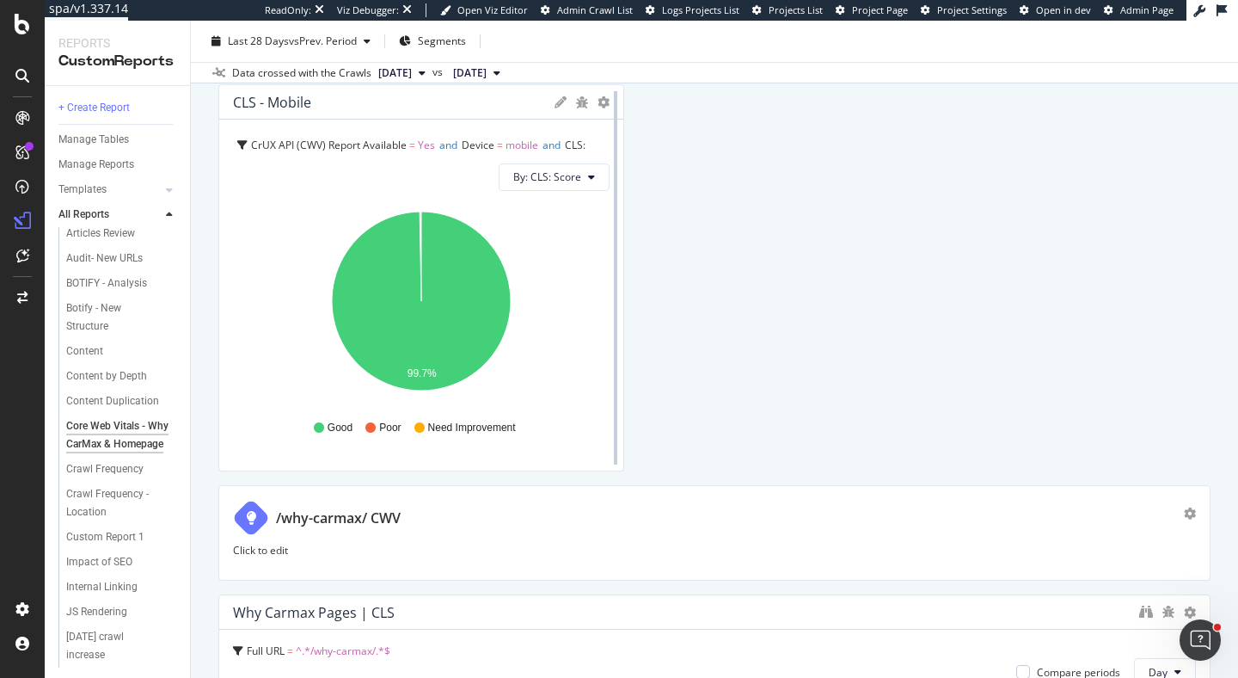
click at [607, 102] on div at bounding box center [615, 277] width 17 height 387
click at [604, 102] on icon "gear" at bounding box center [604, 102] width 12 height 12
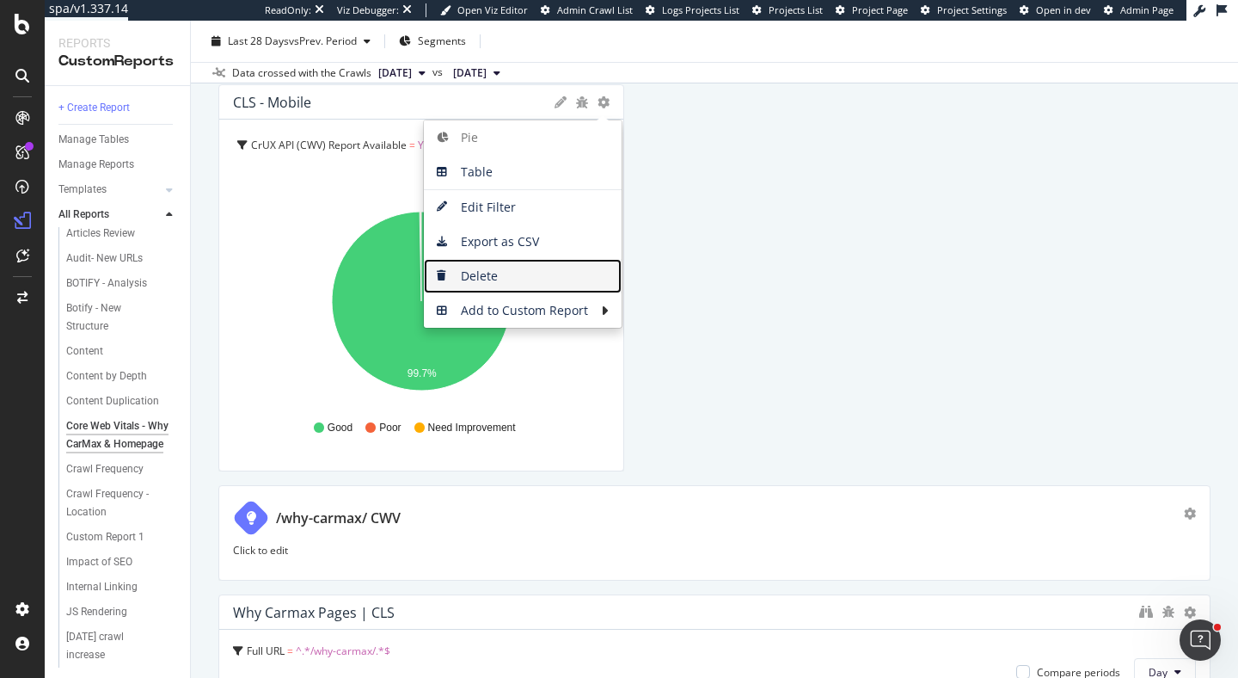
click at [567, 275] on span "Delete" at bounding box center [523, 276] width 198 height 26
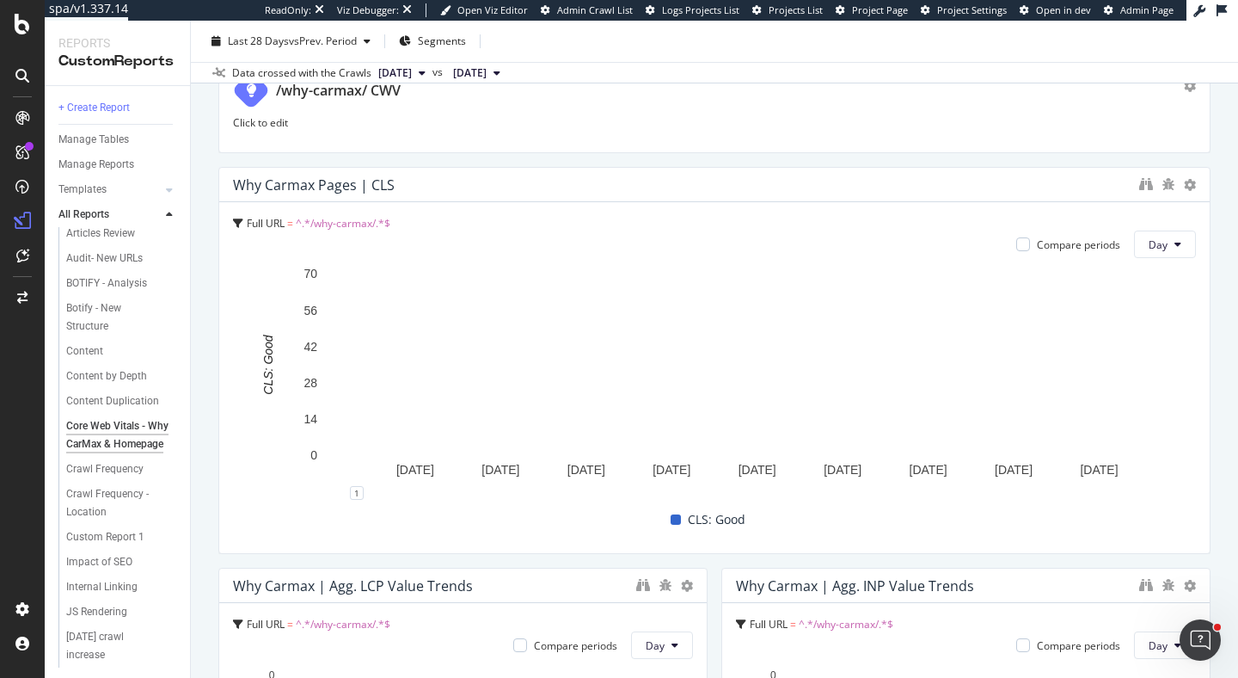
scroll to position [0, 0]
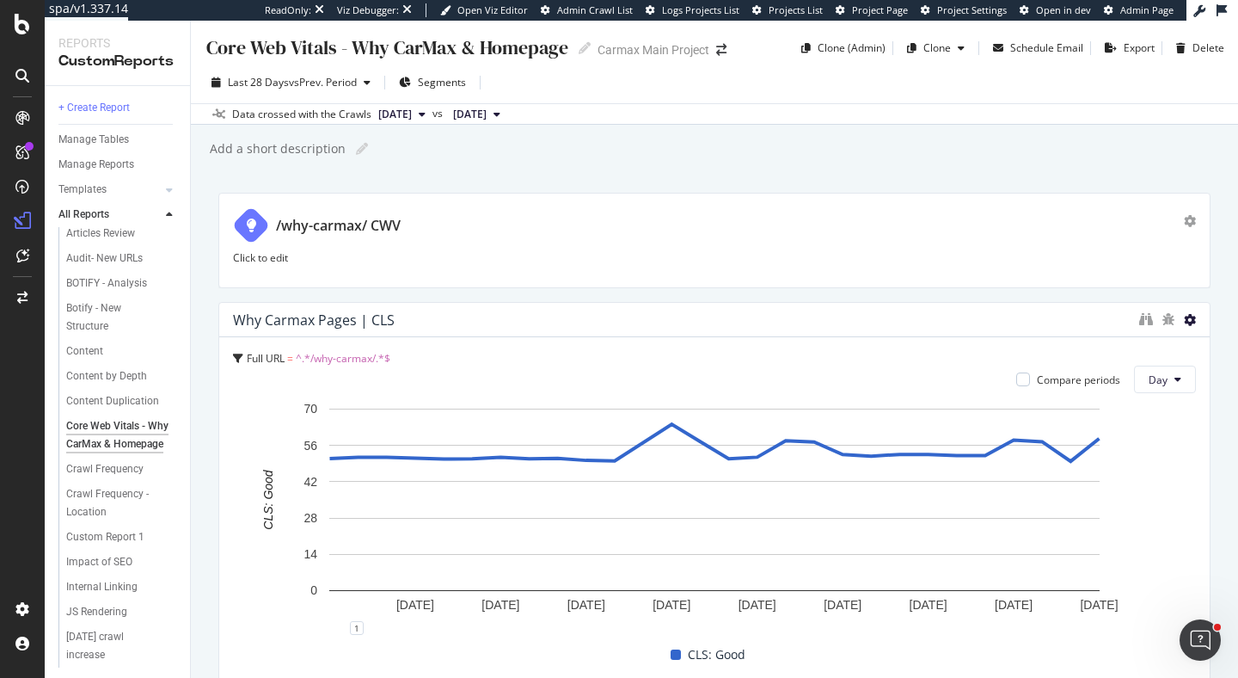
click at [1191, 317] on icon at bounding box center [1190, 320] width 12 height 12
click at [1166, 320] on span "Delete" at bounding box center [1154, 319] width 32 height 15
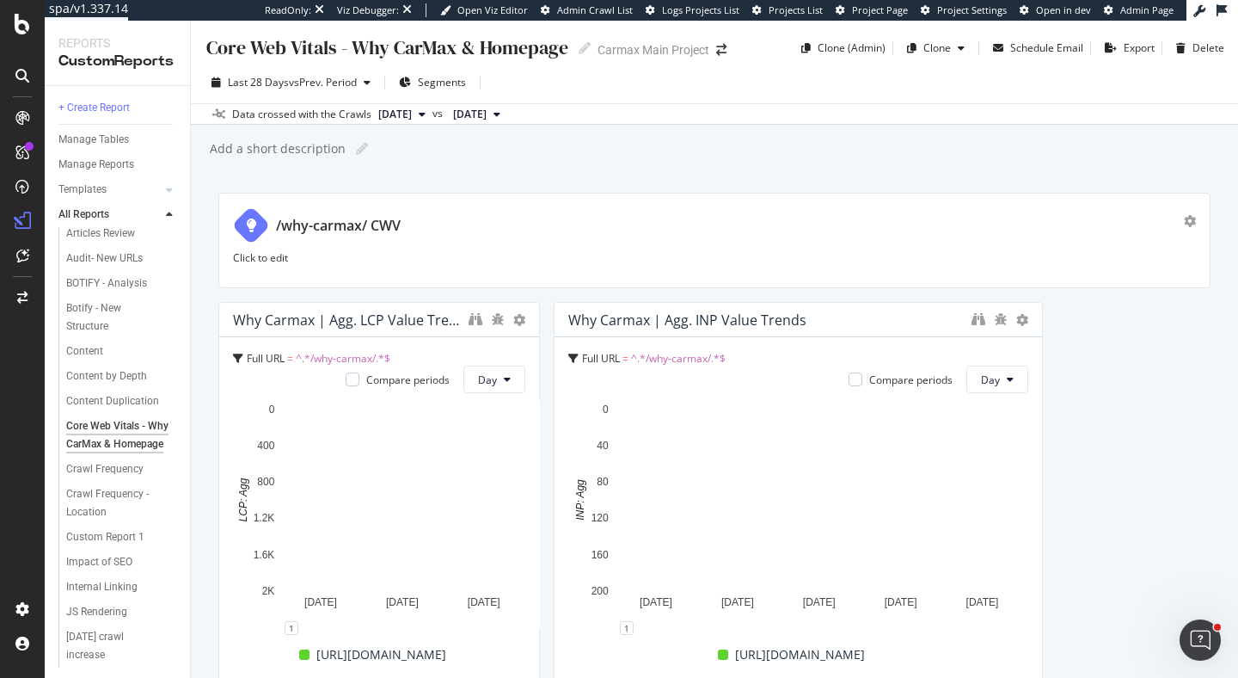
drag, startPoint x: 702, startPoint y: 488, endPoint x: 499, endPoint y: 486, distance: 203.0
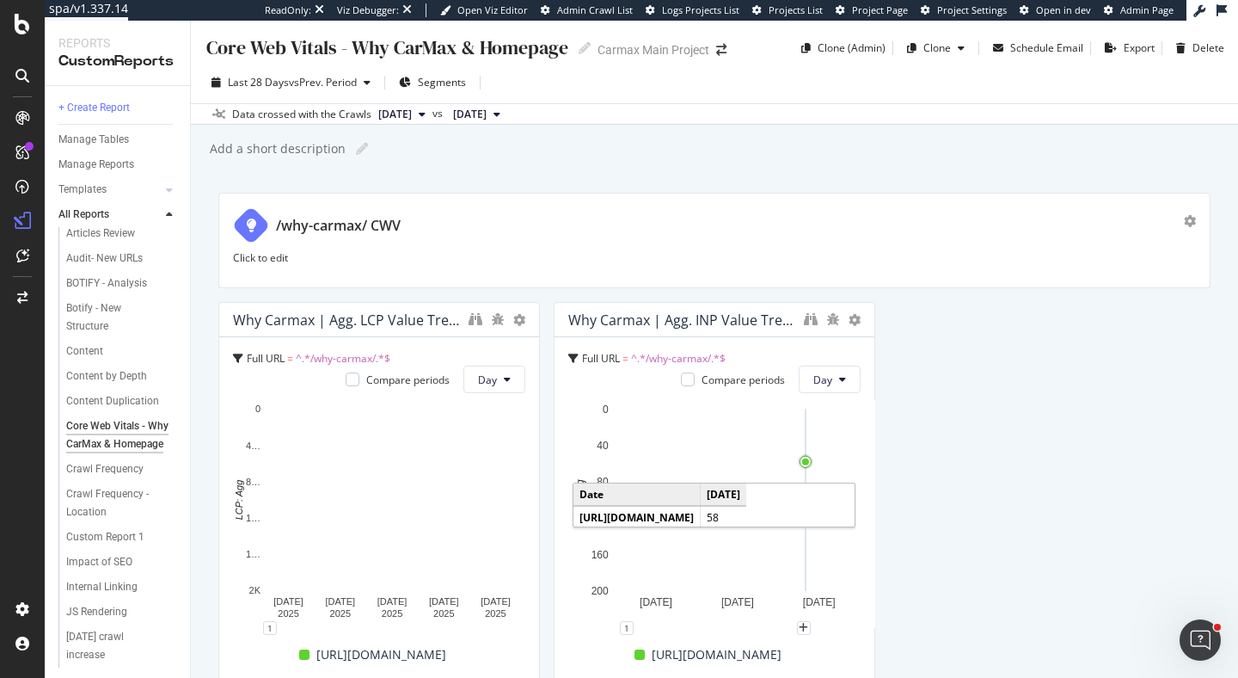
drag, startPoint x: 1032, startPoint y: 453, endPoint x: 780, endPoint y: 460, distance: 252.0
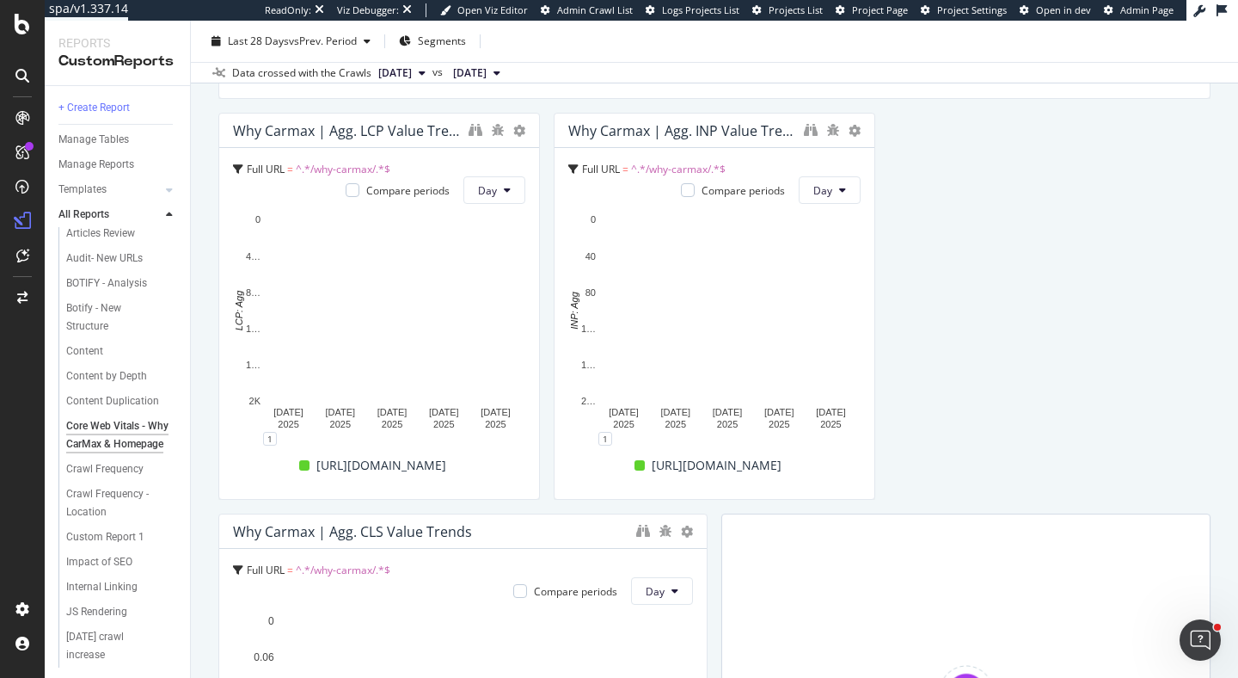
scroll to position [223, 0]
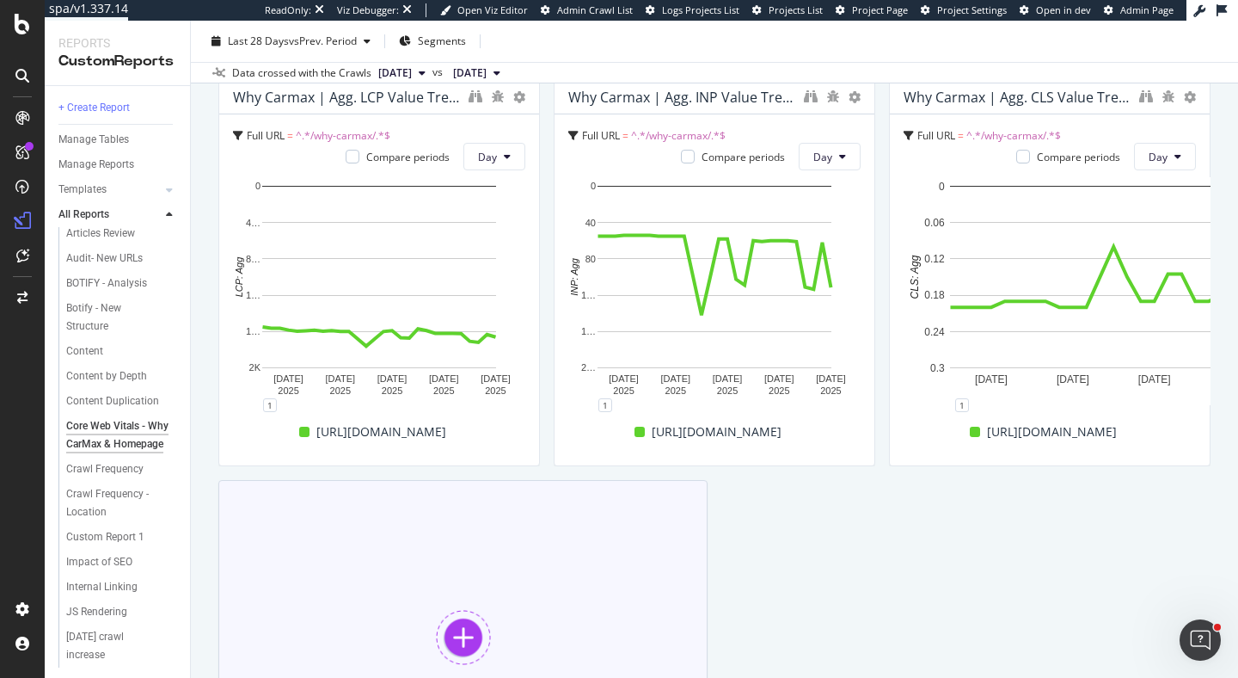
drag, startPoint x: 703, startPoint y: 575, endPoint x: 301, endPoint y: 558, distance: 401.9
click at [301, 558] on div "/why-carmax/ CWV Click to edit Why Carmax | Agg. LCP Value Trends Full URL = ^.…" at bounding box center [714, 397] width 992 height 854
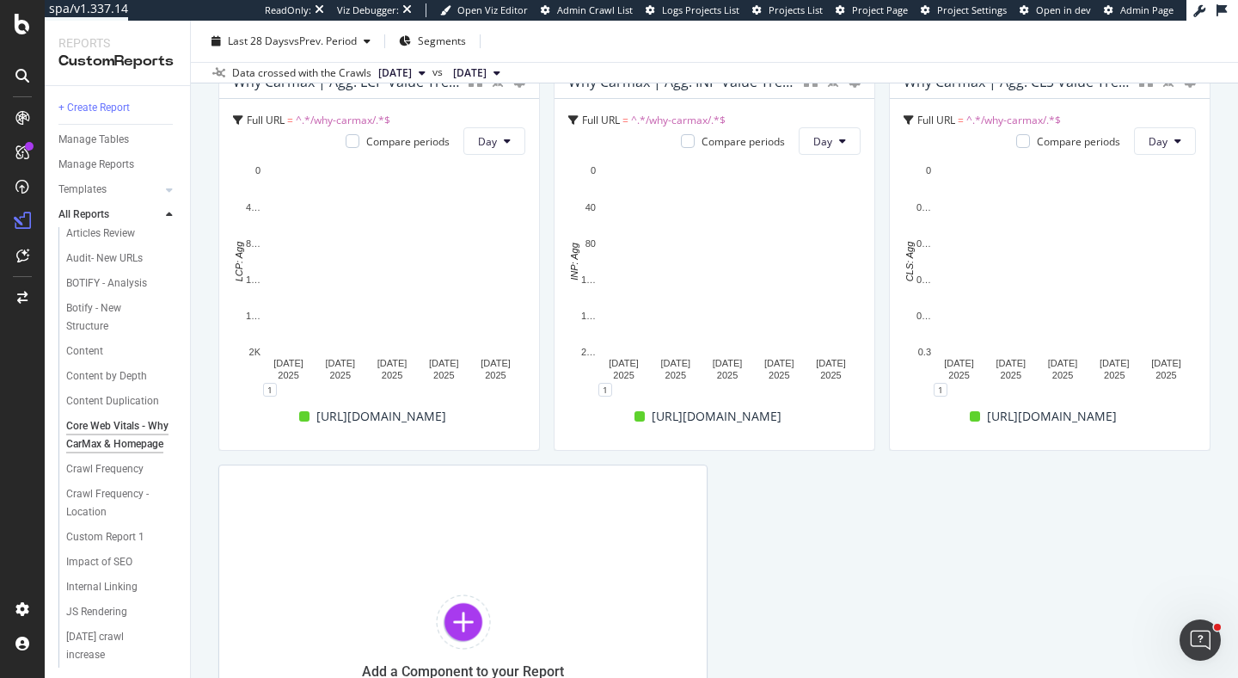
scroll to position [96, 0]
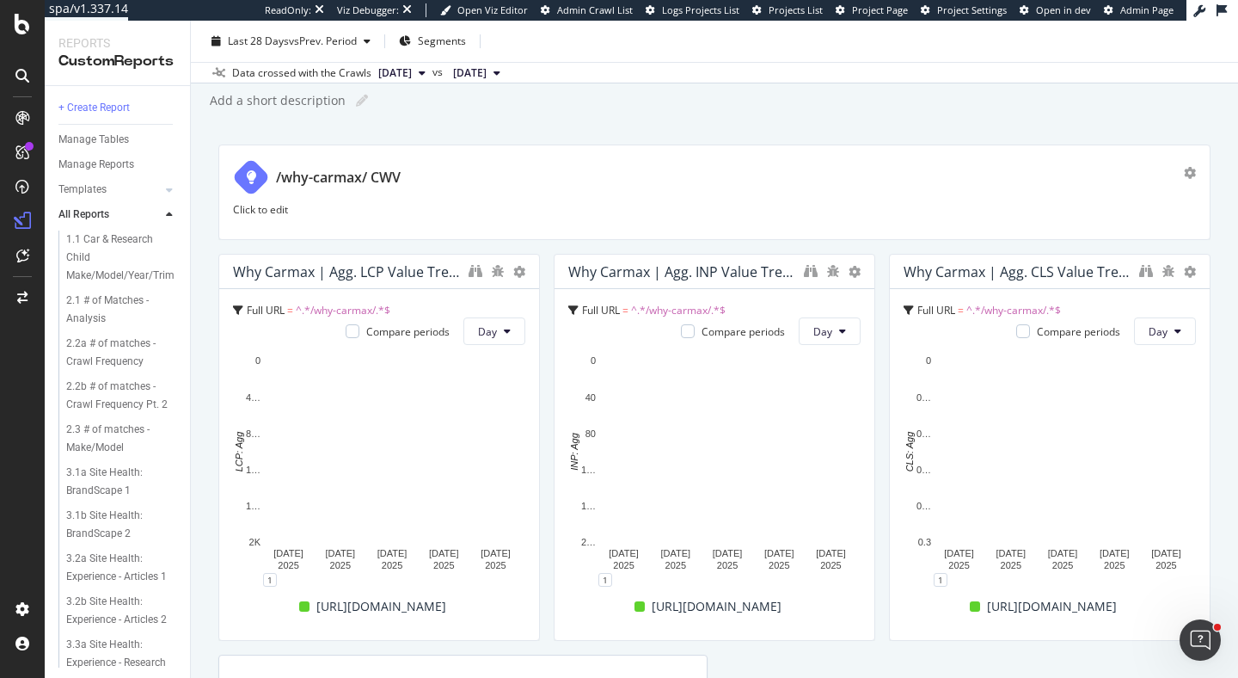
scroll to position [100, 0]
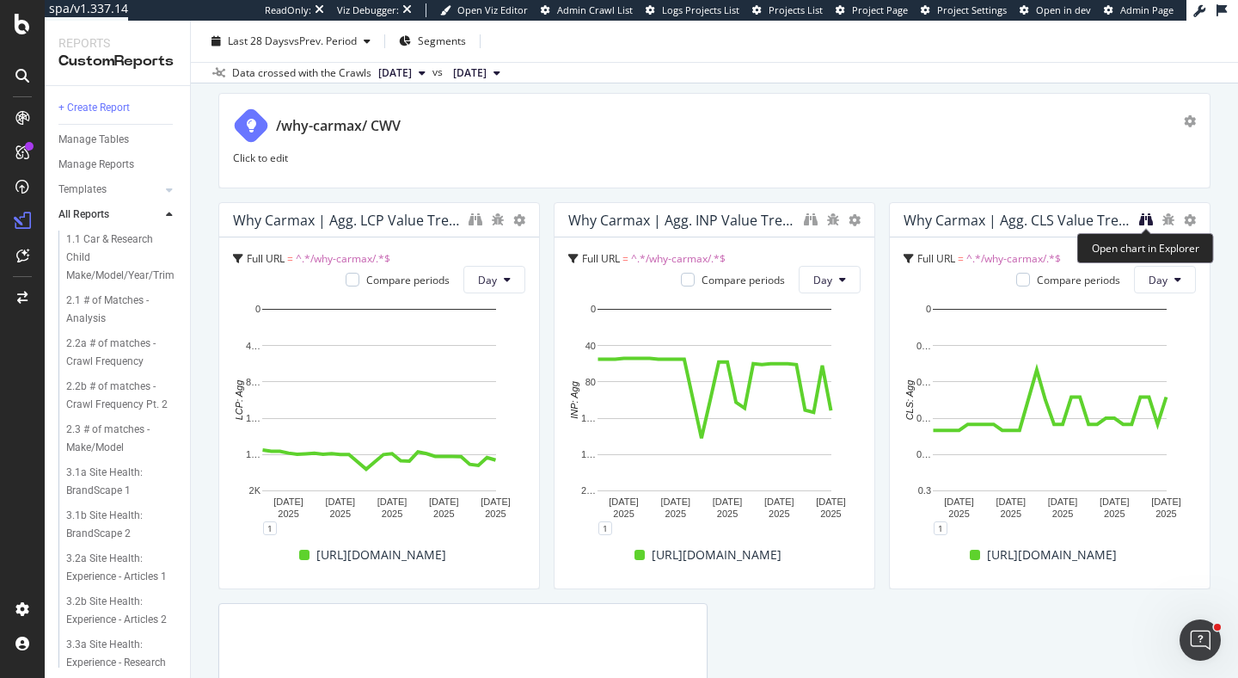
click at [1145, 213] on icon "binoculars" at bounding box center [1146, 219] width 14 height 14
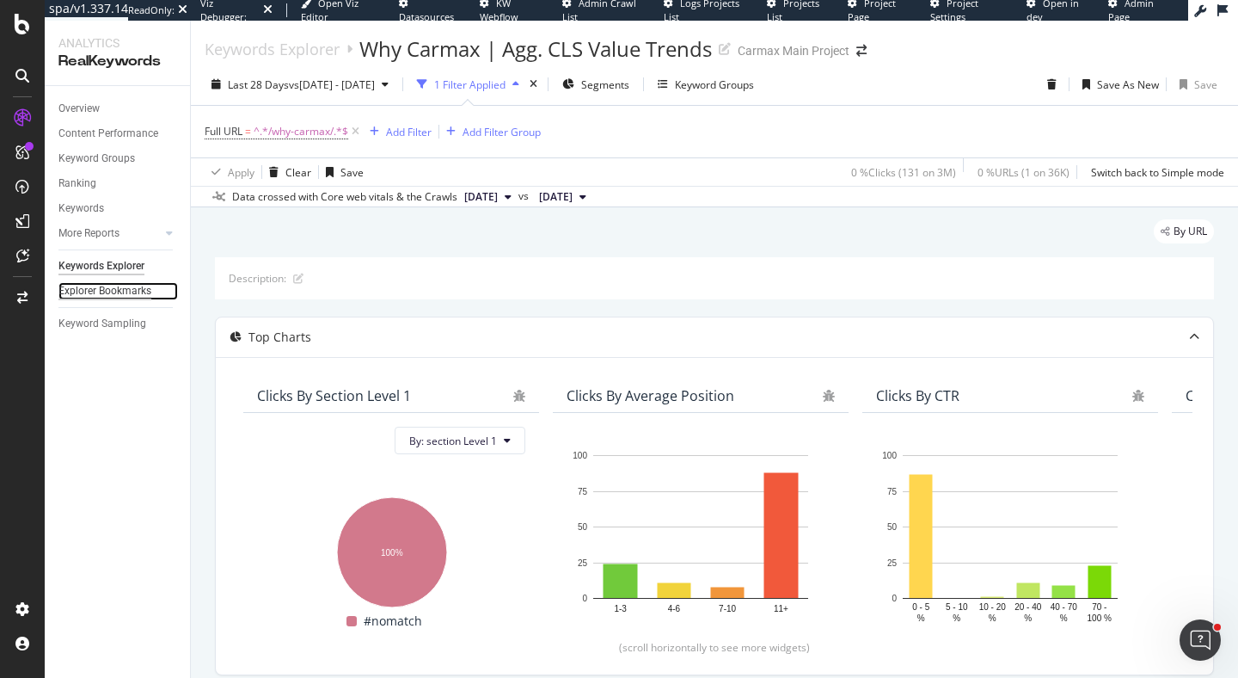
click at [116, 289] on div "Explorer Bookmarks" at bounding box center [104, 291] width 93 height 18
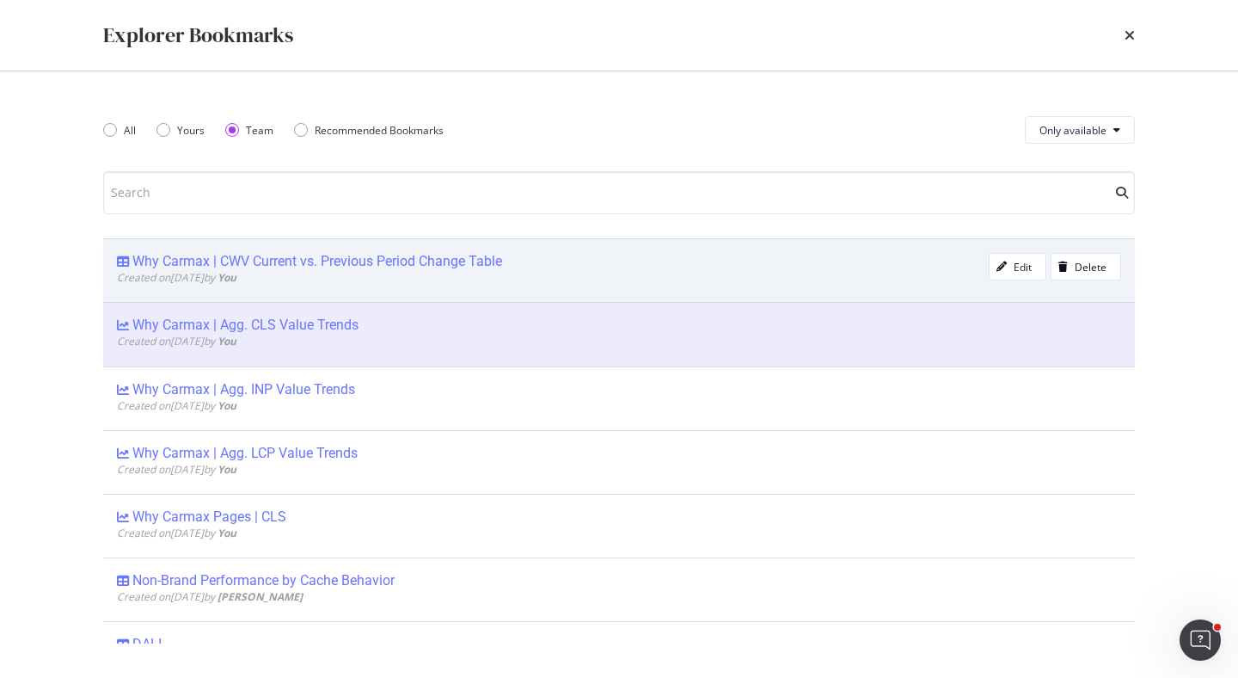
click at [300, 266] on div "Why Carmax | CWV Current vs. Previous Period Change Table" at bounding box center [317, 261] width 370 height 17
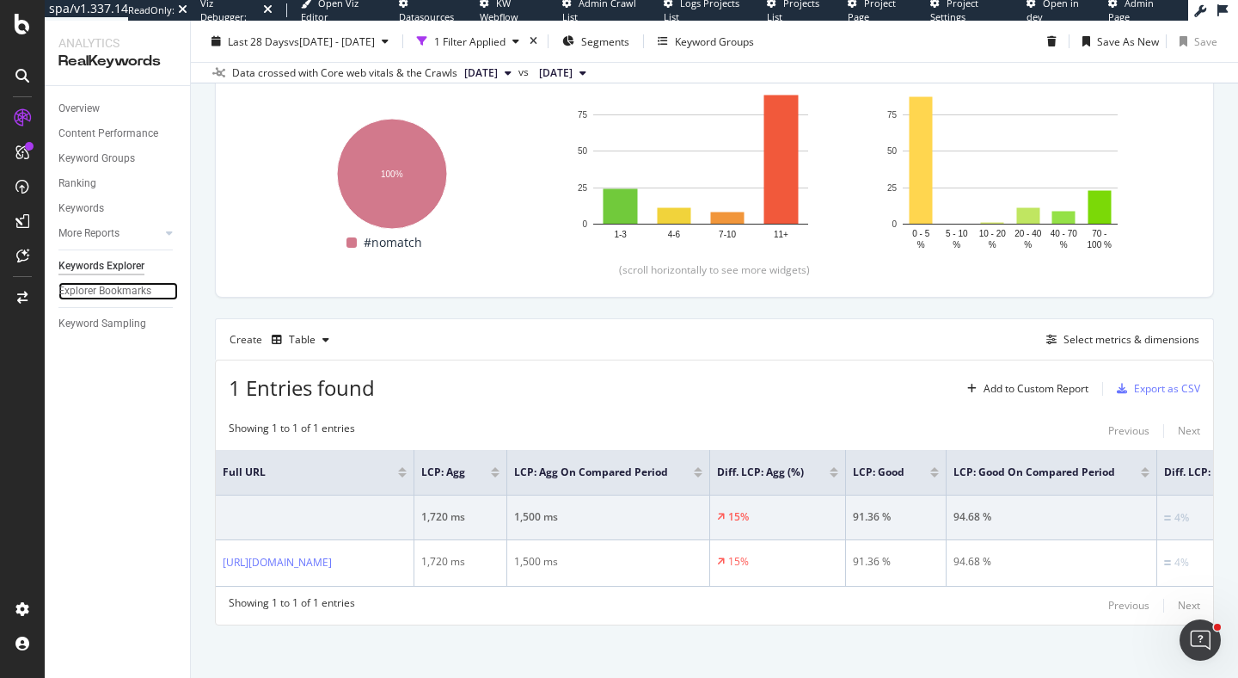
scroll to position [304, 0]
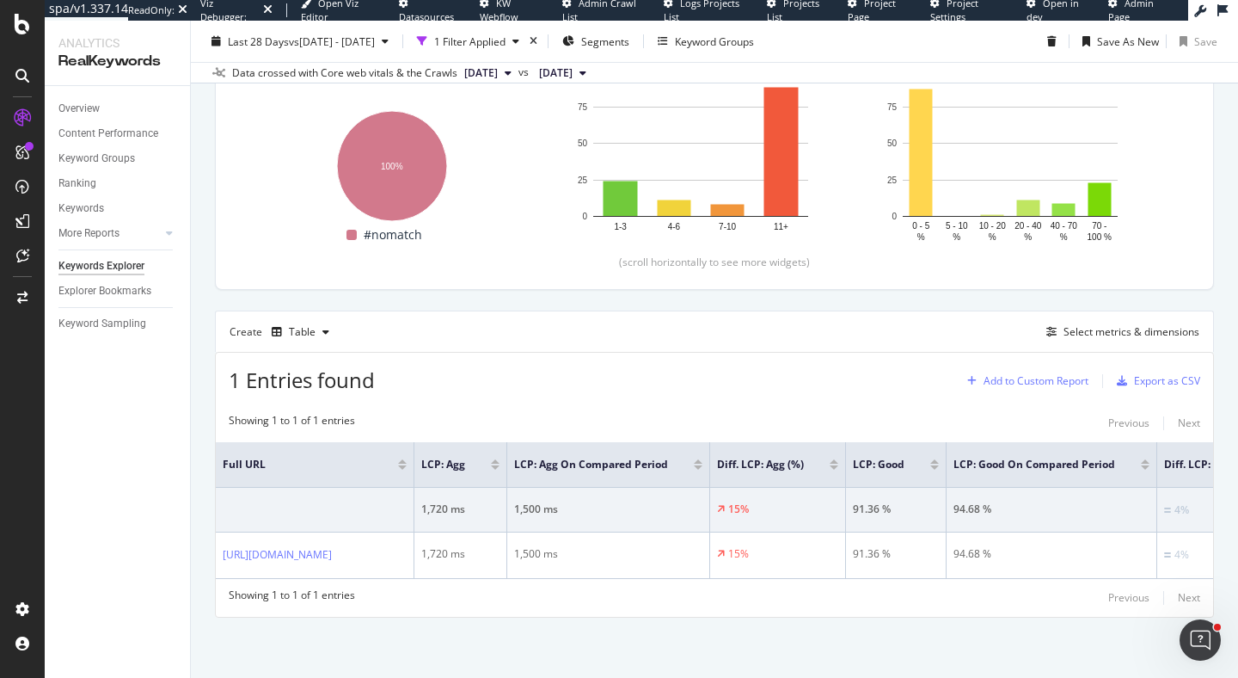
click at [1026, 384] on div "Add to Custom Report" at bounding box center [1036, 381] width 105 height 10
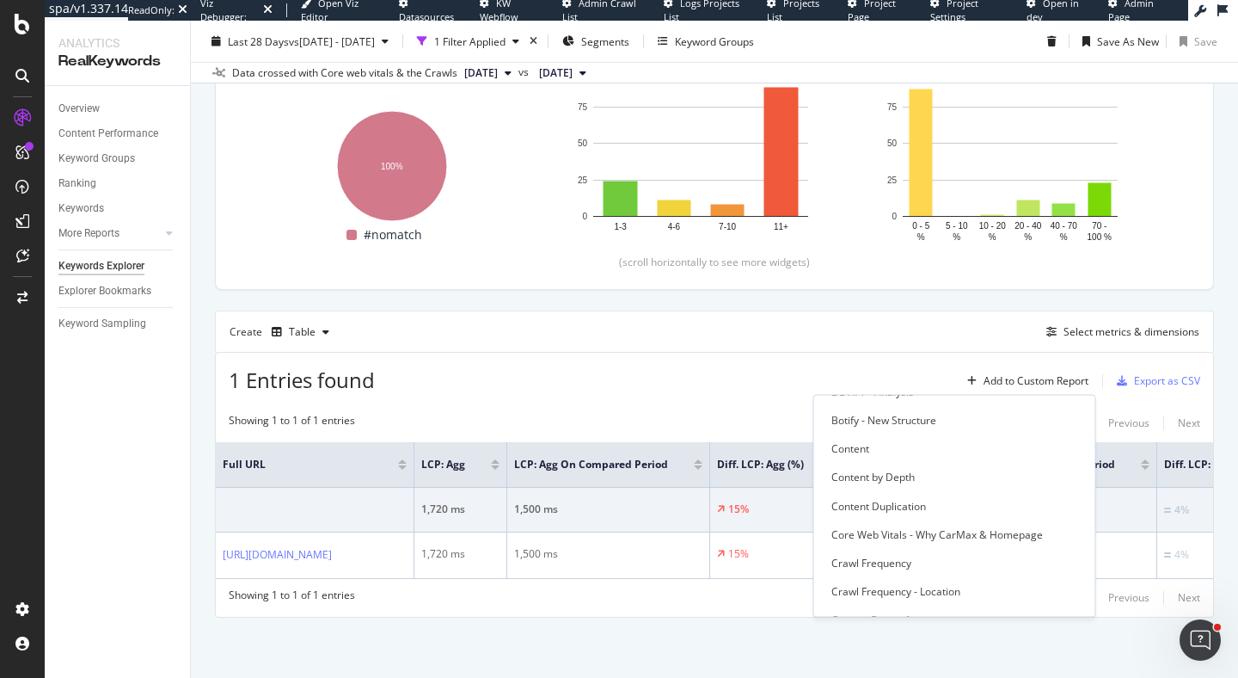
scroll to position [628, 0]
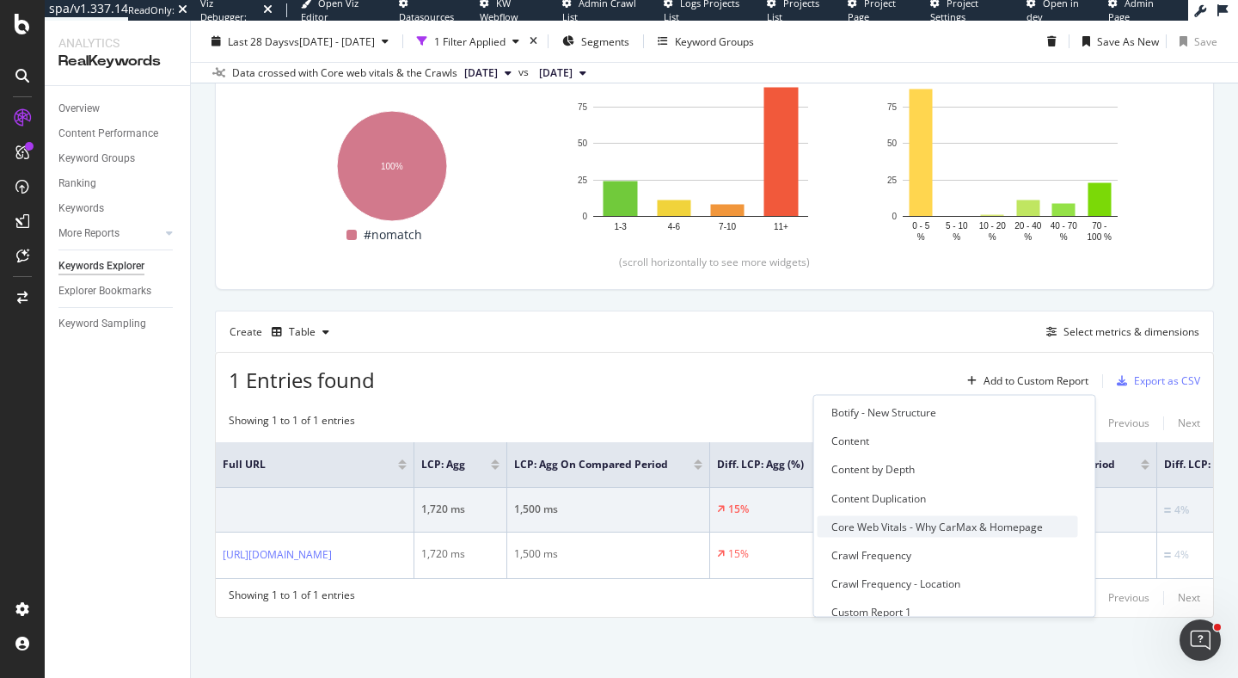
click at [980, 521] on div "Core Web Vitals - Why CarMax & Homepage" at bounding box center [938, 526] width 212 height 15
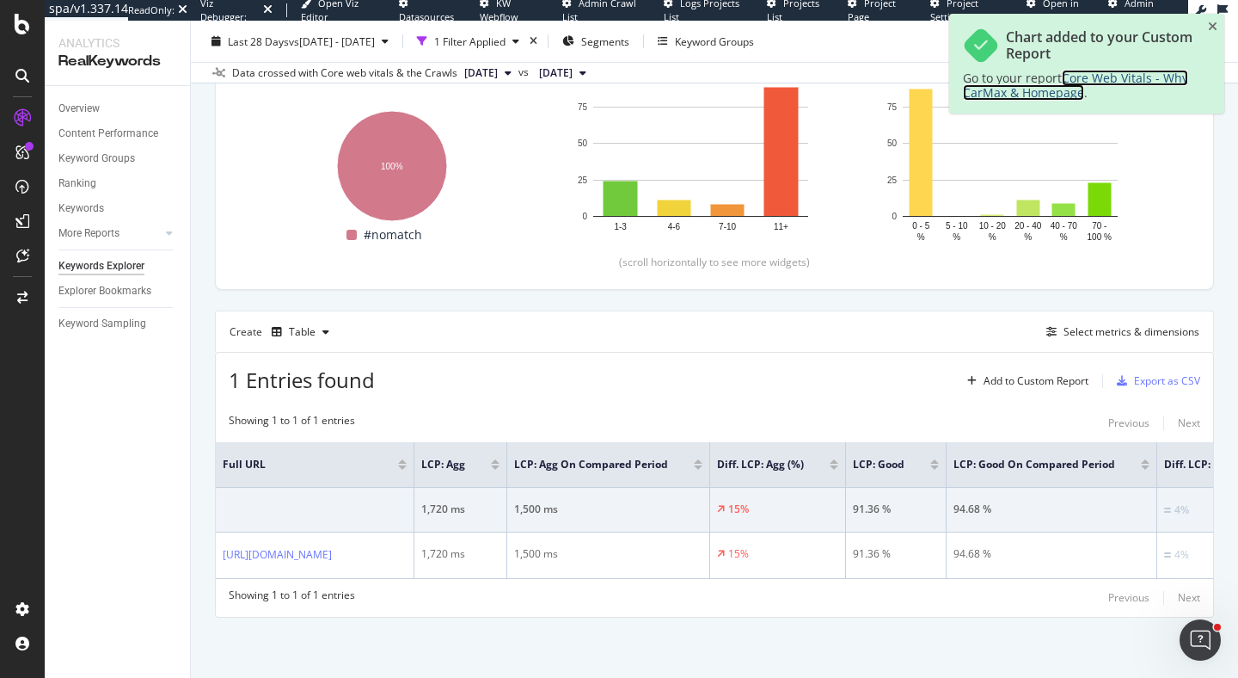
click at [1077, 92] on span "Core Web Vitals - Why CarMax & Homepage" at bounding box center [1075, 85] width 225 height 31
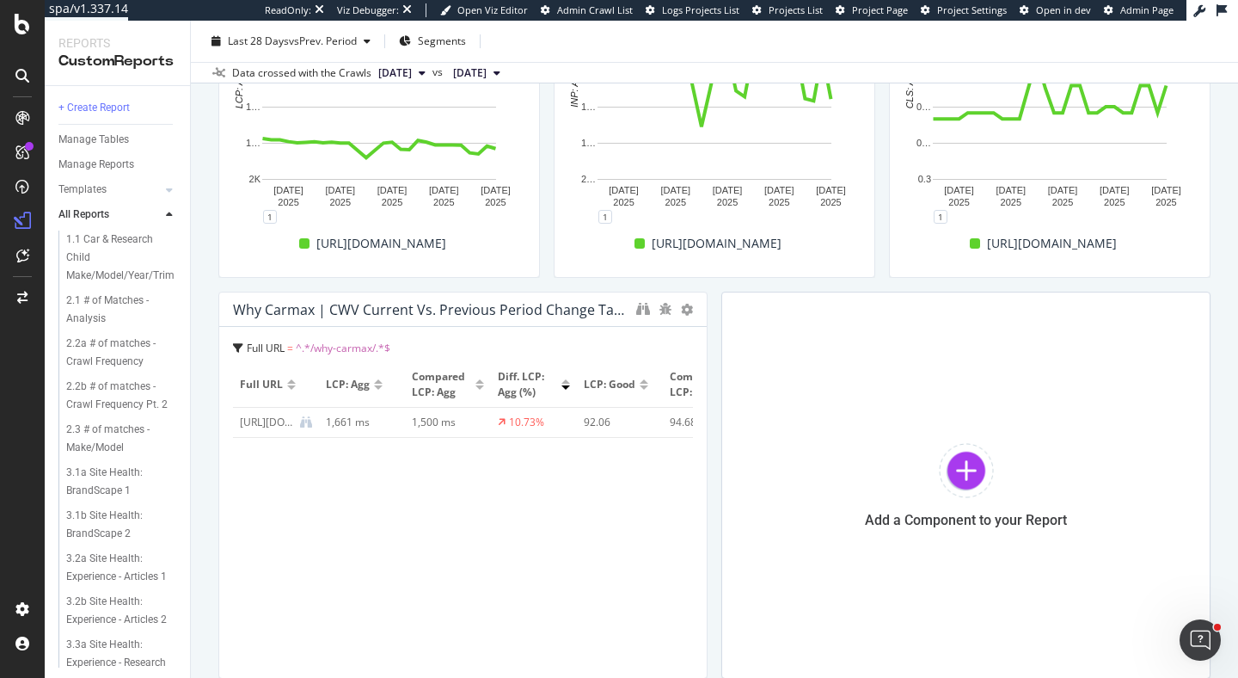
scroll to position [446, 0]
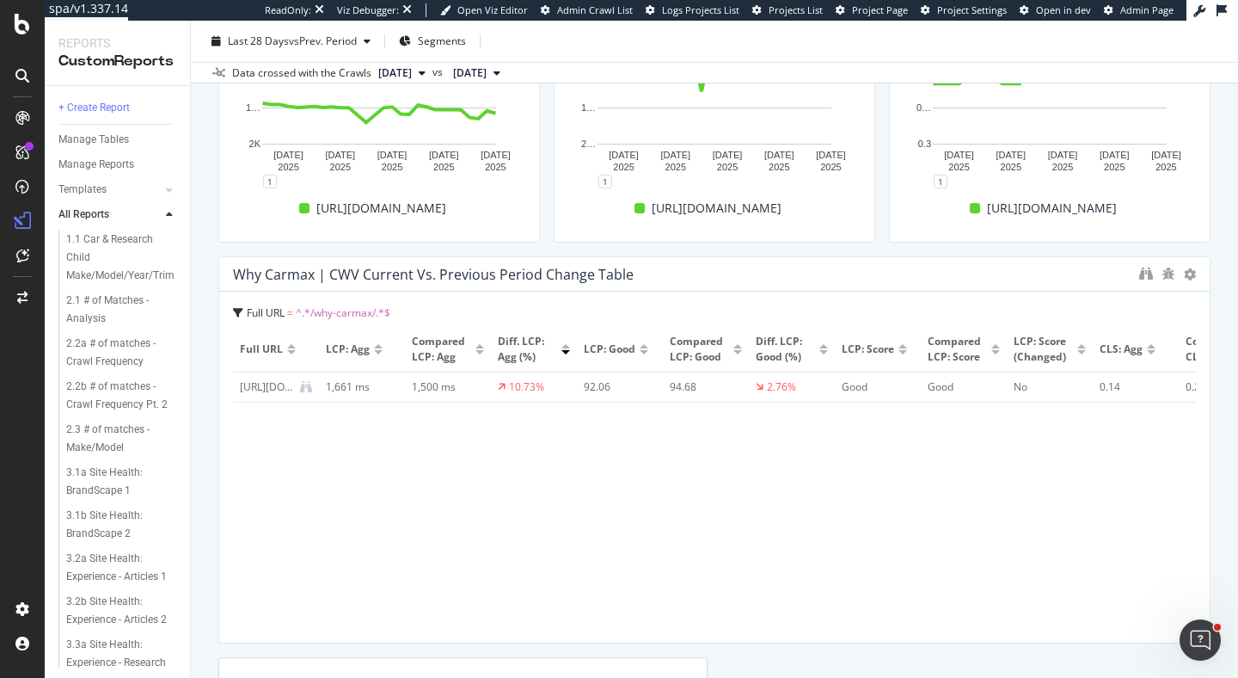
drag, startPoint x: 702, startPoint y: 310, endPoint x: 1236, endPoint y: 309, distance: 534.0
click at [1236, 309] on div "Core Web Vitals - Why CarMax & Homepage Core Web Vitals - Why CarMax & Homepage…" at bounding box center [714, 349] width 1047 height 657
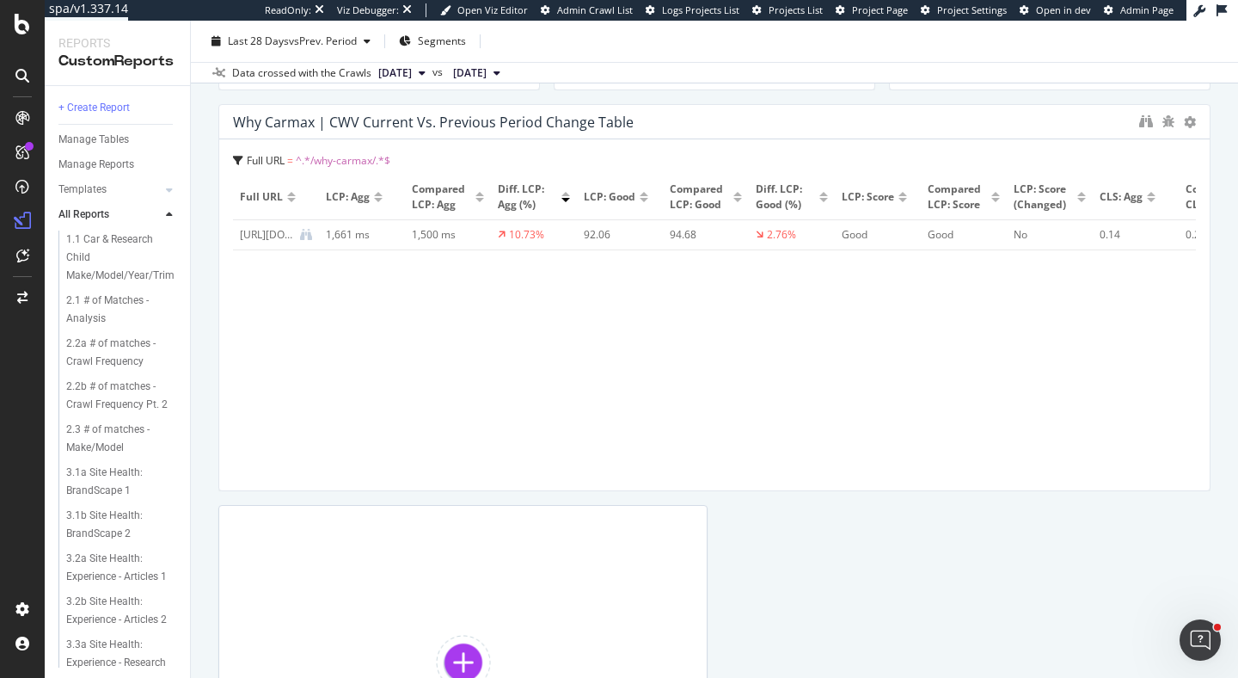
scroll to position [425, 0]
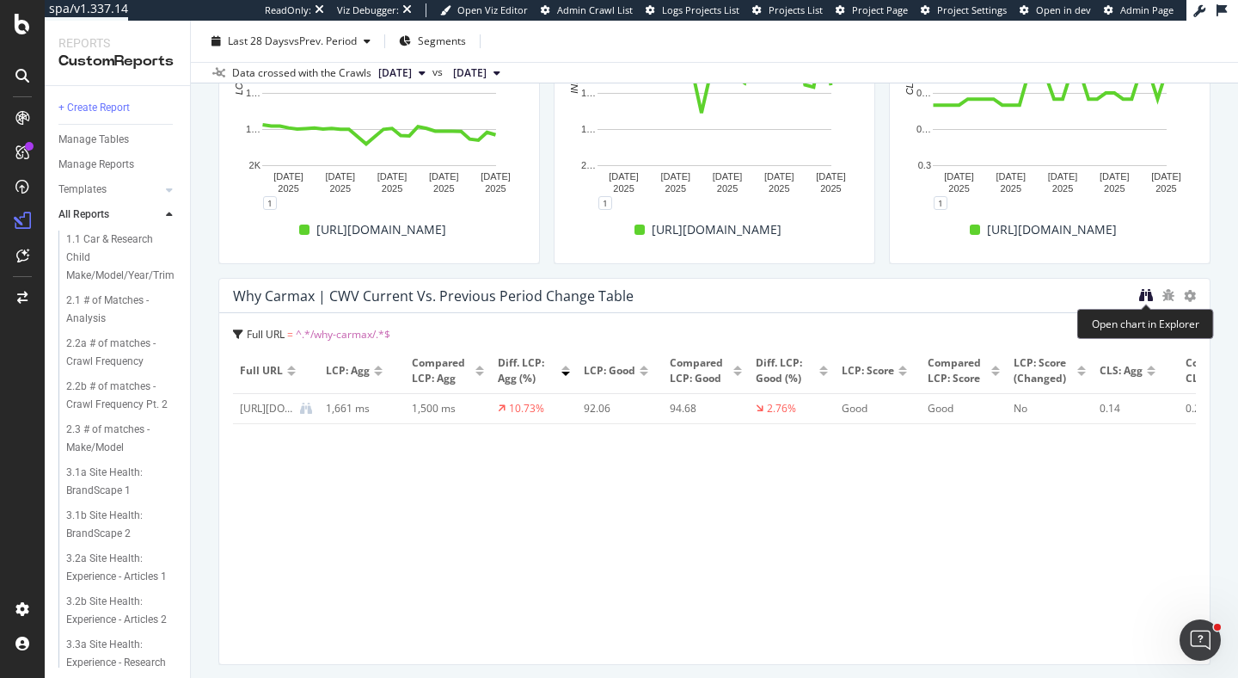
click at [1149, 297] on icon "binoculars" at bounding box center [1146, 295] width 14 height 14
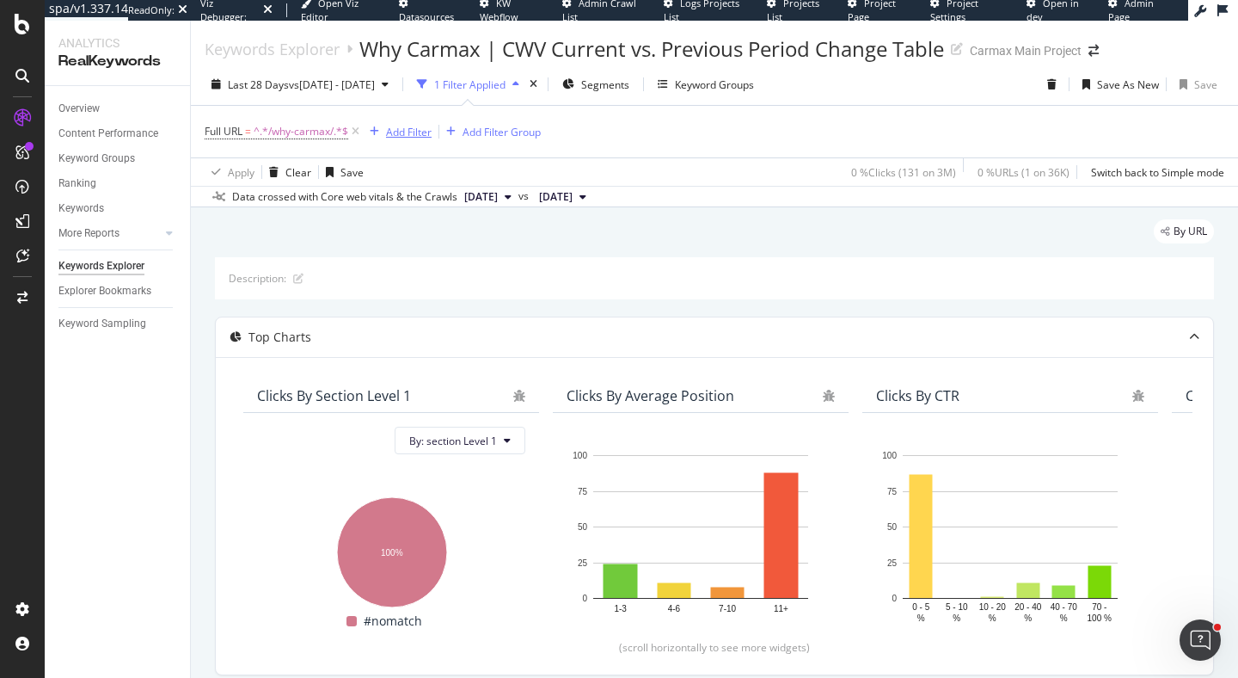
click at [384, 135] on div "button" at bounding box center [374, 131] width 23 height 10
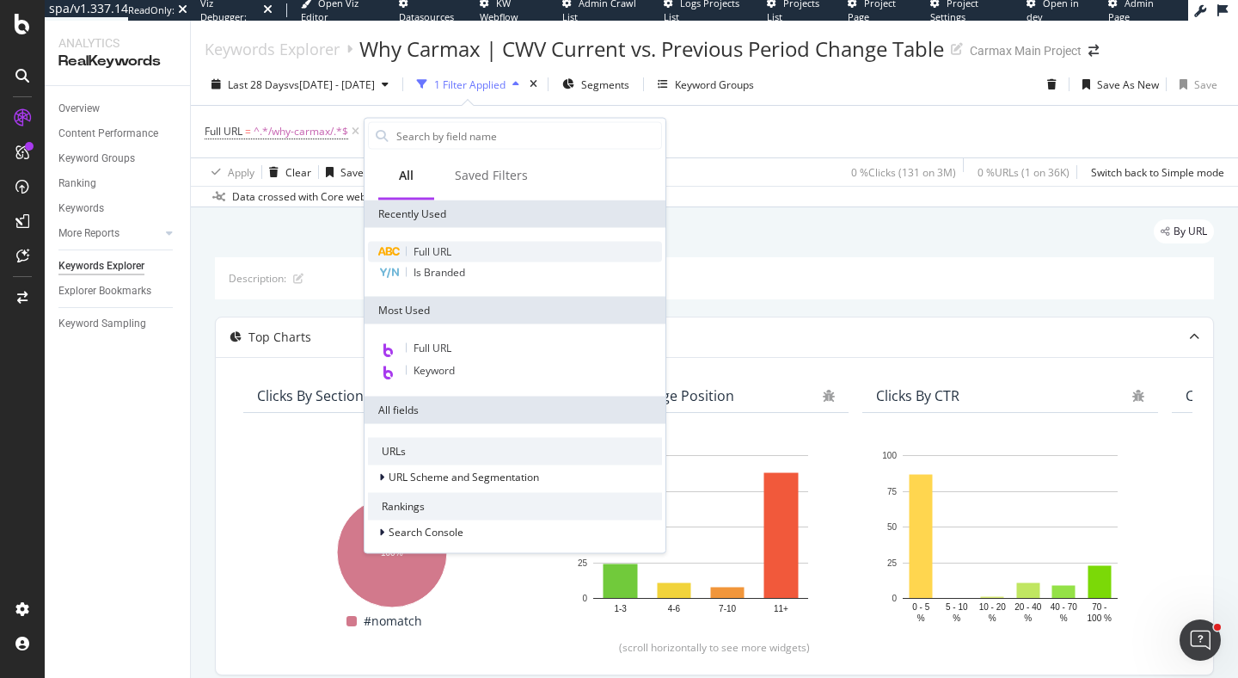
click at [417, 254] on span "Full URL" at bounding box center [433, 251] width 38 height 15
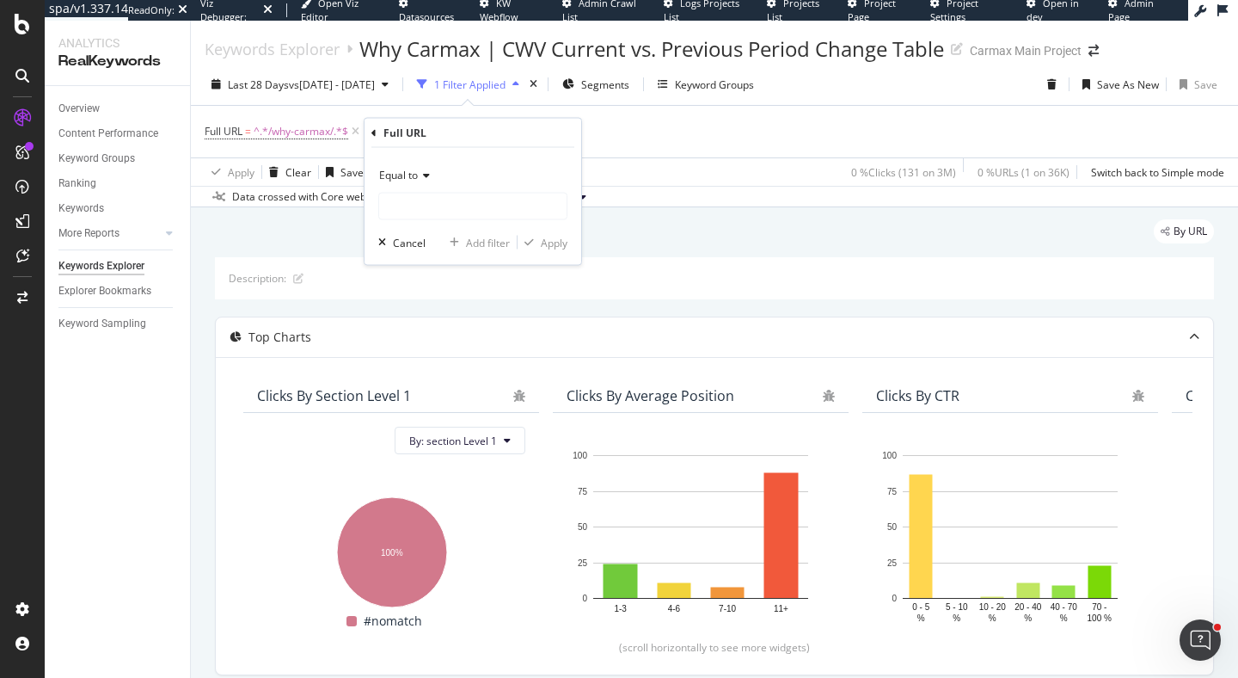
click at [405, 168] on span "Equal to" at bounding box center [398, 175] width 39 height 15
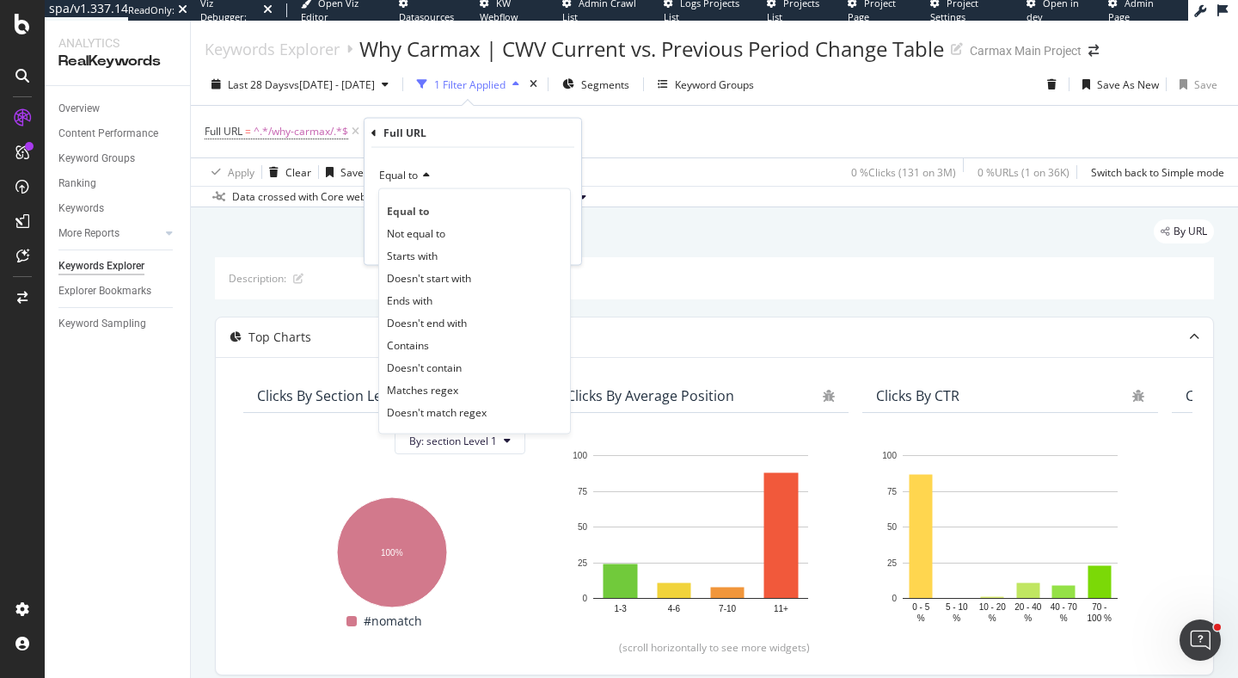
click at [409, 172] on span "Equal to" at bounding box center [398, 175] width 39 height 15
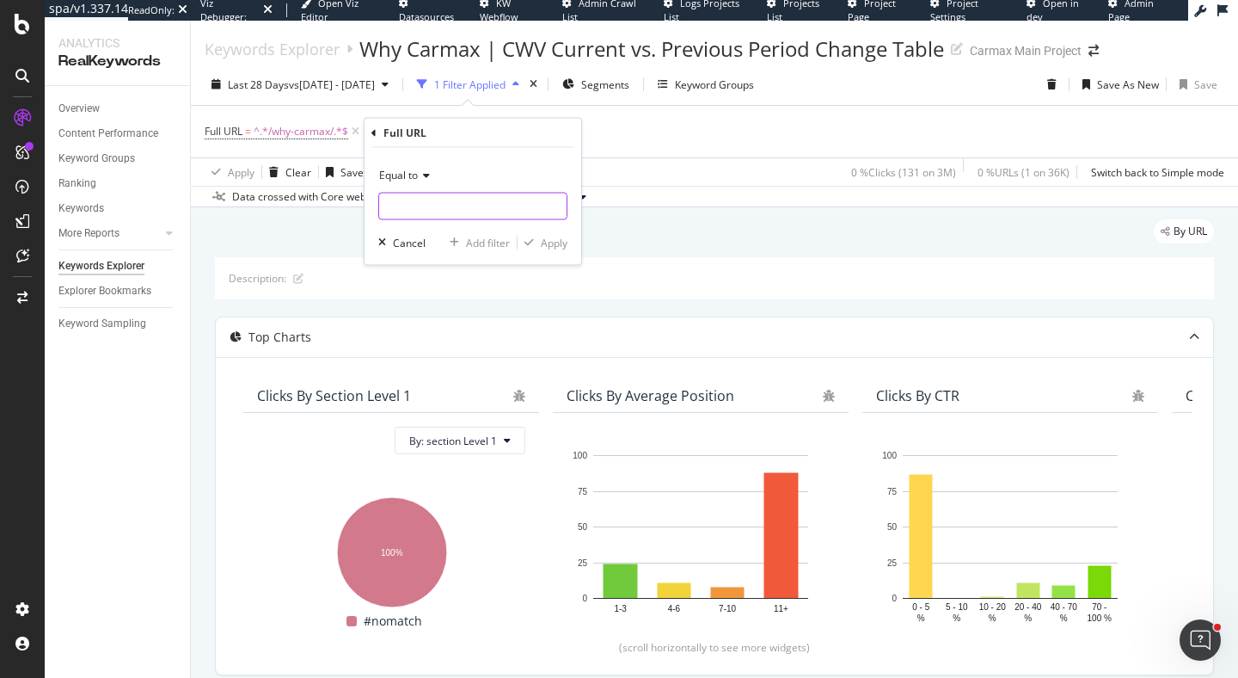
click at [417, 202] on input "text" at bounding box center [472, 207] width 187 height 28
click at [402, 175] on span "Equal to" at bounding box center [398, 175] width 39 height 15
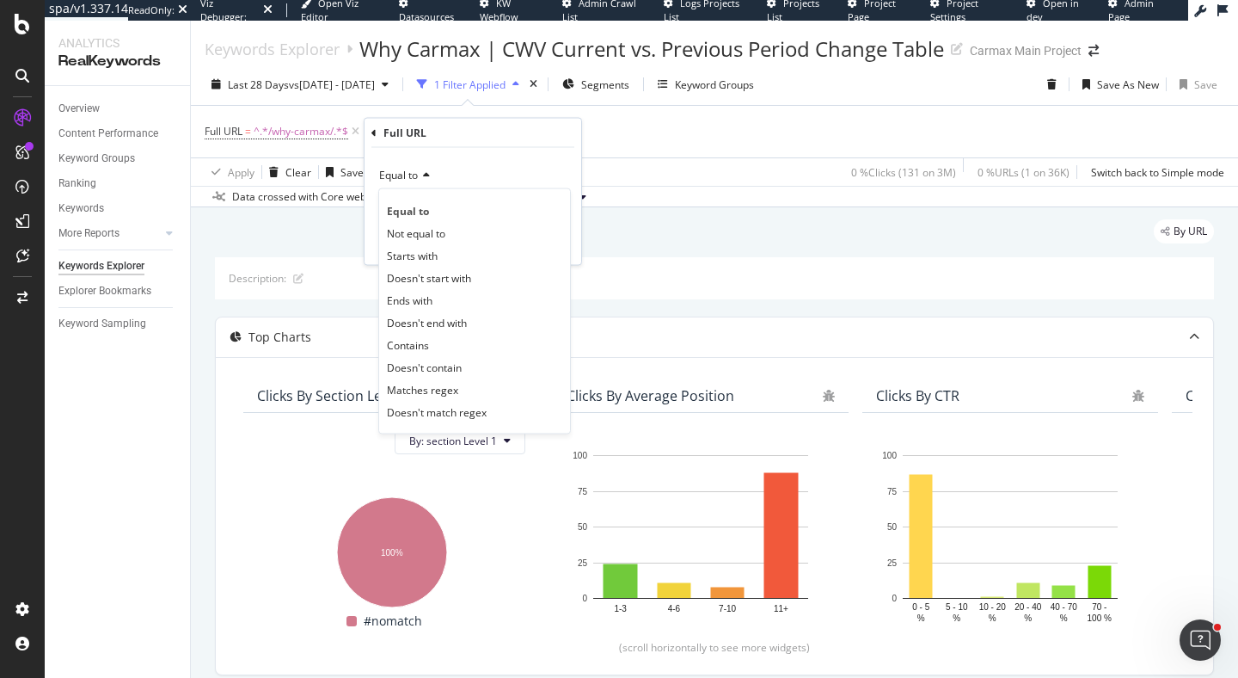
click at [402, 175] on span "Equal to" at bounding box center [398, 175] width 39 height 15
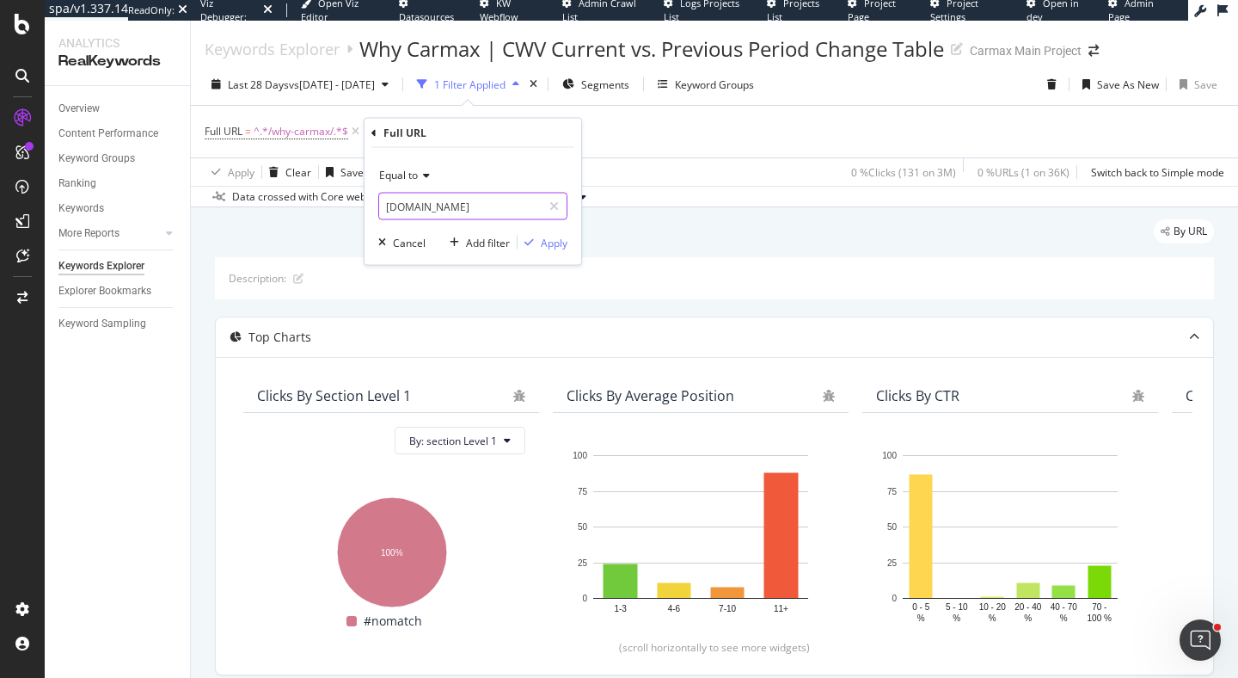
click at [491, 206] on input "www.carmax.com" at bounding box center [460, 207] width 163 height 28
click at [387, 203] on input "www.carmax.com" at bounding box center [460, 207] width 163 height 28
paste input "[URL][DOMAIN_NAME]"
type input "[URL][DOMAIN_NAME]"
click at [548, 240] on div "Apply" at bounding box center [554, 242] width 27 height 15
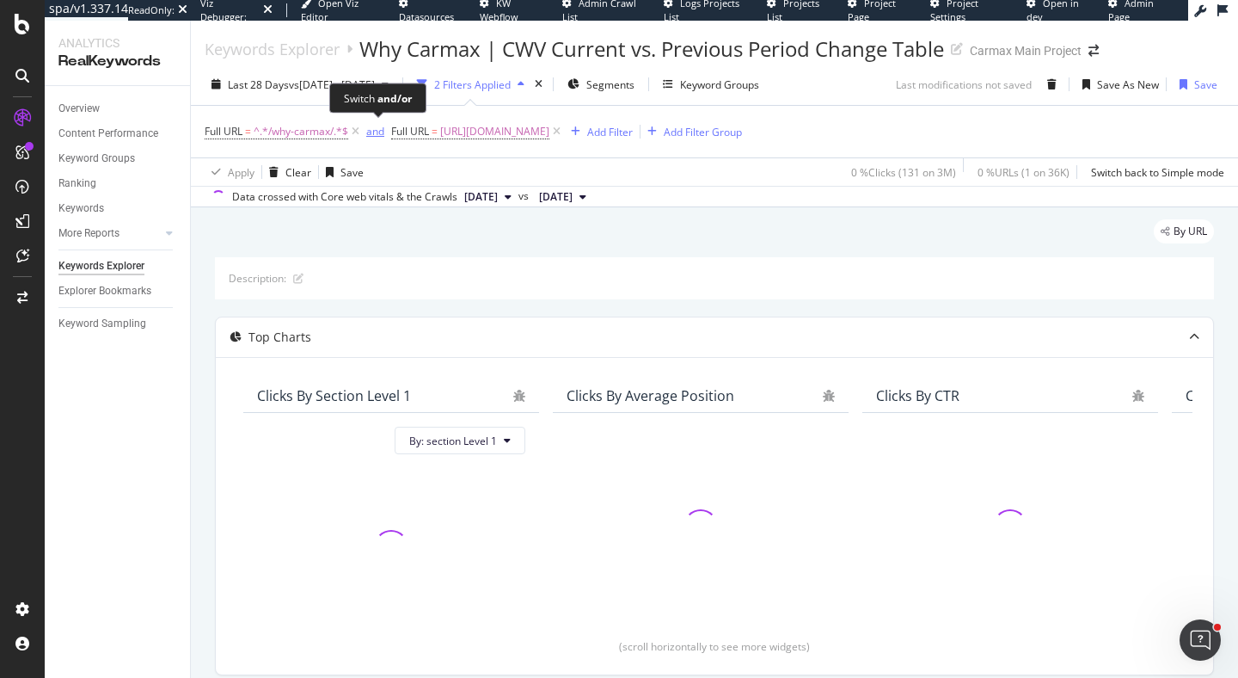
click at [371, 133] on div "and" at bounding box center [375, 131] width 18 height 15
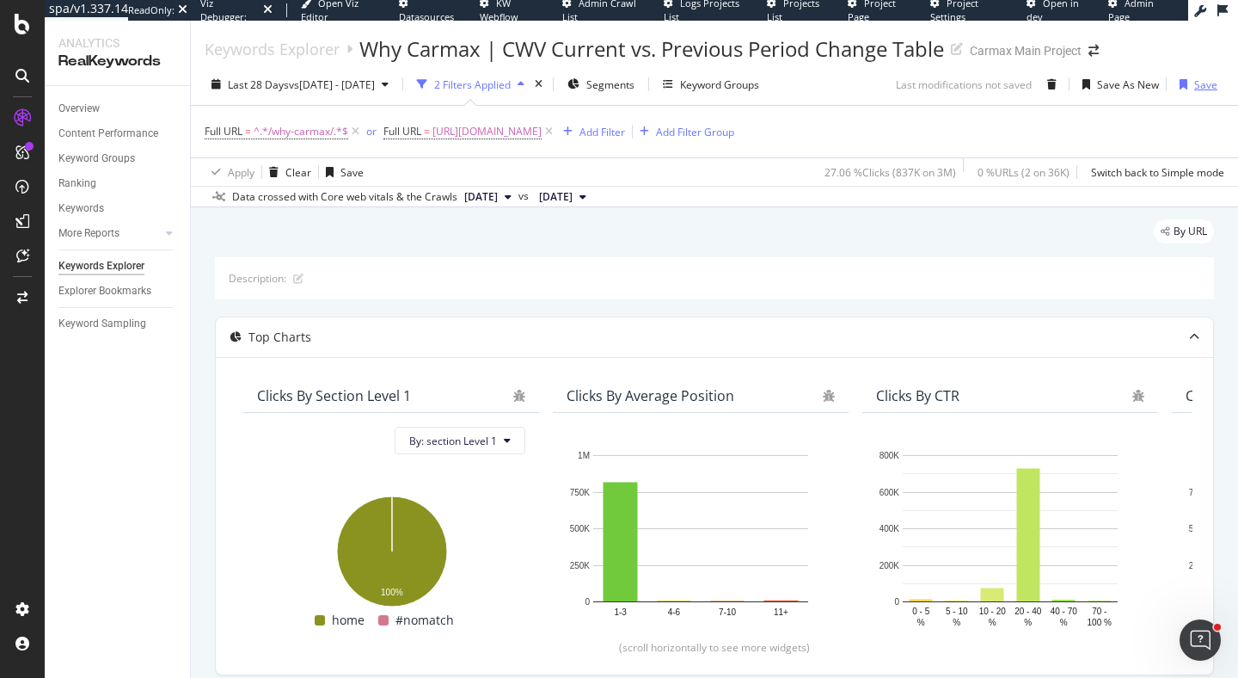
click at [1203, 81] on div "Save" at bounding box center [1205, 84] width 23 height 15
click at [483, 51] on div "Why Carmax | CWV Current vs. Previous Period Change Table" at bounding box center [651, 48] width 585 height 29
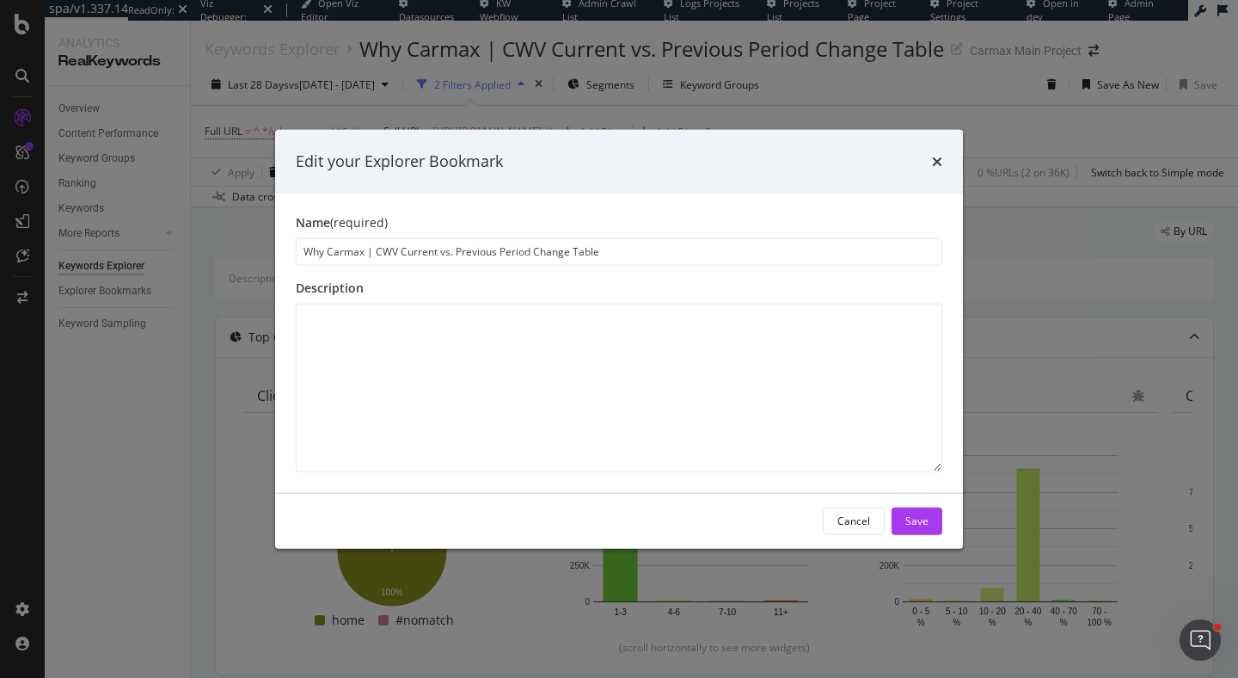
click at [366, 247] on input "Why Carmax | CWV Current vs. Previous Period Change Table" at bounding box center [619, 251] width 647 height 28
type input "Why Carmax & Homepage URL | CWV Current vs. Previous Period Change Table"
click at [917, 518] on div "Save" at bounding box center [916, 520] width 23 height 15
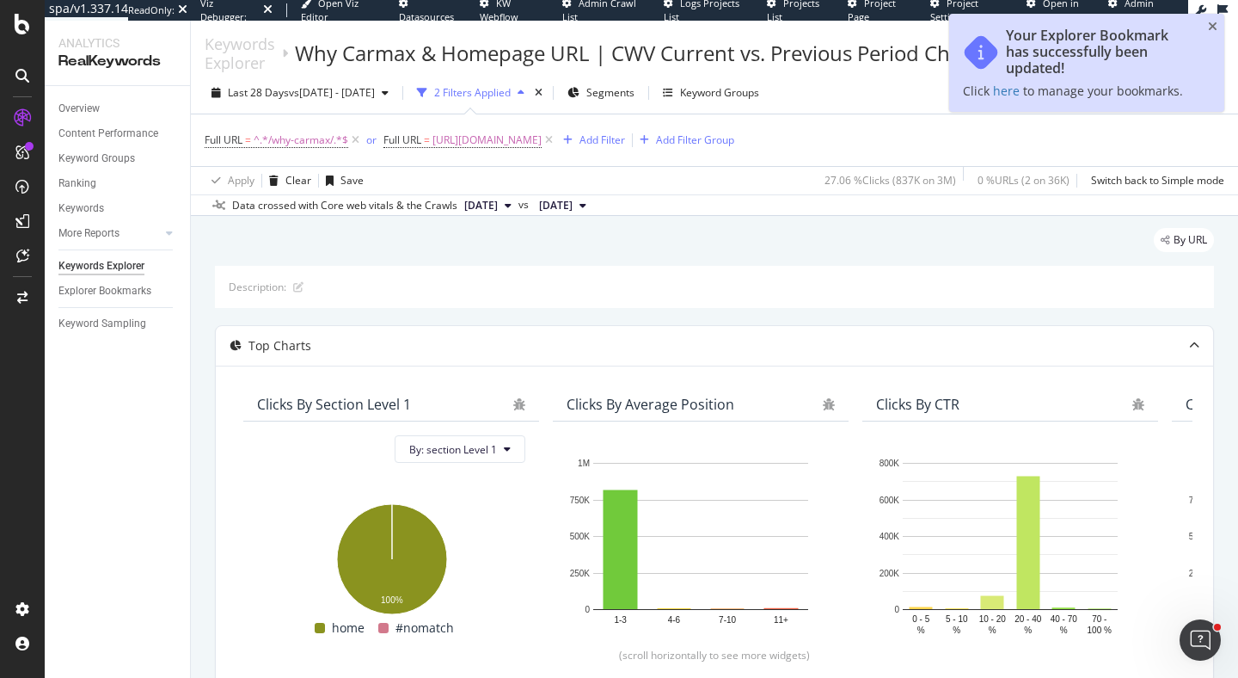
click at [902, 105] on div "Last 28 Days vs 2025 Jul. 11th - Aug. 7th 2 Filters Applied Segments Keyword Gr…" at bounding box center [714, 96] width 1047 height 34
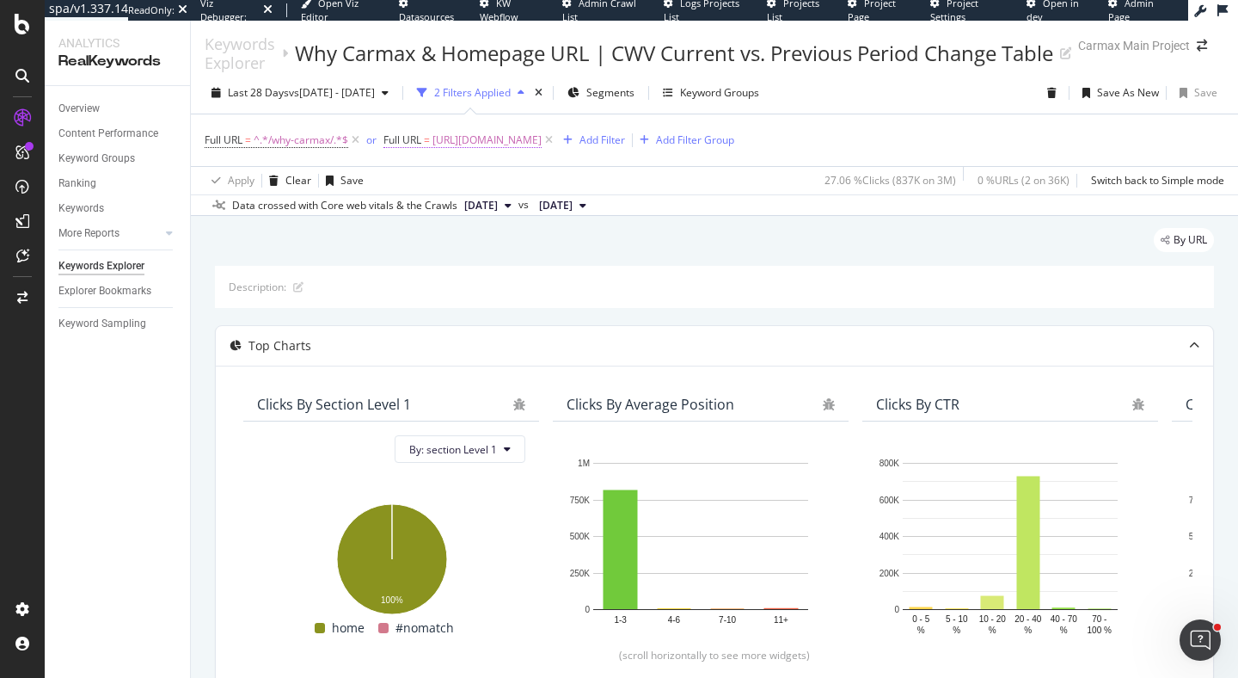
click at [432, 139] on span "Full URL = https://www.carmax.com/" at bounding box center [463, 139] width 158 height 15
click at [449, 217] on input "https://www.carmax.com/" at bounding box center [482, 212] width 163 height 28
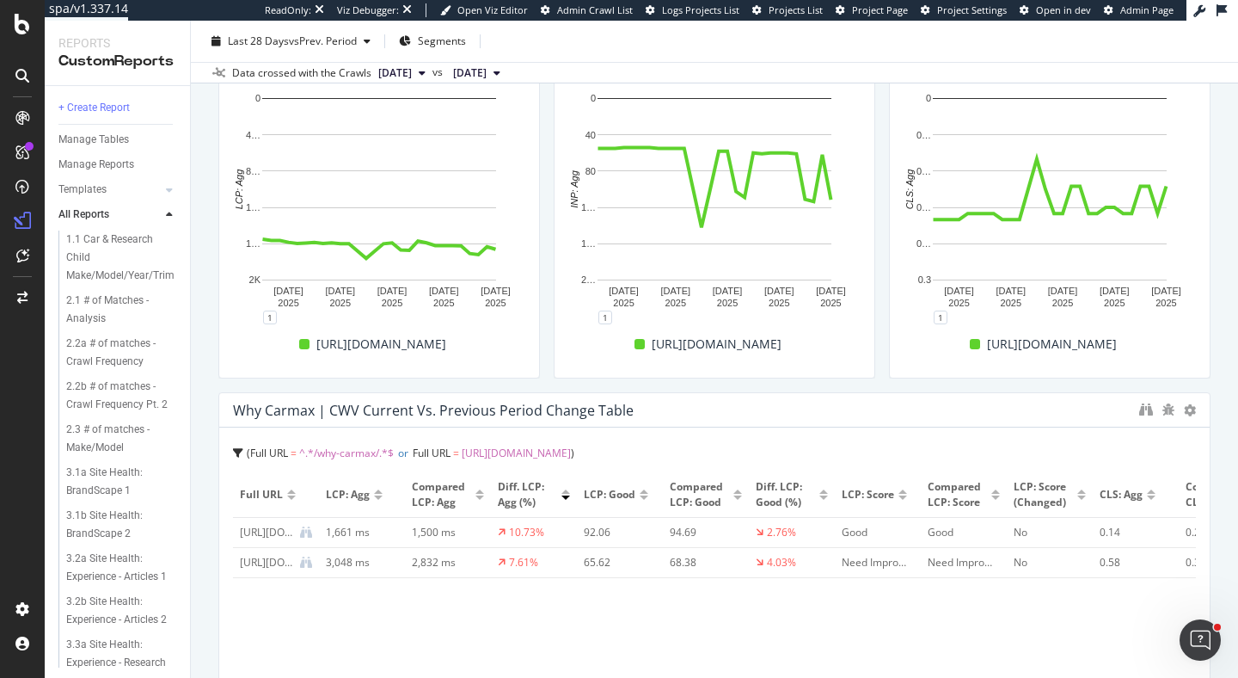
scroll to position [331, 0]
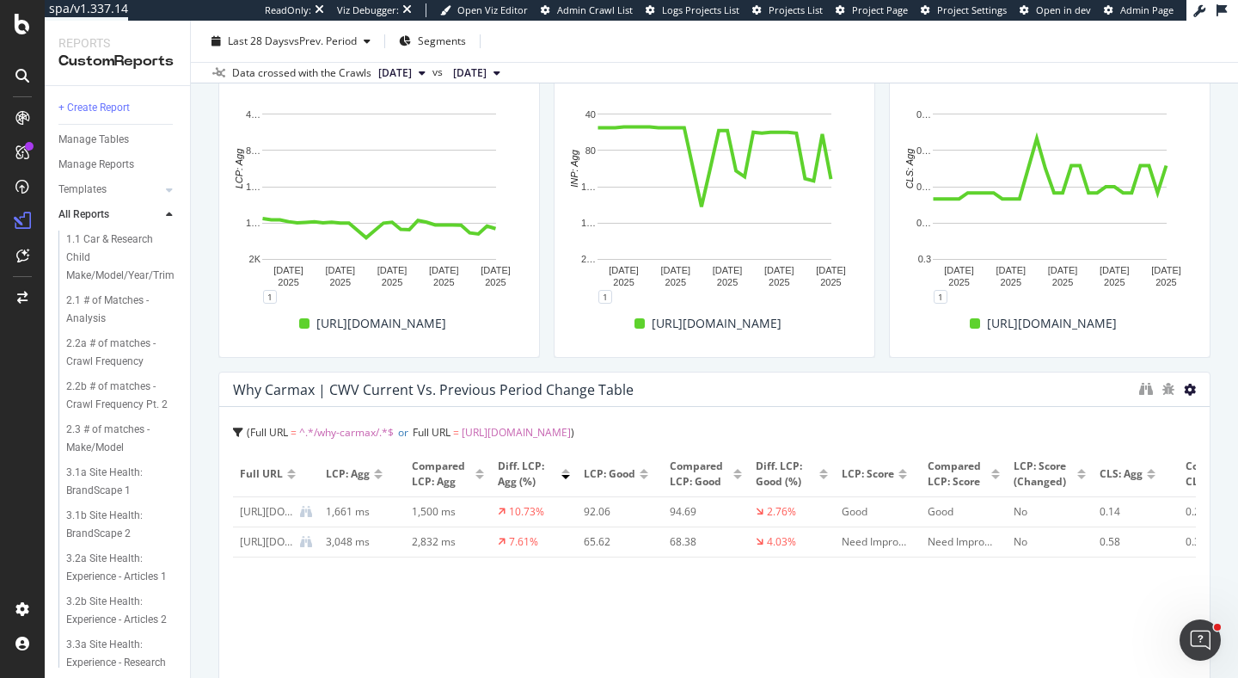
click at [1188, 385] on icon at bounding box center [1190, 390] width 12 height 12
click at [818, 391] on div "Why Carmax | CWV Current vs. Previous Period Change Table" at bounding box center [682, 389] width 898 height 17
click at [303, 386] on div "Why Carmax | CWV Current vs. Previous Period Change Table" at bounding box center [433, 389] width 401 height 17
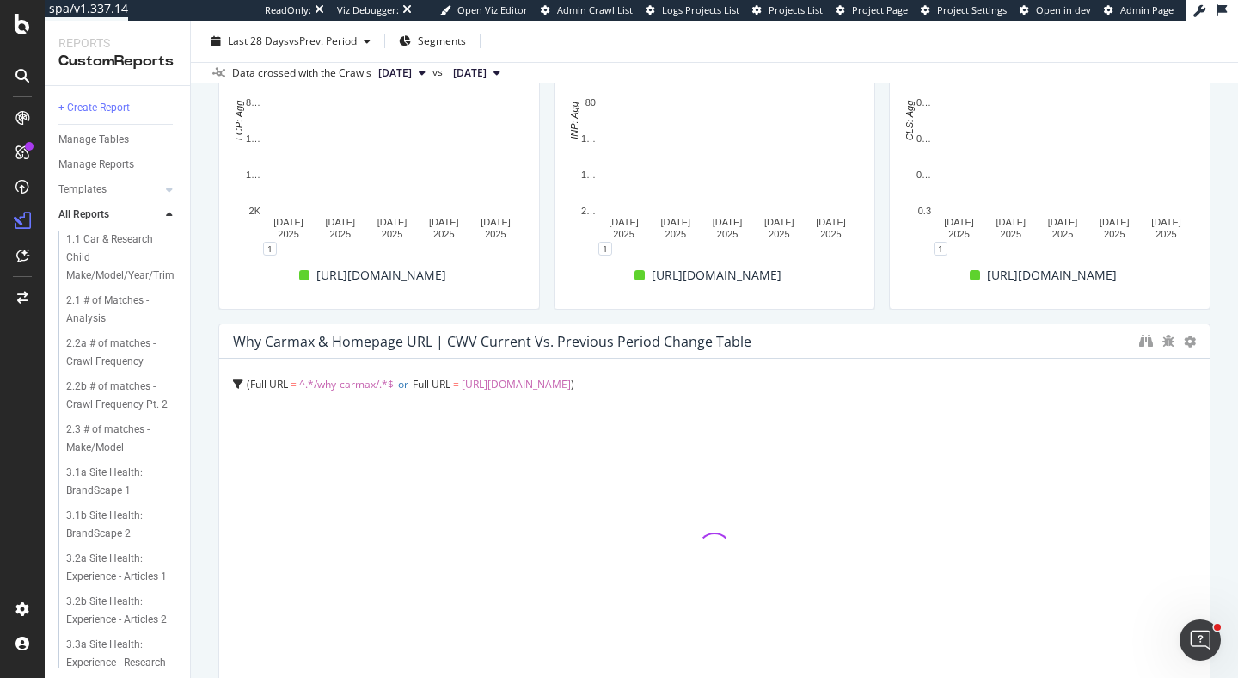
scroll to position [390, 0]
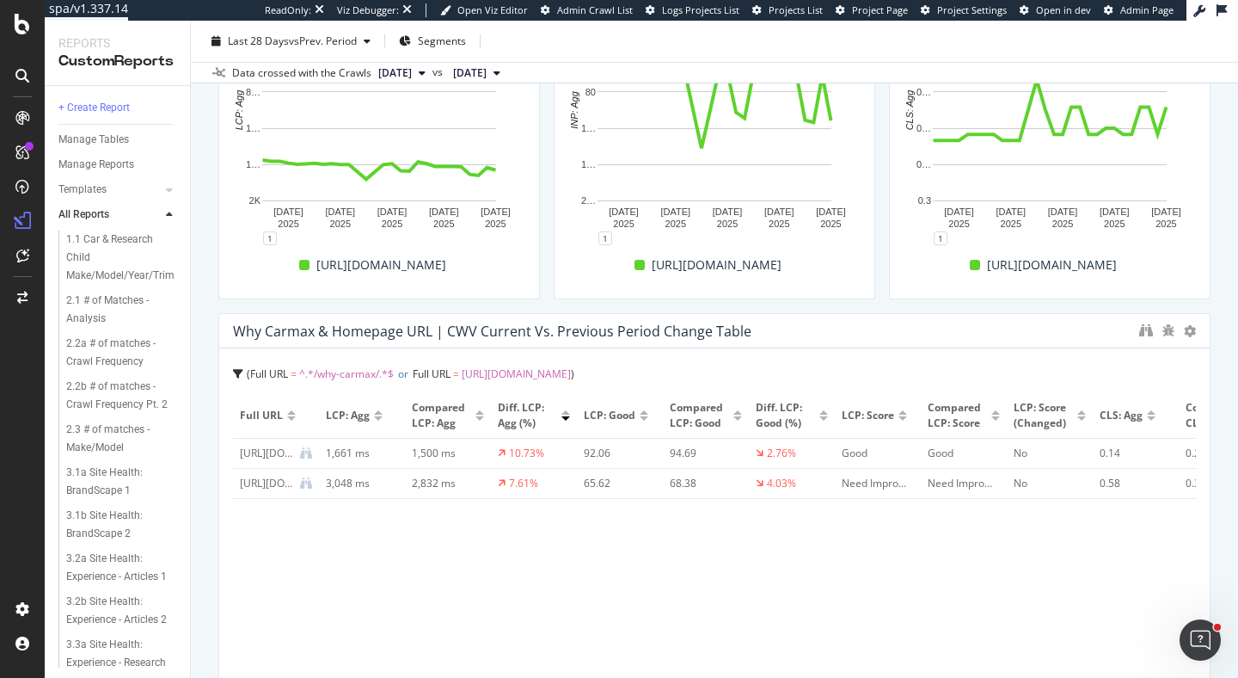
click at [208, 461] on div "Core Web Vitals - Why CarMax & Homepage Core Web Vitals - Why CarMax & Homepage…" at bounding box center [714, 349] width 1047 height 657
click at [276, 452] on div "[URL][DOMAIN_NAME]" at bounding box center [266, 452] width 53 height 15
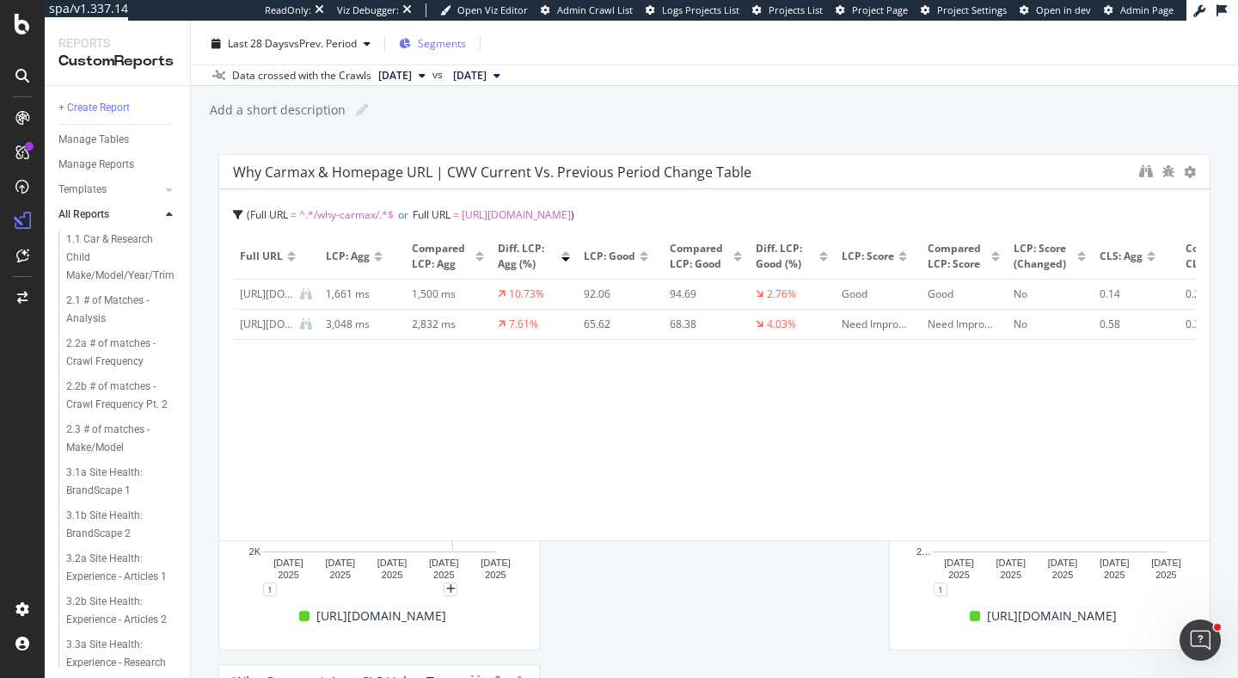
scroll to position [0, 0]
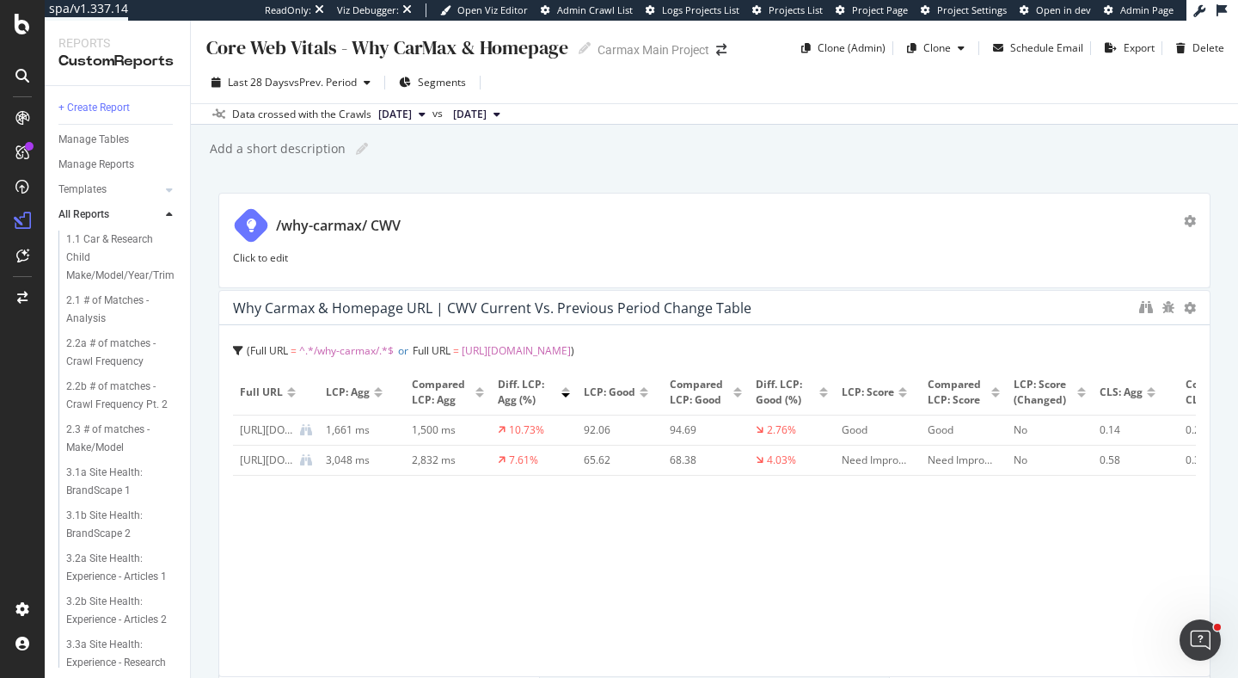
drag, startPoint x: 326, startPoint y: 513, endPoint x: 420, endPoint y: 301, distance: 232.2
click at [420, 301] on div "Why Carmax & Homepage URL | CWV Current vs. Previous Period Change Table" at bounding box center [492, 307] width 519 height 17
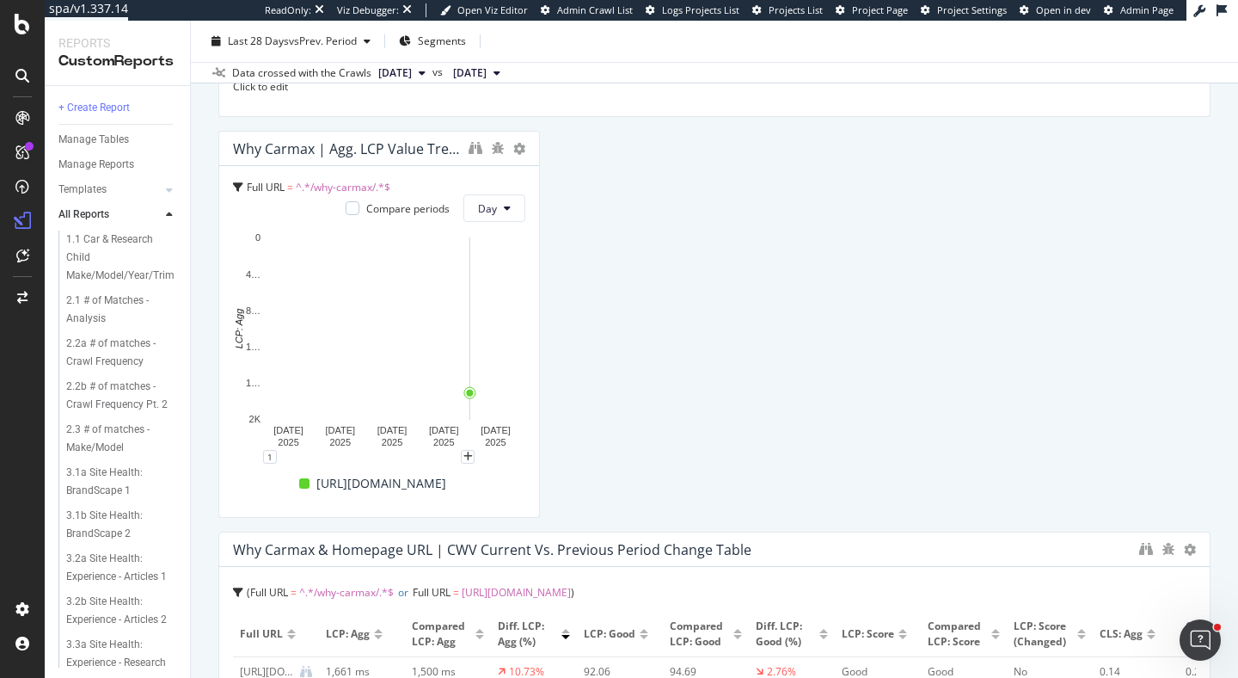
scroll to position [272, 0]
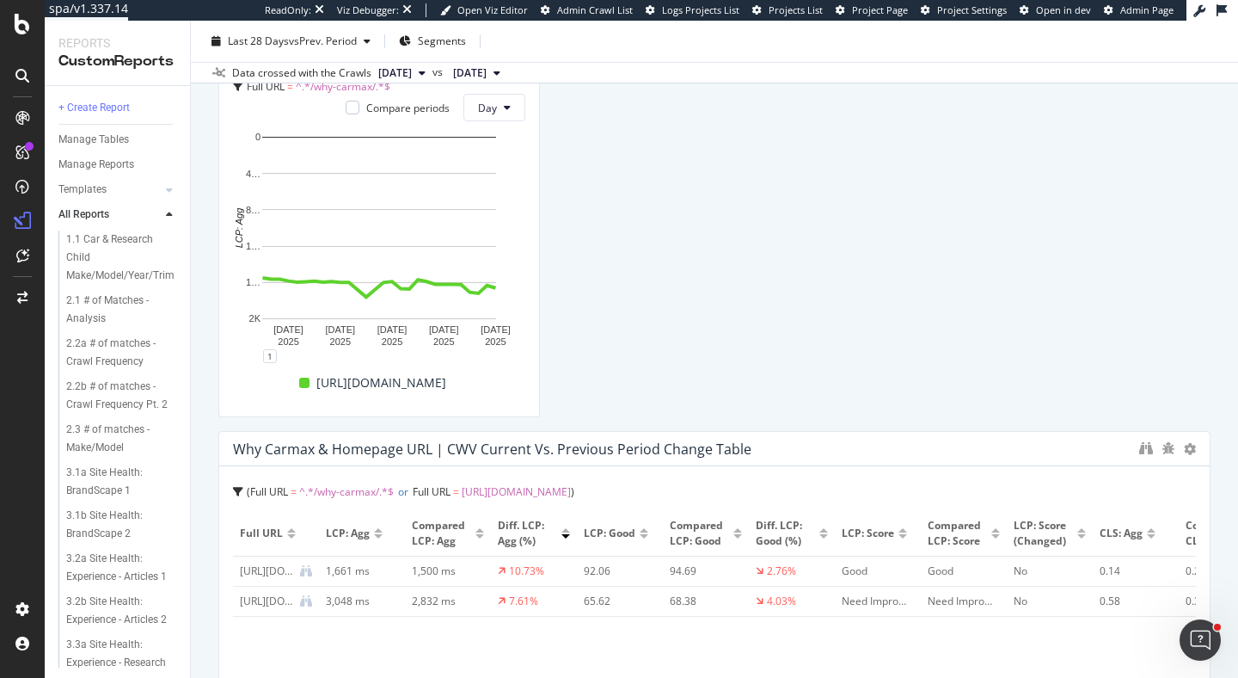
click at [478, 434] on div "Why Carmax & Homepage URL | CWV Current vs. Previous Period Change Table" at bounding box center [714, 449] width 991 height 34
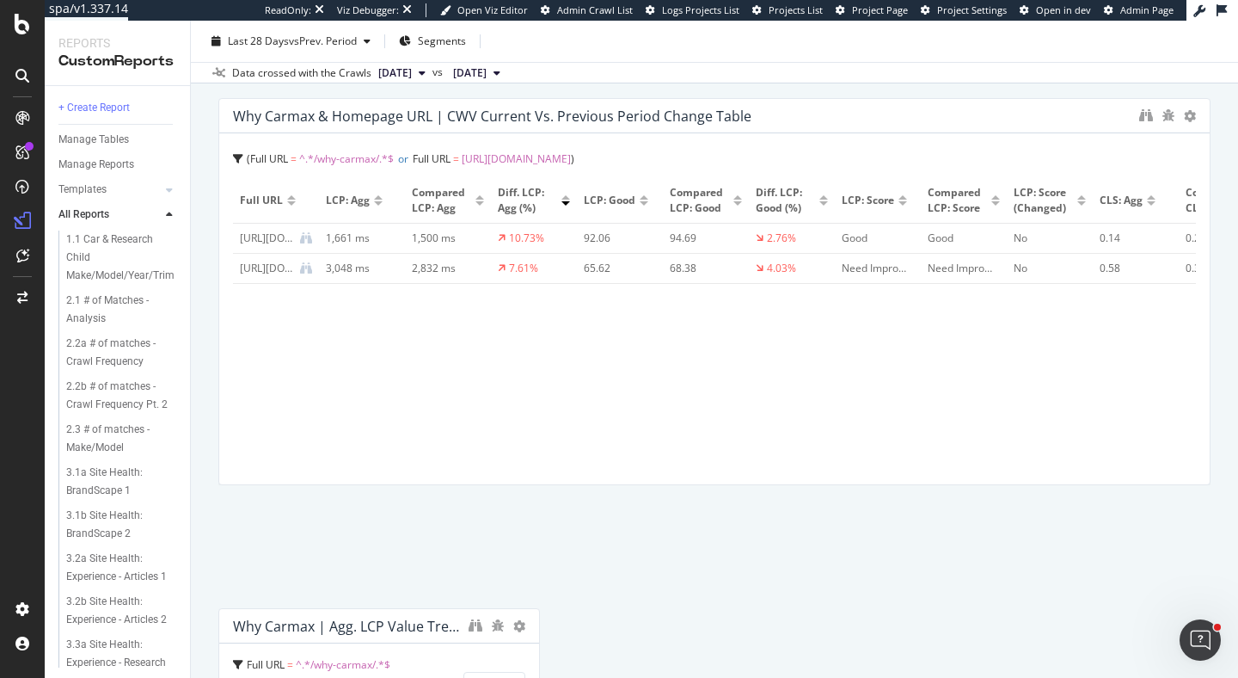
scroll to position [0, 0]
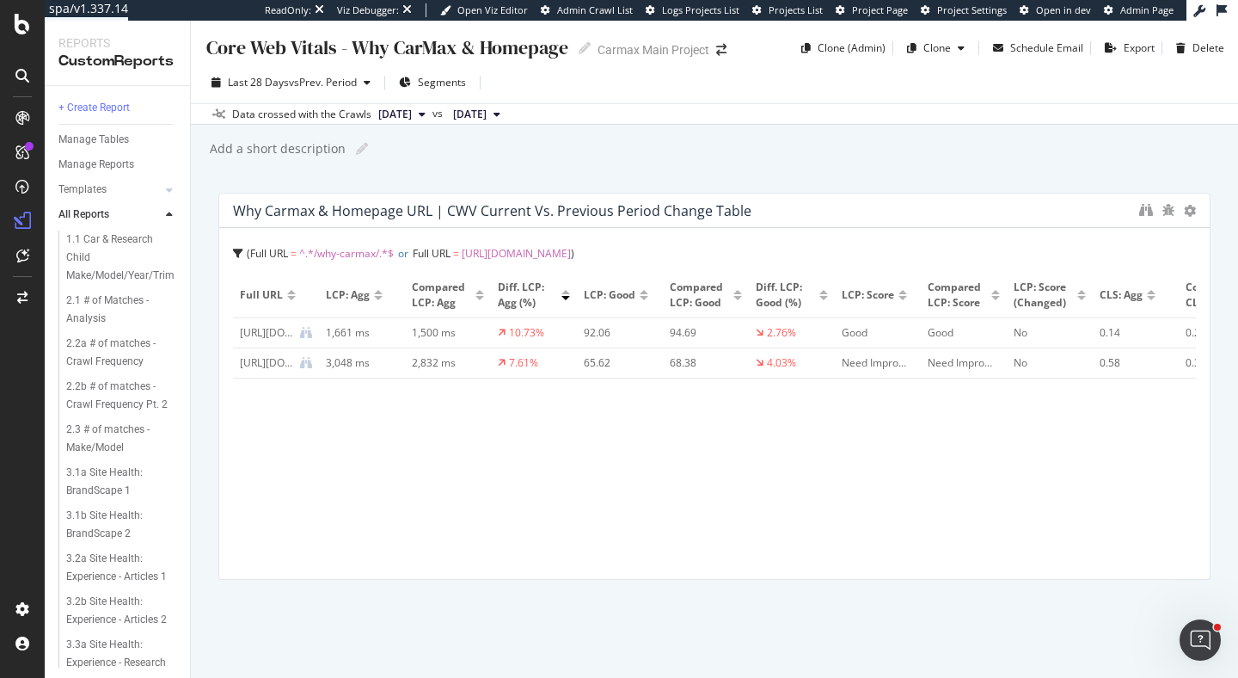
drag, startPoint x: 479, startPoint y: 463, endPoint x: 498, endPoint y: 206, distance: 258.7
click at [498, 206] on div "Why Carmax & Homepage URL | CWV Current vs. Previous Period Change Table" at bounding box center [714, 210] width 991 height 34
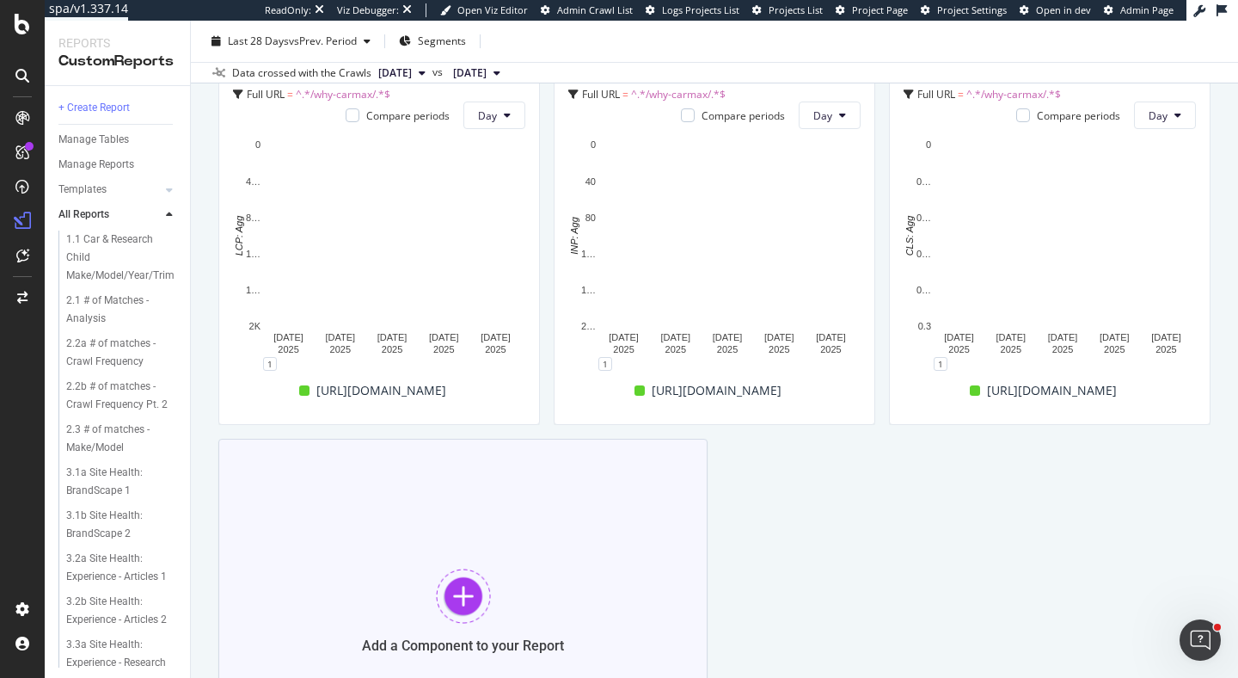
scroll to position [807, 0]
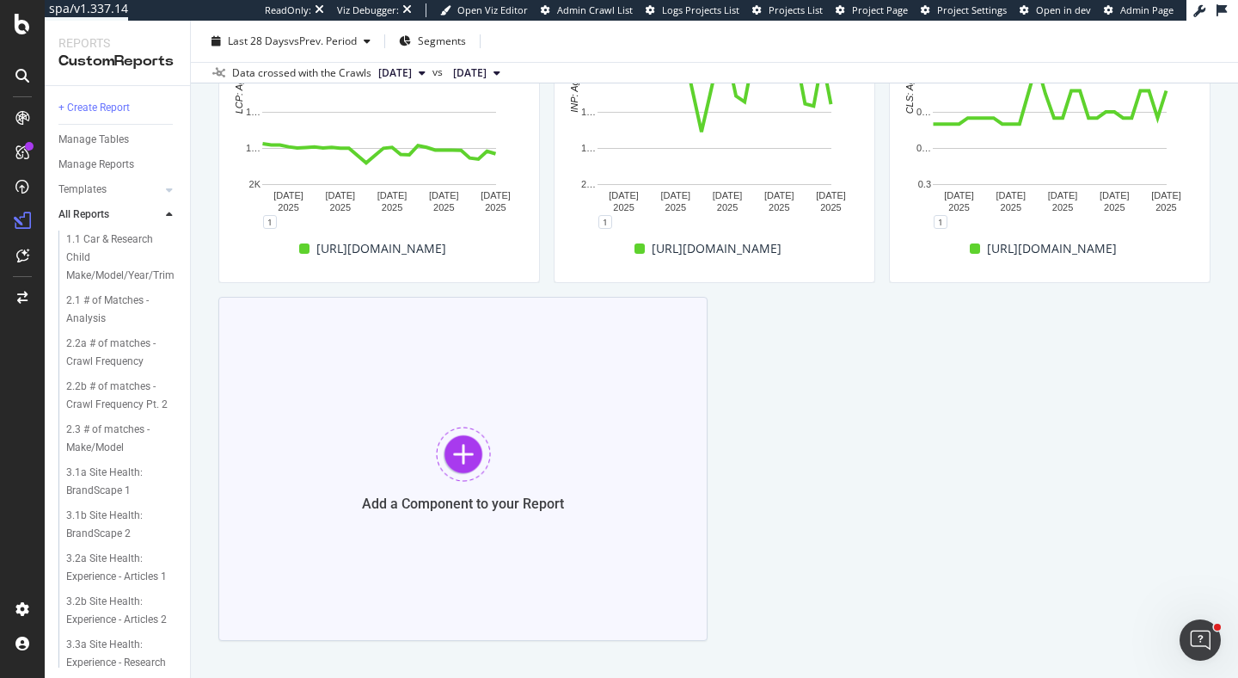
click at [463, 451] on div at bounding box center [463, 454] width 55 height 55
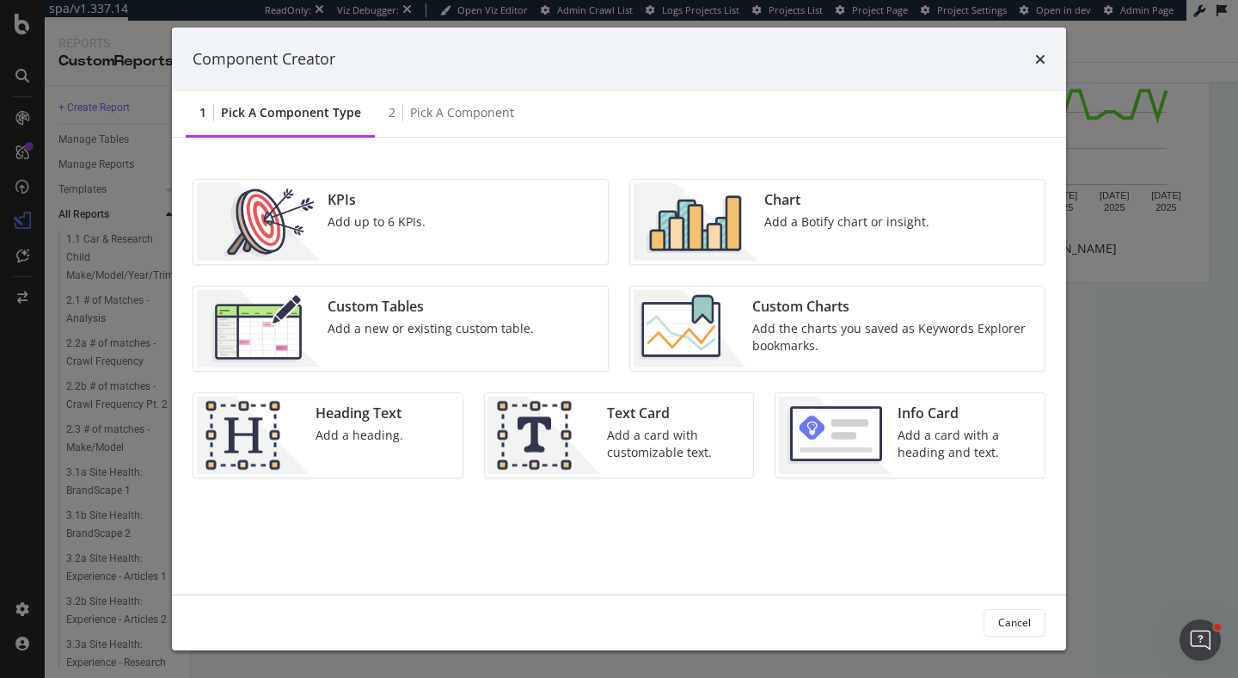
click at [910, 429] on div "Add a card with a heading and text." at bounding box center [966, 444] width 137 height 34
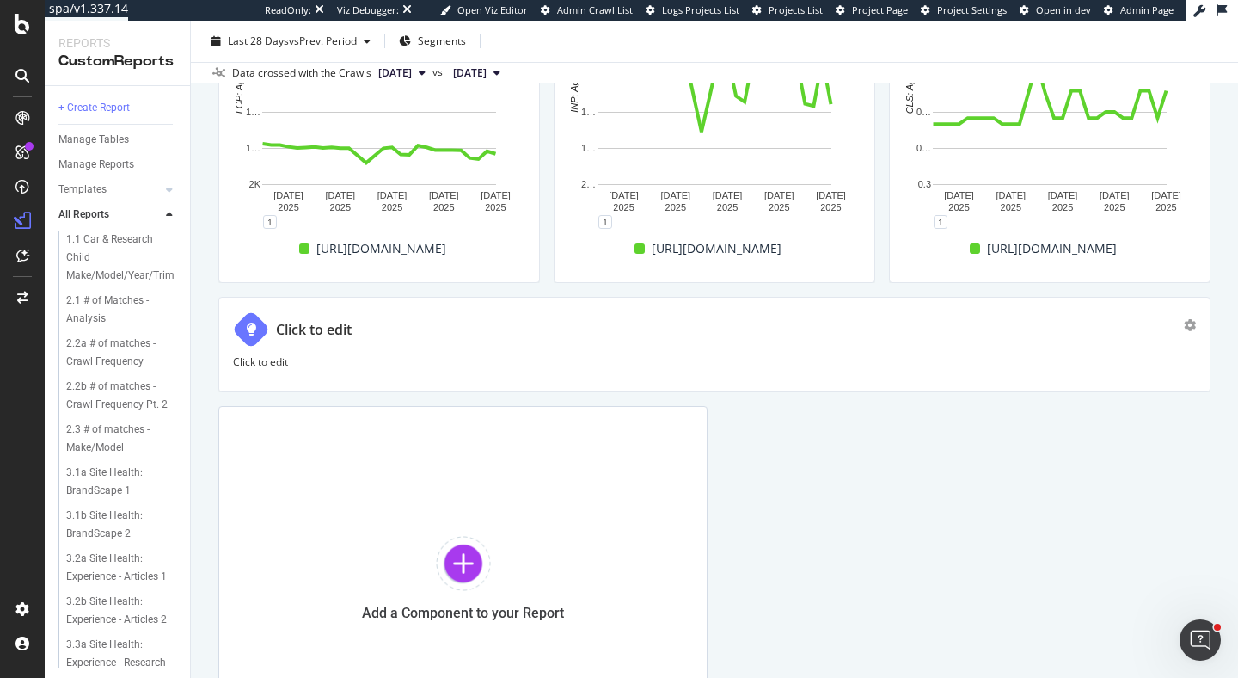
drag, startPoint x: 703, startPoint y: 393, endPoint x: 1192, endPoint y: 359, distance: 489.6
click at [1234, 359] on div "Core Web Vitals - Why CarMax & Homepage Core Web Vitals - Why CarMax & Homepage…" at bounding box center [714, 349] width 1047 height 657
click at [322, 322] on div "Click to edit" at bounding box center [314, 330] width 76 height 20
click at [339, 324] on input "Click to edit" at bounding box center [736, 330] width 920 height 30
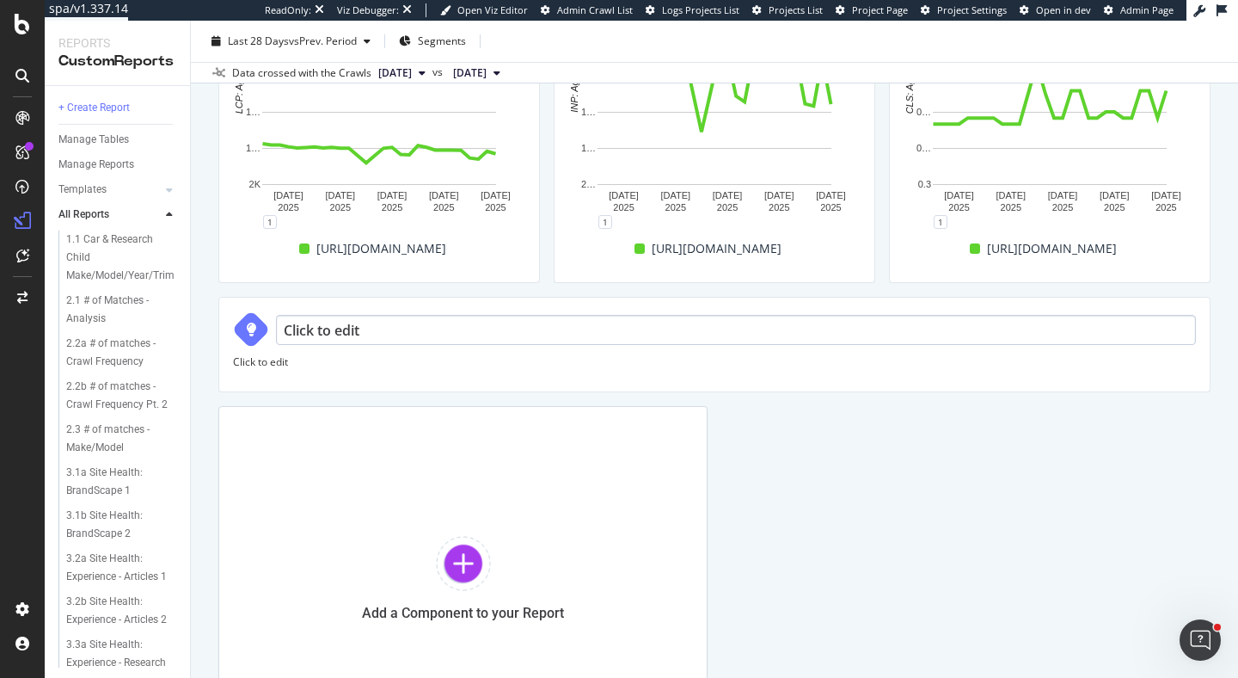
click at [339, 324] on input "Click to edit" at bounding box center [736, 330] width 920 height 30
type input "Homepage CWV Trends"
click at [199, 249] on div "Core Web Vitals - Why CarMax & Homepage Core Web Vitals - Why CarMax & Homepage…" at bounding box center [714, 349] width 1047 height 657
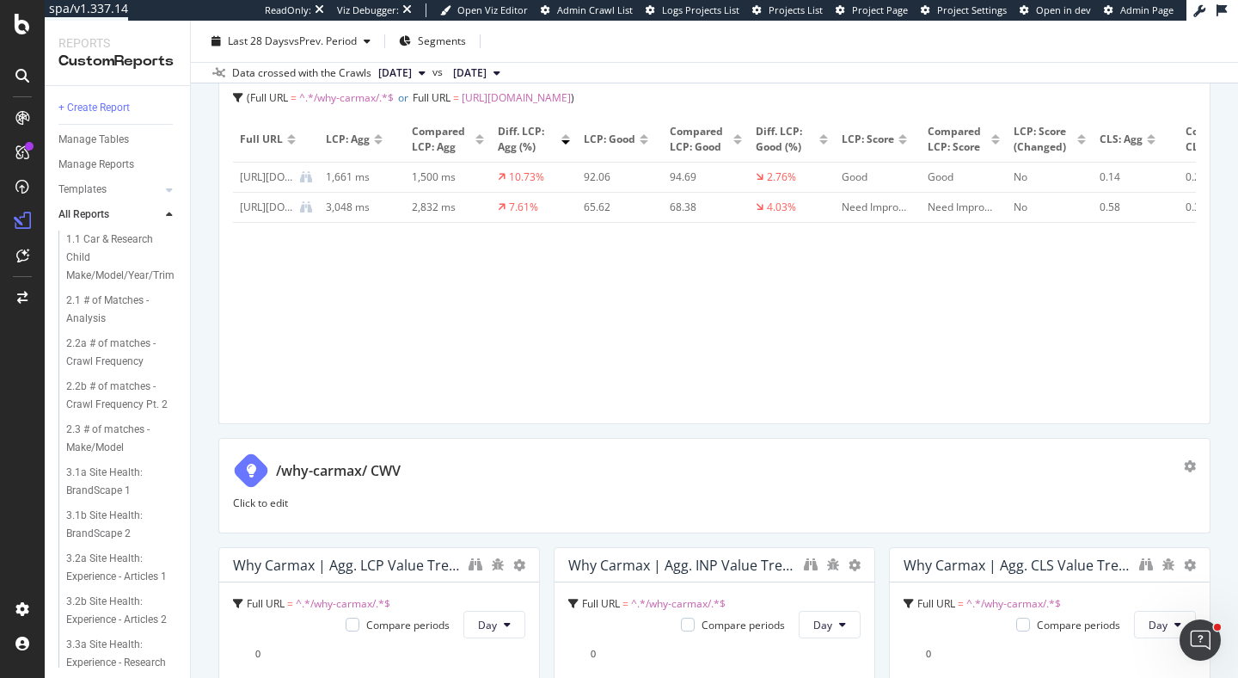
scroll to position [0, 0]
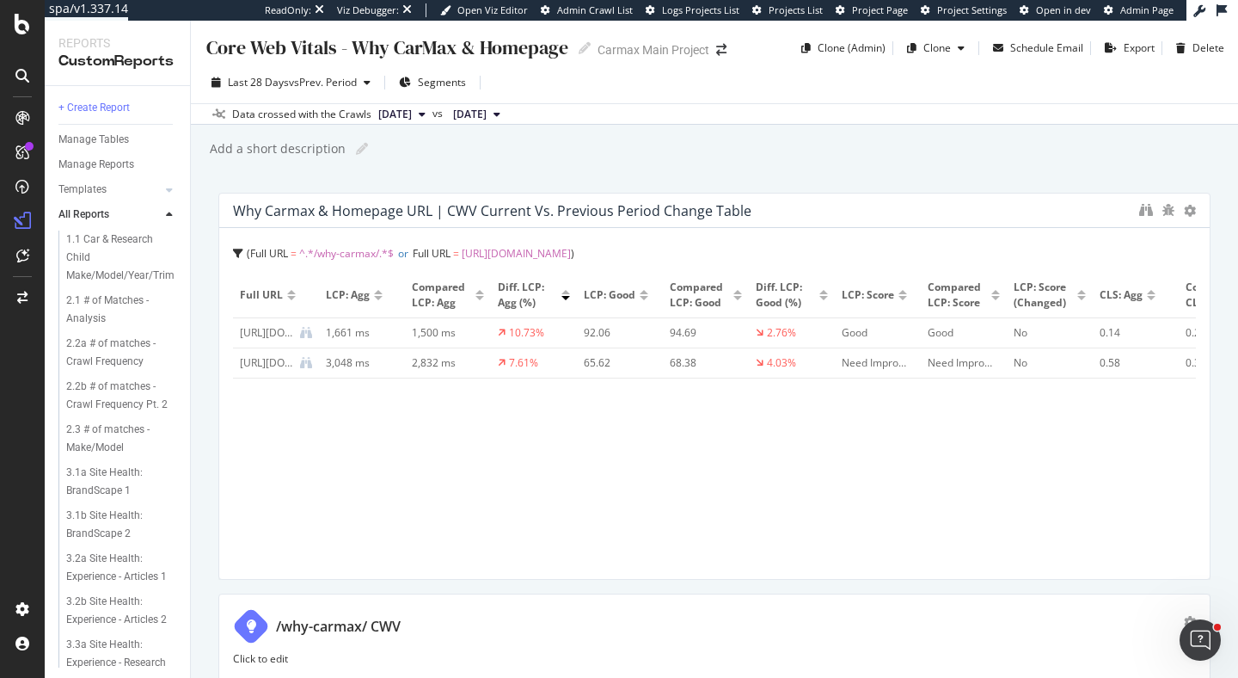
click at [391, 623] on div "/why-carmax/ CWV" at bounding box center [338, 627] width 125 height 20
type input "/why-carmax/ CWV Trends"
click at [203, 502] on div "Core Web Vitals - Why CarMax & Homepage Core Web Vitals - Why CarMax & Homepage…" at bounding box center [714, 349] width 1047 height 657
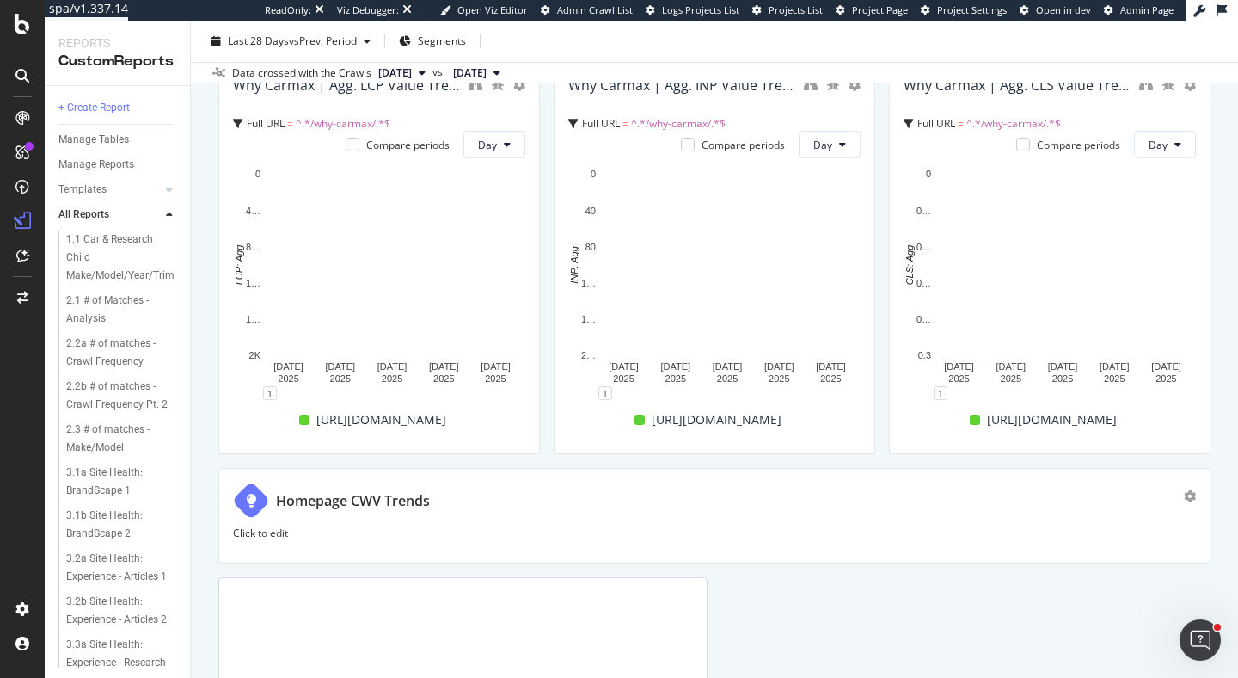
scroll to position [514, 0]
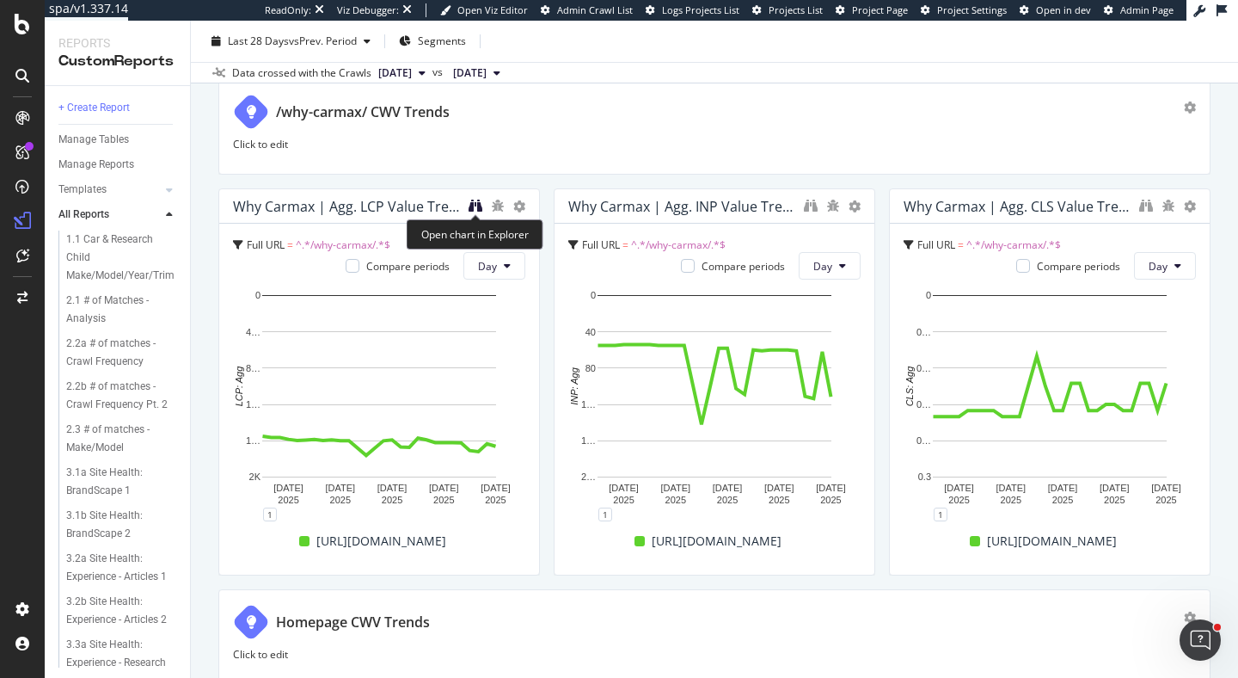
click at [478, 203] on icon "binoculars" at bounding box center [476, 206] width 14 height 14
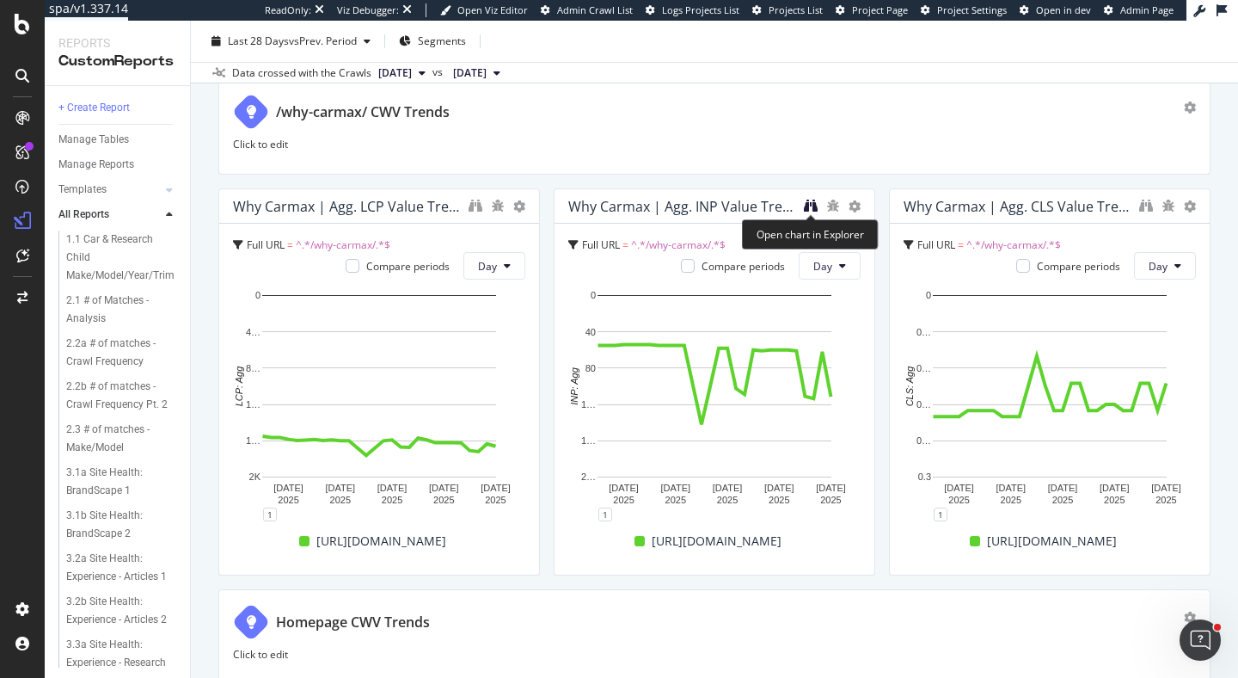
click at [807, 204] on icon "binoculars" at bounding box center [811, 206] width 14 height 14
click at [1147, 202] on icon "binoculars" at bounding box center [1146, 206] width 14 height 14
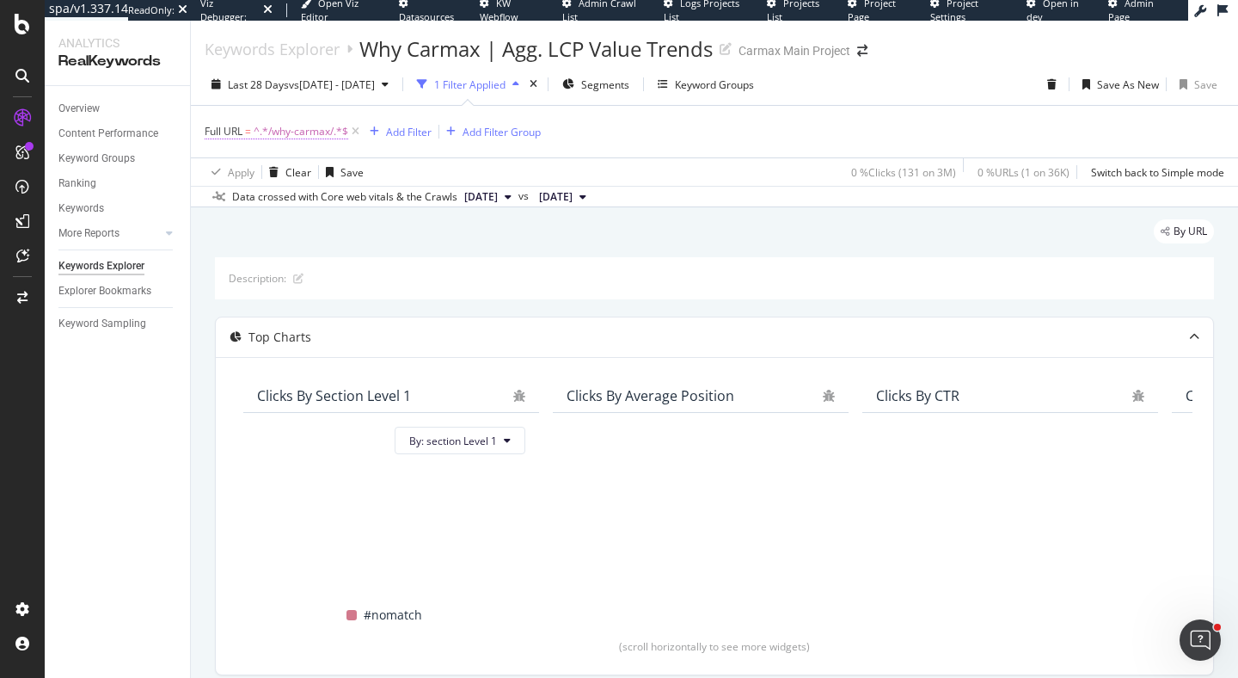
click at [227, 126] on span "Full URL" at bounding box center [224, 131] width 38 height 15
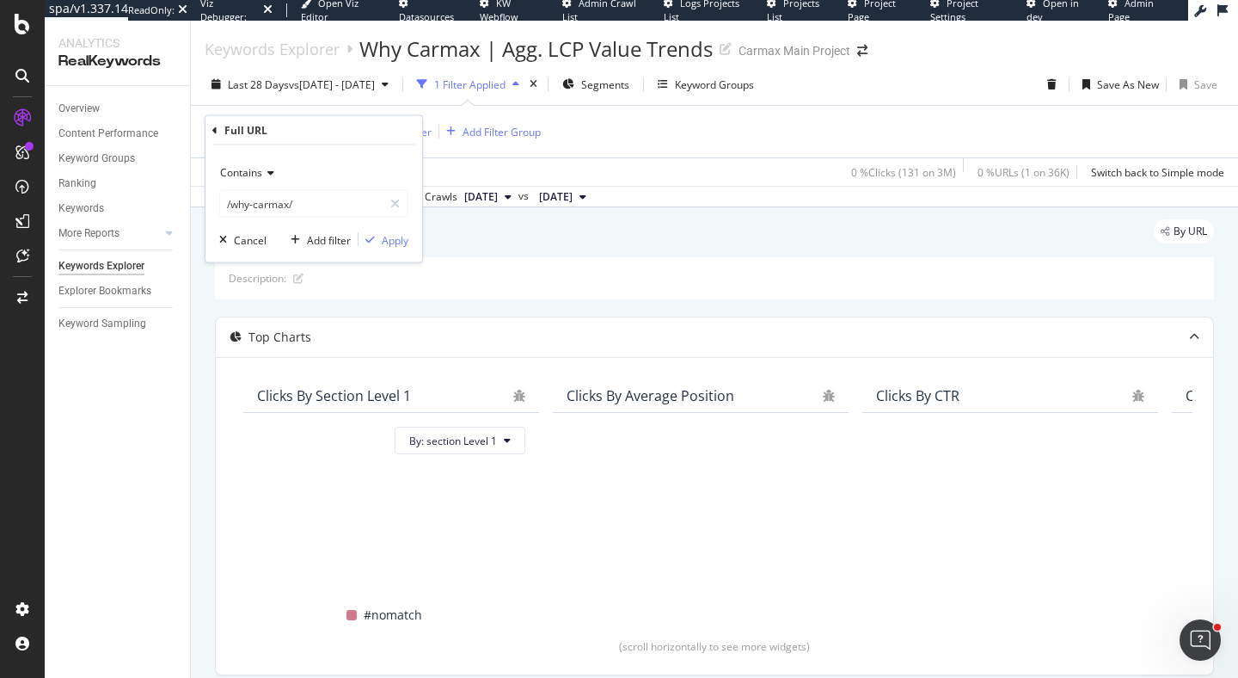
click at [242, 178] on span "Contains" at bounding box center [241, 172] width 42 height 15
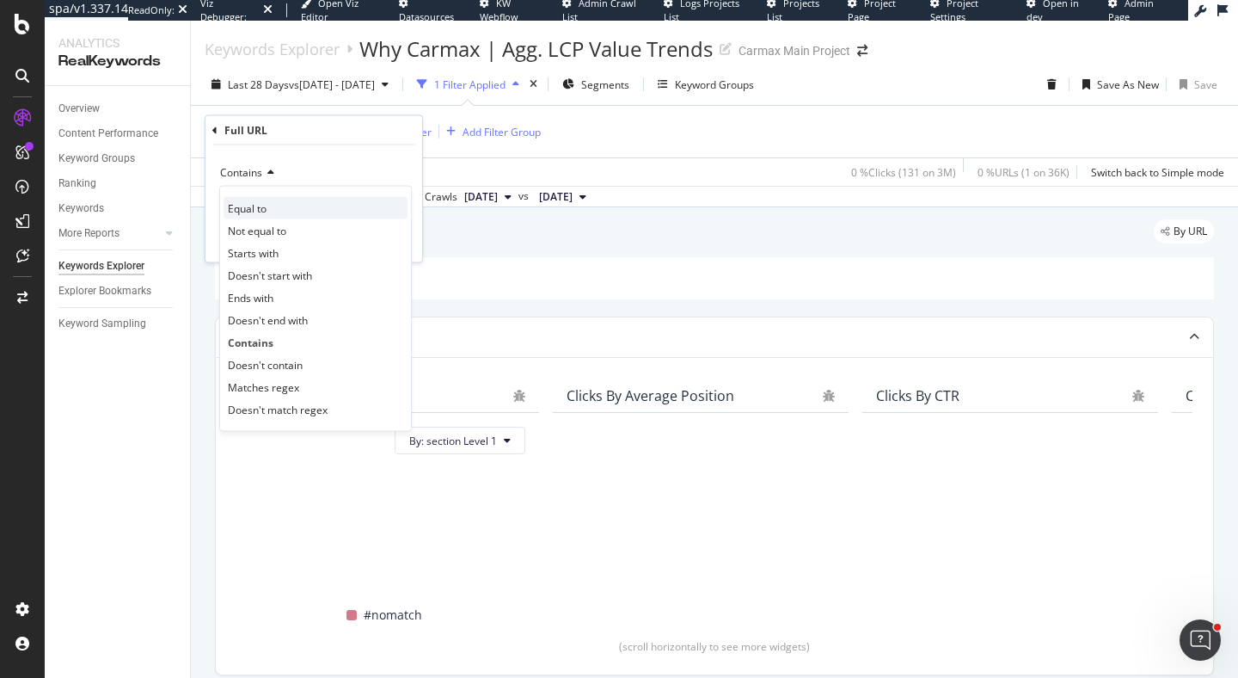
click at [272, 203] on div "Equal to" at bounding box center [316, 208] width 184 height 22
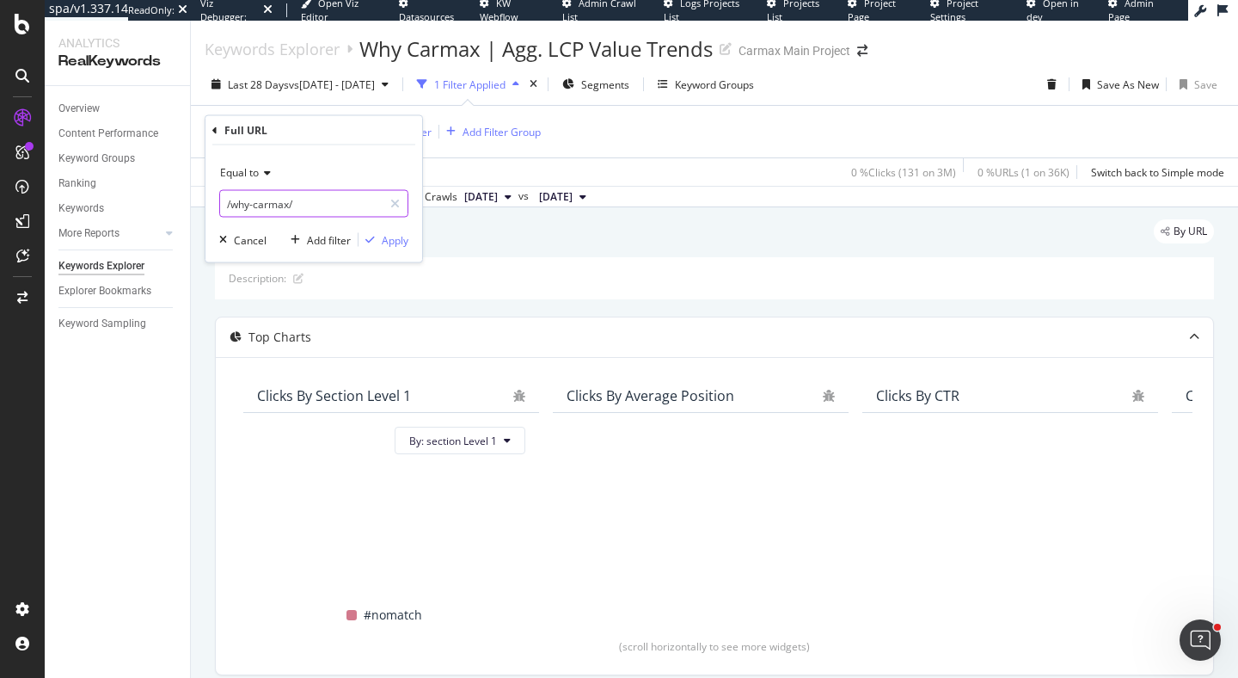
click at [283, 202] on input "/why-carmax/" at bounding box center [301, 204] width 163 height 28
paste input "[URL][DOMAIN_NAME]"
type input "[URL][DOMAIN_NAME]"
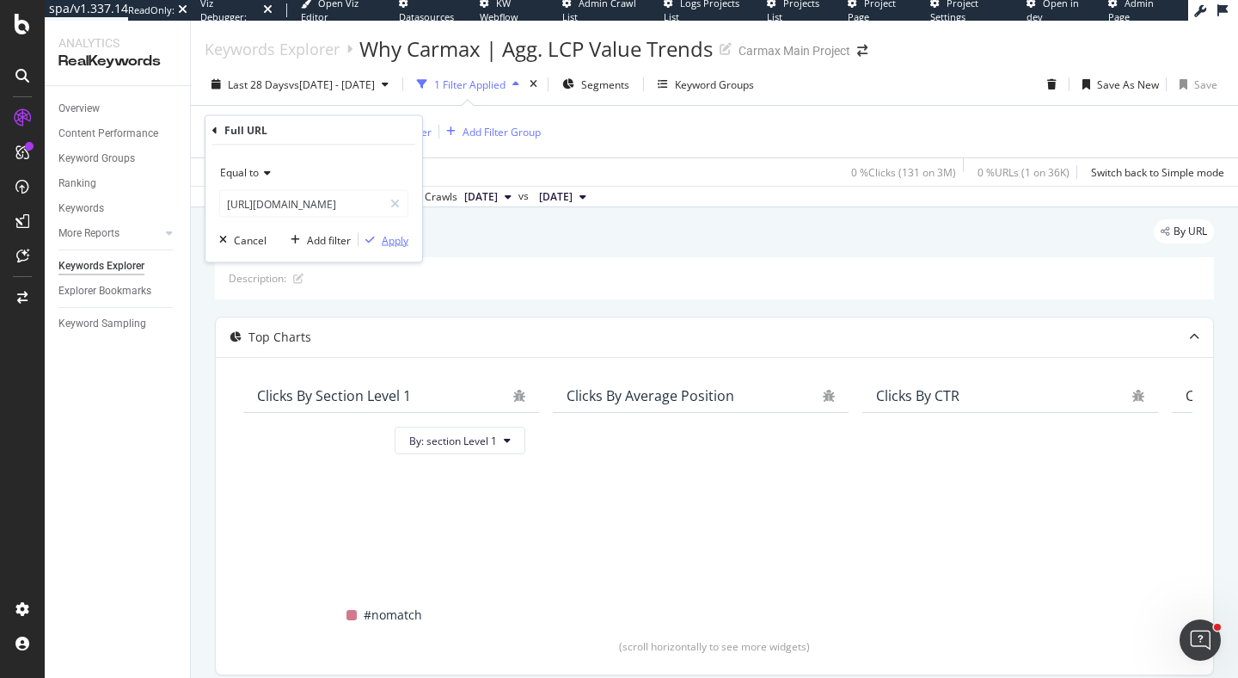
click at [398, 240] on div "Apply" at bounding box center [395, 239] width 27 height 15
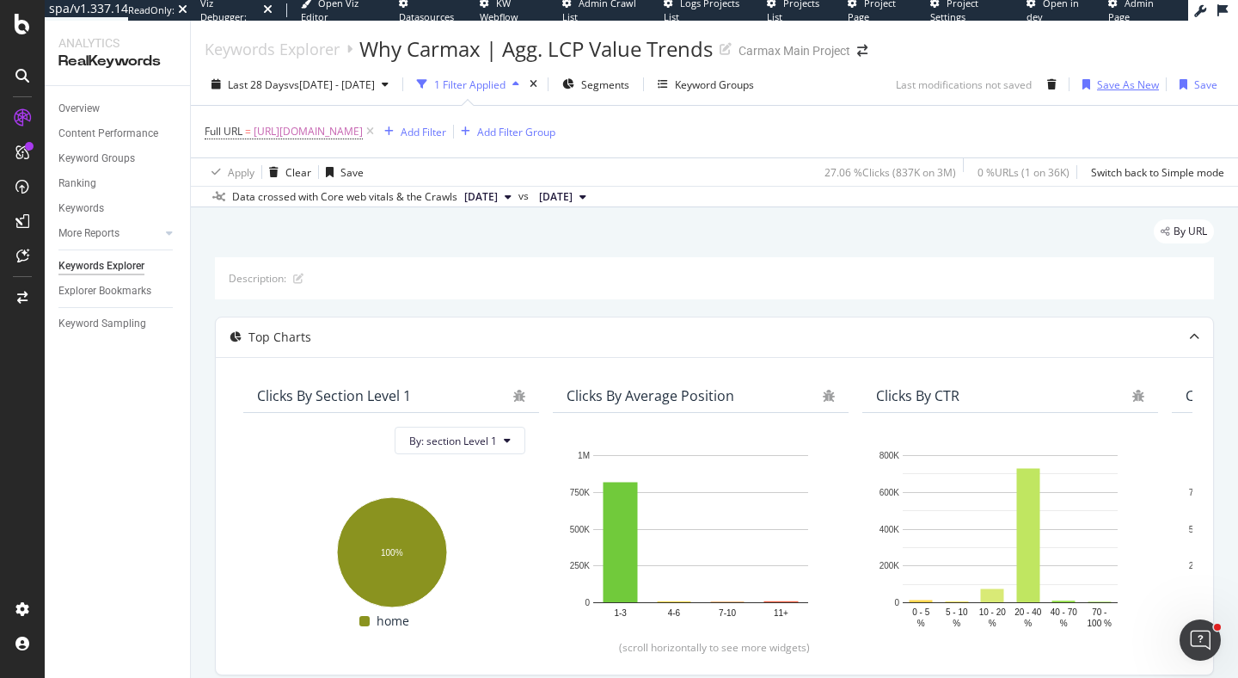
click at [1108, 85] on div "Save As New" at bounding box center [1128, 84] width 62 height 15
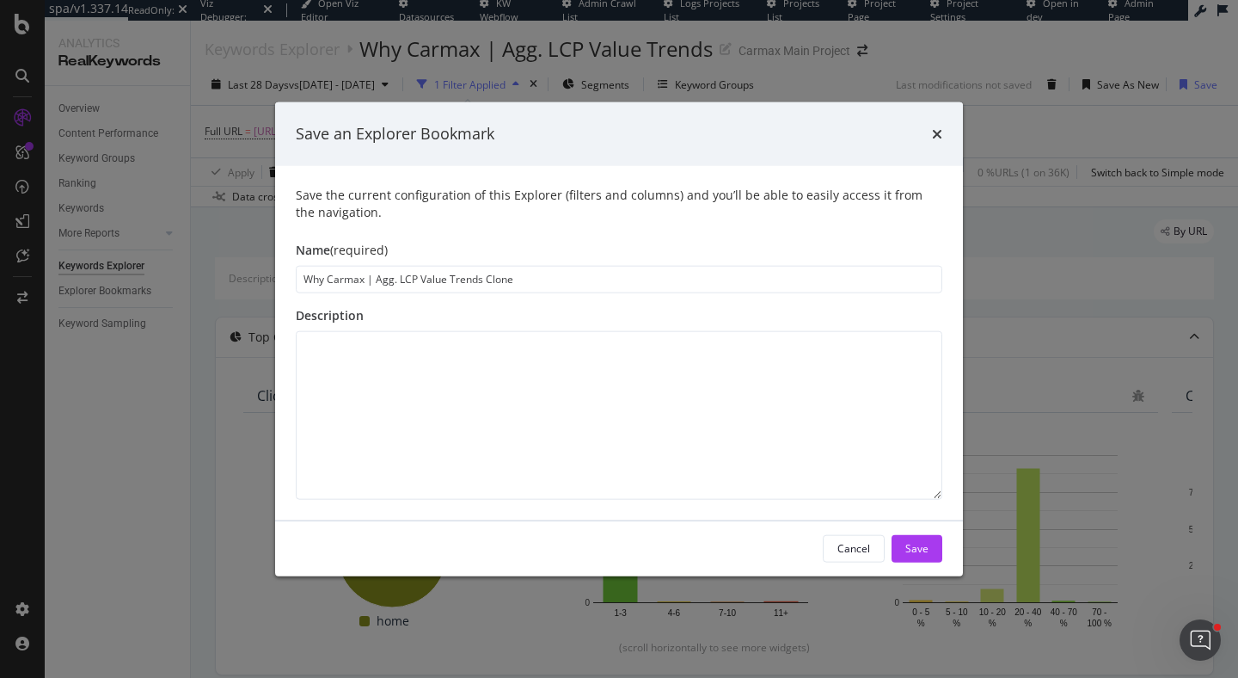
drag, startPoint x: 365, startPoint y: 277, endPoint x: 266, endPoint y: 279, distance: 99.8
click at [266, 279] on div "Save an Explorer Bookmark Save the current configuration of this Explorer (filt…" at bounding box center [619, 339] width 1238 height 678
drag, startPoint x: 474, startPoint y: 282, endPoint x: 572, endPoint y: 280, distance: 98.0
click at [572, 280] on input "Homepage | Agg. LCP Value Trends Clone" at bounding box center [619, 279] width 647 height 28
type input "Homepage | Agg. LCP Value Trends"
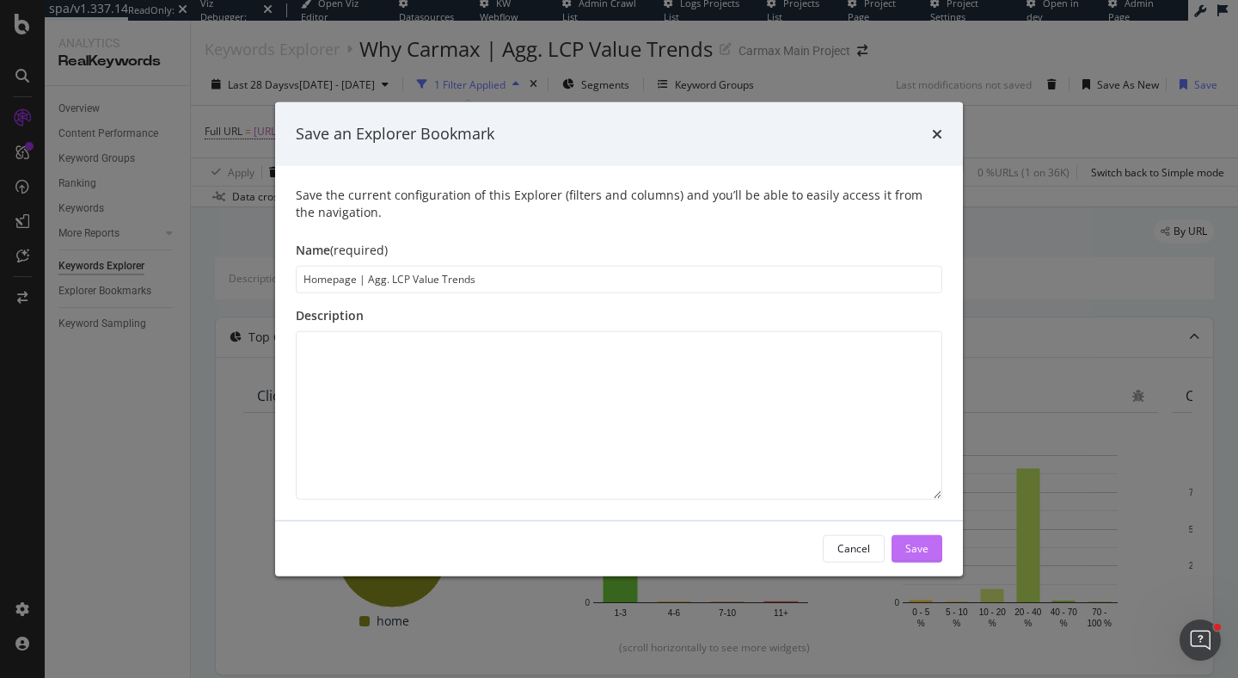
click at [920, 542] on div "Save" at bounding box center [916, 548] width 23 height 15
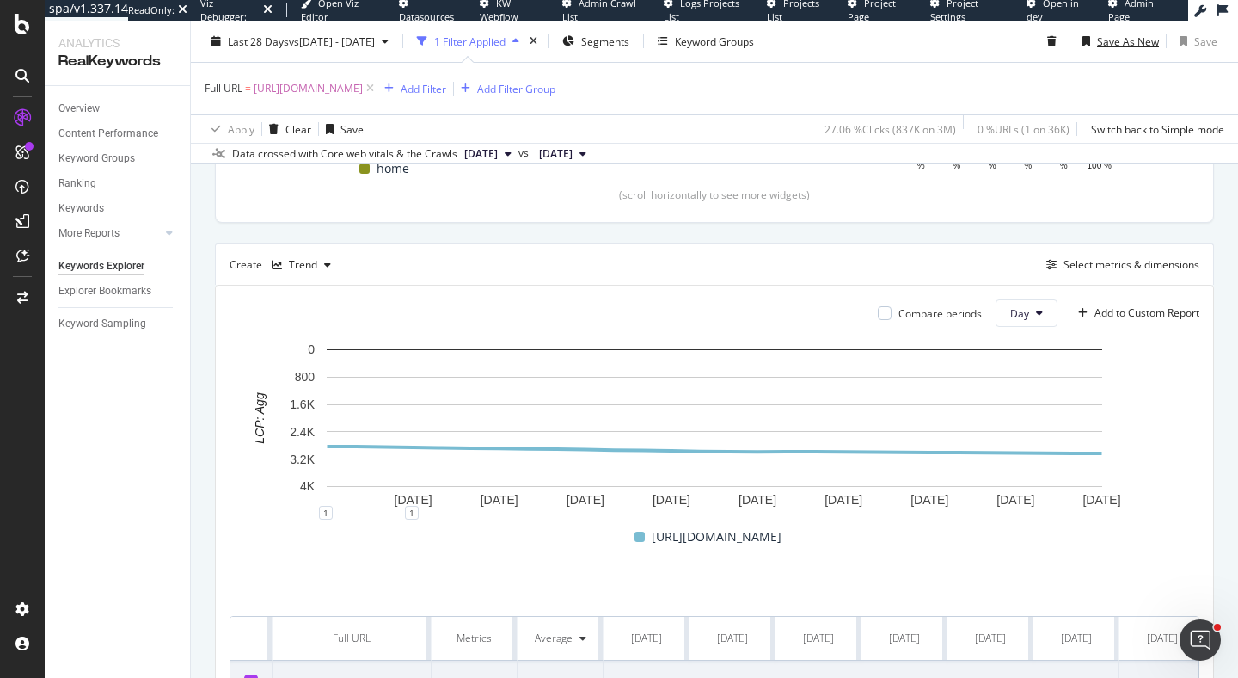
scroll to position [547, 0]
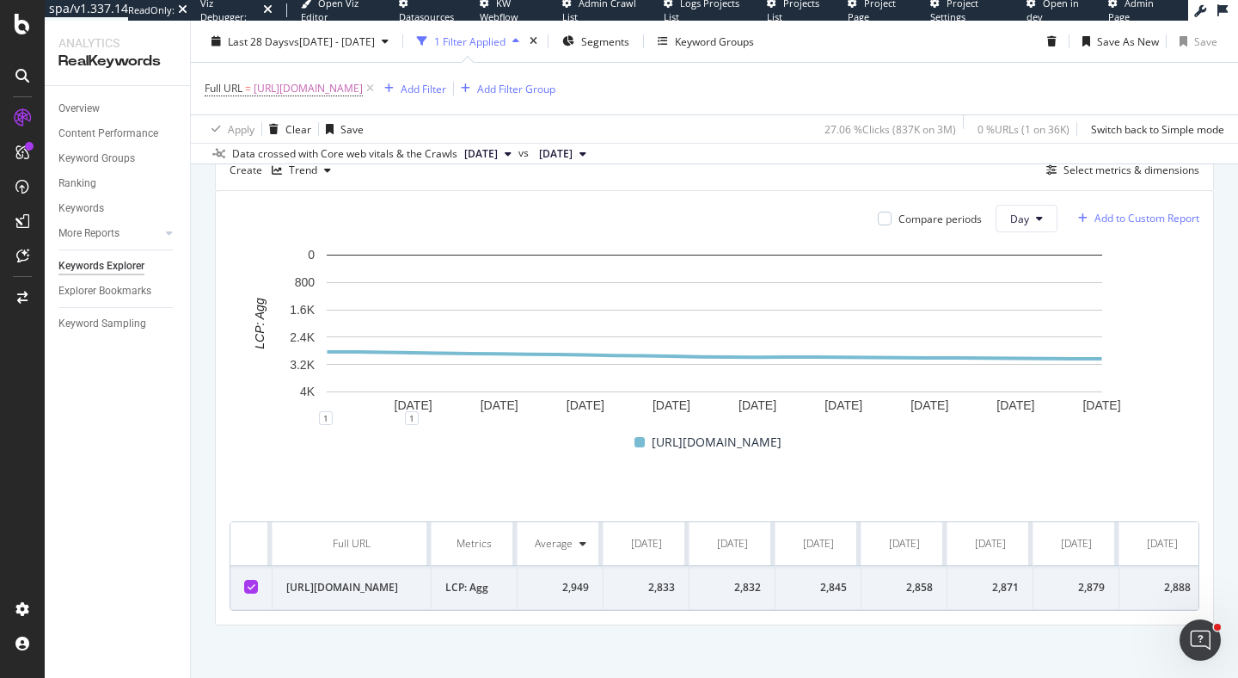
click at [1138, 218] on div "Add to Custom Report" at bounding box center [1147, 218] width 105 height 10
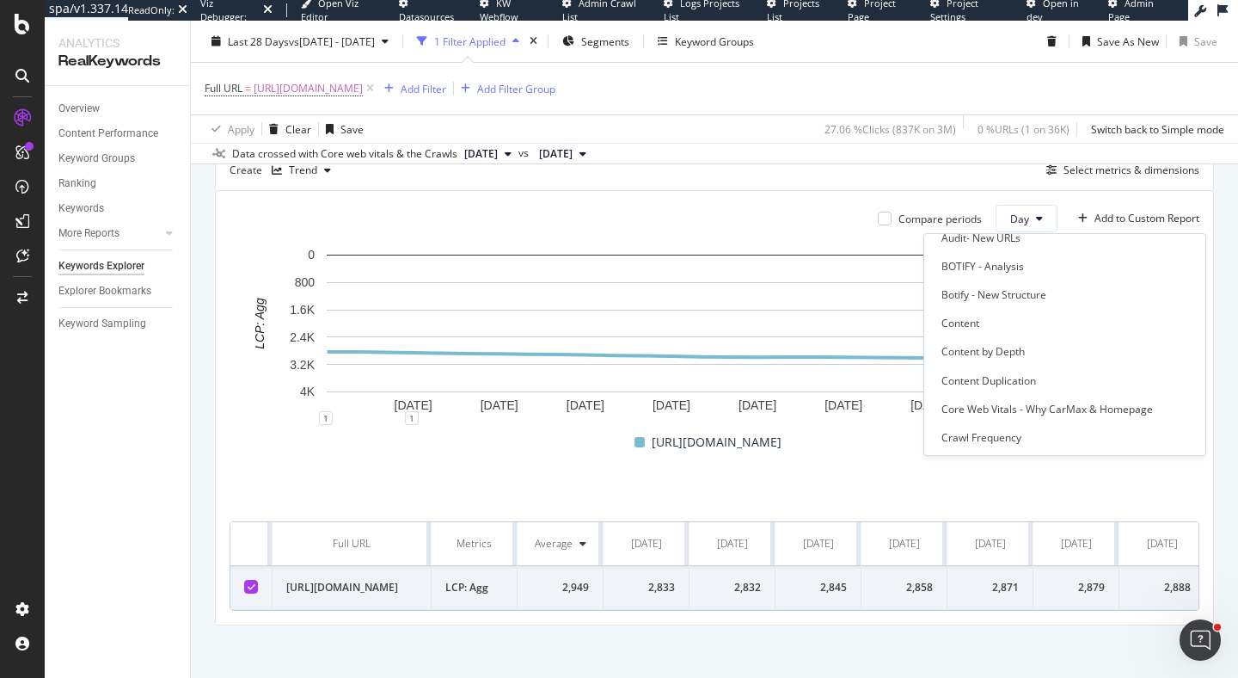
scroll to position [585, 0]
click at [1054, 398] on div "Core Web Vitals - Why CarMax & Homepage" at bounding box center [1058, 407] width 261 height 21
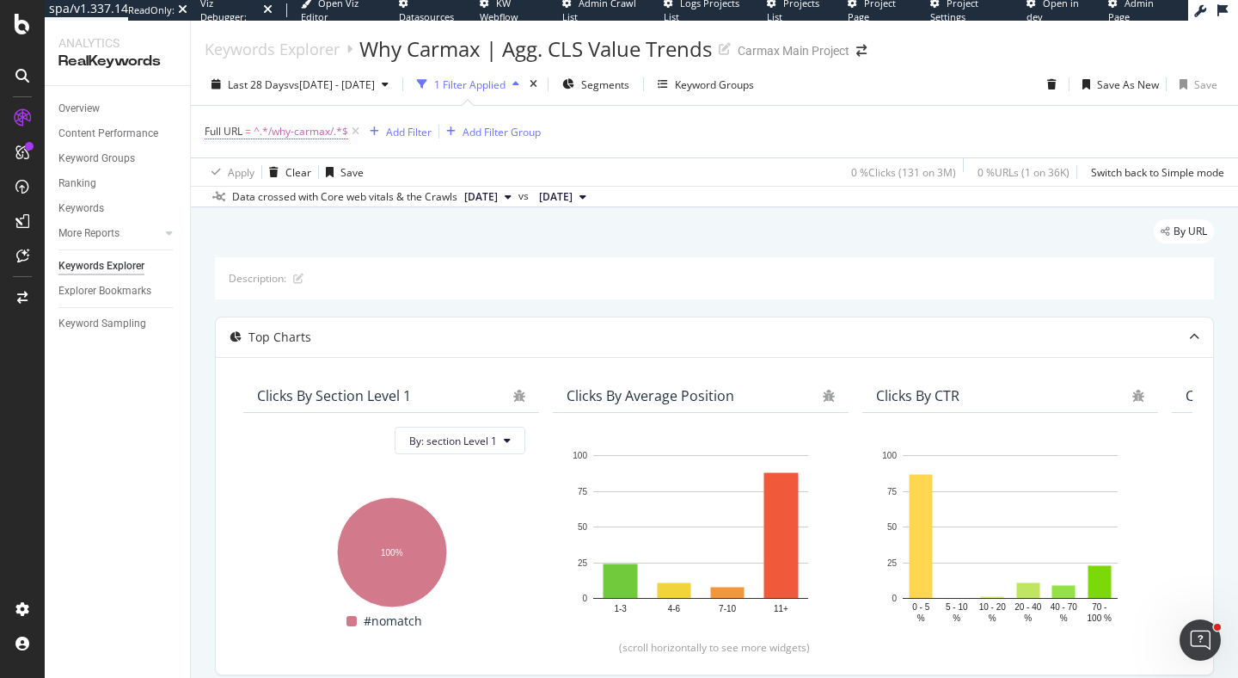
click at [269, 132] on span "^.*/why-carmax/.*$" at bounding box center [301, 132] width 95 height 24
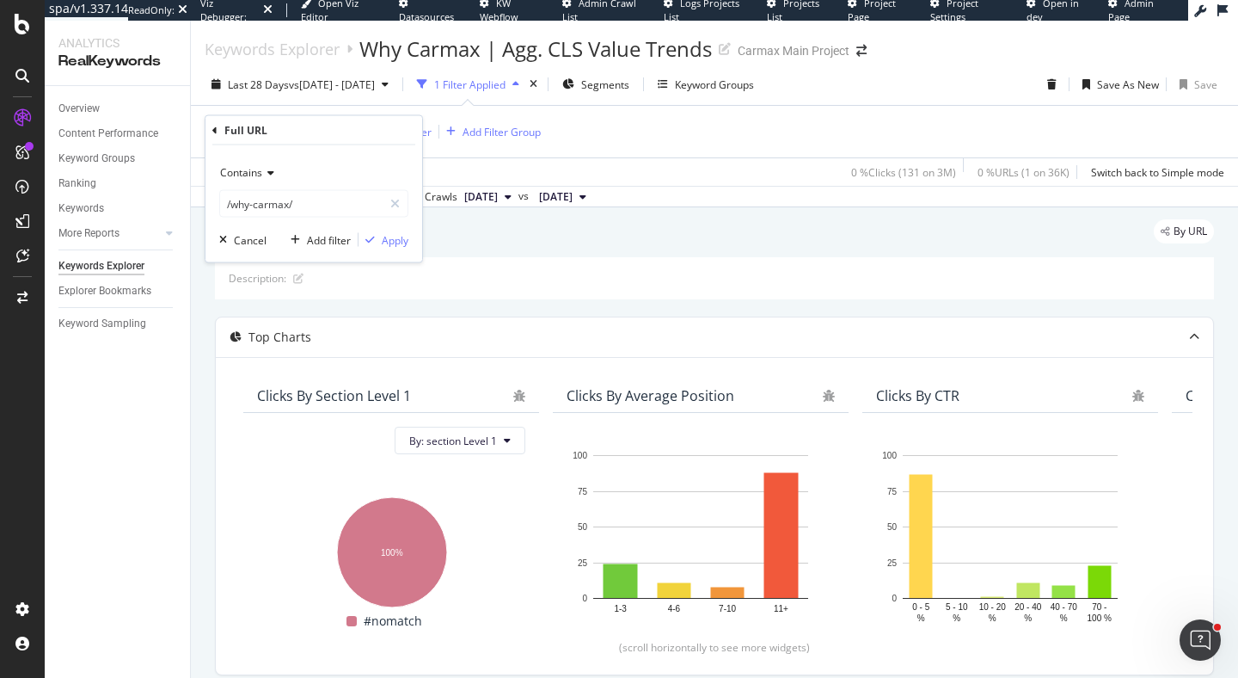
click at [251, 175] on span "Contains" at bounding box center [241, 172] width 42 height 15
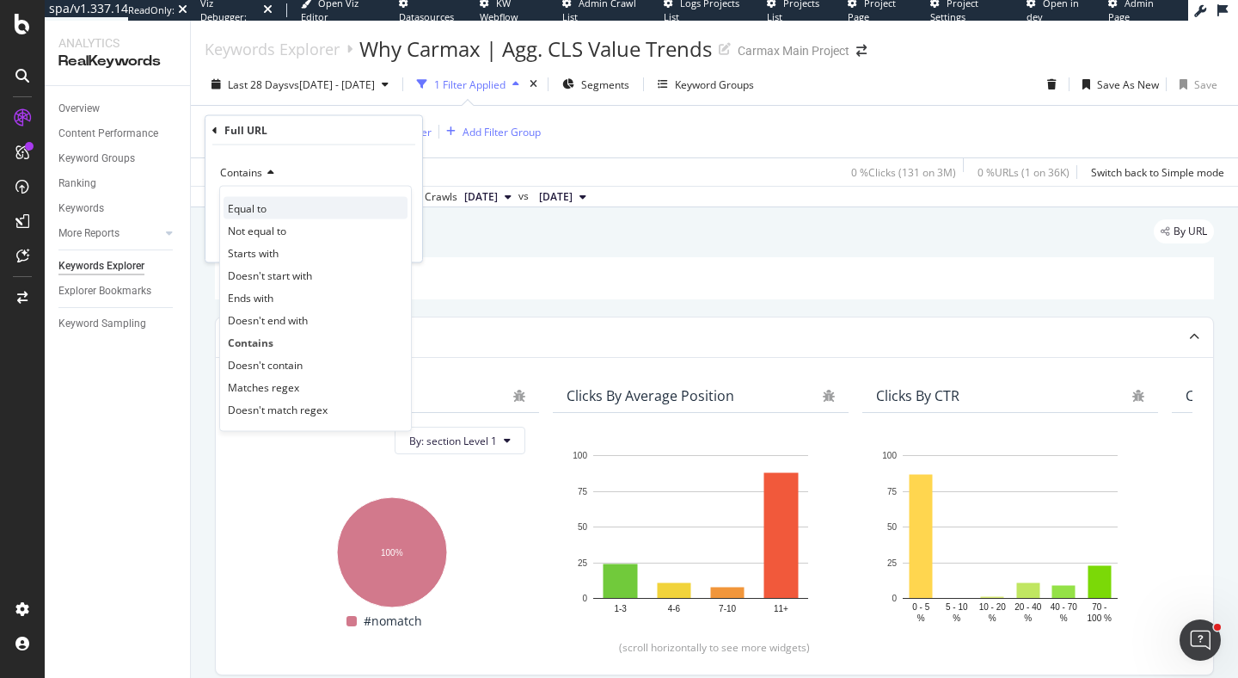
click at [279, 215] on div "Equal to" at bounding box center [316, 208] width 184 height 22
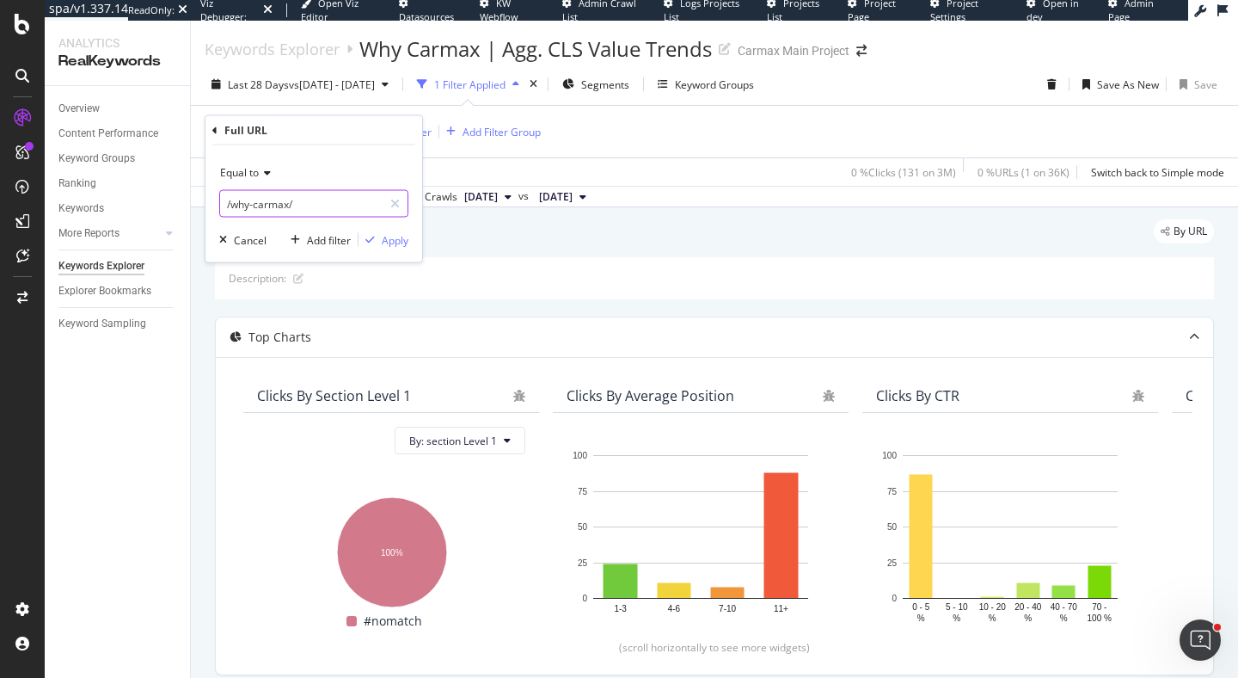
click at [286, 206] on input "/why-carmax/" at bounding box center [301, 204] width 163 height 28
paste input "[URL][DOMAIN_NAME]"
type input "[URL][DOMAIN_NAME]"
click at [402, 243] on div "Apply" at bounding box center [395, 239] width 27 height 15
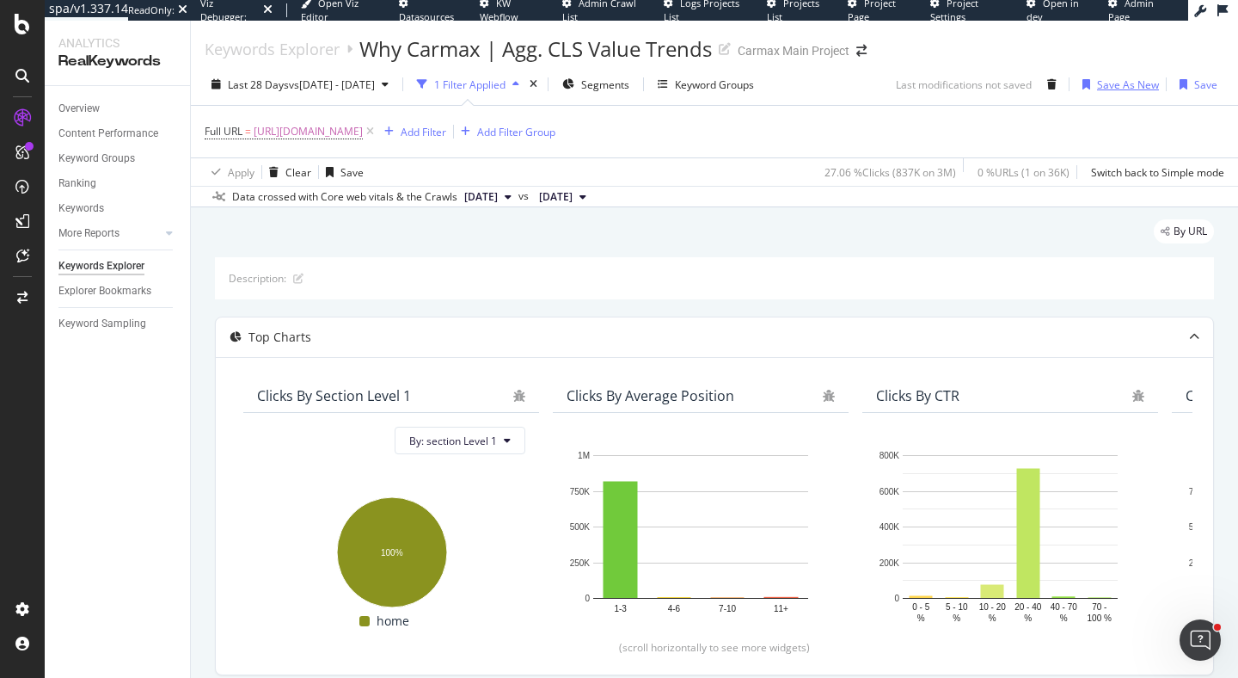
click at [1104, 90] on div "Save As New" at bounding box center [1128, 84] width 62 height 15
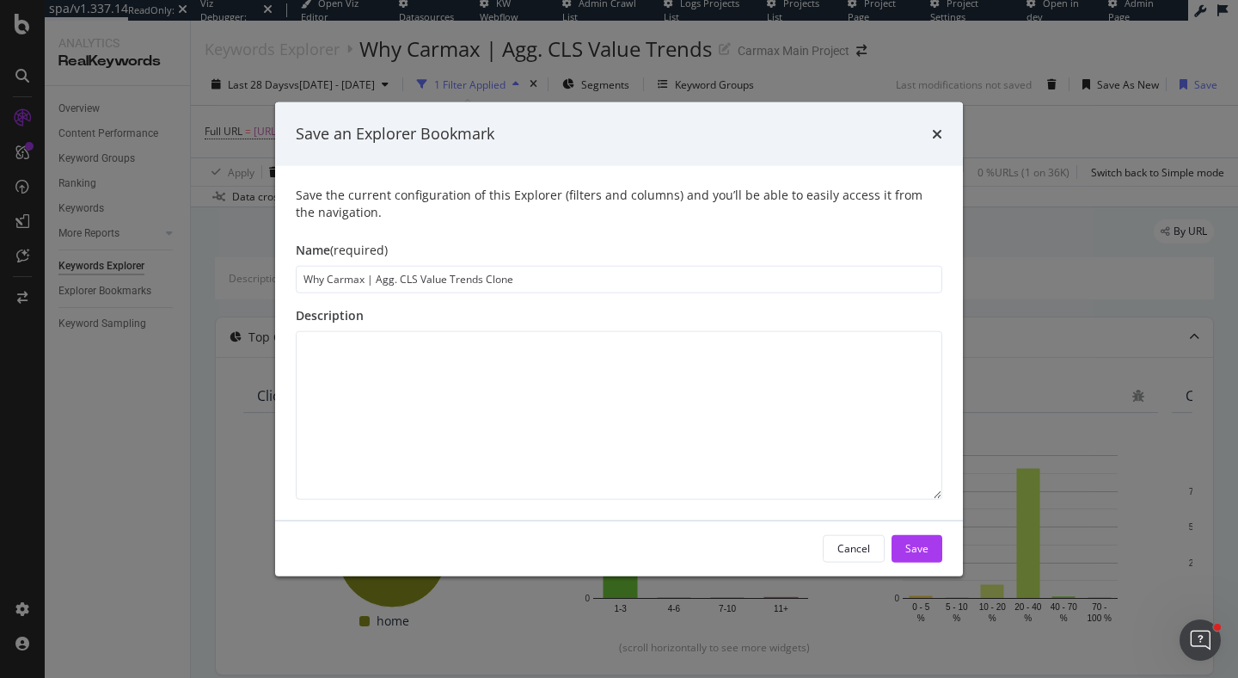
drag, startPoint x: 364, startPoint y: 278, endPoint x: 210, endPoint y: 278, distance: 153.9
click at [210, 278] on div "Save an Explorer Bookmark Save the current configuration of this Explorer (filt…" at bounding box center [619, 339] width 1238 height 678
drag, startPoint x: 469, startPoint y: 276, endPoint x: 641, endPoint y: 276, distance: 172.8
click at [641, 276] on input "Homepage | Agg. CLS Value Trends Clone" at bounding box center [619, 279] width 647 height 28
type input "Homepage | Agg. CLS Value Trends"
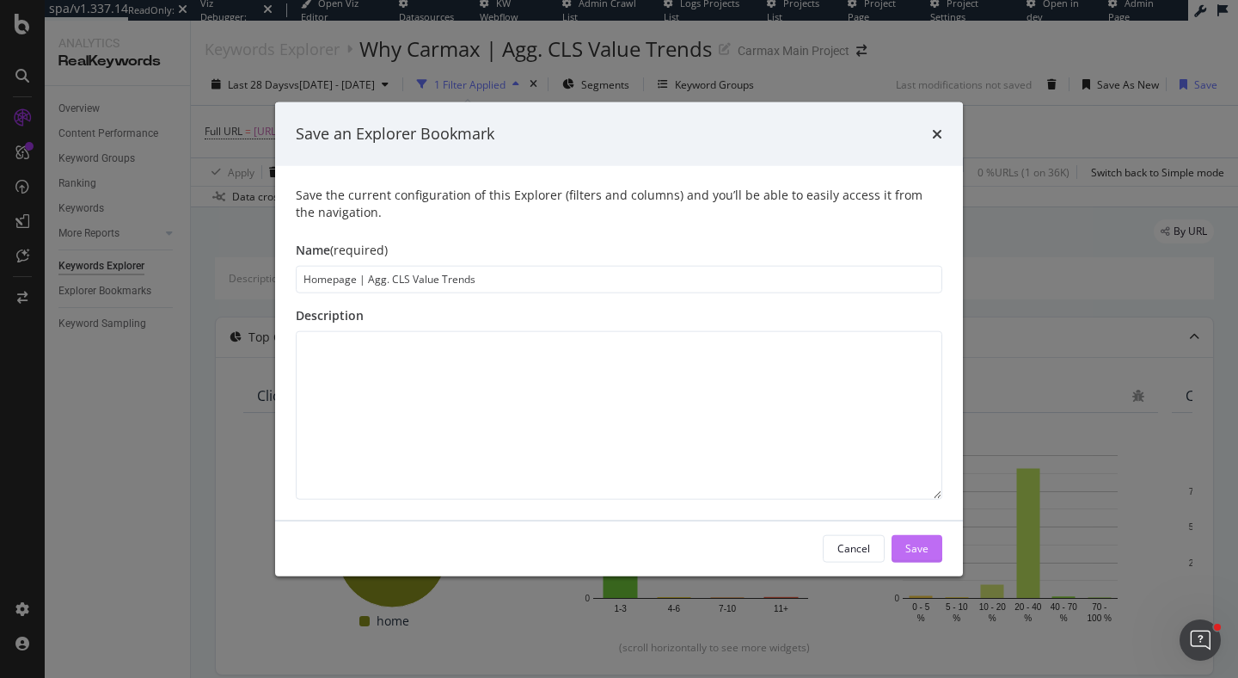
click at [917, 548] on div "Save" at bounding box center [916, 548] width 23 height 15
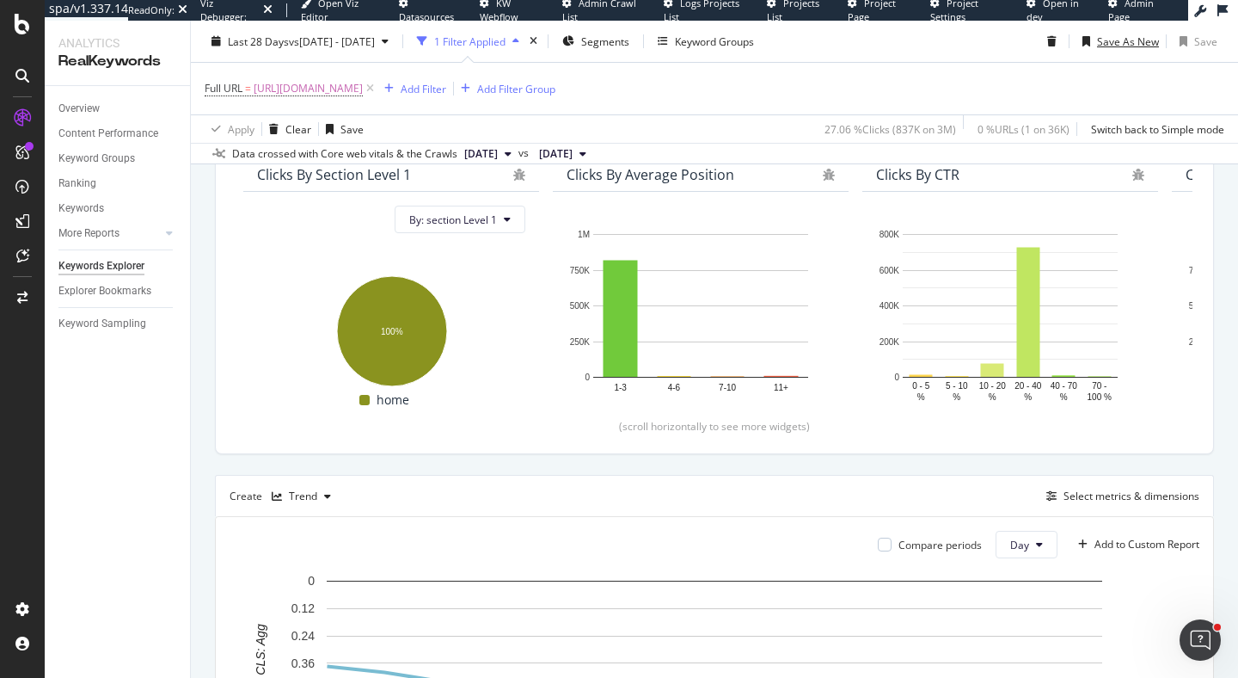
scroll to position [555, 0]
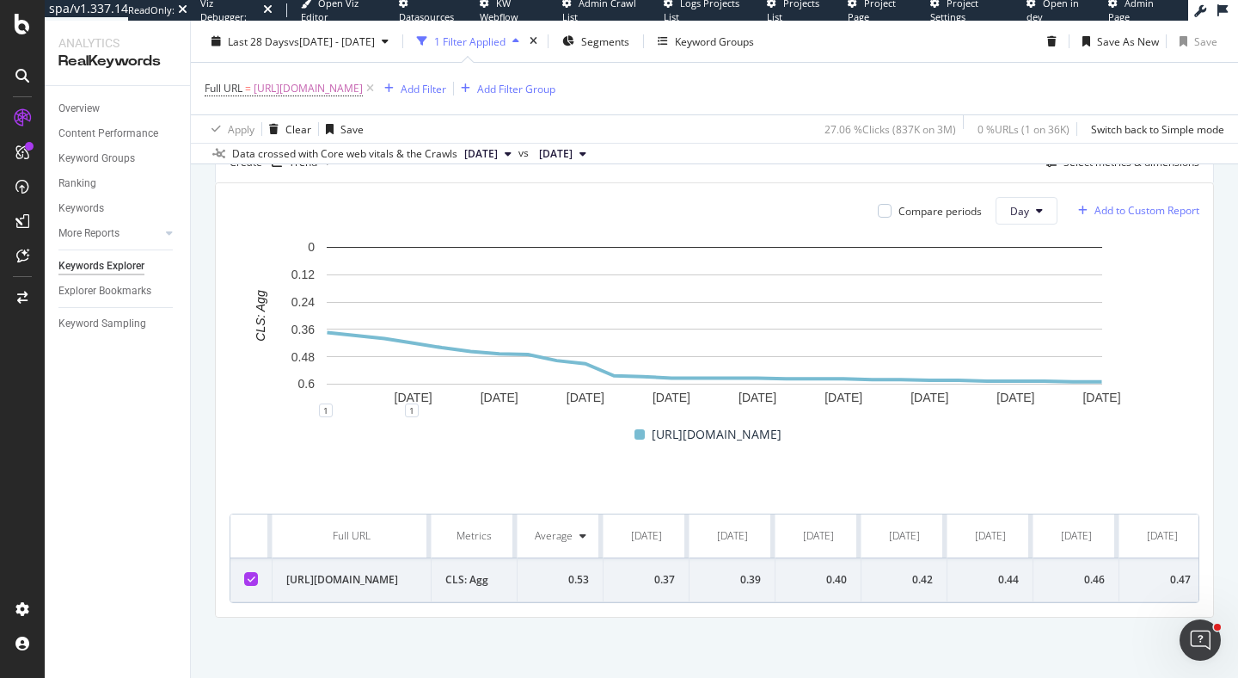
click at [1112, 209] on div "Add to Custom Report" at bounding box center [1147, 211] width 105 height 10
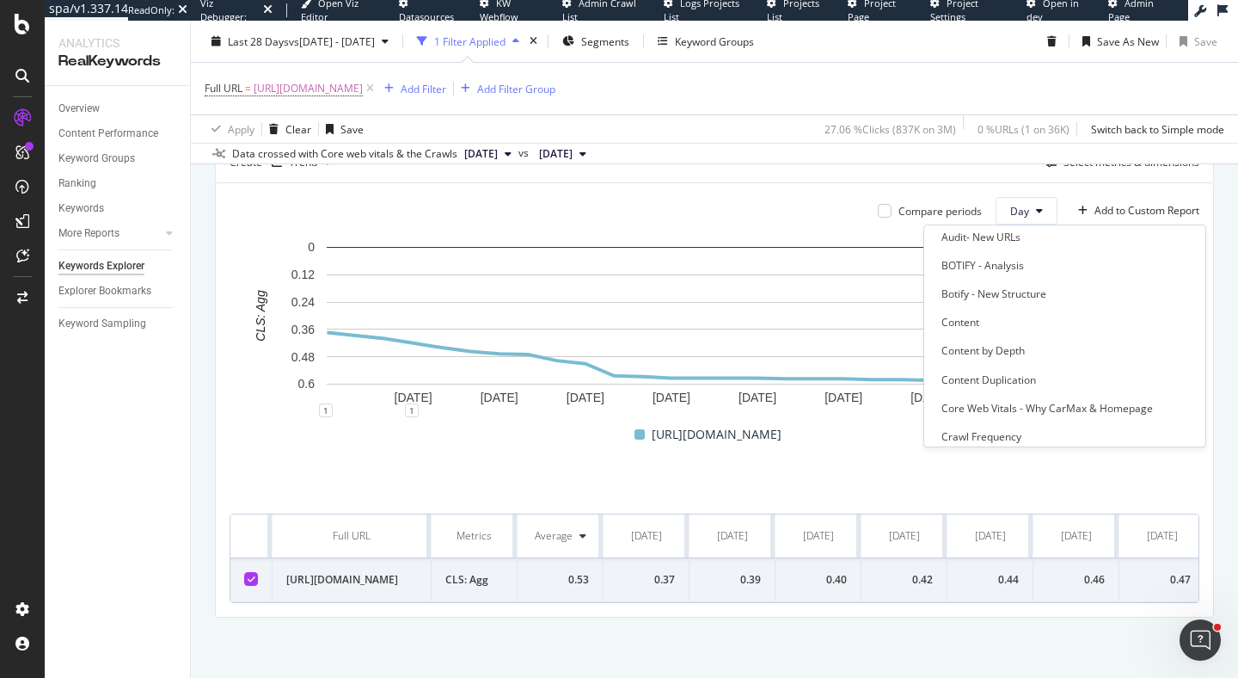
scroll to position [584, 0]
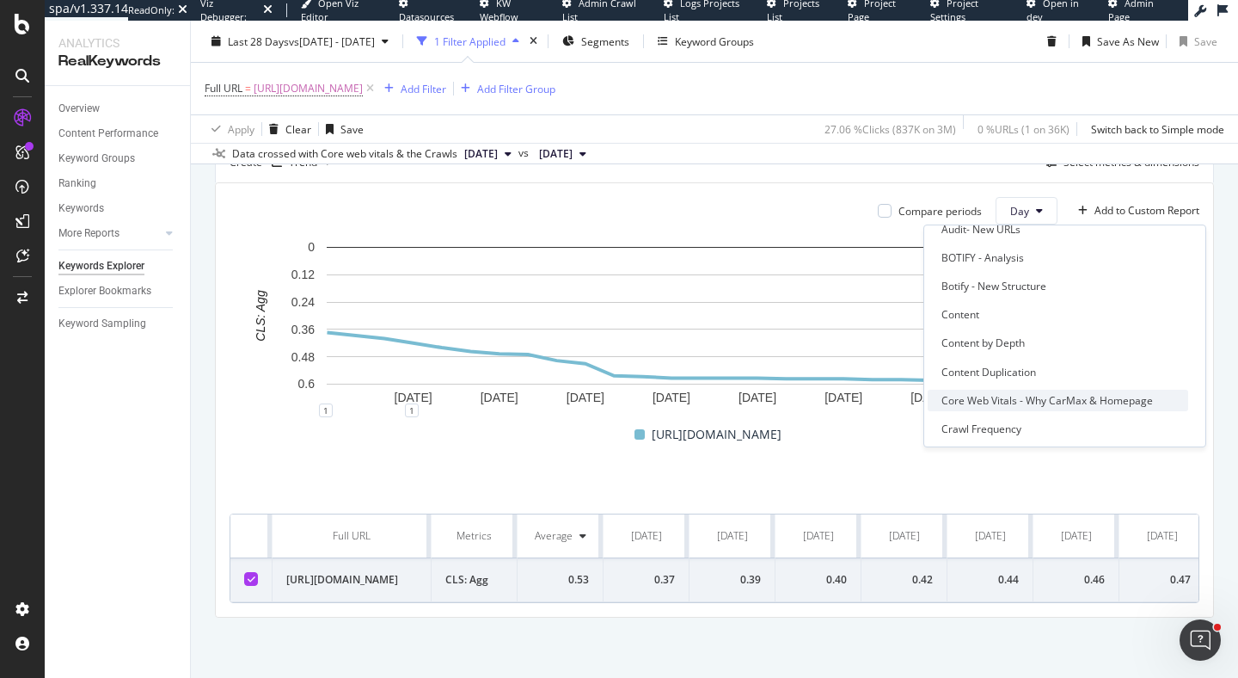
click at [1056, 397] on div "Core Web Vitals - Why CarMax & Homepage" at bounding box center [1048, 400] width 212 height 15
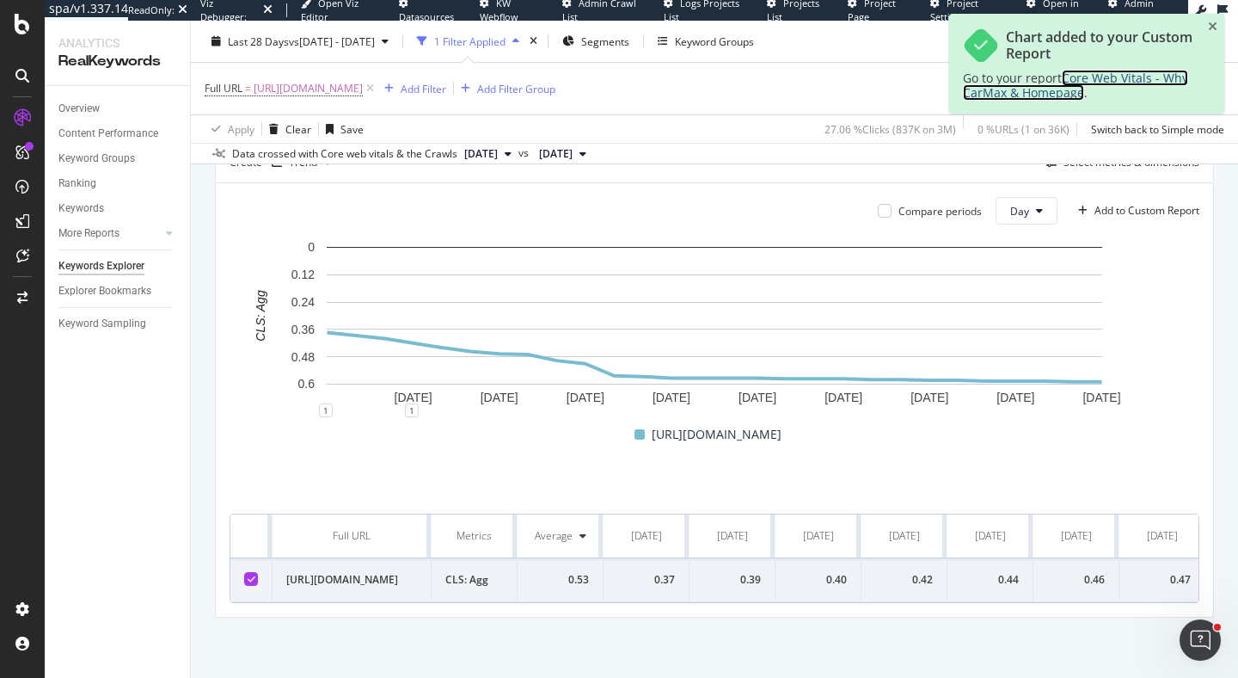
click at [1086, 82] on span "Core Web Vitals - Why CarMax & Homepage" at bounding box center [1075, 85] width 225 height 31
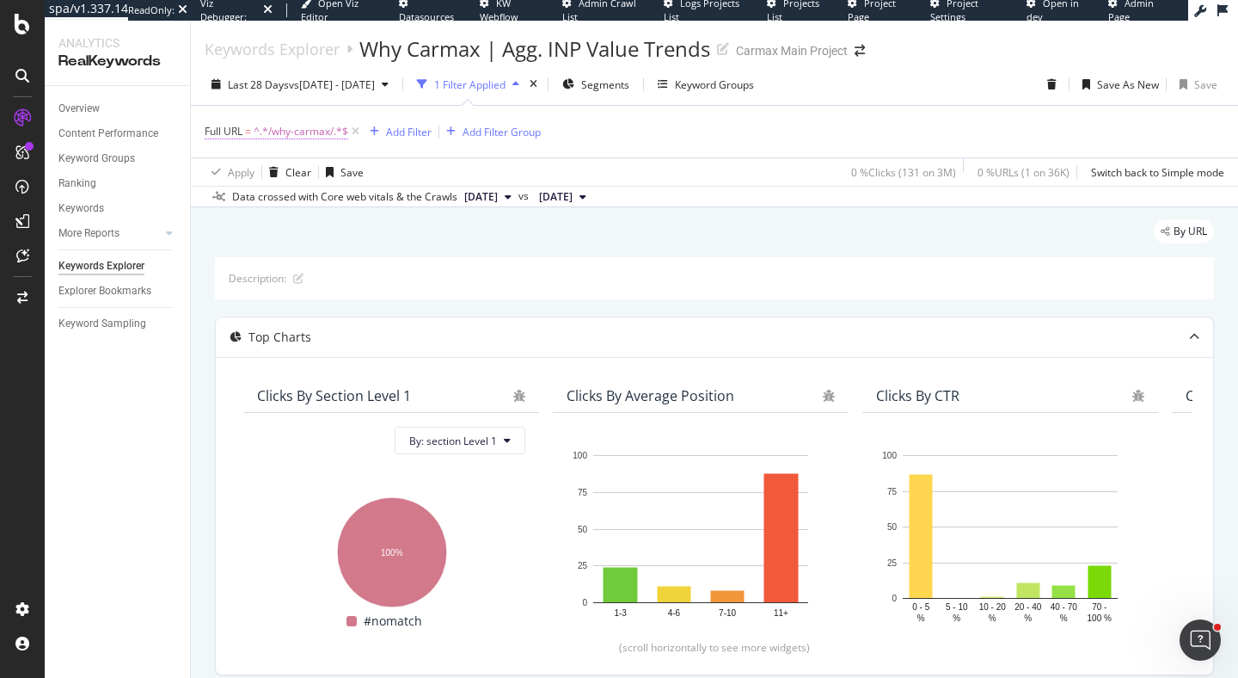
click at [236, 137] on span "Full URL" at bounding box center [224, 131] width 38 height 15
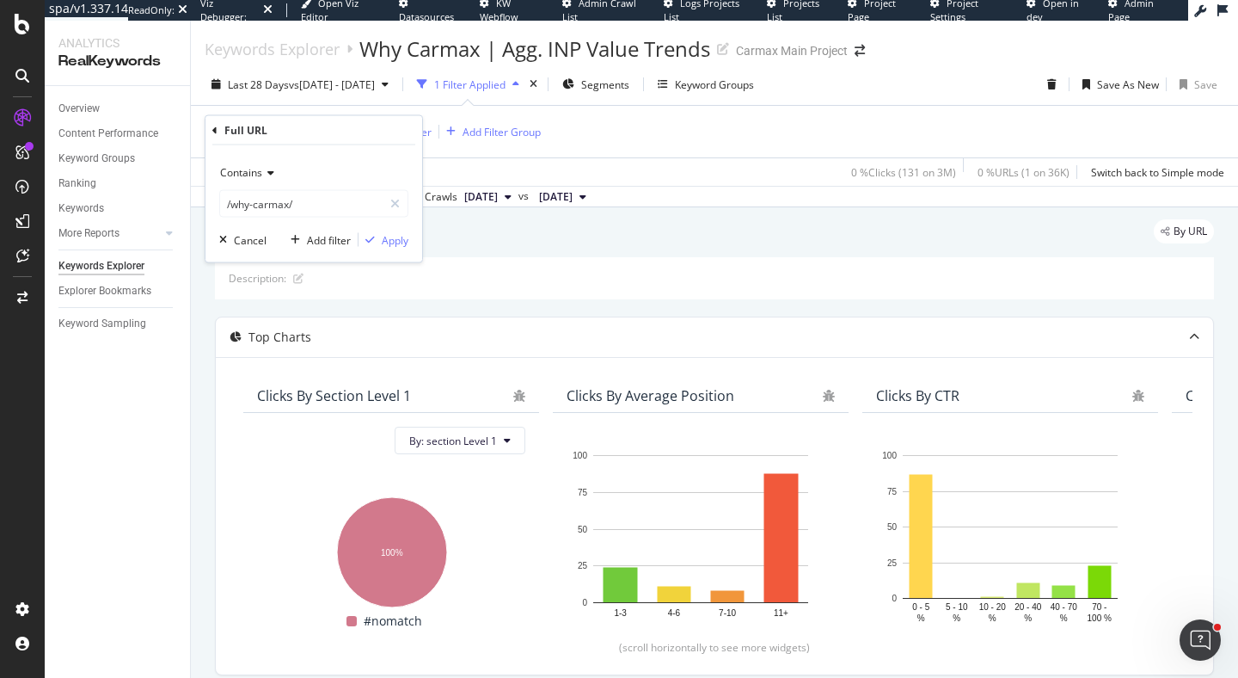
click at [246, 173] on span "Contains" at bounding box center [241, 172] width 42 height 15
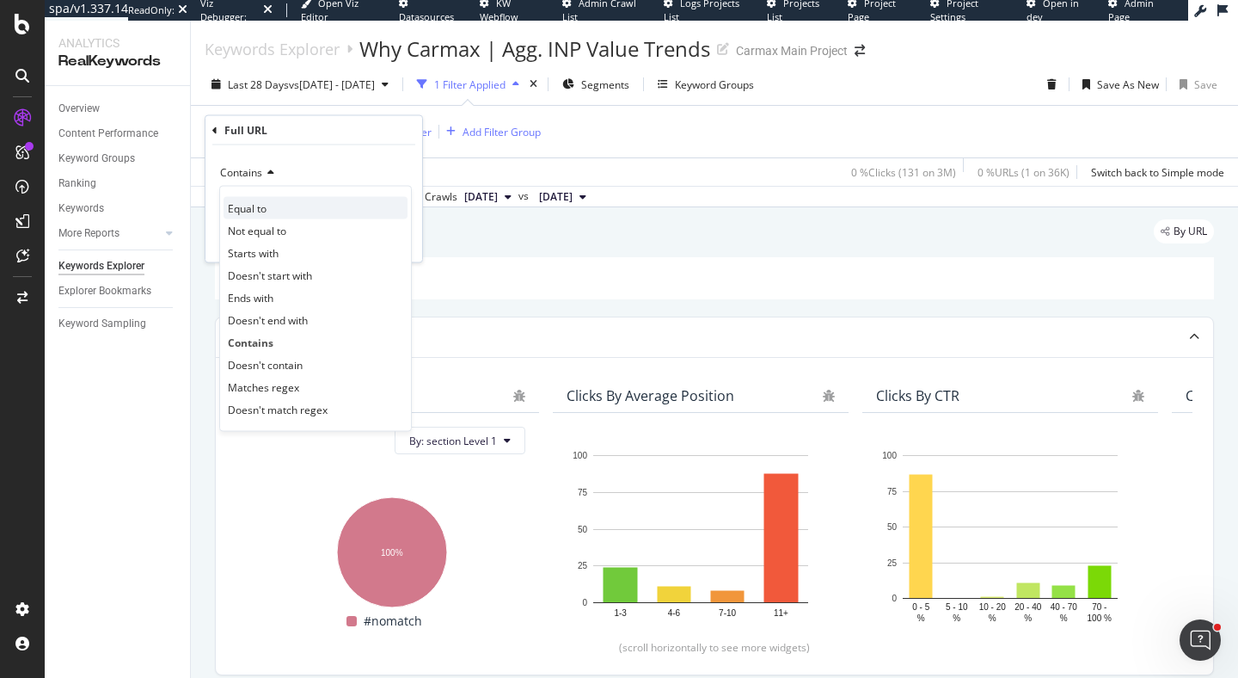
click at [280, 206] on div "Equal to" at bounding box center [316, 208] width 184 height 22
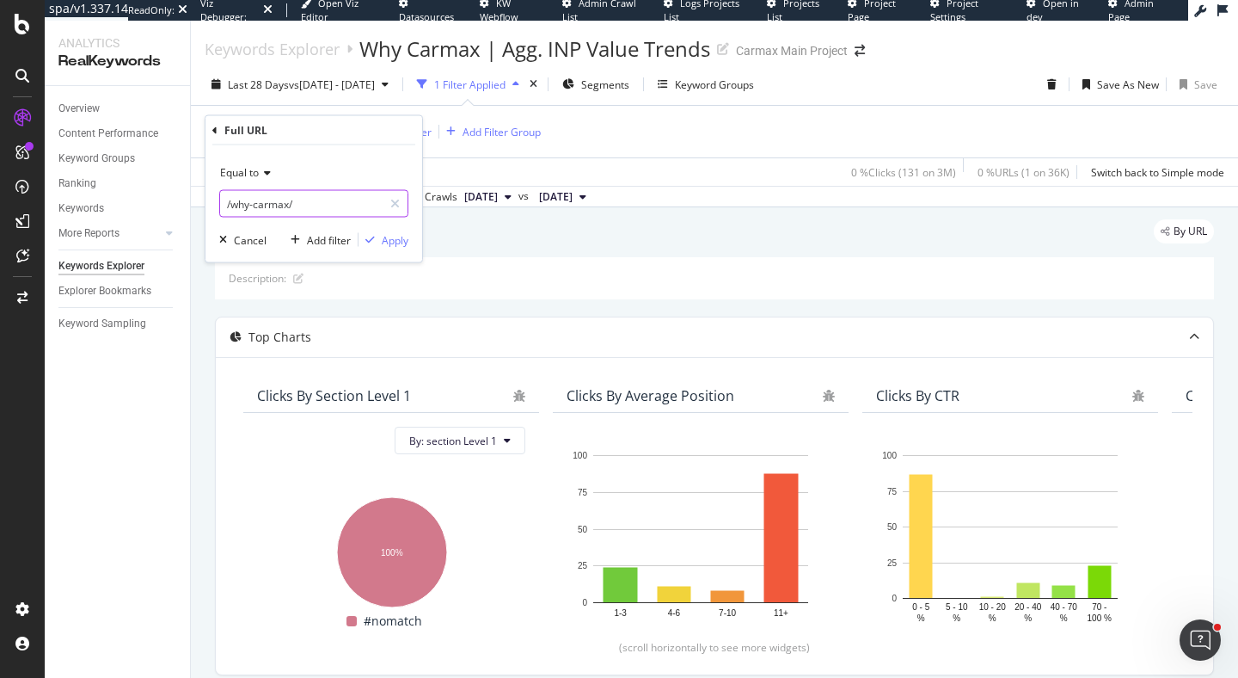
click at [292, 193] on input "/why-carmax/" at bounding box center [301, 204] width 163 height 28
paste input "[URL][DOMAIN_NAME]"
type input "[URL][DOMAIN_NAME]"
click at [399, 244] on div "Apply" at bounding box center [395, 239] width 27 height 15
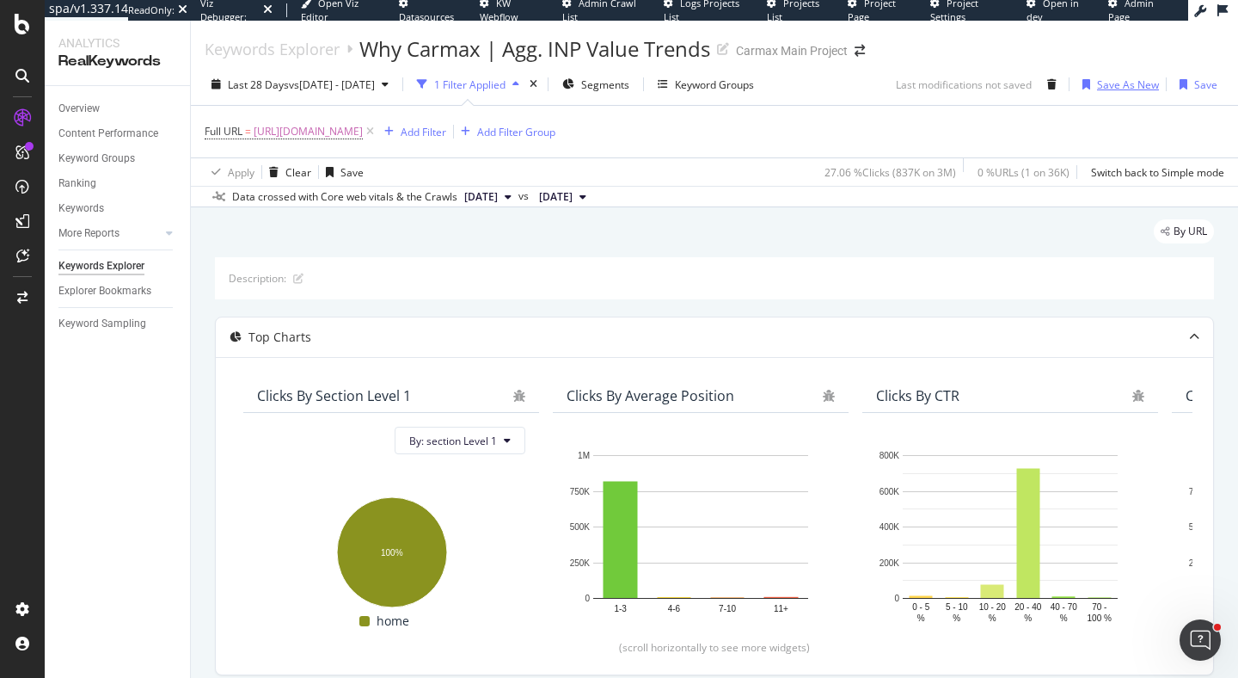
click at [1096, 83] on div "button" at bounding box center [1086, 84] width 21 height 10
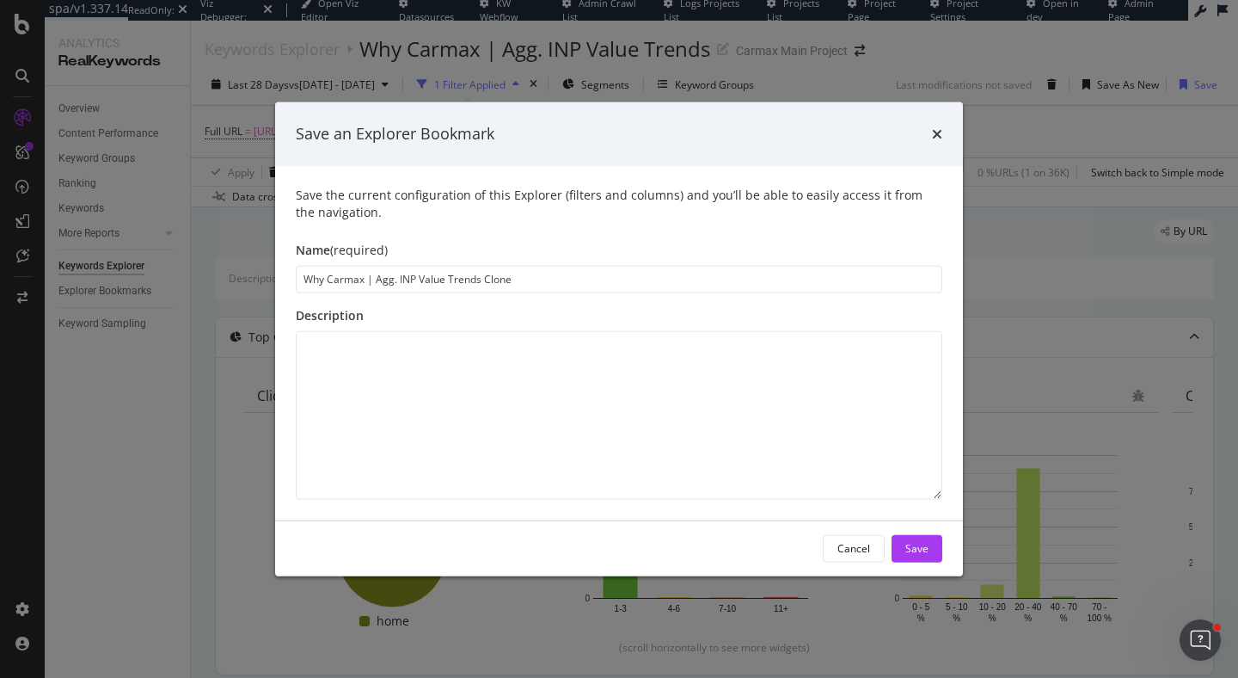
drag, startPoint x: 364, startPoint y: 277, endPoint x: 264, endPoint y: 281, distance: 99.8
click at [264, 281] on div "Save an Explorer Bookmark Save the current configuration of this Explorer (filt…" at bounding box center [619, 339] width 1238 height 678
drag, startPoint x: 476, startPoint y: 281, endPoint x: 568, endPoint y: 281, distance: 92.0
click at [568, 281] on input "Homepage | Agg. INP Value Trends Clone" at bounding box center [619, 279] width 647 height 28
type input "Homepage | Agg. INP Value Trends"
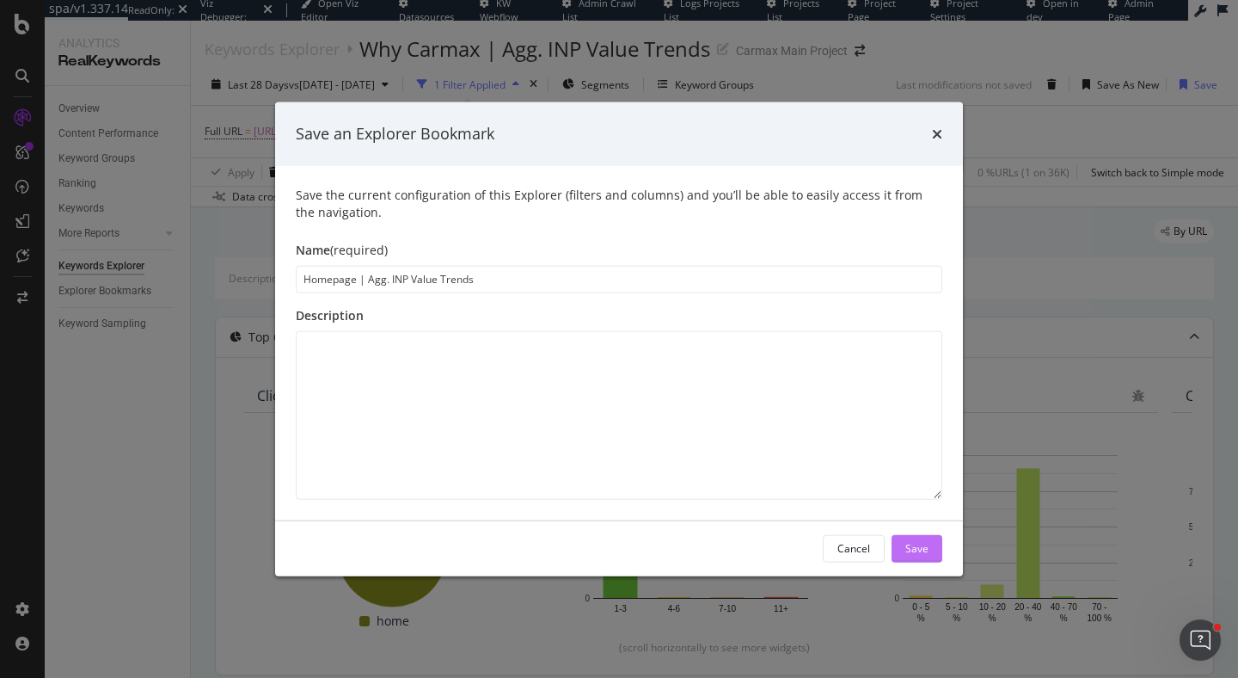
click at [911, 548] on div "Save" at bounding box center [916, 548] width 23 height 15
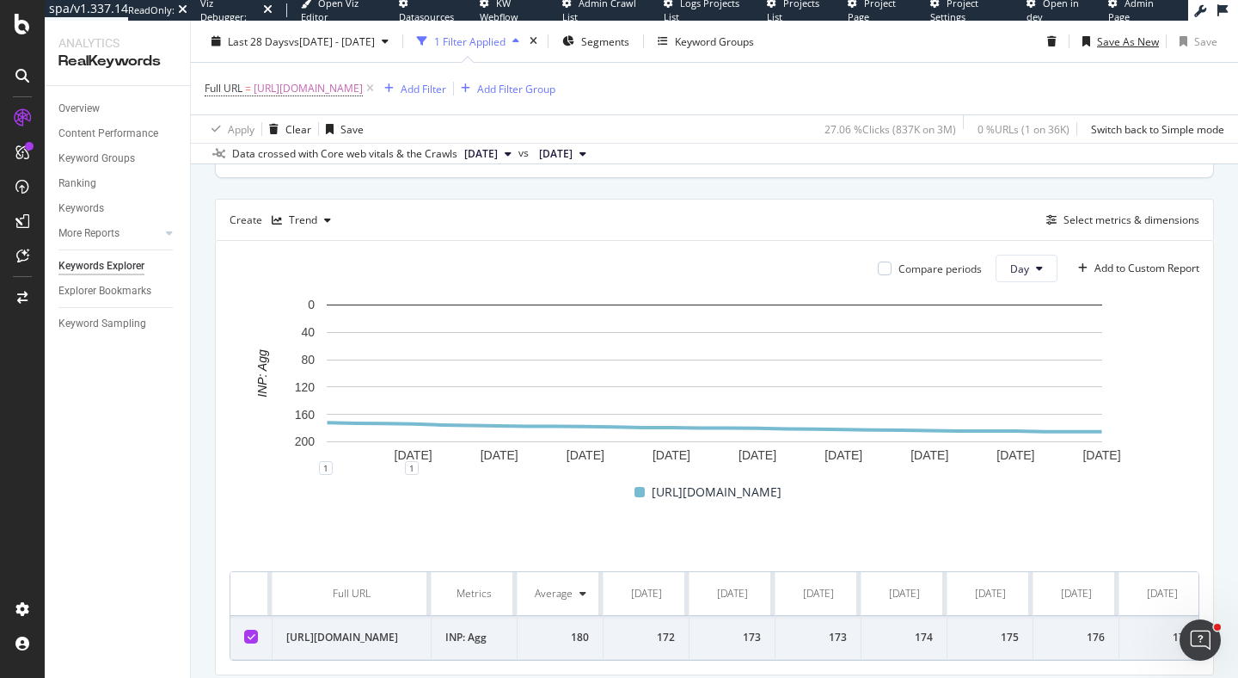
scroll to position [555, 0]
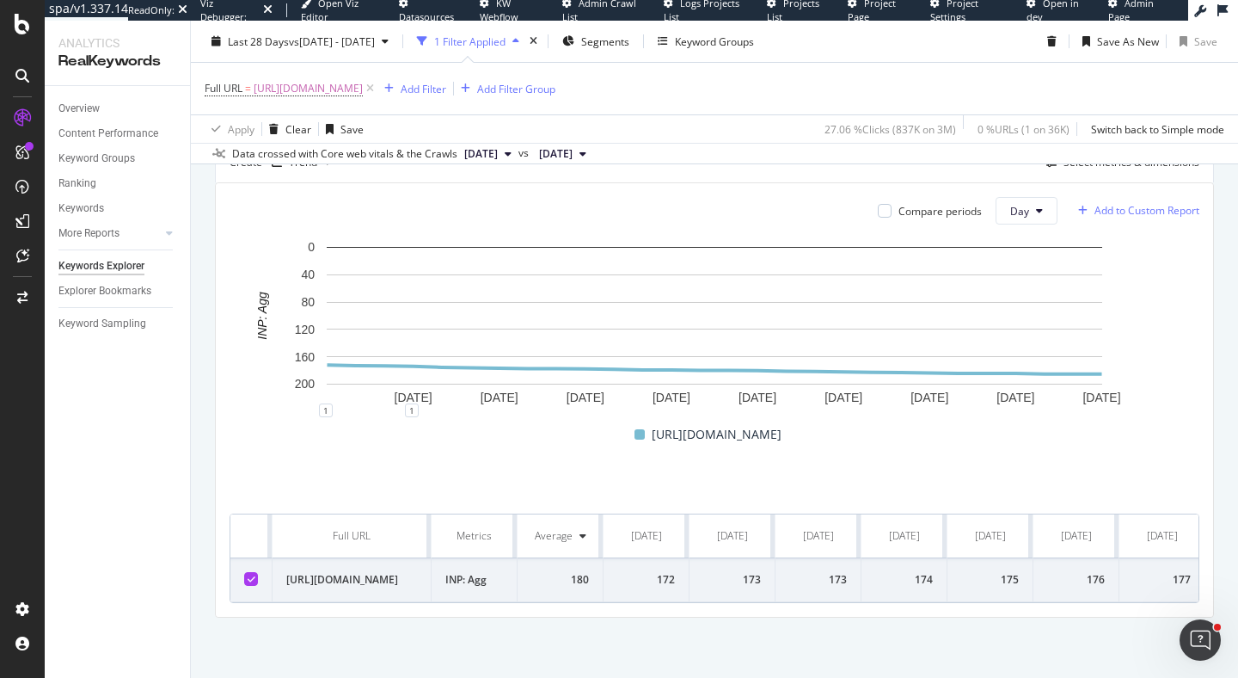
click at [1150, 215] on div "Add to Custom Report" at bounding box center [1147, 211] width 105 height 10
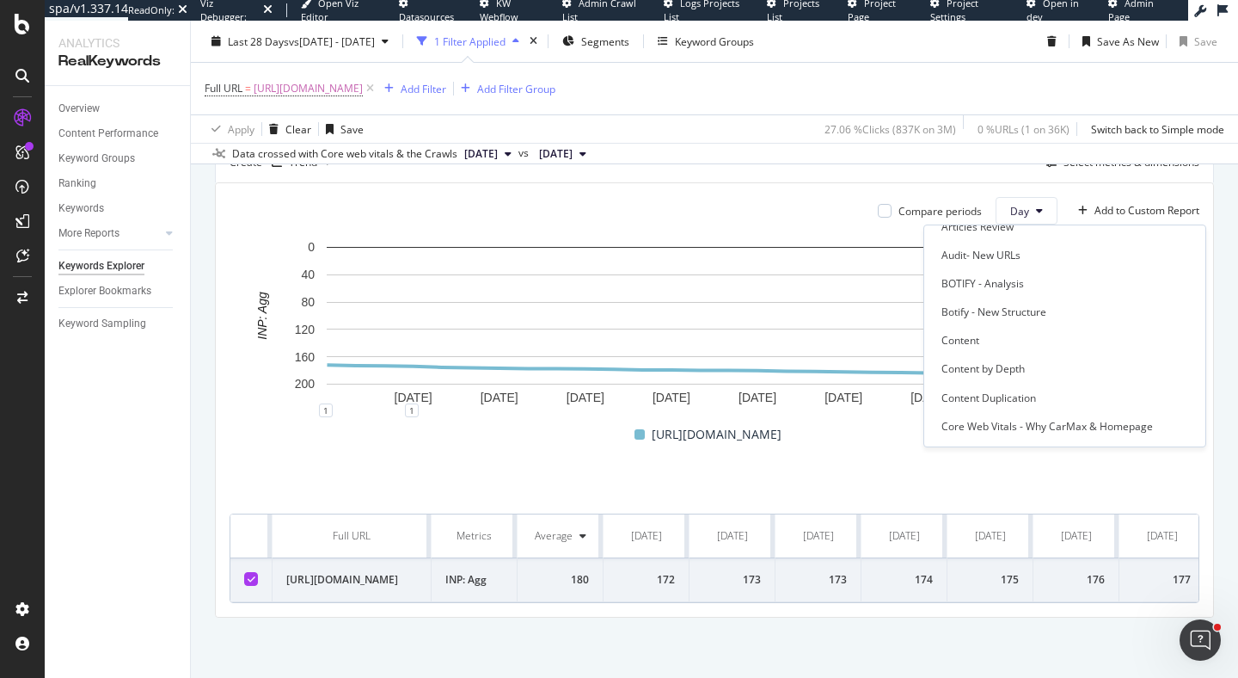
scroll to position [601, 0]
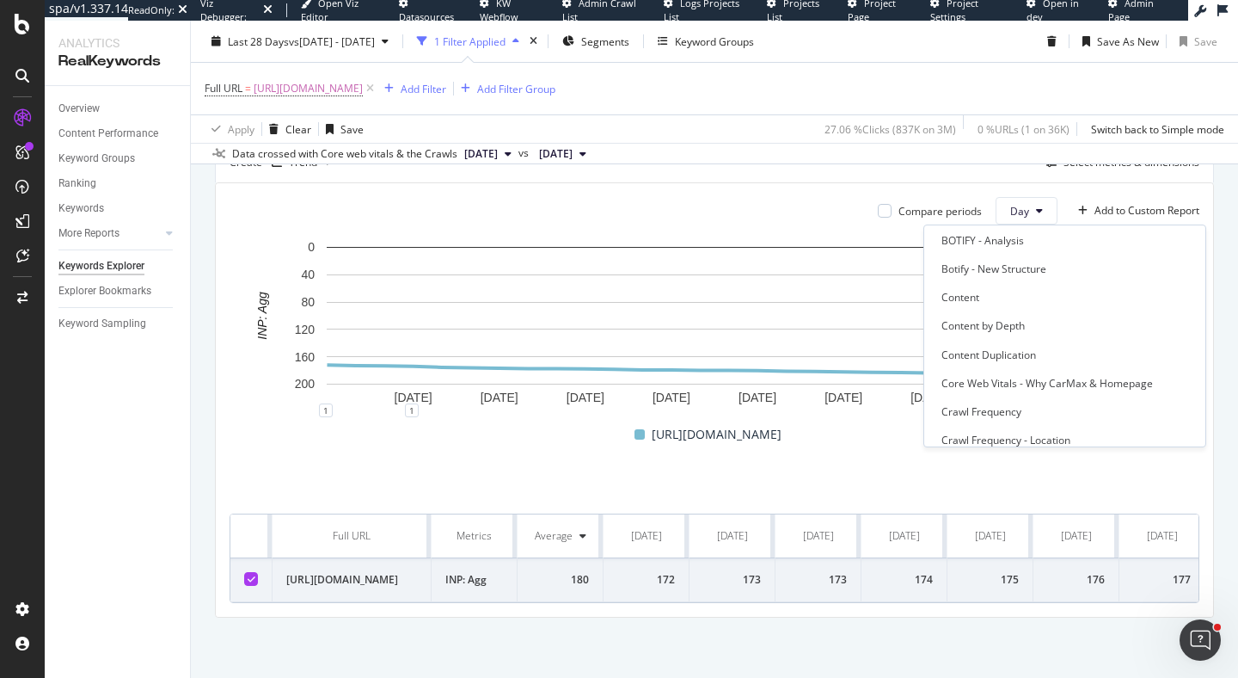
click at [1056, 372] on div "Core Web Vitals - Why CarMax & Homepage" at bounding box center [1058, 382] width 261 height 21
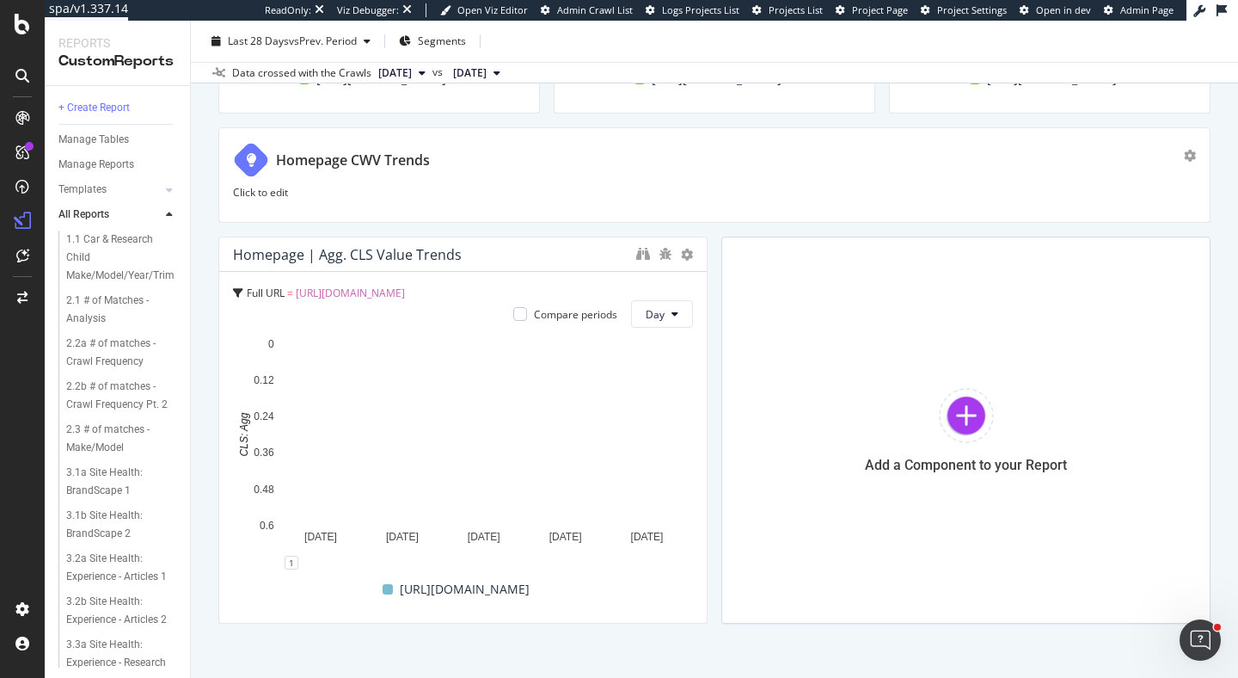
scroll to position [1010, 0]
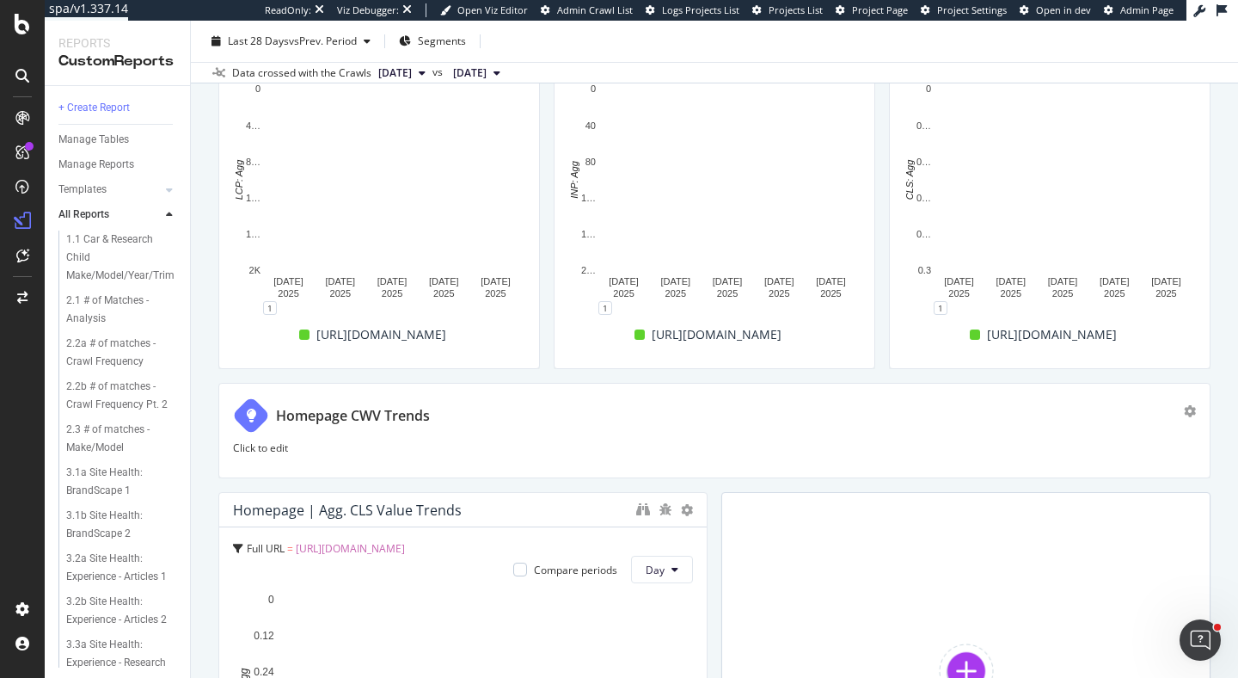
scroll to position [971, 0]
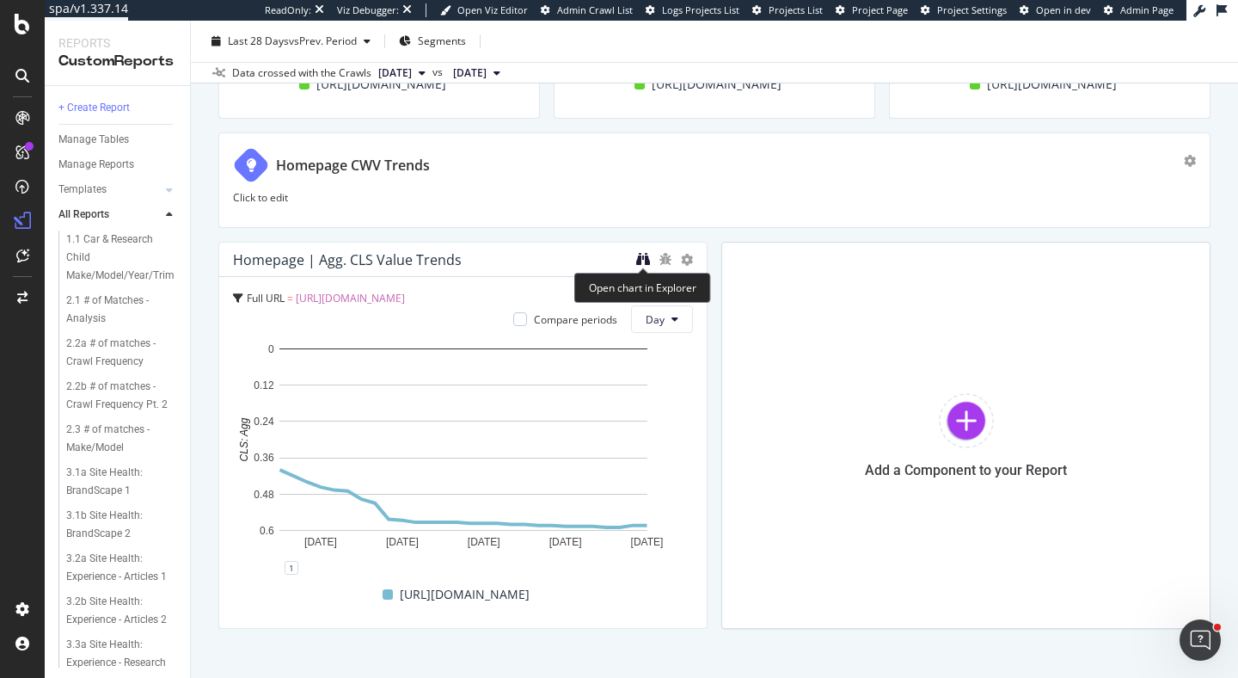
click at [640, 255] on icon "binoculars" at bounding box center [643, 259] width 14 height 14
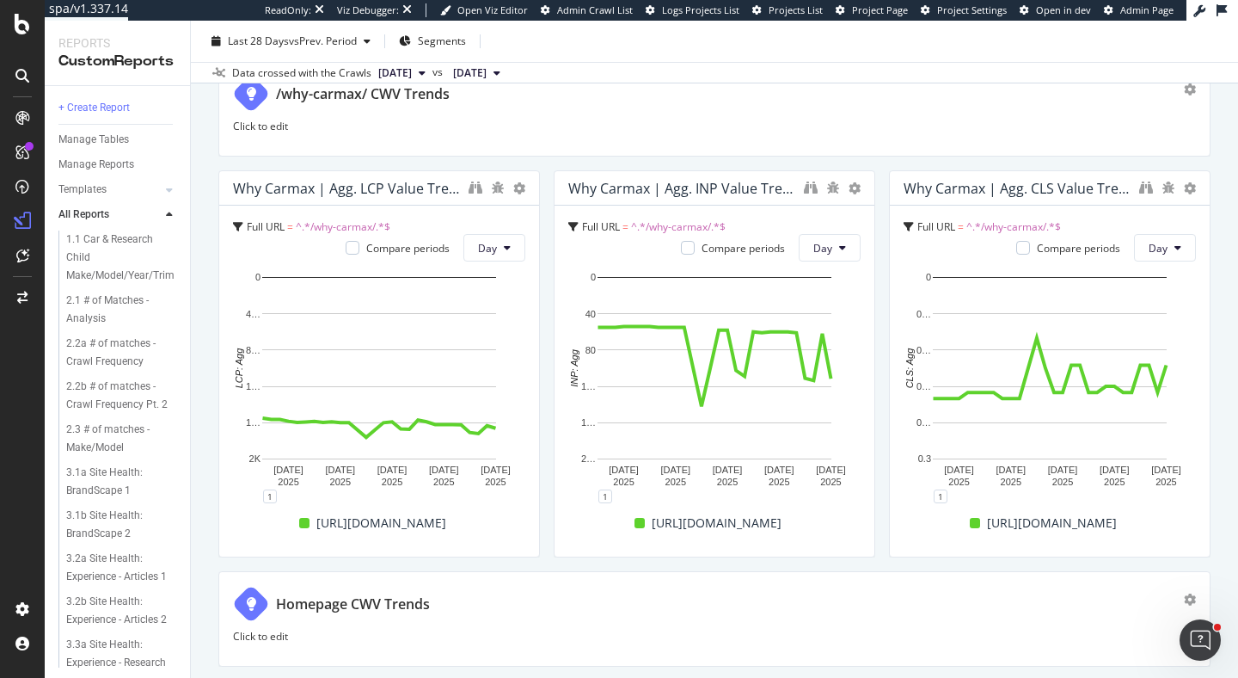
scroll to position [535, 0]
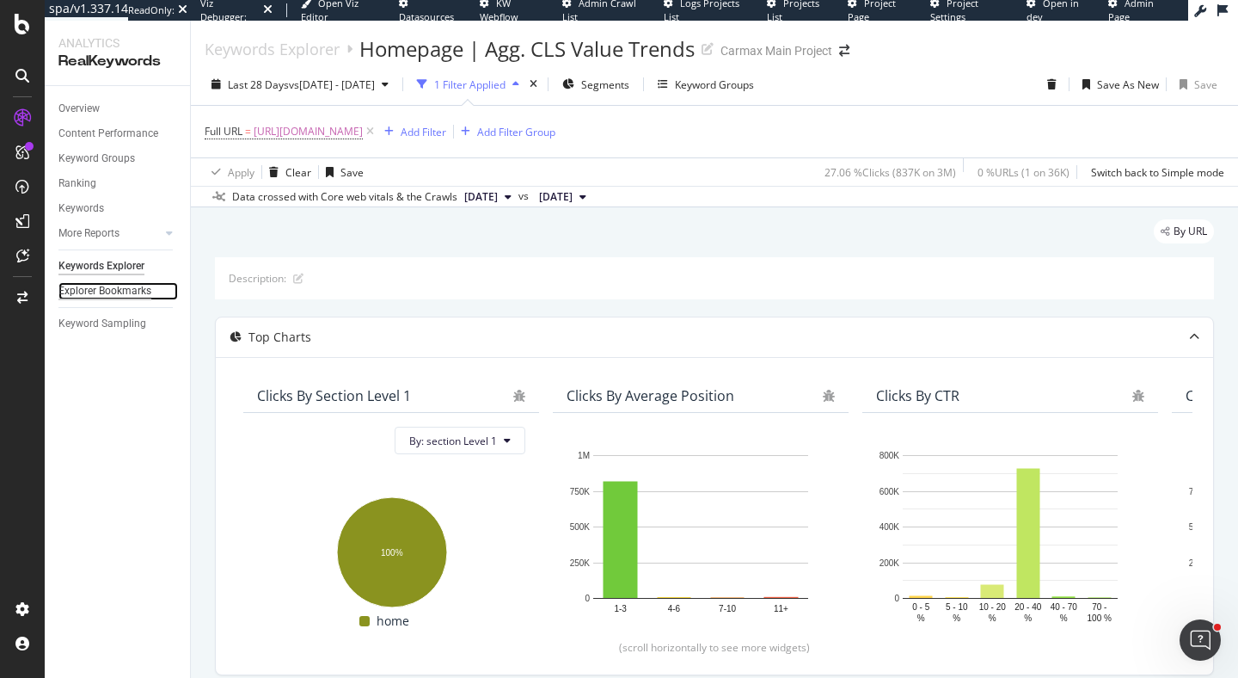
click at [97, 284] on div "Explorer Bookmarks" at bounding box center [104, 291] width 93 height 18
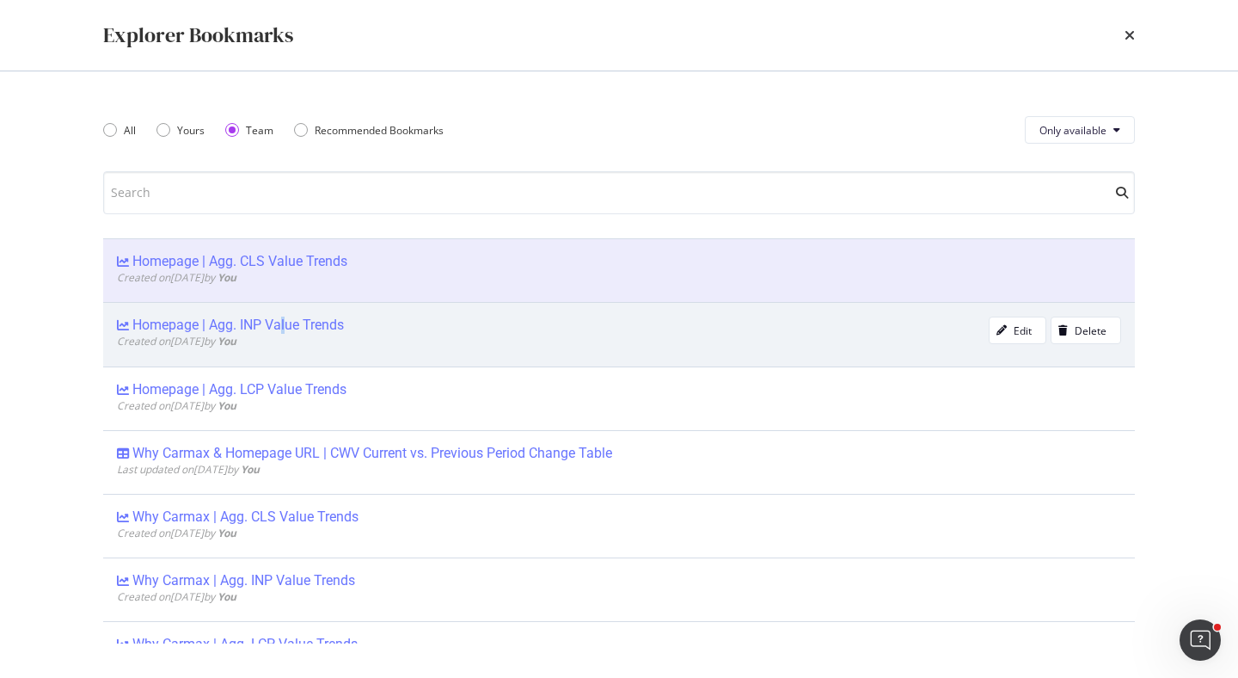
click at [285, 324] on div "Homepage | Agg. INP Value Trends" at bounding box center [238, 324] width 212 height 17
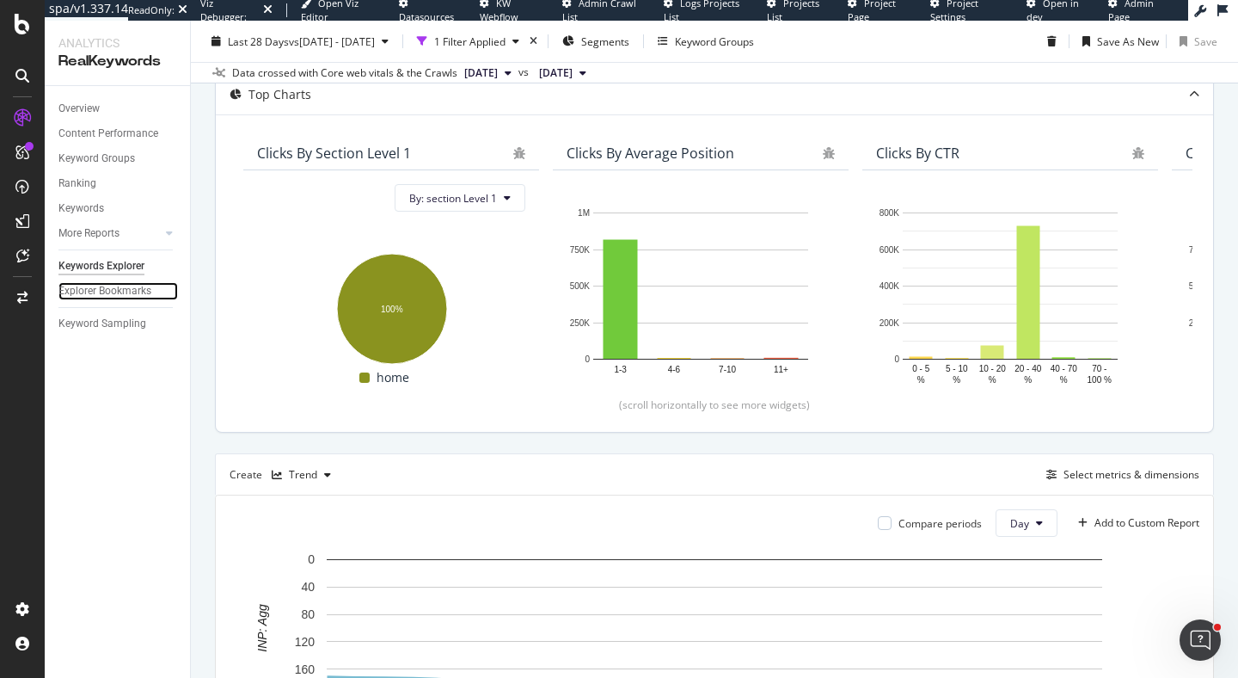
scroll to position [413, 0]
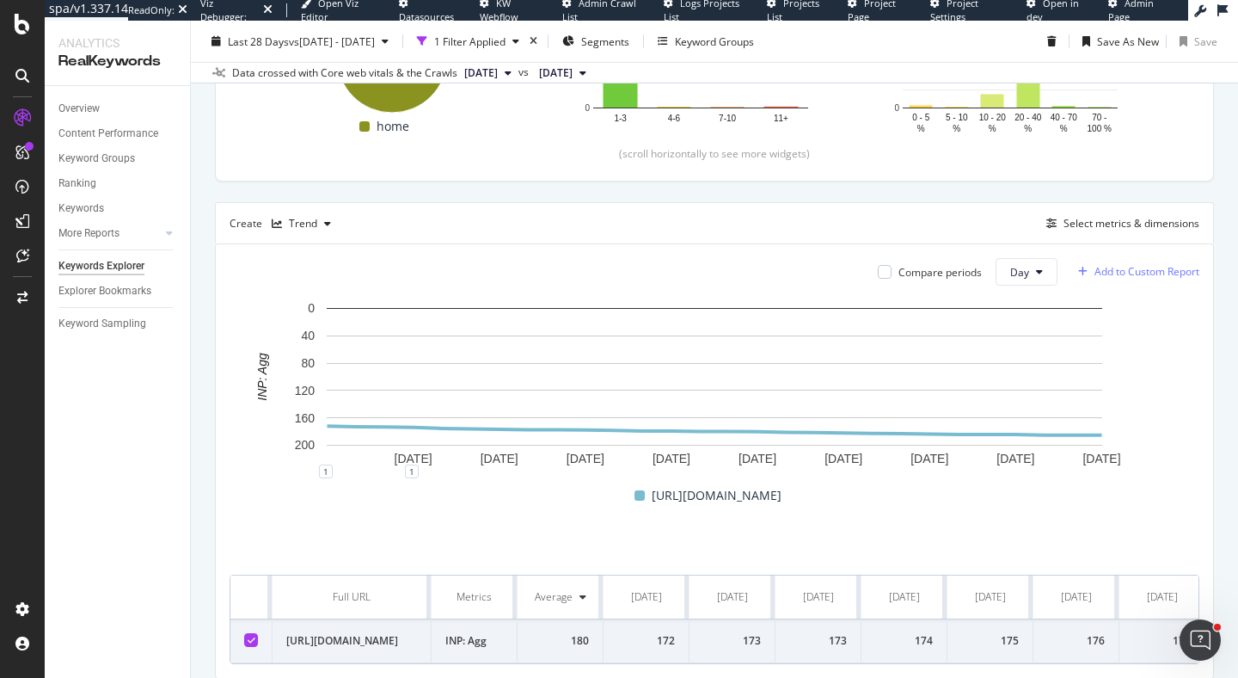
click at [1134, 267] on div "Add to Custom Report" at bounding box center [1147, 272] width 105 height 10
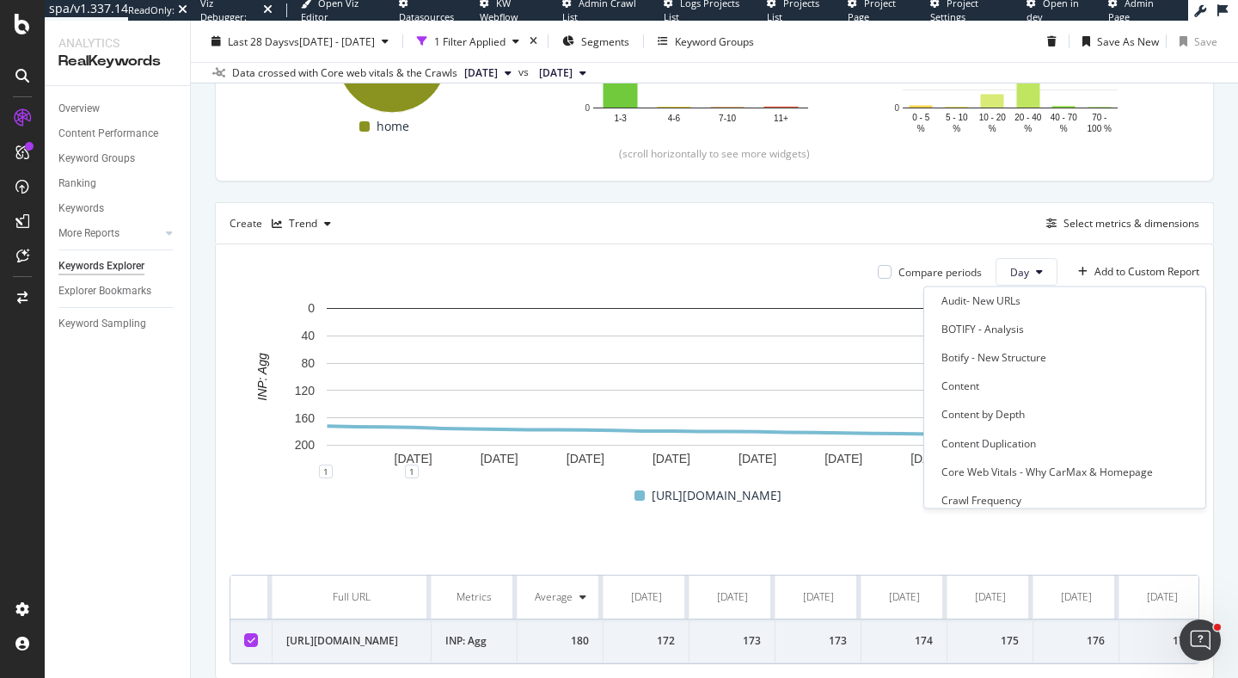
scroll to position [581, 0]
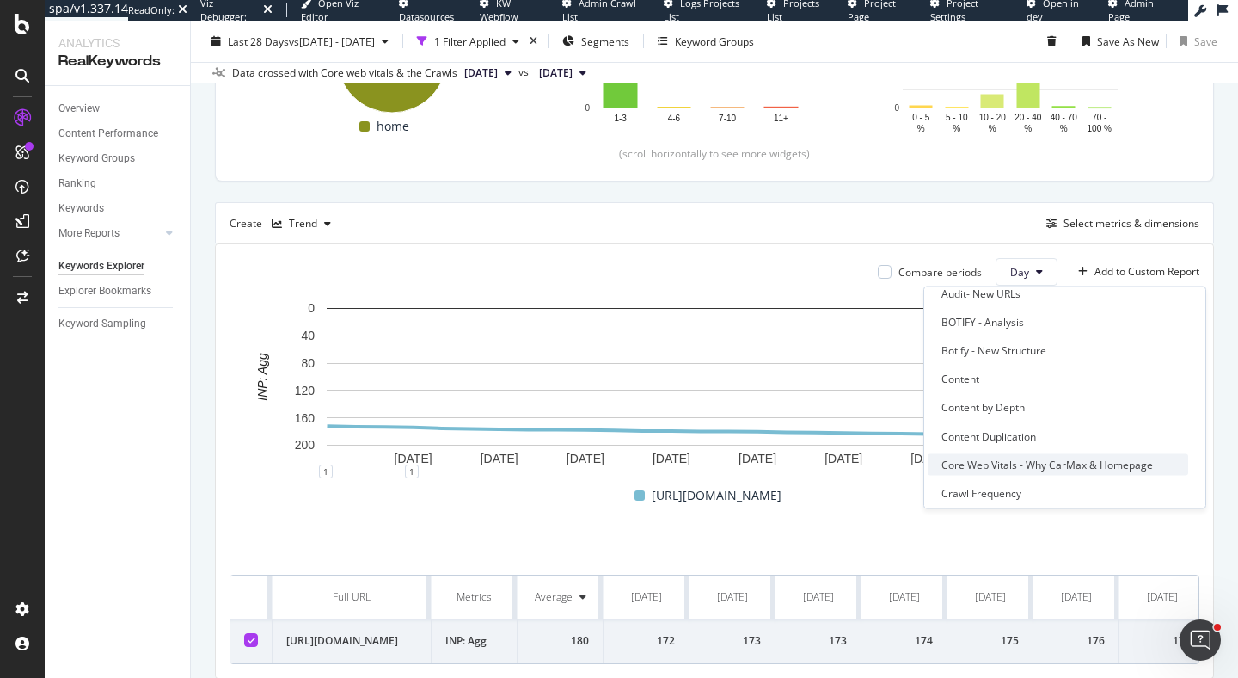
click at [1024, 463] on div "Core Web Vitals - Why CarMax & Homepage" at bounding box center [1048, 464] width 212 height 15
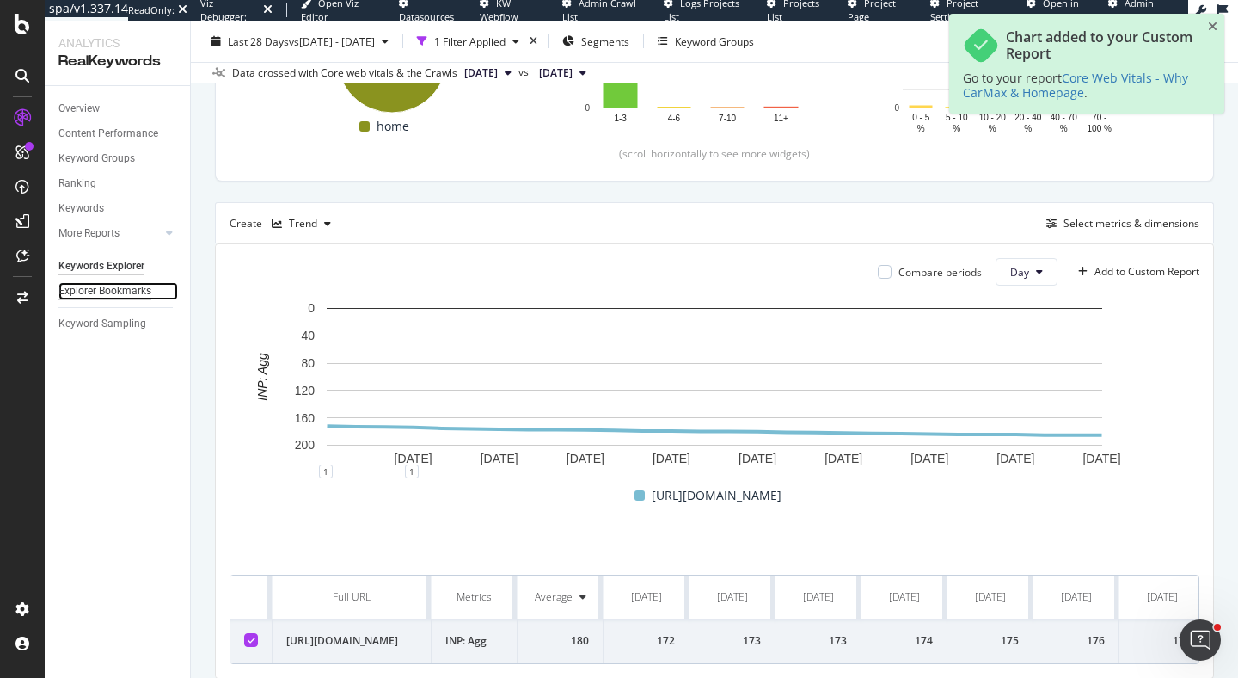
click at [135, 290] on div "Explorer Bookmarks" at bounding box center [104, 291] width 93 height 18
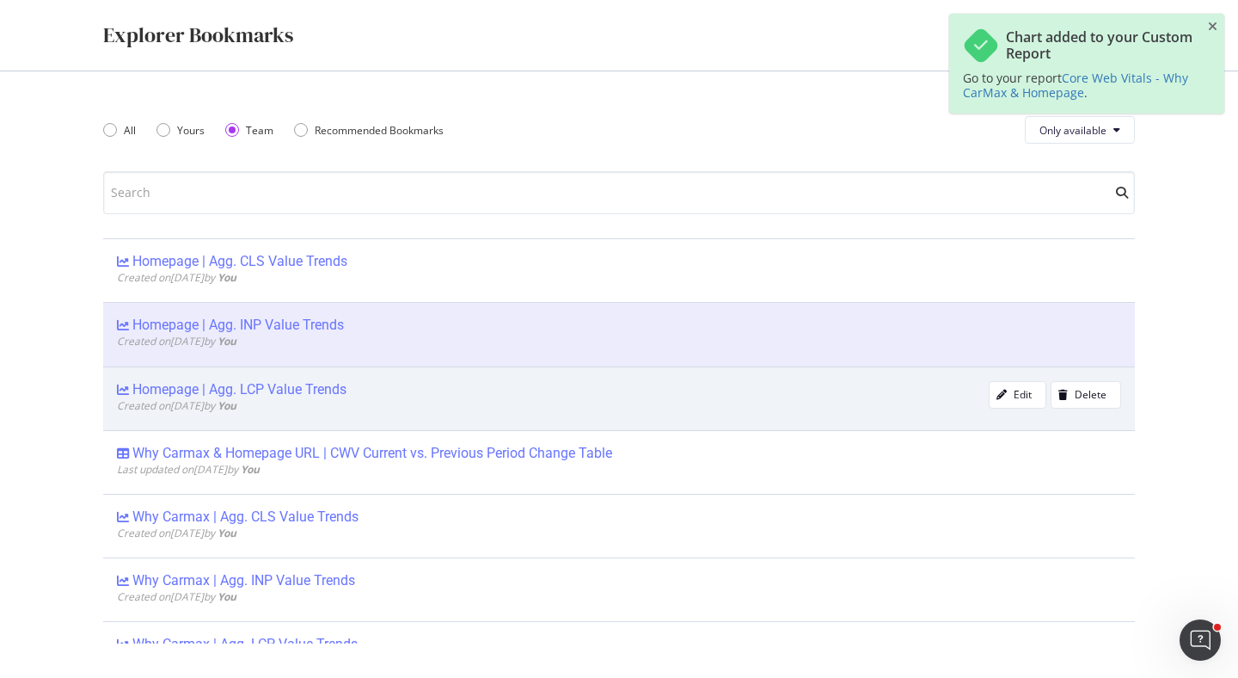
click at [312, 390] on div "Homepage | Agg. LCP Value Trends" at bounding box center [239, 389] width 214 height 17
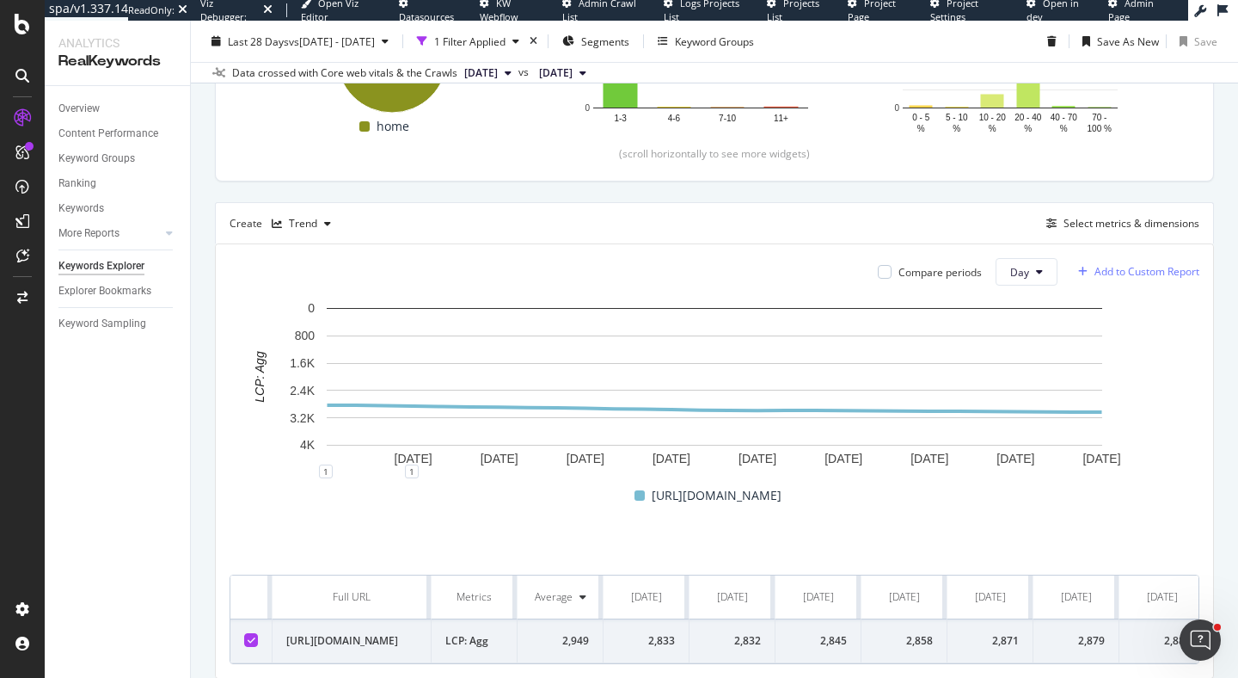
click at [1146, 275] on div "Add to Custom Report" at bounding box center [1147, 272] width 105 height 10
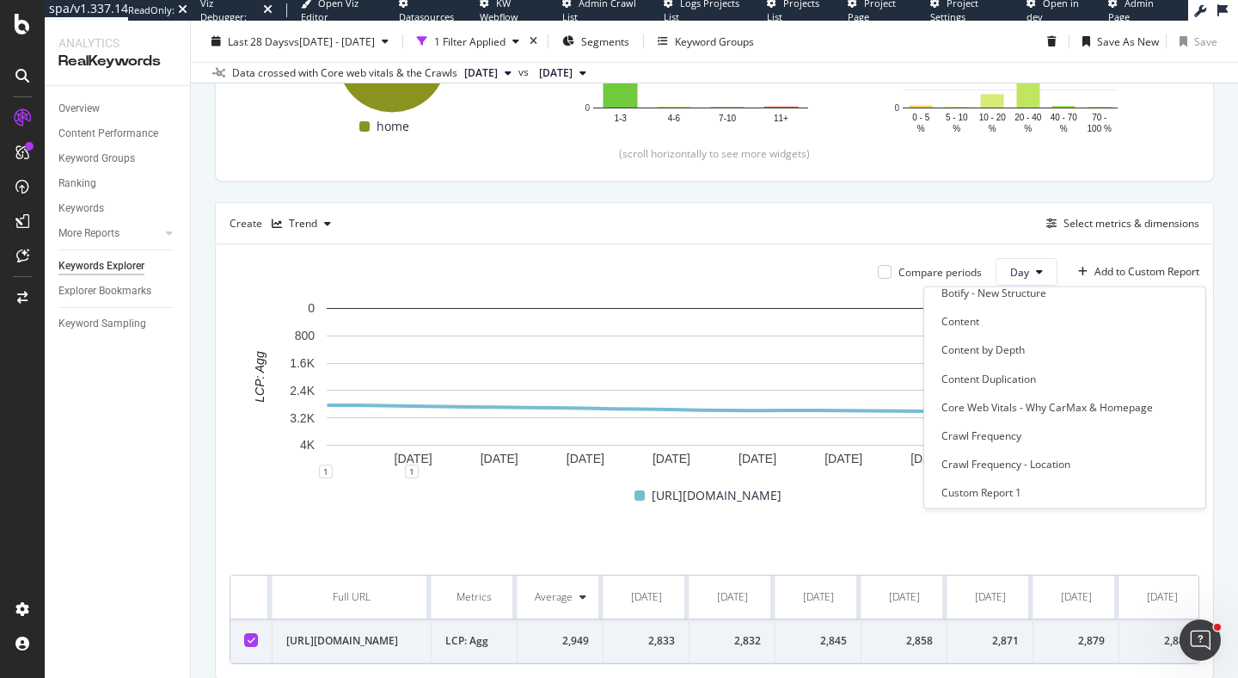
scroll to position [641, 0]
click at [1080, 402] on div "Core Web Vitals - Why CarMax & Homepage" at bounding box center [1048, 403] width 212 height 15
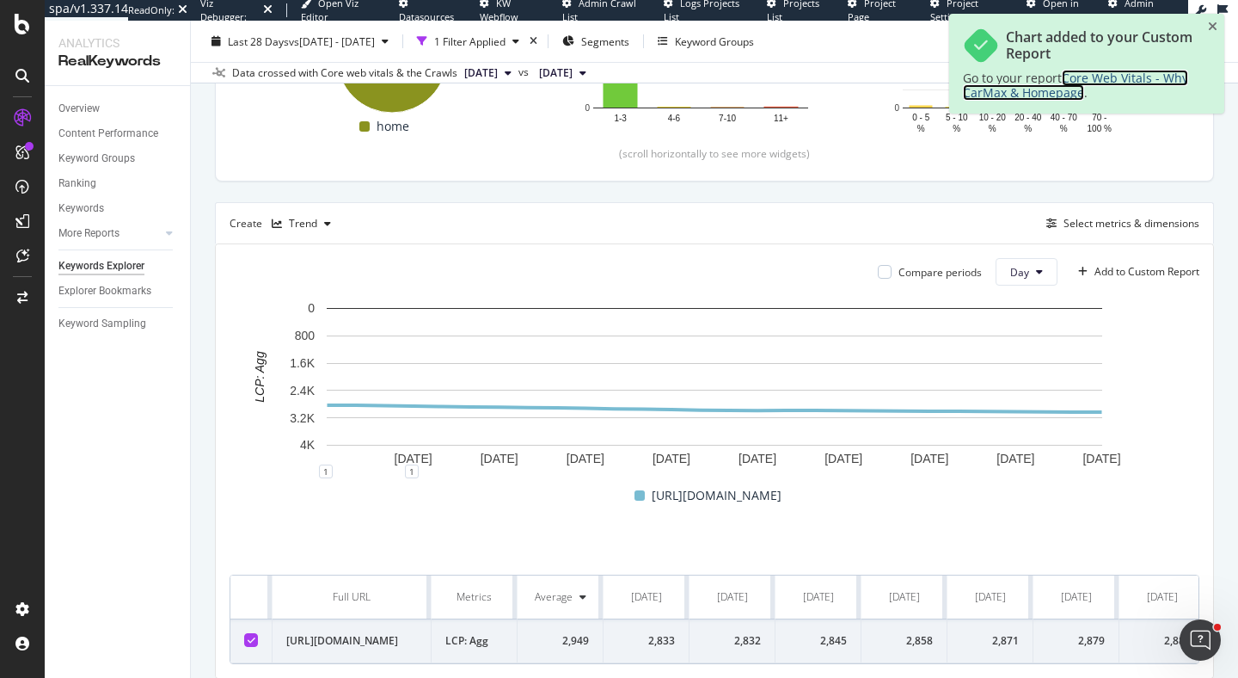
click at [1096, 82] on span "Core Web Vitals - Why CarMax & Homepage" at bounding box center [1075, 85] width 225 height 31
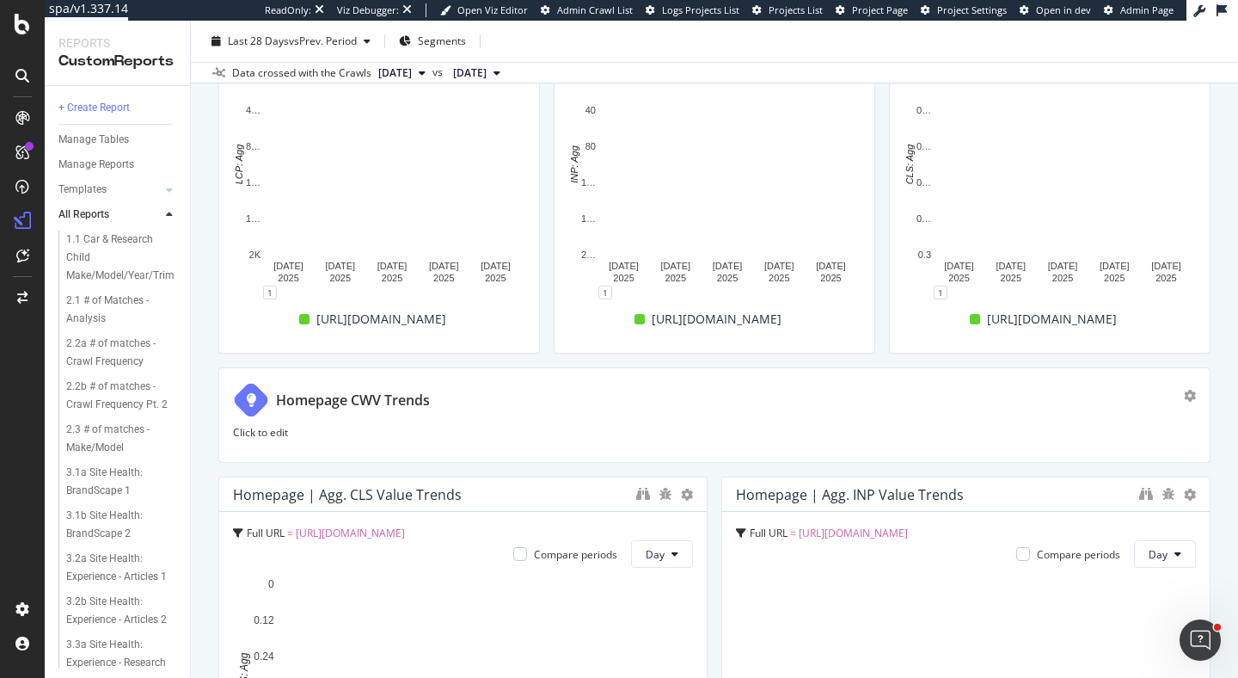
scroll to position [922, 0]
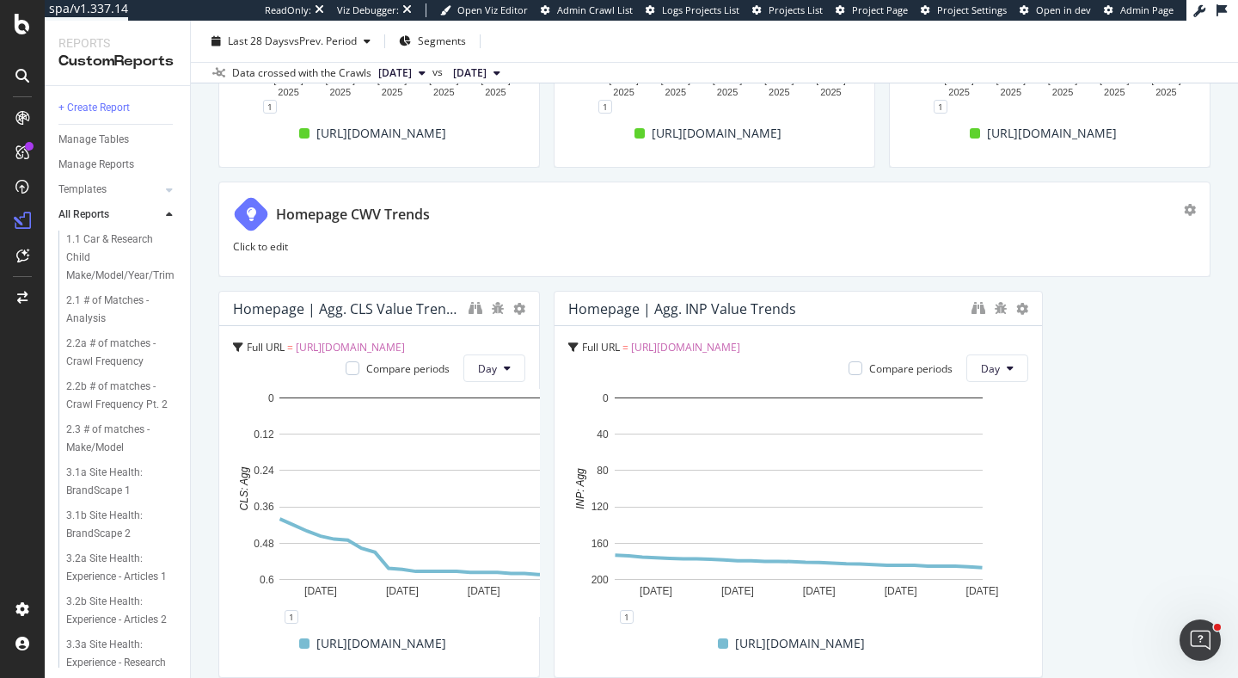
drag, startPoint x: 700, startPoint y: 338, endPoint x: 1102, endPoint y: 344, distance: 401.6
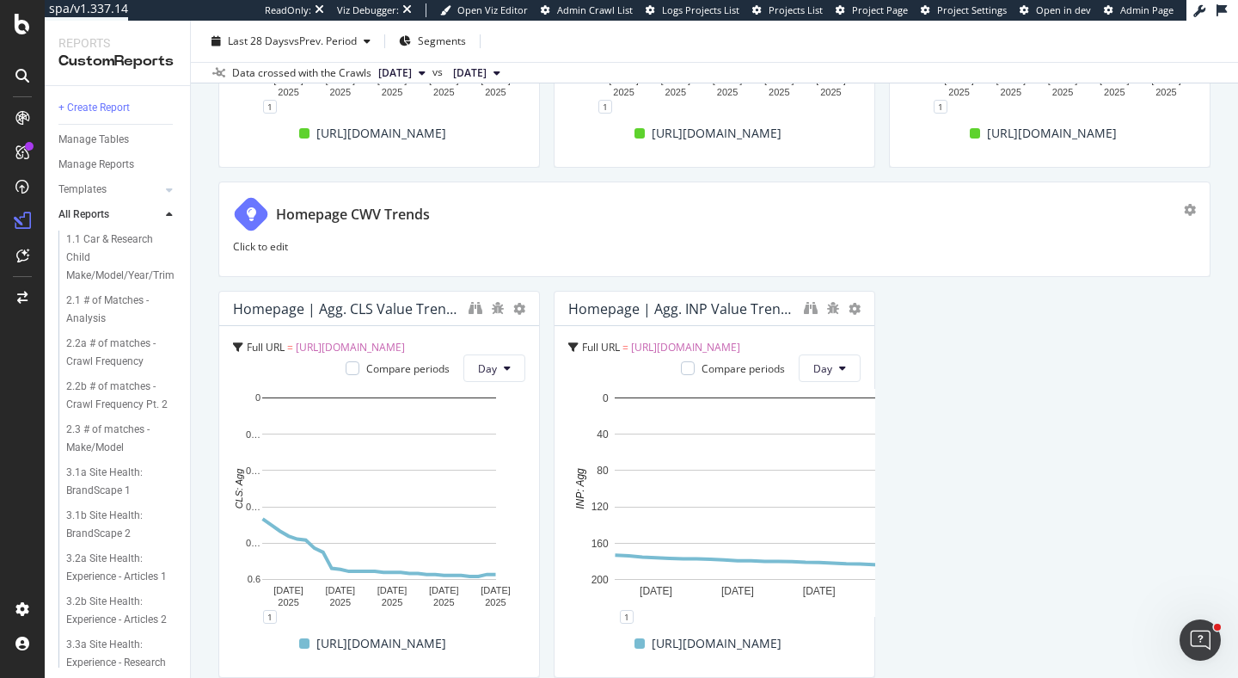
drag, startPoint x: 1038, startPoint y: 347, endPoint x: 750, endPoint y: 348, distance: 288.1
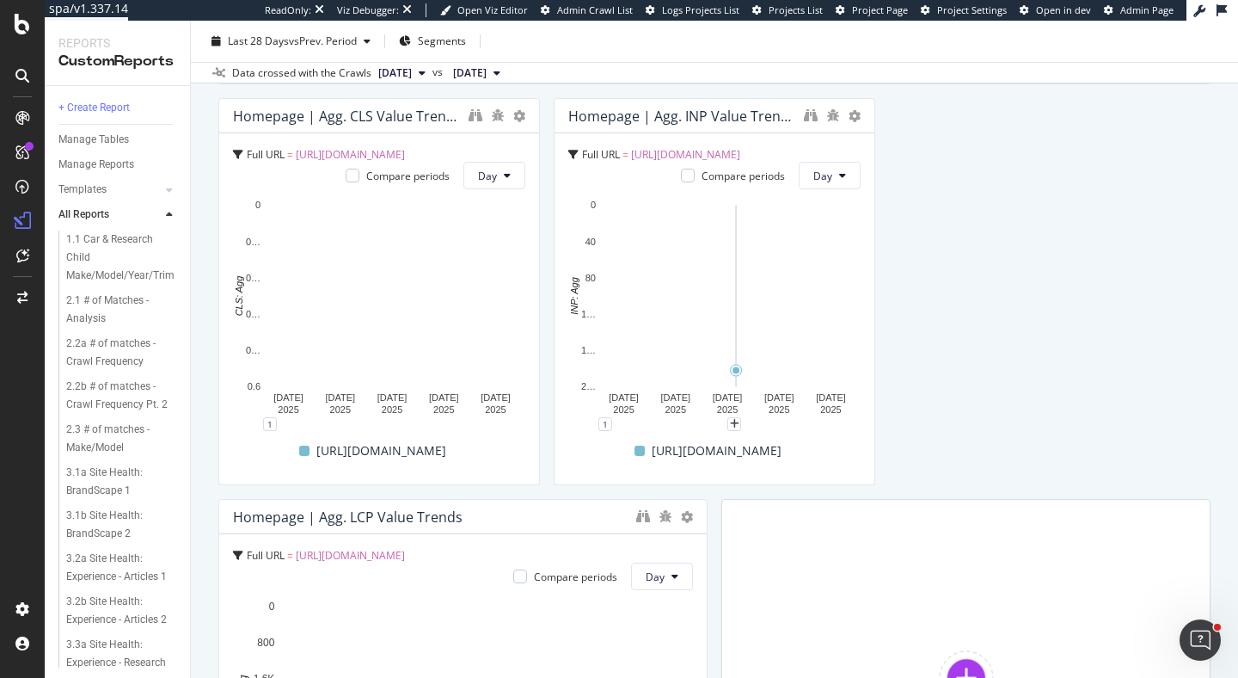
scroll to position [1244, 0]
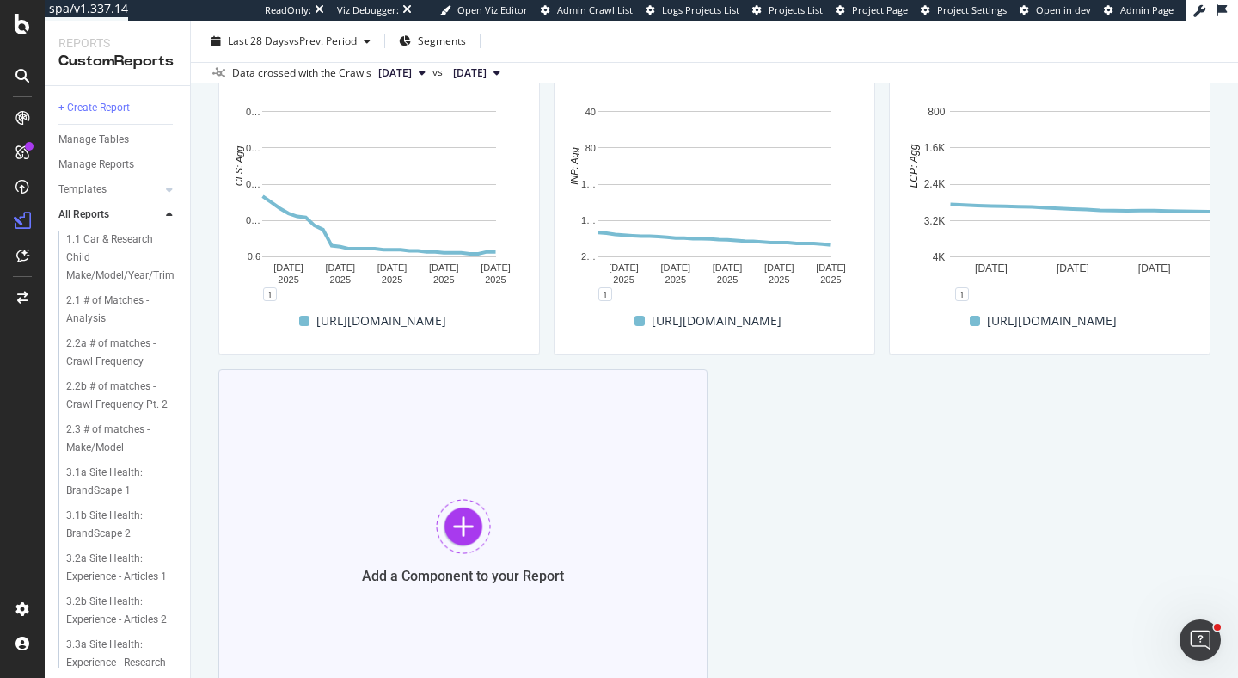
drag, startPoint x: 699, startPoint y: 436, endPoint x: 405, endPoint y: 427, distance: 294.2
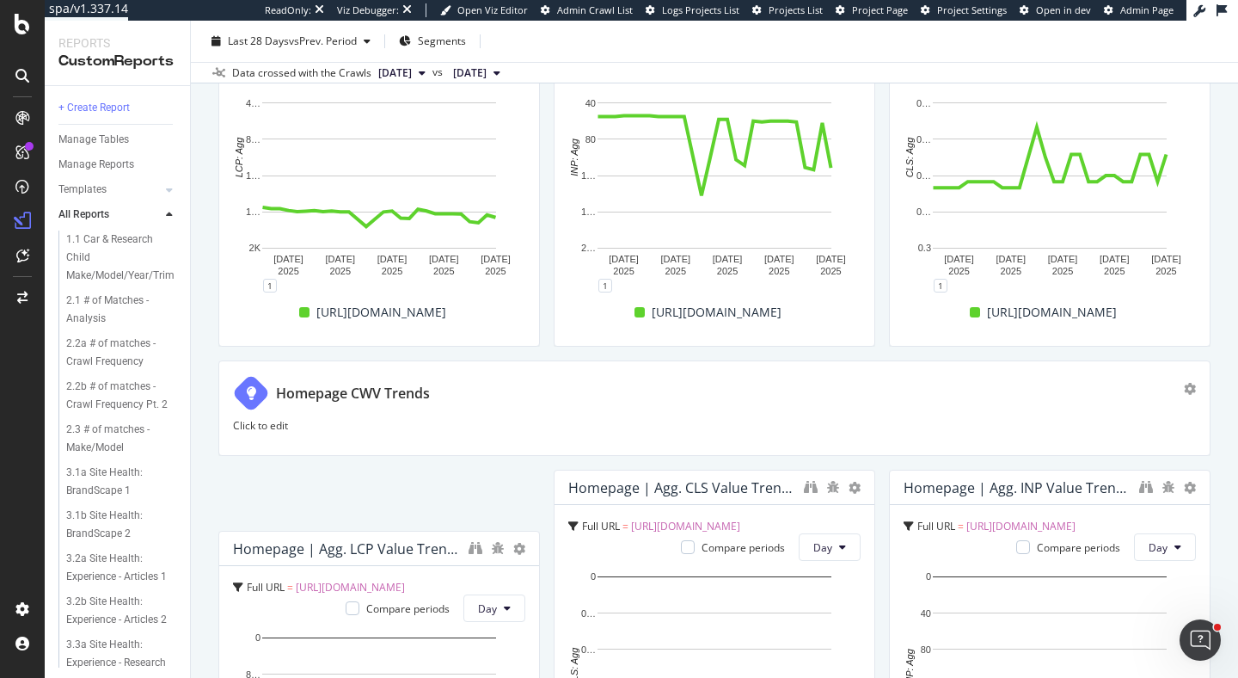
scroll to position [749, 0]
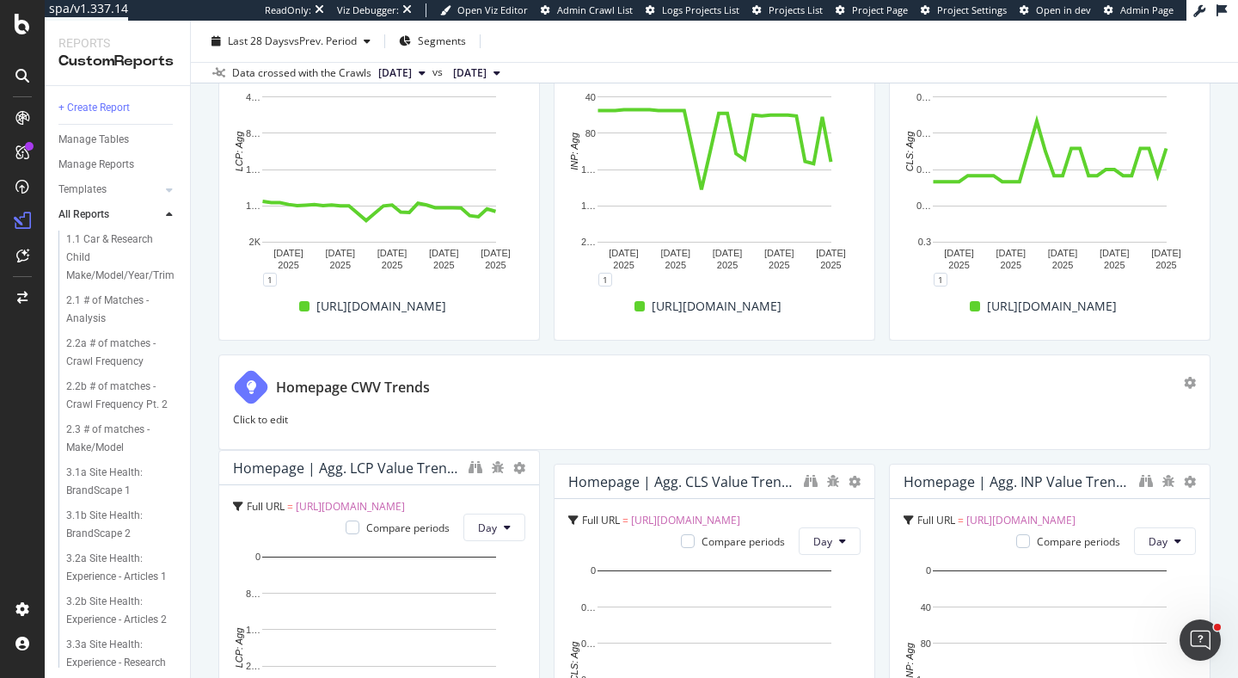
drag, startPoint x: 997, startPoint y: 552, endPoint x: 335, endPoint y: 470, distance: 668.0
click at [274, 470] on div "Homepage | Agg. LCP Value Trends" at bounding box center [346, 467] width 227 height 17
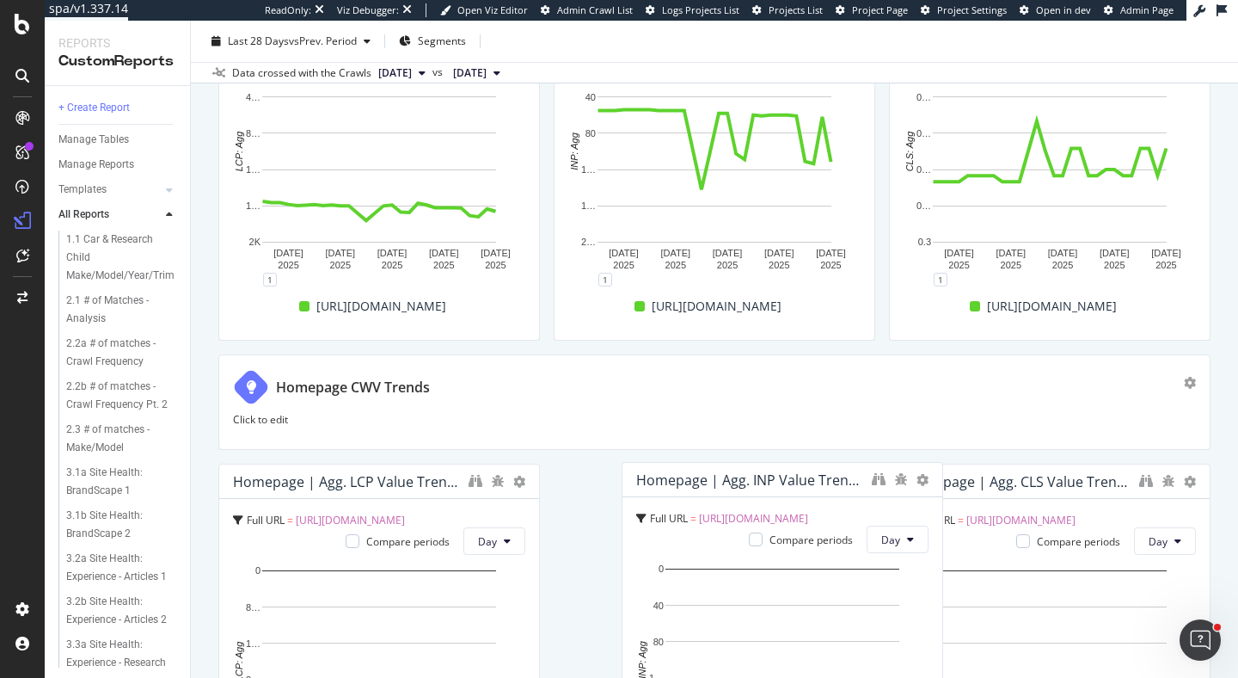
drag, startPoint x: 980, startPoint y: 487, endPoint x: 691, endPoint y: 476, distance: 290.0
click at [691, 476] on div "Homepage | Agg. INP Value Trends" at bounding box center [749, 479] width 227 height 17
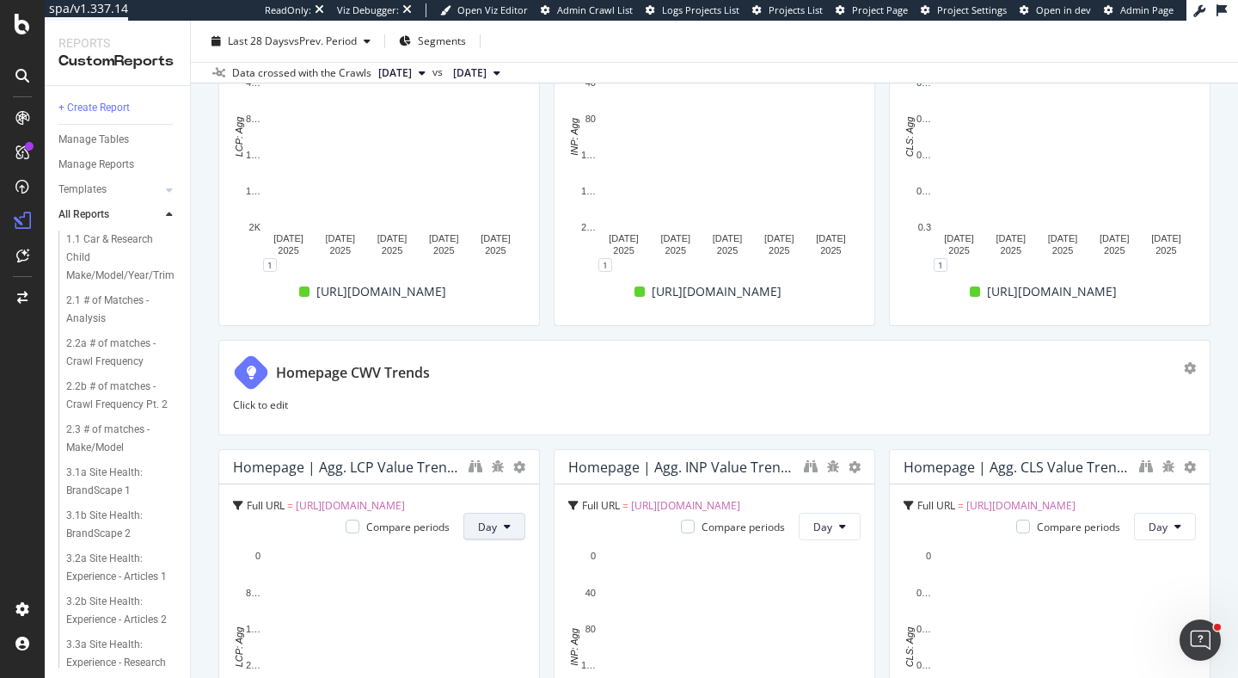
scroll to position [0, 0]
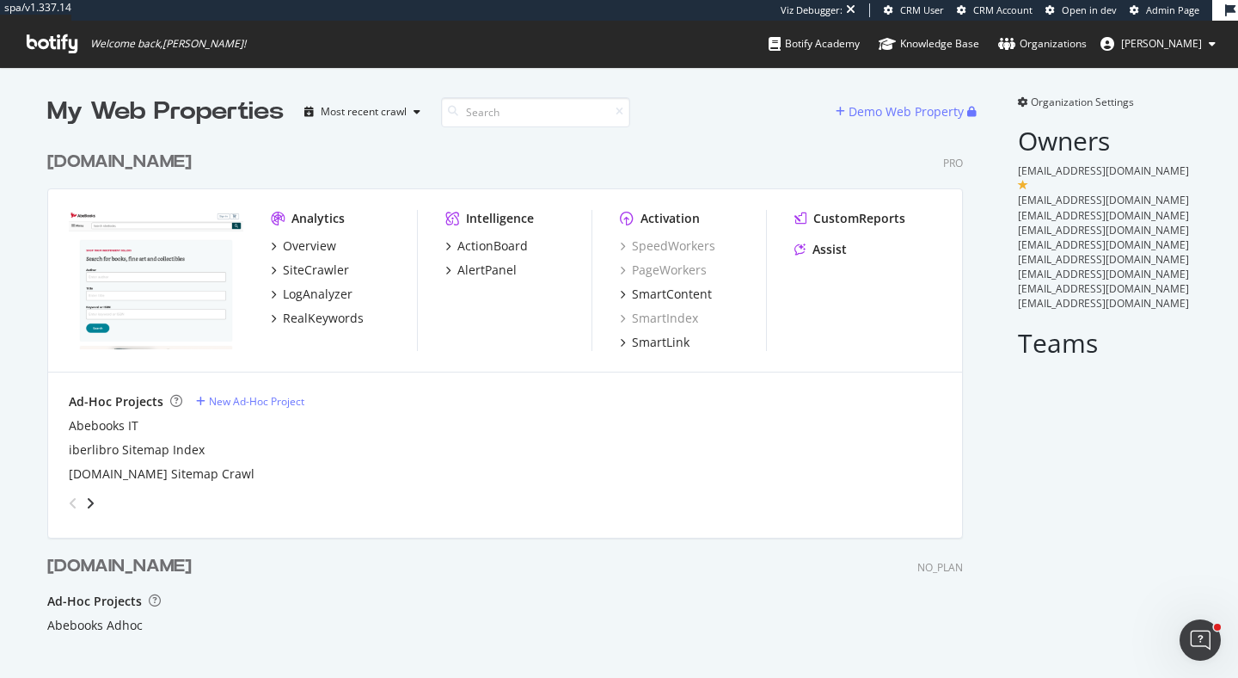
click at [162, 157] on div "[DOMAIN_NAME]" at bounding box center [119, 162] width 144 height 25
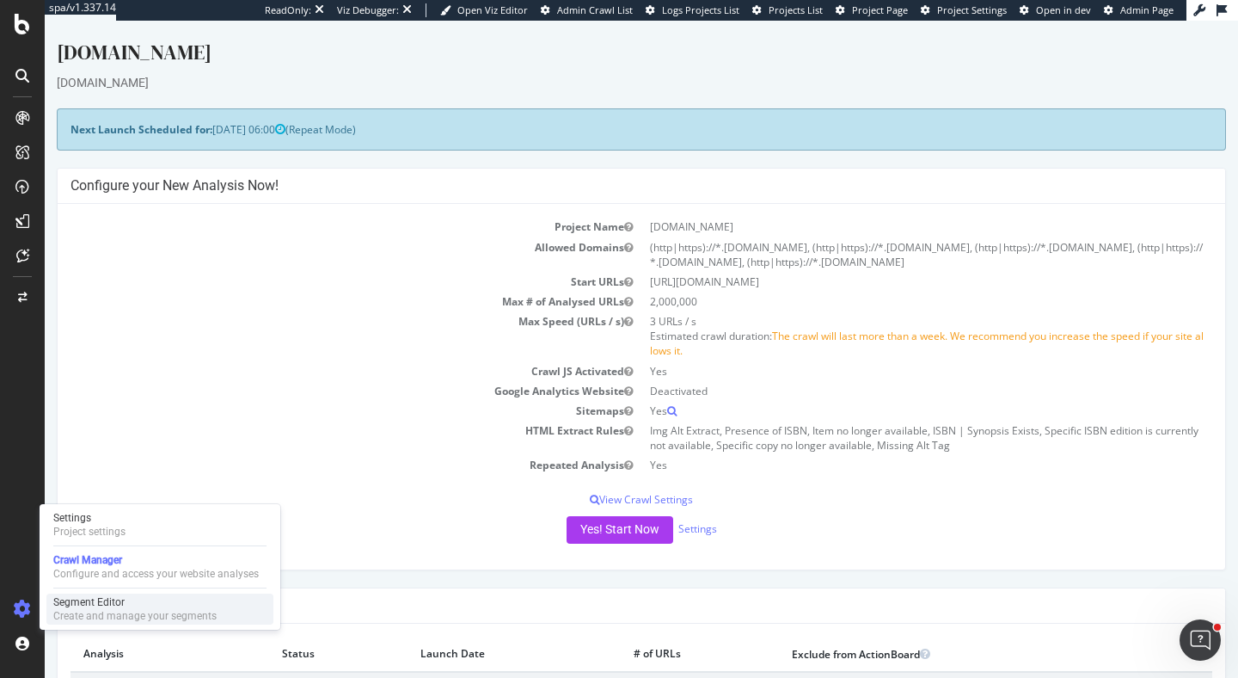
click at [106, 605] on div "Segment Editor" at bounding box center [134, 602] width 163 height 14
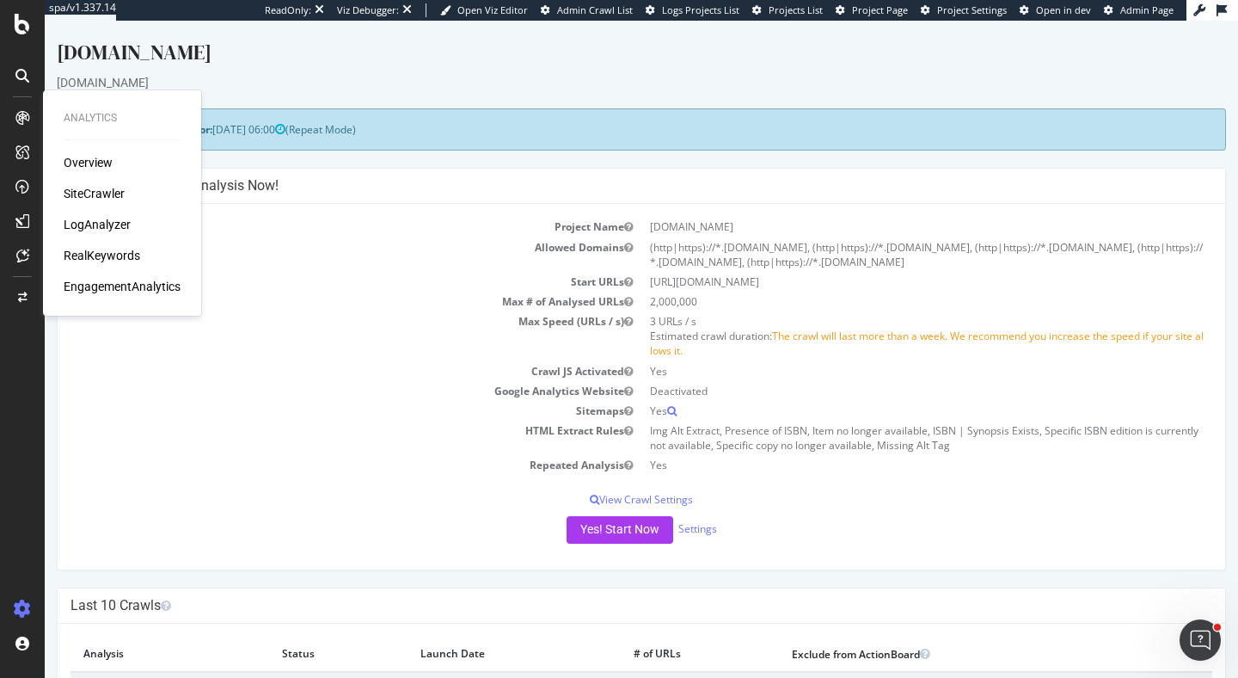
click at [84, 190] on div "SiteCrawler" at bounding box center [94, 193] width 61 height 17
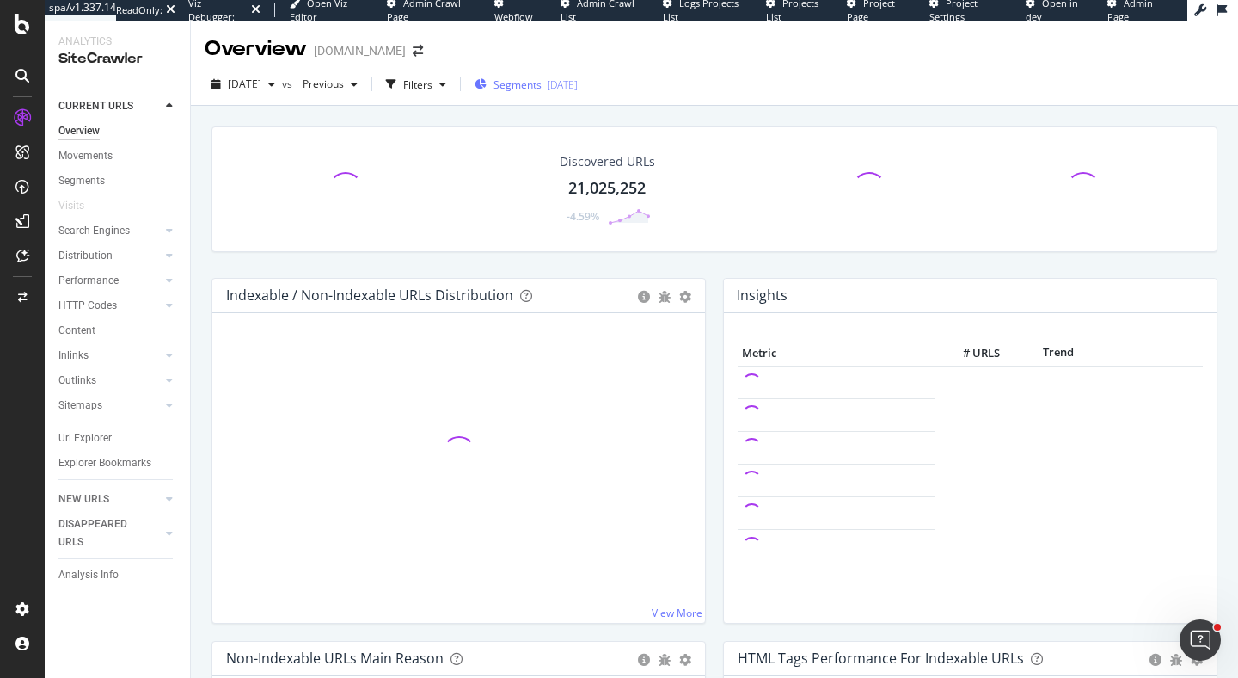
click at [525, 85] on div "Segments [DATE]" at bounding box center [526, 84] width 103 height 15
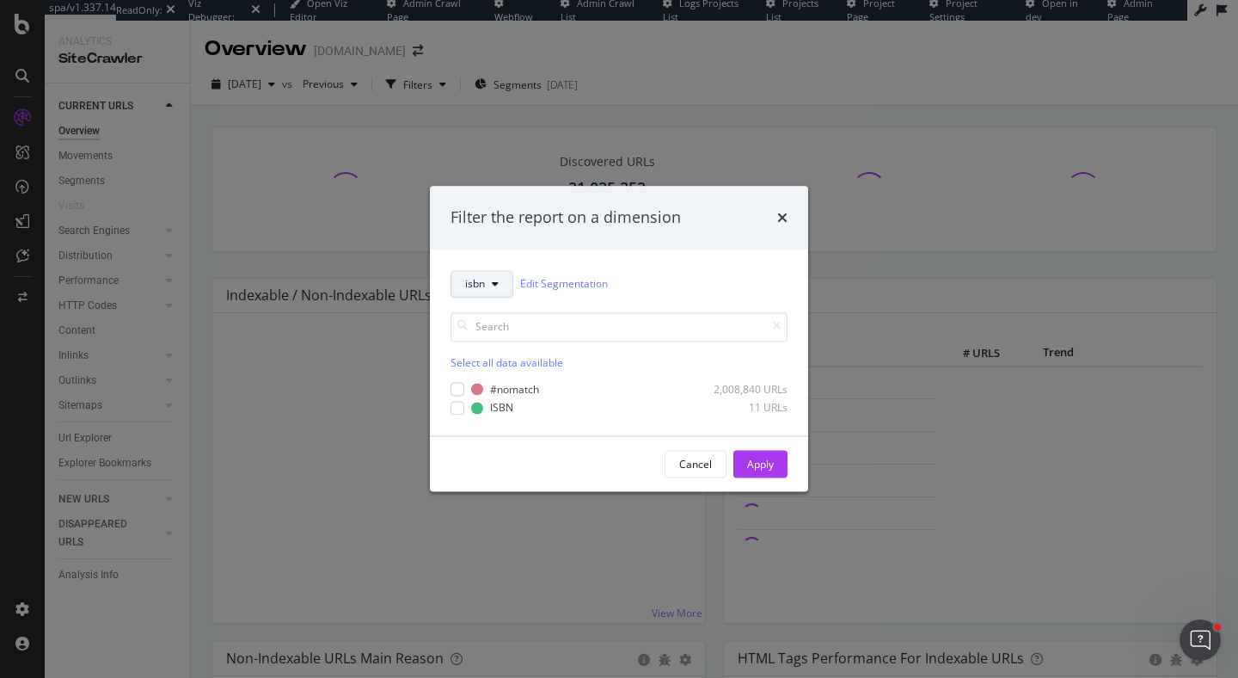
click at [481, 278] on span "isbn" at bounding box center [475, 284] width 20 height 15
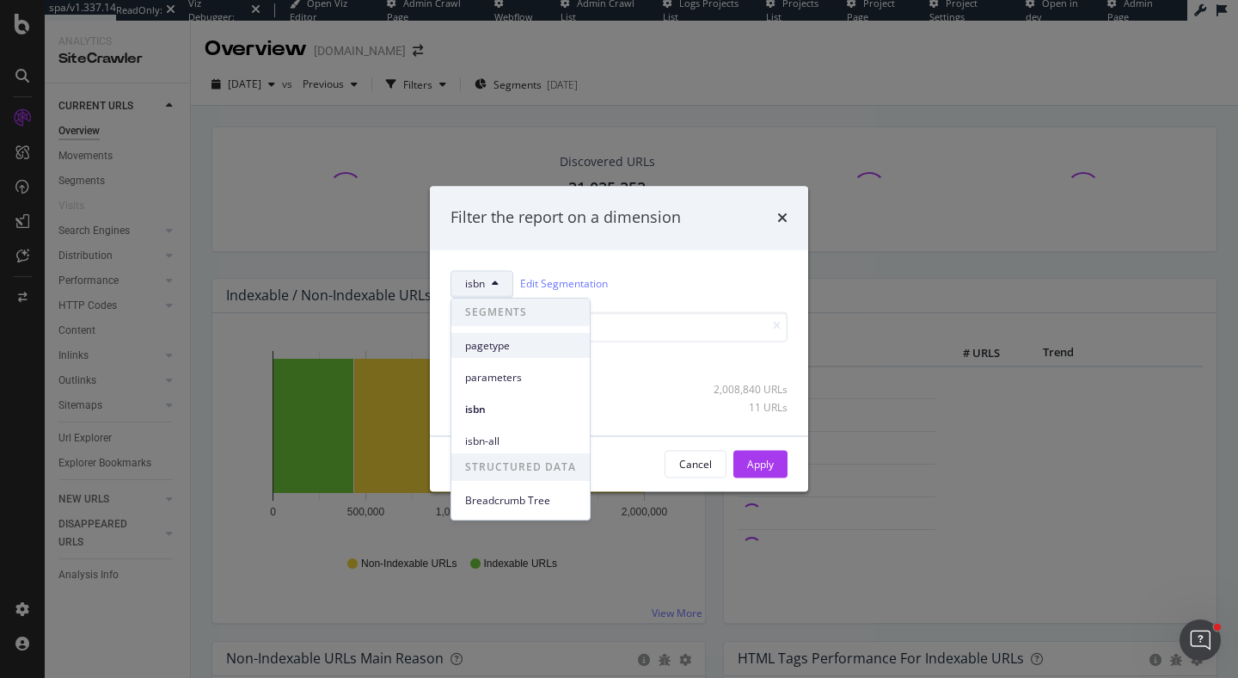
click at [498, 345] on span "pagetype" at bounding box center [520, 345] width 111 height 15
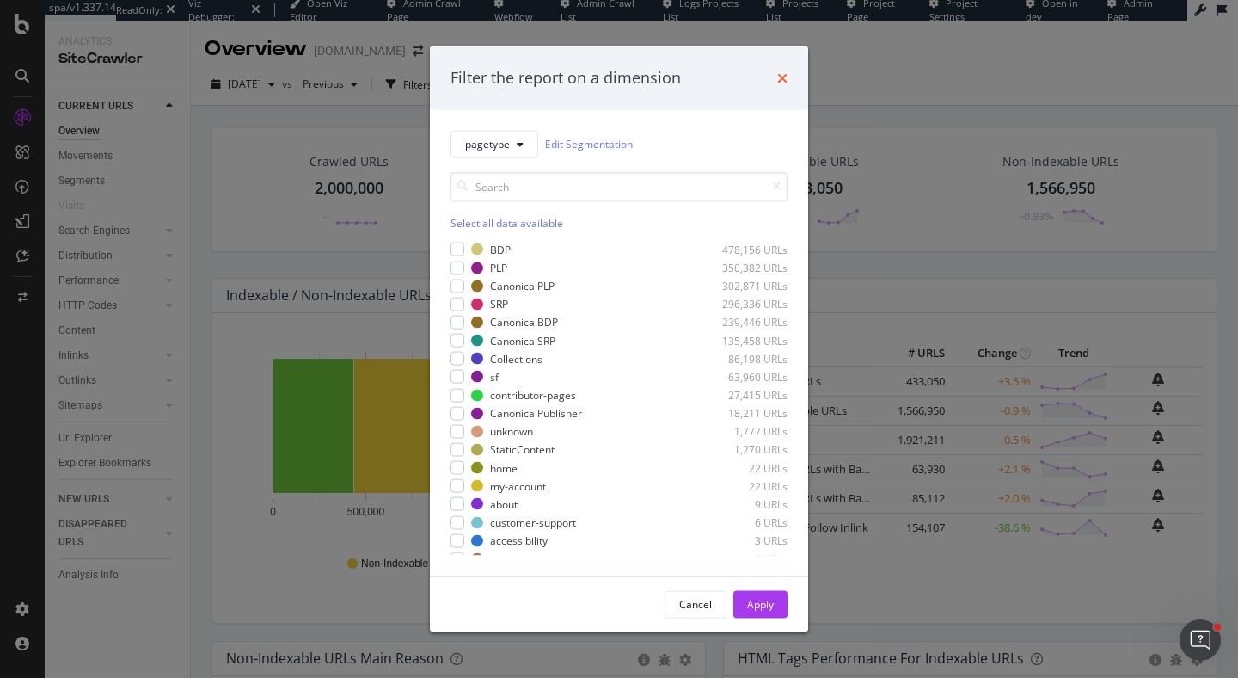
click at [779, 78] on icon "times" at bounding box center [782, 78] width 10 height 14
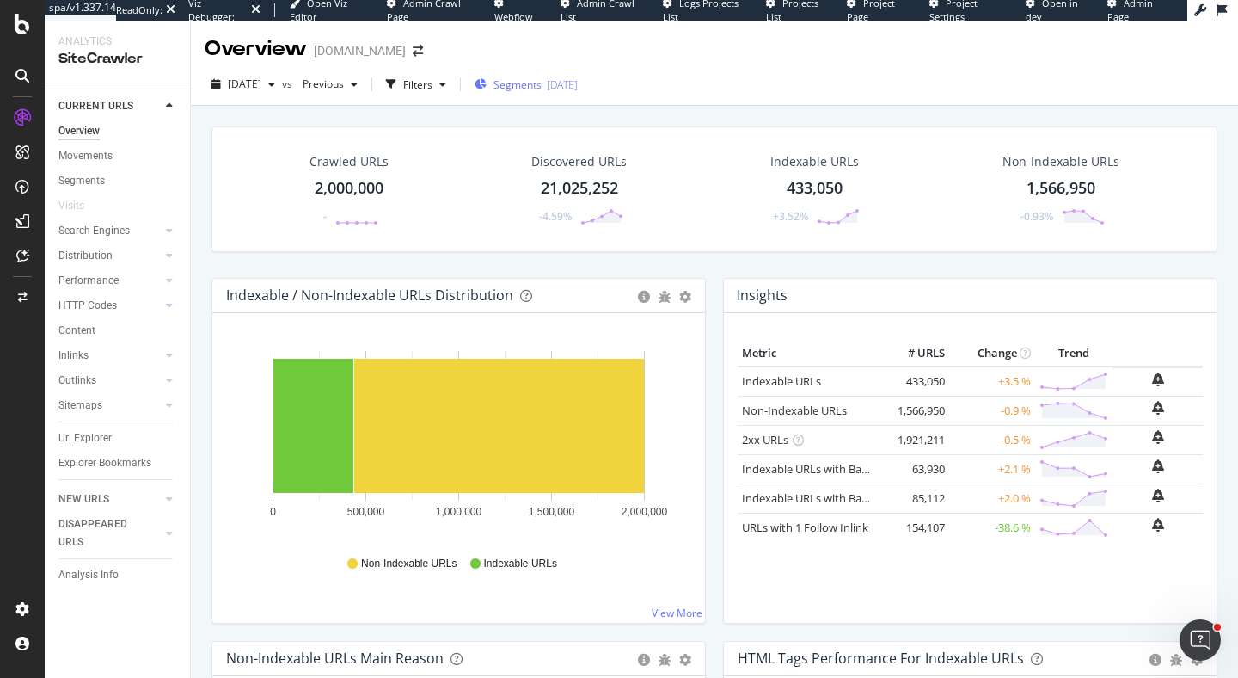
click at [534, 88] on span "Segments" at bounding box center [518, 84] width 48 height 15
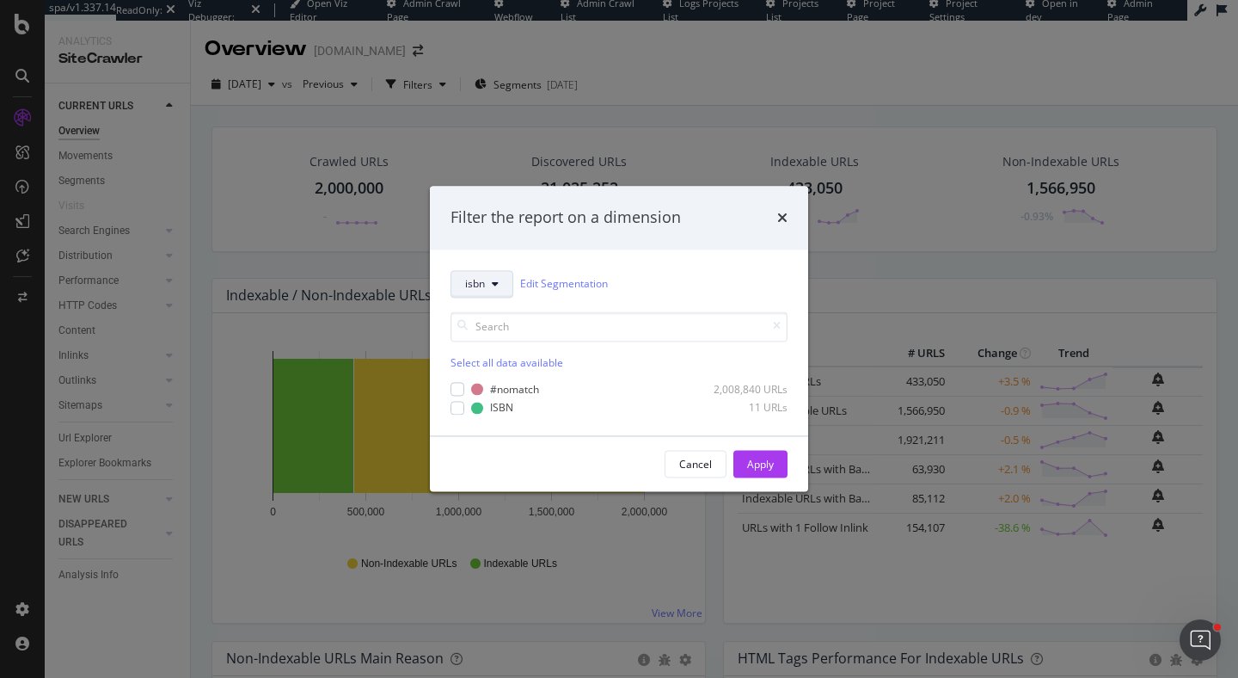
click at [492, 297] on button "isbn" at bounding box center [482, 284] width 63 height 28
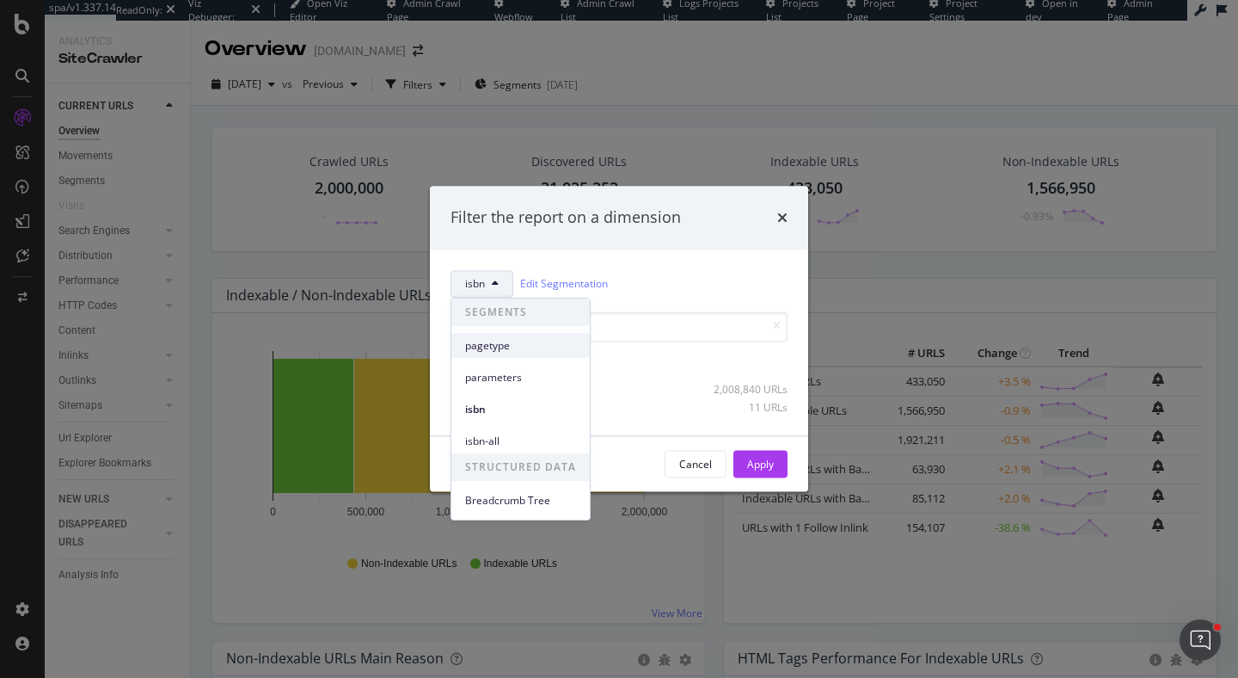
click at [514, 335] on div "pagetype" at bounding box center [520, 345] width 138 height 25
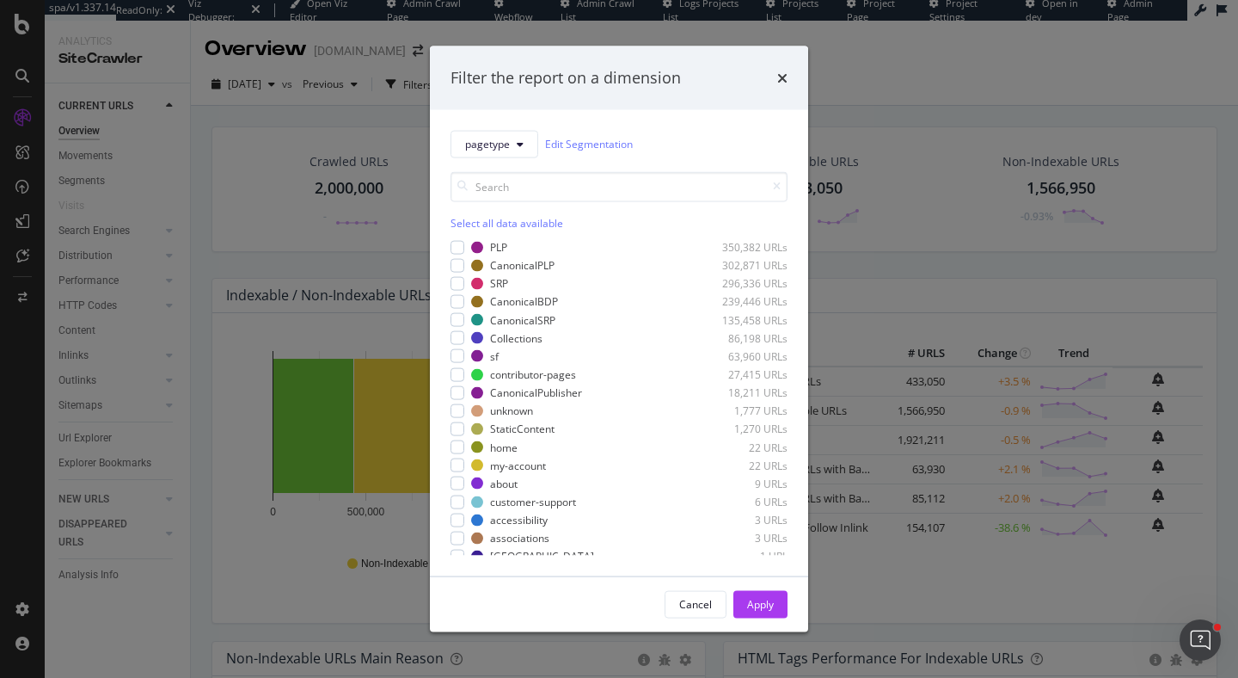
scroll to position [17, 0]
click at [463, 376] on div "modal" at bounding box center [458, 378] width 14 height 14
click at [766, 597] on div "Apply" at bounding box center [760, 604] width 27 height 15
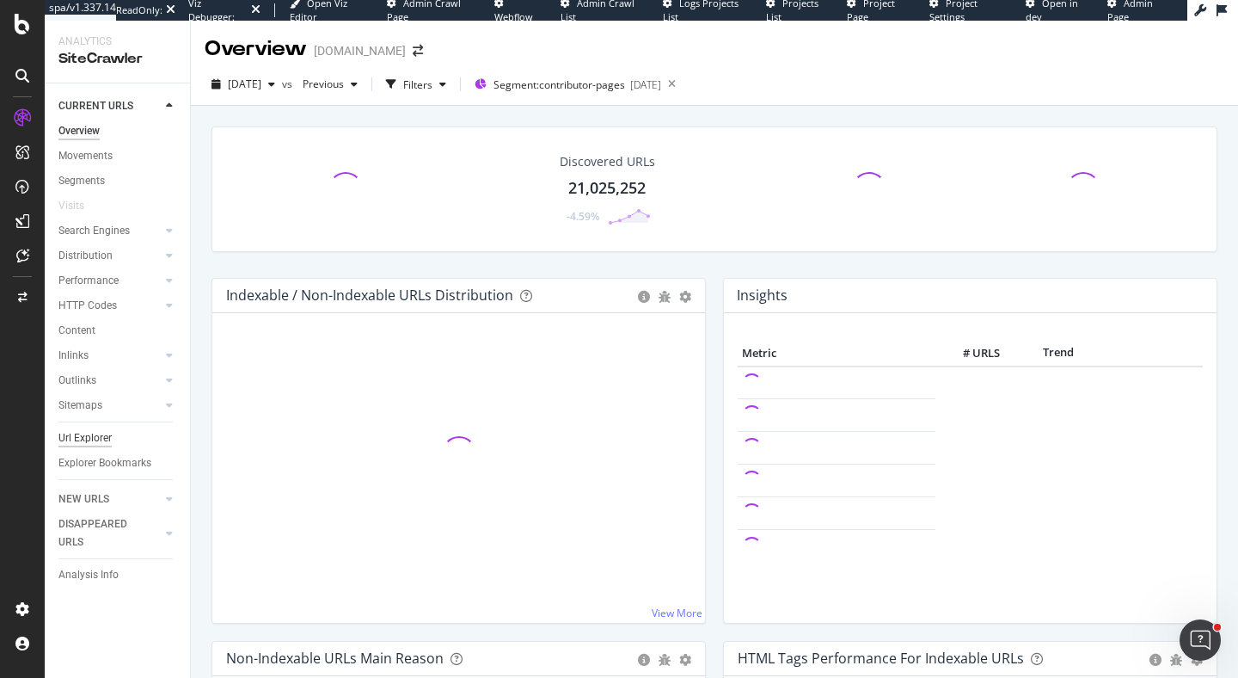
click at [95, 435] on div "Url Explorer" at bounding box center [84, 438] width 53 height 18
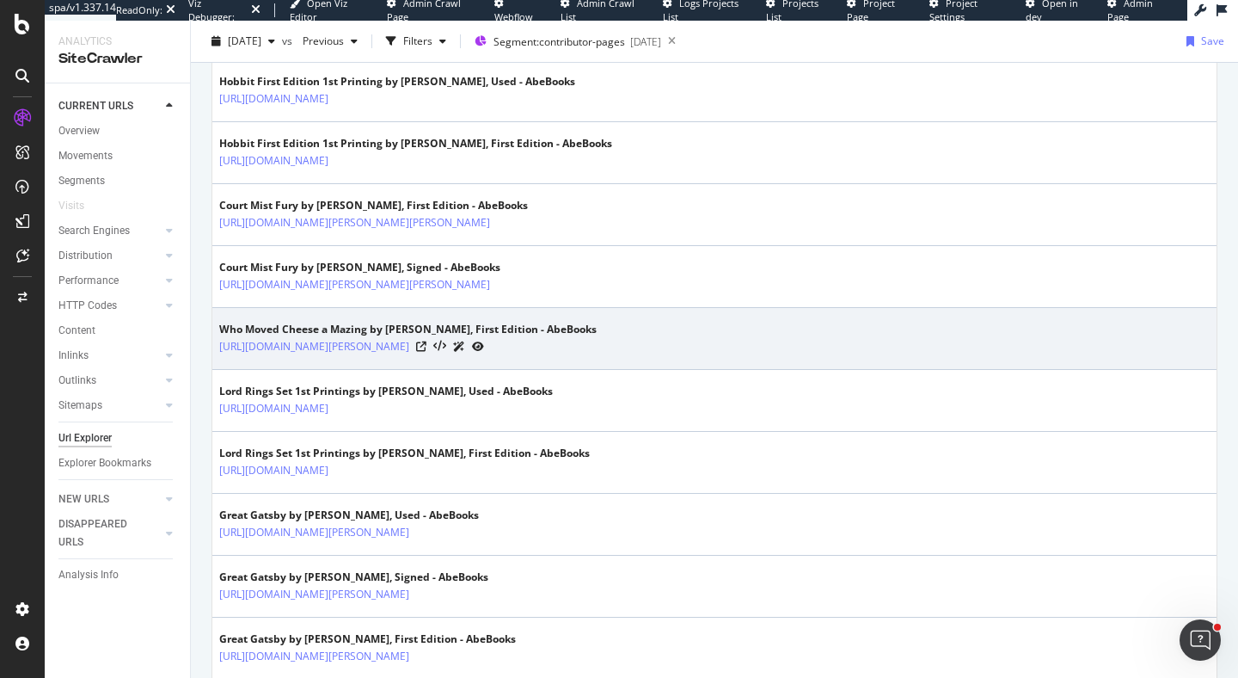
scroll to position [1057, 0]
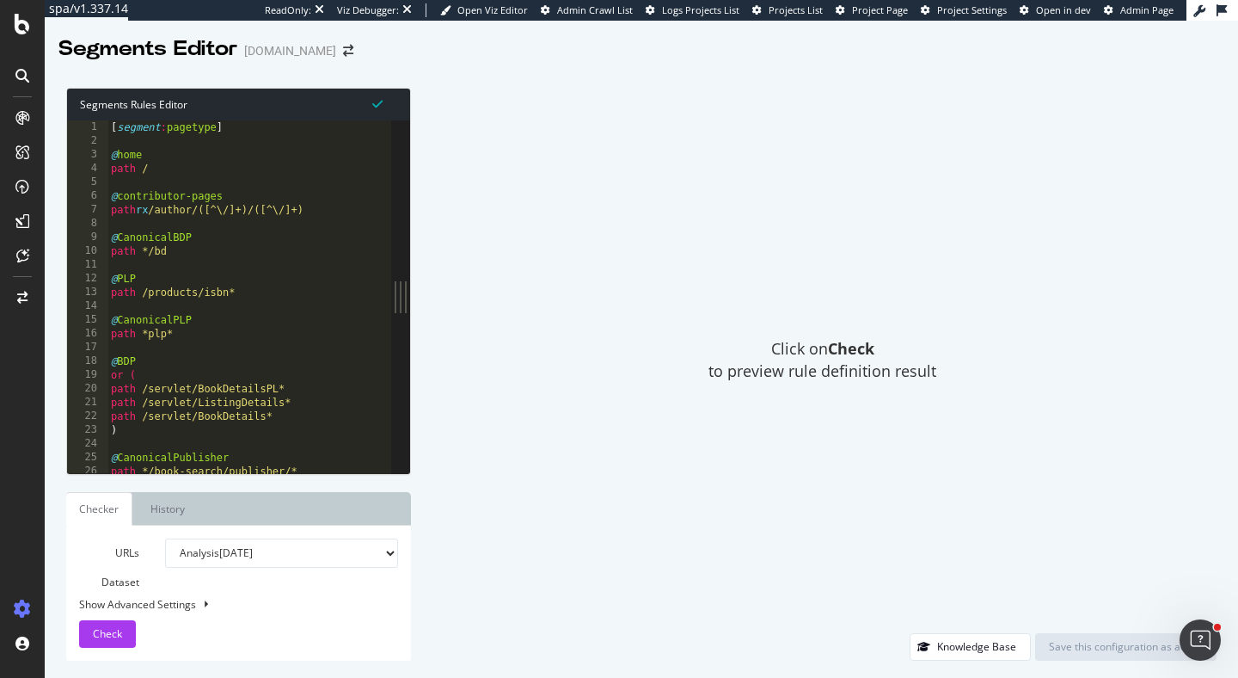
type textarea "path rx /author/([^\/]+)/([^\/]+)"
drag, startPoint x: 322, startPoint y: 212, endPoint x: 64, endPoint y: 210, distance: 258.0
click at [64, 210] on div "Segments Rules Editor path rx /author/([^\/]+)/([^\/]+) 1 2 3 4 5 6 7 8 9 10 11…" at bounding box center [642, 374] width 1194 height 607
